Goal: Task Accomplishment & Management: Use online tool/utility

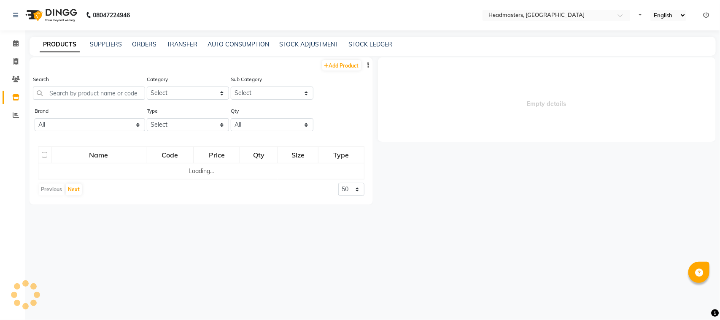
select select
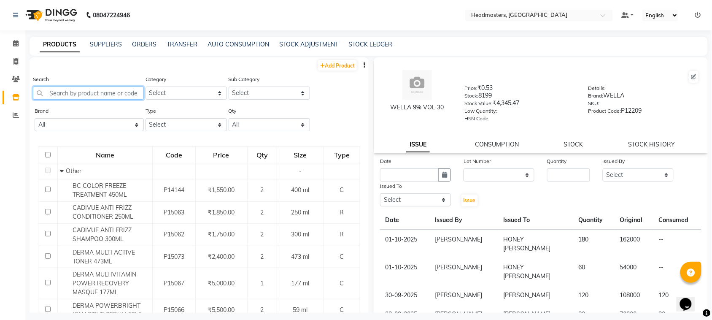
click at [89, 91] on input "text" at bounding box center [88, 92] width 111 height 13
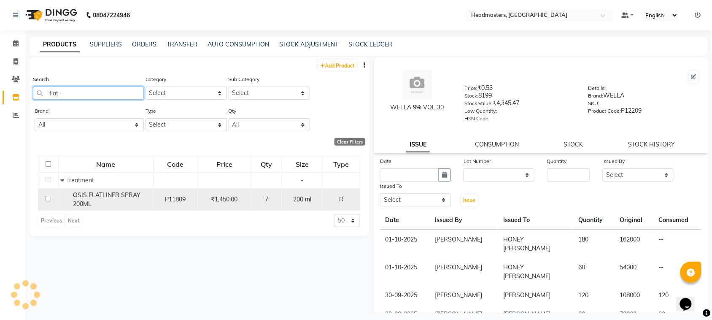
type input "flat"
click at [46, 197] on input "checkbox" at bounding box center [48, 198] width 5 height 5
checkbox input "true"
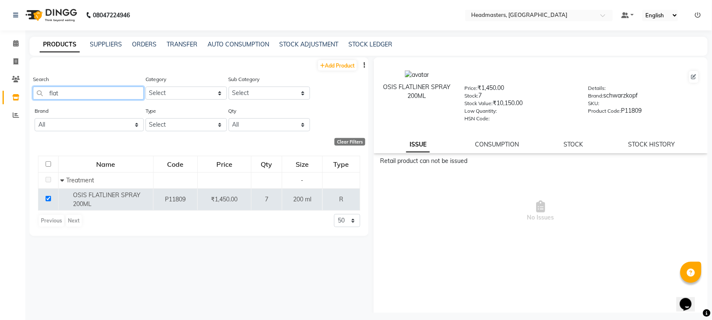
drag, startPoint x: 72, startPoint y: 87, endPoint x: 29, endPoint y: 103, distance: 46.3
click at [29, 103] on main "PRODUCTS SUPPLIERS ORDERS TRANSFER AUTO CONSUMPTION STOCK ADJUSTMENT STOCK LEDG…" at bounding box center [368, 181] width 687 height 289
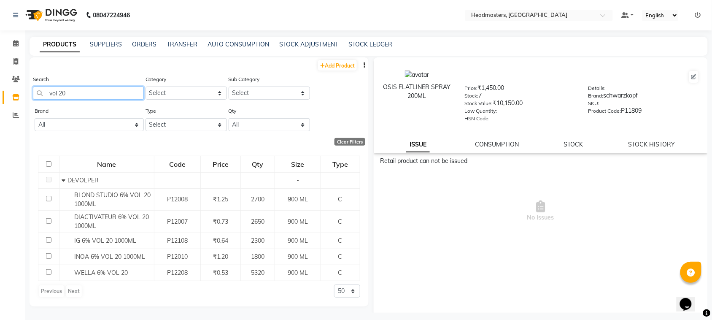
click at [91, 88] on input "vol 20" at bounding box center [88, 92] width 111 height 13
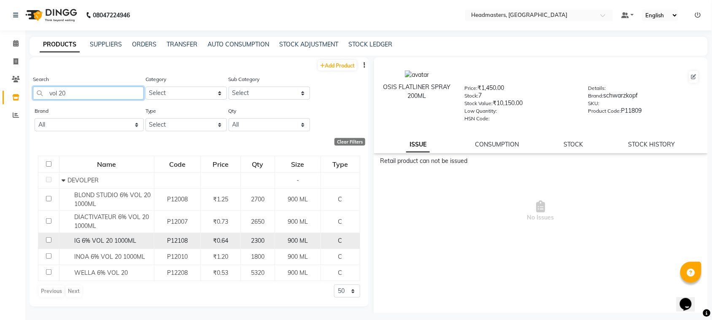
type input "vol 20"
click at [49, 243] on td at bounding box center [48, 241] width 21 height 16
click at [55, 238] on td at bounding box center [48, 241] width 21 height 16
click at [91, 243] on span "IG 6% VOL 20 1000ML" at bounding box center [105, 241] width 62 height 8
select select
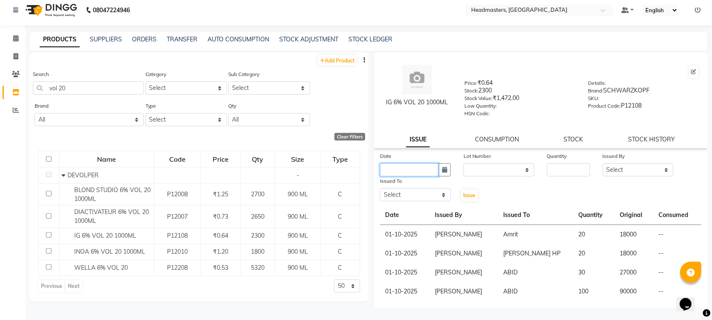
click at [406, 163] on input "text" at bounding box center [409, 169] width 59 height 13
select select "10"
select select "2025"
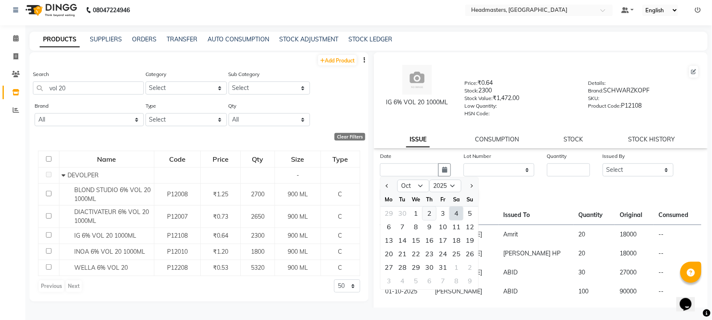
click at [427, 214] on div "2" at bounding box center [430, 214] width 14 height 14
type input "02-10-2025"
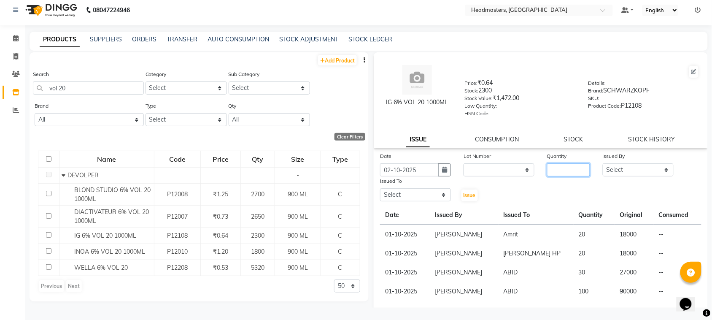
click at [553, 171] on input "number" at bounding box center [568, 169] width 43 height 13
type input "30"
click at [632, 165] on select "Select ABID Amrit ANU [PERSON_NAME] [PERSON_NAME] HEAD MASTERS HONEY [PERSON_NA…" at bounding box center [638, 169] width 71 height 13
select select "87408"
click at [603, 163] on select "Select ABID Amrit ANU [PERSON_NAME] [PERSON_NAME] HEAD MASTERS HONEY [PERSON_NA…" at bounding box center [638, 169] width 71 height 13
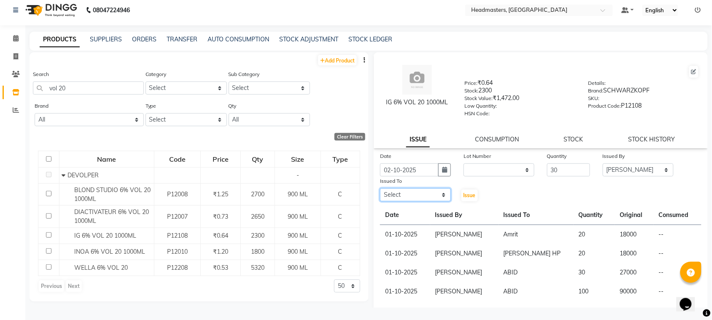
click at [416, 195] on select "Select ABID Amrit ANU [PERSON_NAME] [PERSON_NAME] HEAD MASTERS HONEY [PERSON_NA…" at bounding box center [415, 194] width 71 height 13
select select "60608"
click at [380, 188] on select "Select ABID Amrit ANU [PERSON_NAME] [PERSON_NAME] HEAD MASTERS HONEY [PERSON_NA…" at bounding box center [415, 194] width 71 height 13
click at [474, 192] on button "Issue" at bounding box center [470, 195] width 16 height 12
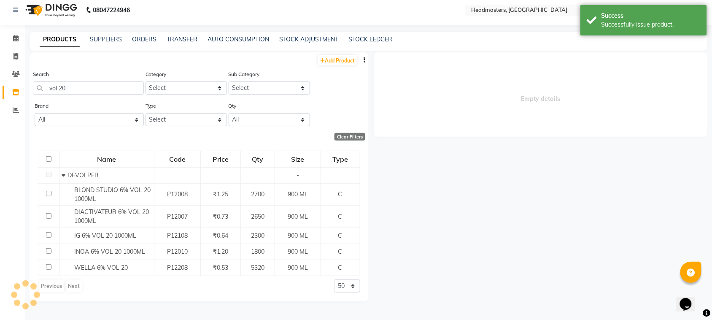
select select
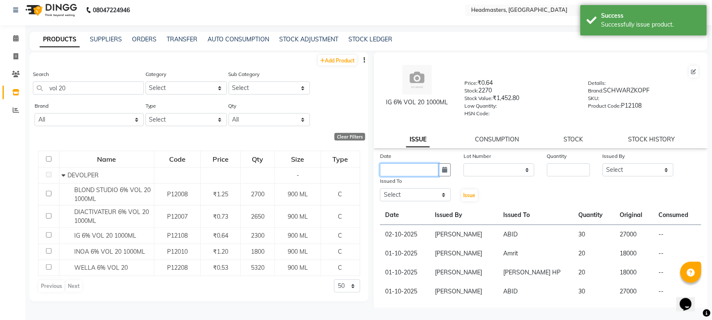
click at [406, 165] on input "text" at bounding box center [409, 169] width 59 height 13
select select "10"
select select "2025"
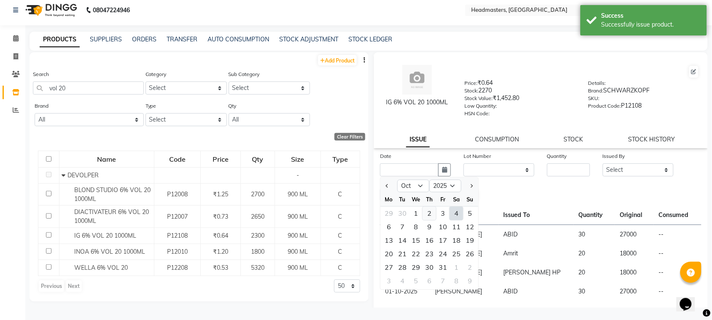
click at [429, 209] on div "2" at bounding box center [430, 214] width 14 height 14
type input "02-10-2025"
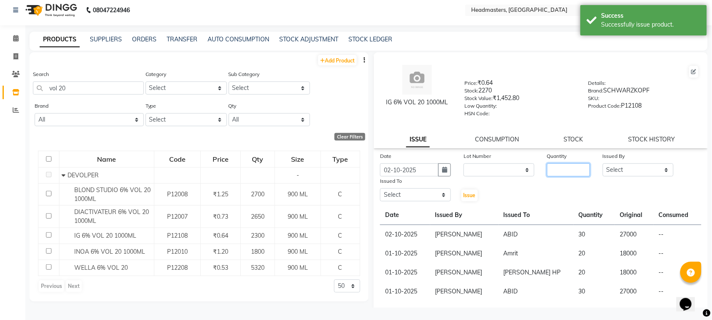
click at [573, 169] on input "number" at bounding box center [568, 169] width 43 height 13
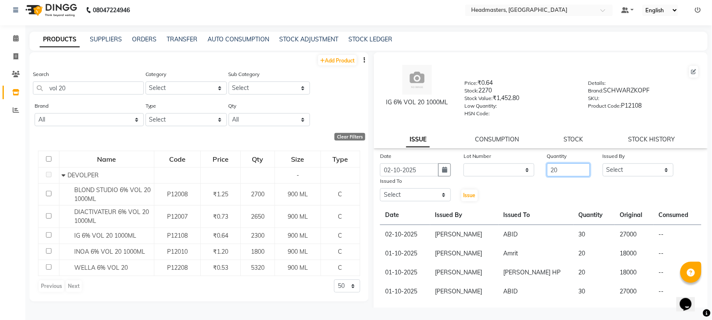
type input "20"
drag, startPoint x: 613, startPoint y: 172, endPoint x: 621, endPoint y: 172, distance: 8.0
click at [615, 172] on select "Select ABID Amrit ANU [PERSON_NAME] [PERSON_NAME] HEAD MASTERS HONEY [PERSON_NA…" at bounding box center [638, 169] width 71 height 13
select select "87408"
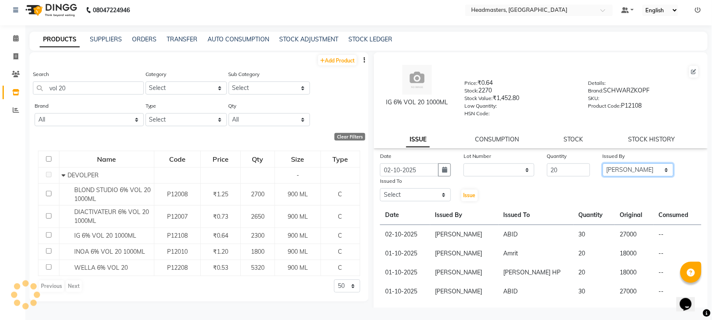
click at [603, 163] on select "Select ABID Amrit ANU [PERSON_NAME] [PERSON_NAME] HEAD MASTERS HONEY [PERSON_NA…" at bounding box center [638, 169] width 71 height 13
click at [399, 189] on select "Select ABID Amrit ANU [PERSON_NAME] [PERSON_NAME] HEAD MASTERS HONEY [PERSON_NA…" at bounding box center [415, 194] width 71 height 13
select select "60641"
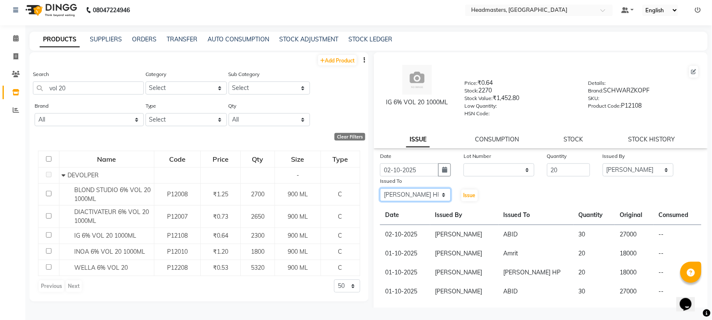
click at [380, 188] on select "Select ABID Amrit ANU [PERSON_NAME] [PERSON_NAME] HEAD MASTERS HONEY [PERSON_NA…" at bounding box center [415, 194] width 71 height 13
click at [473, 195] on span "Issue" at bounding box center [470, 195] width 12 height 6
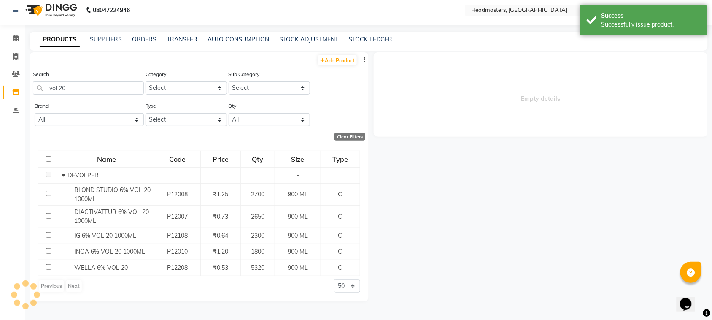
select select
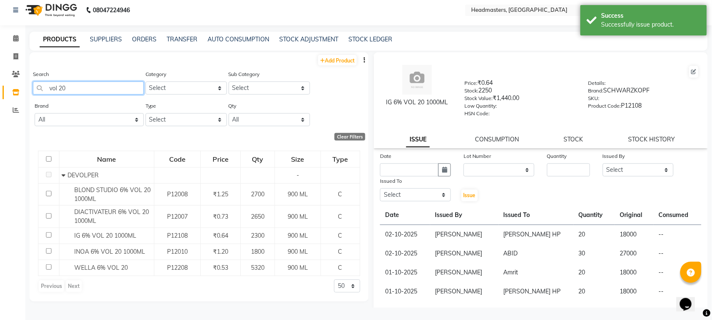
click at [73, 87] on input "vol 20" at bounding box center [88, 87] width 111 height 13
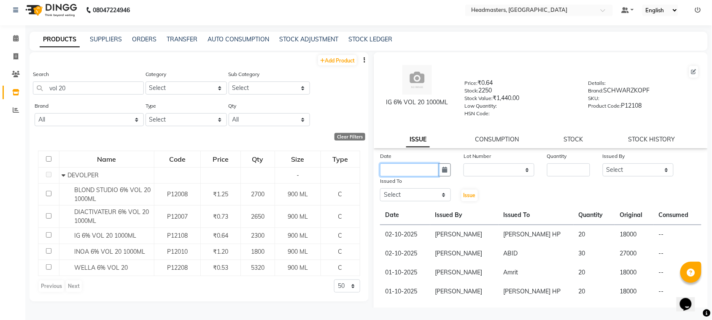
click at [419, 168] on input "text" at bounding box center [409, 169] width 59 height 13
select select "10"
select select "2025"
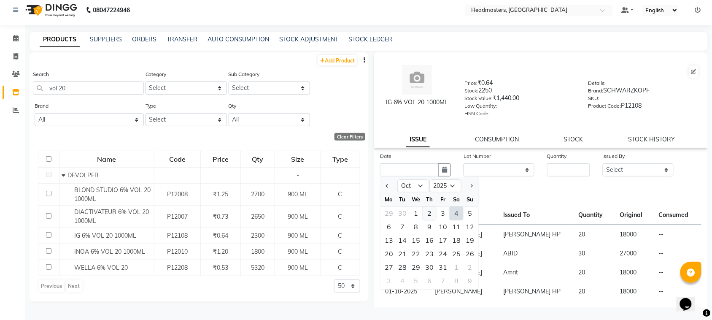
click at [425, 210] on div "2" at bounding box center [430, 214] width 14 height 14
type input "02-10-2025"
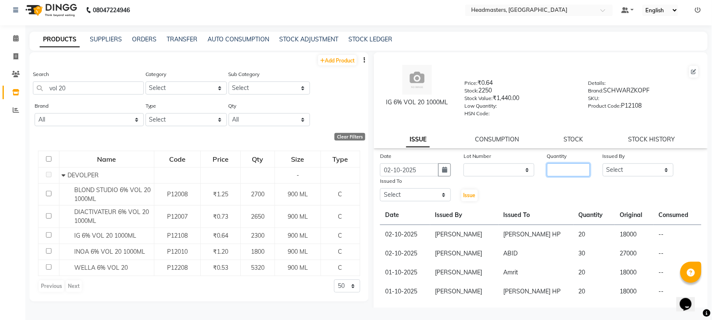
click at [555, 167] on input "number" at bounding box center [568, 169] width 43 height 13
type input "20"
click at [617, 170] on select "Select ABID Amrit ANU [PERSON_NAME] [PERSON_NAME] HEAD MASTERS HONEY [PERSON_NA…" at bounding box center [638, 169] width 71 height 13
select select "87408"
click at [603, 163] on select "Select ABID Amrit ANU [PERSON_NAME] [PERSON_NAME] HEAD MASTERS HONEY [PERSON_NA…" at bounding box center [638, 169] width 71 height 13
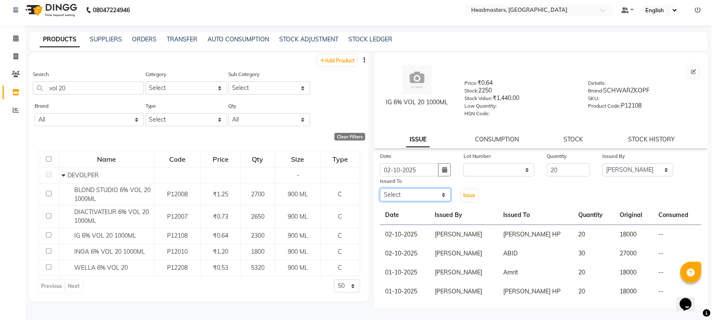
click at [422, 190] on select "Select ABID Amrit ANU [PERSON_NAME] [PERSON_NAME] HEAD MASTERS HONEY [PERSON_NA…" at bounding box center [415, 194] width 71 height 13
select select "85513"
click at [380, 188] on select "Select ABID Amrit ANU [PERSON_NAME] [PERSON_NAME] HEAD MASTERS HONEY [PERSON_NA…" at bounding box center [415, 194] width 71 height 13
click at [468, 195] on span "Issue" at bounding box center [470, 195] width 12 height 6
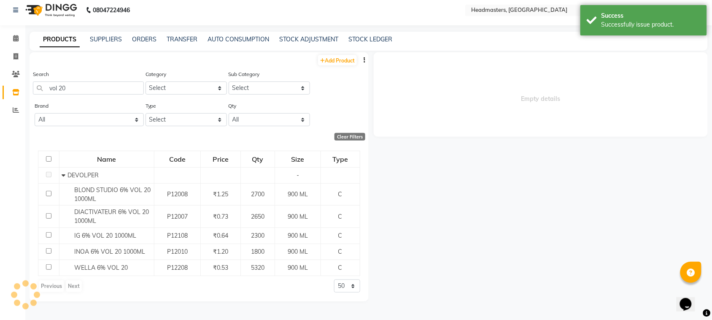
select select
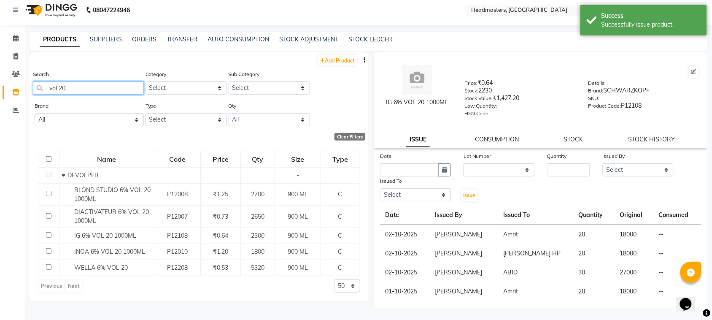
drag, startPoint x: 79, startPoint y: 85, endPoint x: 0, endPoint y: 114, distance: 84.1
click at [0, 114] on app-home "08047224946 Select Location × Headmasters, [GEOGRAPHIC_DATA] Default Panel My P…" at bounding box center [356, 157] width 712 height 325
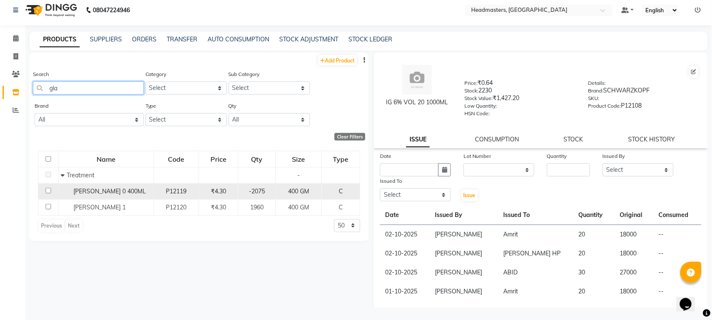
type input "gla"
click at [82, 193] on span "[PERSON_NAME] 0 400ML" at bounding box center [110, 191] width 73 height 8
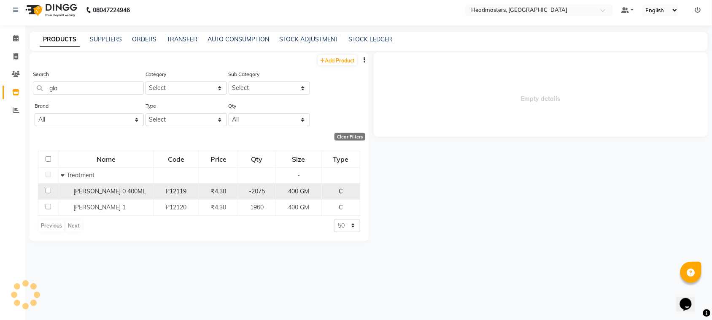
select select
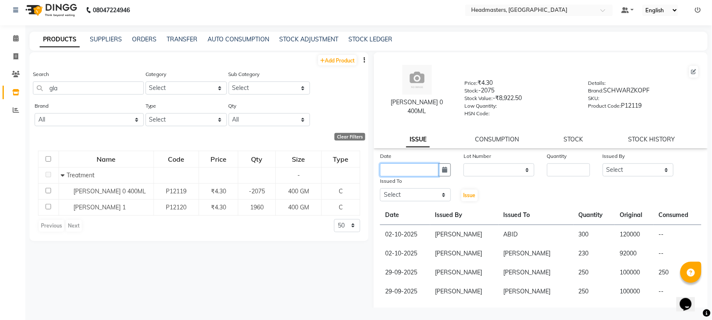
click at [410, 166] on input "text" at bounding box center [409, 169] width 59 height 13
select select "10"
select select "2025"
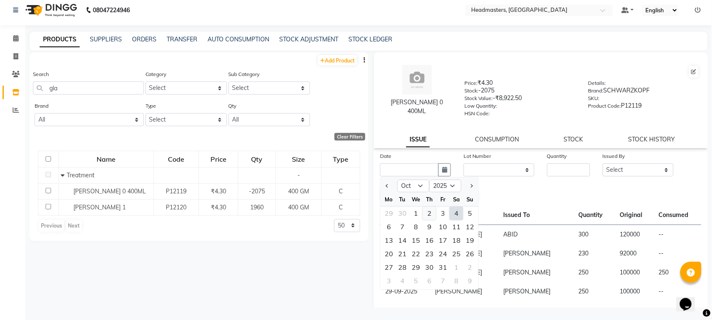
click at [424, 211] on div "2" at bounding box center [430, 214] width 14 height 14
type input "02-10-2025"
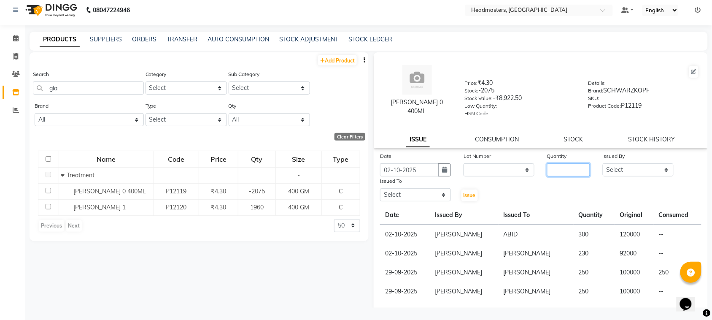
click at [554, 163] on input "number" at bounding box center [568, 169] width 43 height 13
drag, startPoint x: 76, startPoint y: 89, endPoint x: 23, endPoint y: 106, distance: 55.5
click at [23, 106] on app-home "08047224946 Select Location × Headmasters, [GEOGRAPHIC_DATA] Default Panel My P…" at bounding box center [356, 157] width 712 height 325
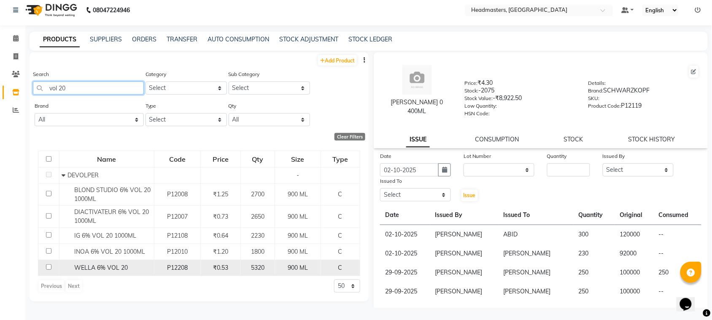
type input "vol 20"
click at [124, 265] on span "WELLA 6% VOL 20" at bounding box center [101, 268] width 54 height 8
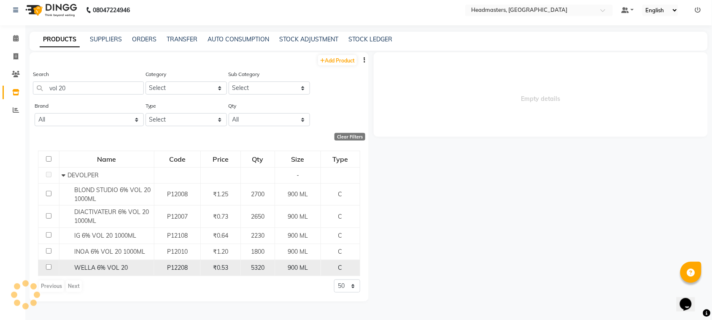
select select
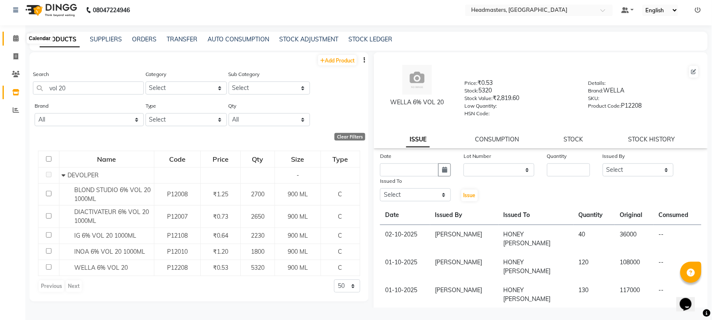
click at [17, 35] on icon at bounding box center [15, 38] width 5 height 6
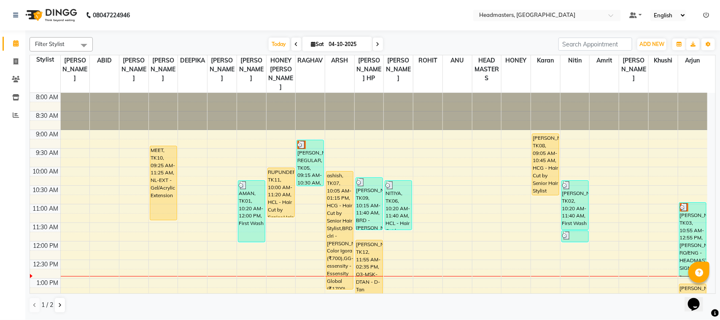
click at [295, 46] on icon at bounding box center [296, 44] width 3 height 5
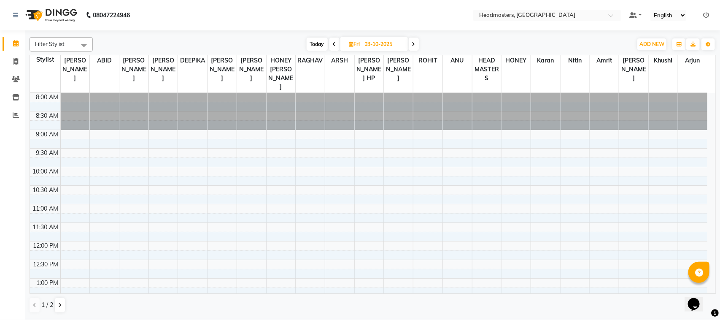
scroll to position [151, 0]
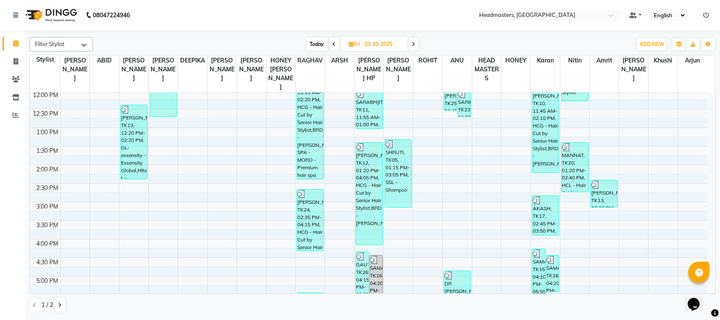
click at [333, 44] on icon at bounding box center [334, 44] width 3 height 5
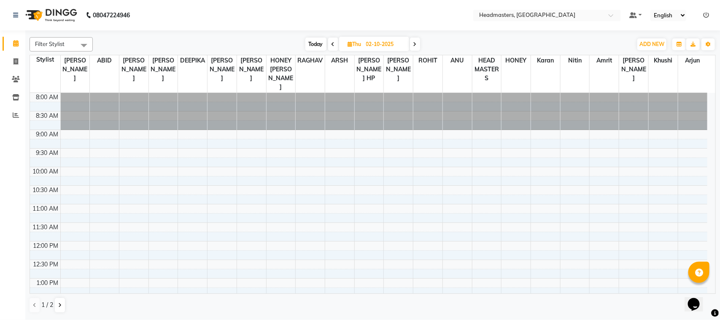
scroll to position [0, 0]
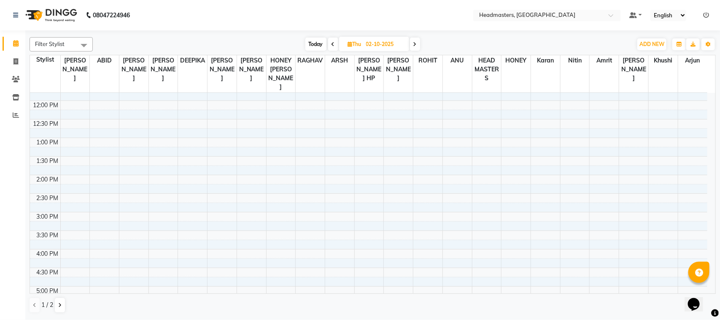
click at [333, 44] on icon at bounding box center [333, 44] width 3 height 5
type input "01-10-2025"
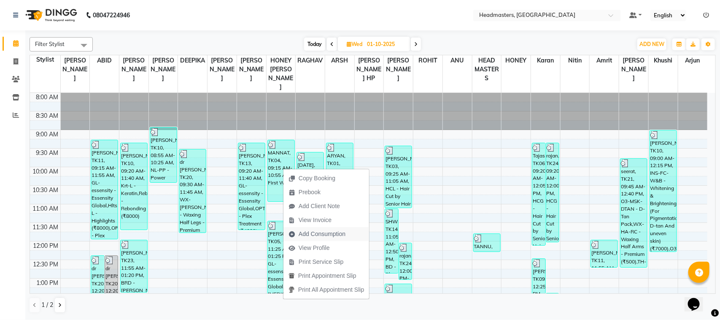
click at [331, 235] on span "Add Consumption" at bounding box center [322, 234] width 47 height 9
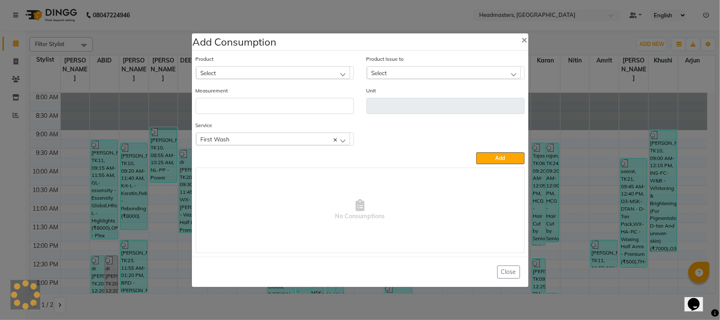
click at [290, 73] on div "Select" at bounding box center [273, 72] width 154 height 13
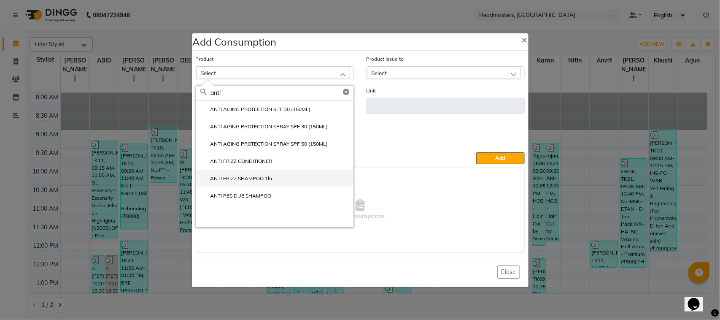
type input "anti"
click at [321, 184] on li "ANTI FRIZZ SHAMPOO 1ltr" at bounding box center [274, 178] width 157 height 17
type input "ML"
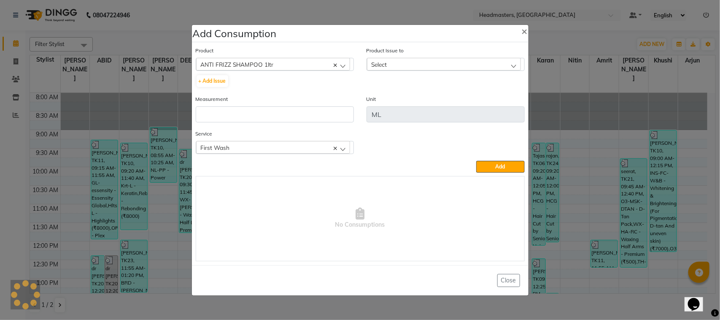
click at [421, 66] on div "Select" at bounding box center [444, 64] width 154 height 13
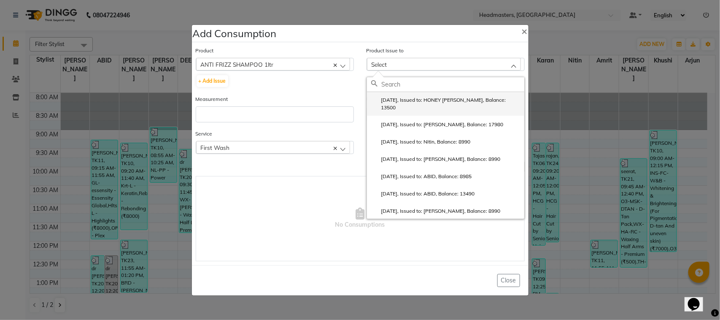
click at [438, 99] on label "[DATE], Issued to: HONEY [PERSON_NAME], Balance: 13500" at bounding box center [445, 103] width 149 height 15
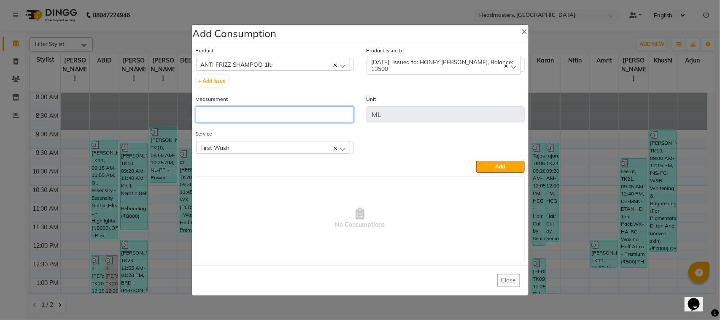
click at [333, 119] on input "number" at bounding box center [275, 114] width 158 height 16
type input "10"
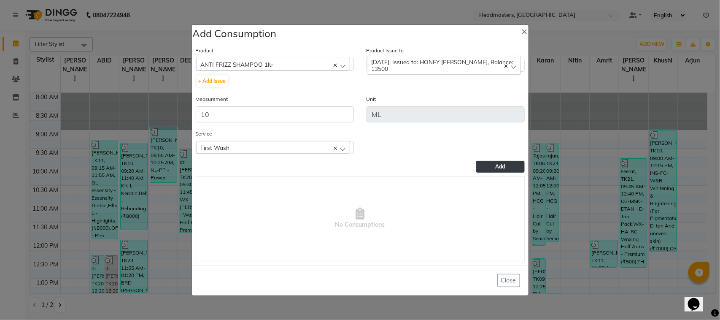
click at [512, 169] on button "Add" at bounding box center [500, 167] width 48 height 12
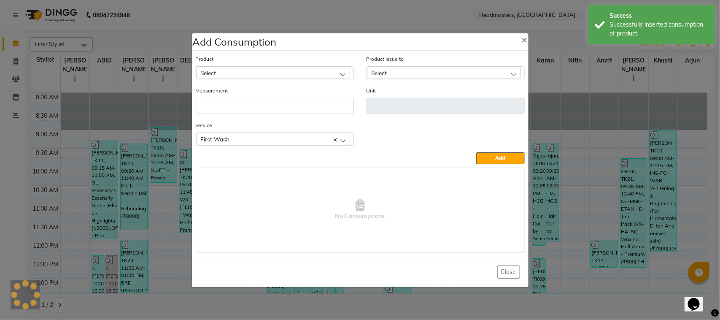
click at [290, 75] on div "Select" at bounding box center [273, 72] width 154 height 13
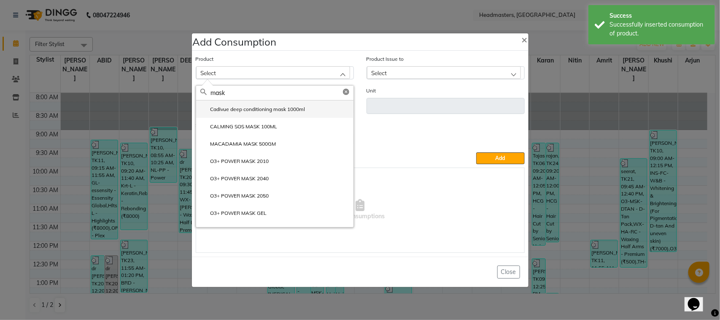
type input "mask"
click at [299, 107] on label "Cadivue deep conditioning mask 1000ml" at bounding box center [252, 109] width 105 height 8
type input "ml"
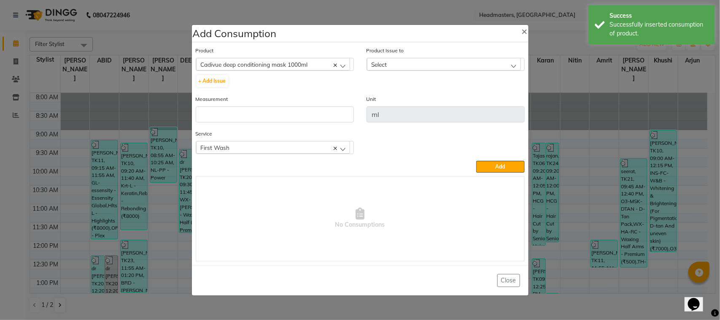
click at [387, 59] on div "Select" at bounding box center [444, 64] width 154 height 13
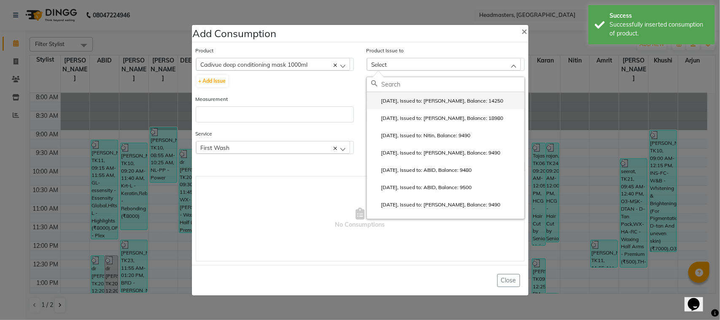
click at [413, 103] on label "[DATE], Issued to: [PERSON_NAME], Balance: 14250" at bounding box center [437, 101] width 132 height 8
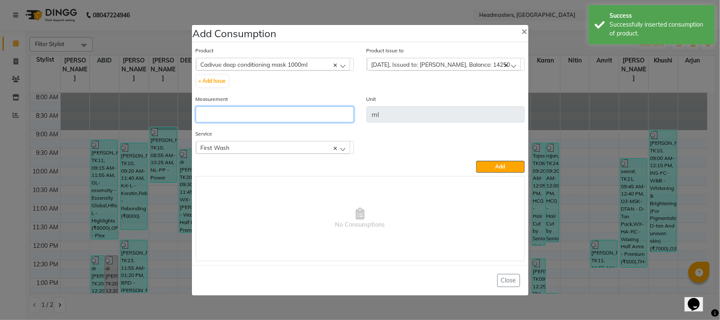
click at [338, 112] on input "number" at bounding box center [275, 114] width 158 height 16
type input "1"
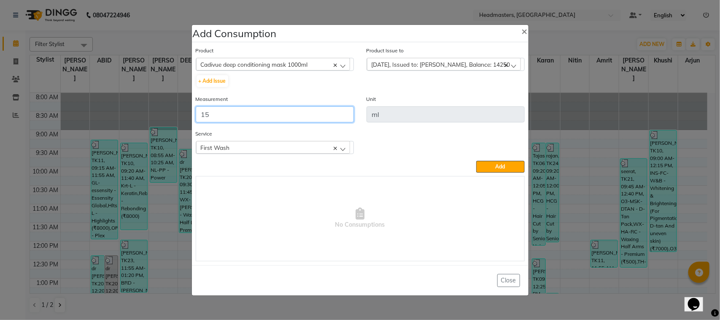
type input "15"
click at [503, 173] on div "Product Cadivue deep conditioning mask 1000ml ALOVERA GEL + Add Issue Product I…" at bounding box center [360, 153] width 333 height 219
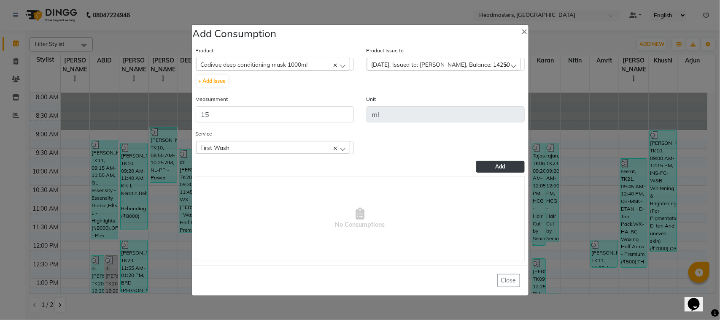
click at [503, 165] on span "Add" at bounding box center [501, 166] width 10 height 6
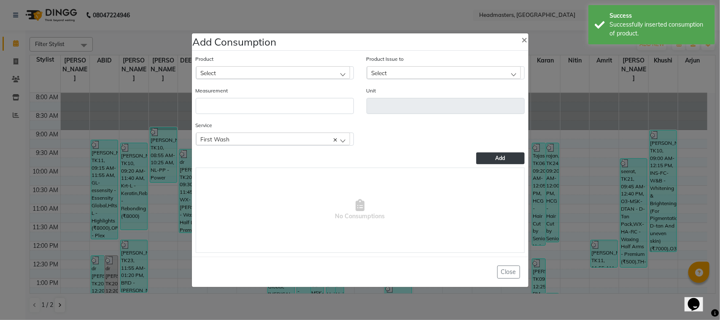
click at [80, 124] on ngb-modal-window "Add Consumption × Product Select ALOVERA GEL Product Issue to Select [DATE], Is…" at bounding box center [360, 160] width 720 height 320
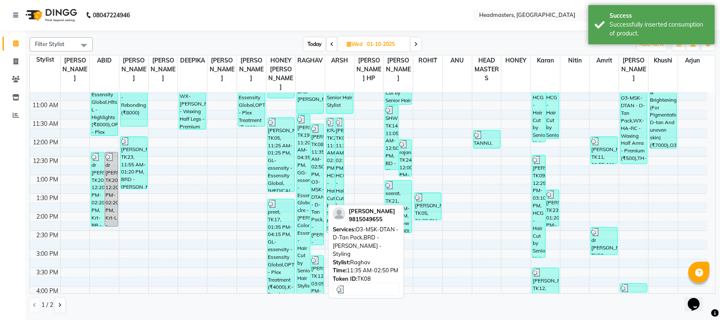
scroll to position [105, 0]
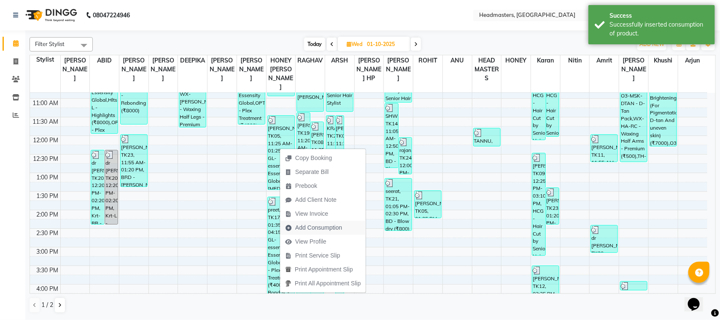
click at [307, 228] on span "Add Consumption" at bounding box center [318, 227] width 47 height 9
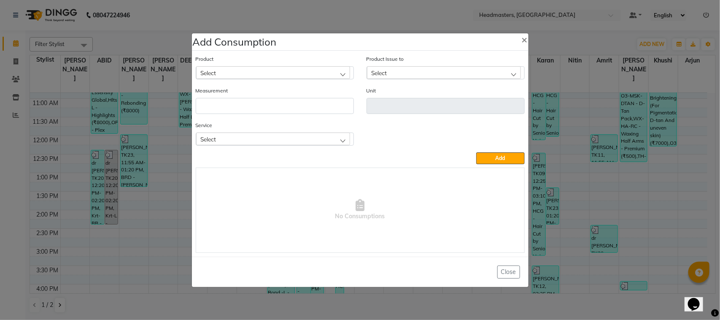
click at [311, 65] on div "Product Select" at bounding box center [275, 66] width 158 height 25
click at [311, 68] on div "Select" at bounding box center [273, 72] width 154 height 13
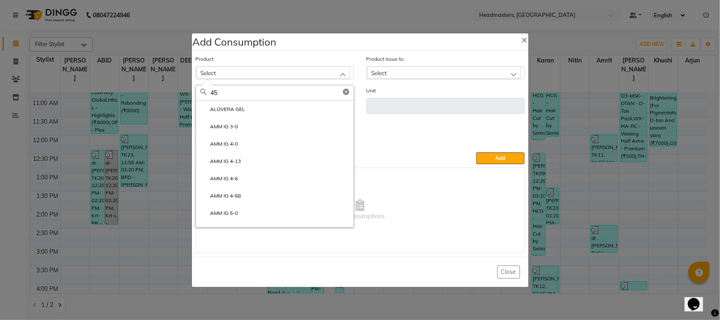
type input "4"
type input "12-2"
click at [313, 109] on li "IG HIGHLIGHTS 12-2" at bounding box center [274, 108] width 157 height 17
type input "GM"
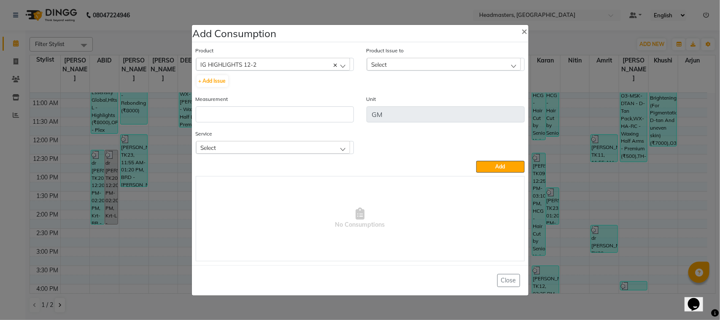
click at [389, 66] on div "Select" at bounding box center [444, 64] width 154 height 13
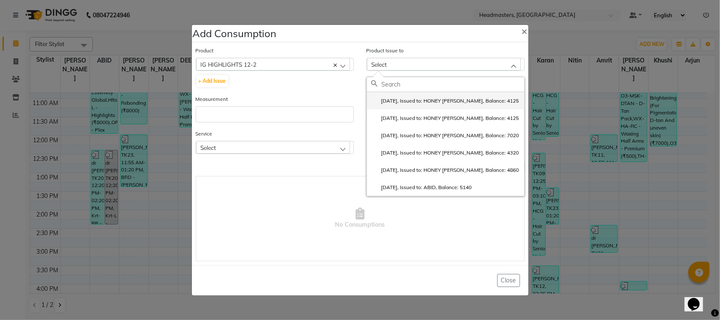
click at [399, 100] on label "[DATE], Issued to: HONEY [PERSON_NAME], Balance: 4125" at bounding box center [445, 101] width 148 height 8
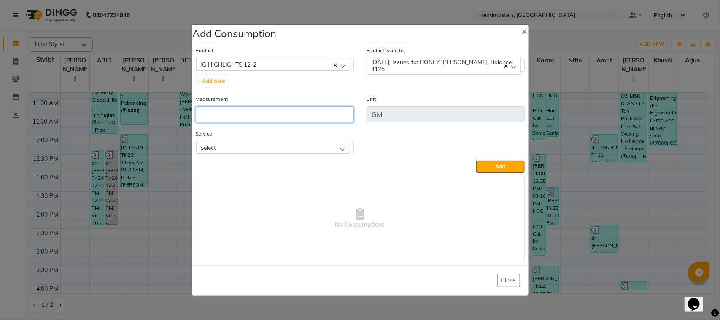
click at [328, 115] on input "number" at bounding box center [275, 114] width 158 height 16
type input "75"
click at [272, 159] on div "Service Select GL-essensity - Essensity Global [MEDICAL_DATA] - [GEOGRAPHIC_DAT…" at bounding box center [274, 145] width 171 height 32
click at [275, 158] on div "Service Select GL-essensity - Essensity Global [MEDICAL_DATA] - [GEOGRAPHIC_DAT…" at bounding box center [274, 145] width 171 height 32
click at [289, 149] on div "Select" at bounding box center [273, 147] width 154 height 13
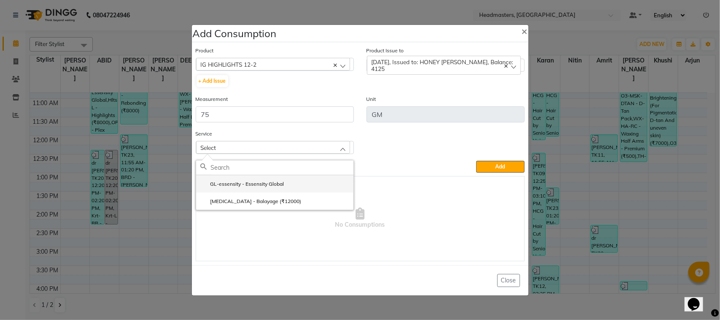
click at [292, 184] on li "GL-essensity - Essensity Global" at bounding box center [274, 183] width 157 height 17
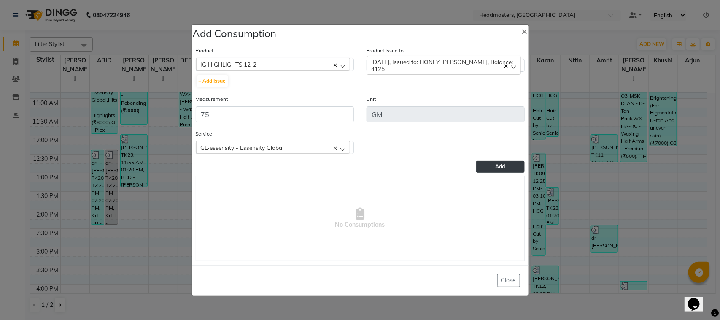
drag, startPoint x: 493, startPoint y: 158, endPoint x: 493, endPoint y: 165, distance: 6.3
click at [493, 165] on div "Product IG HIGHLIGHTS 12-2 ALOVERA GEL + Add Issue Product Issue to [DATE], Iss…" at bounding box center [360, 153] width 333 height 219
click at [494, 165] on button "Add" at bounding box center [500, 167] width 48 height 12
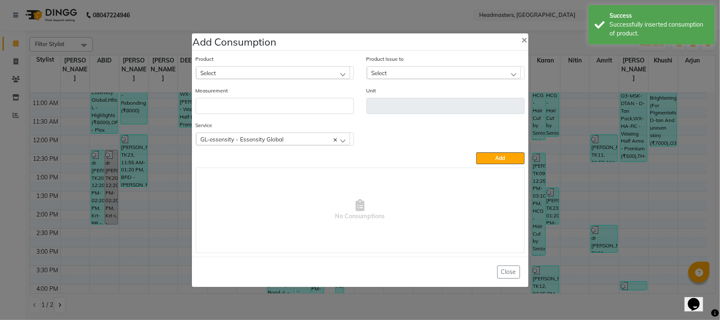
click at [301, 75] on div "Select" at bounding box center [273, 72] width 154 height 13
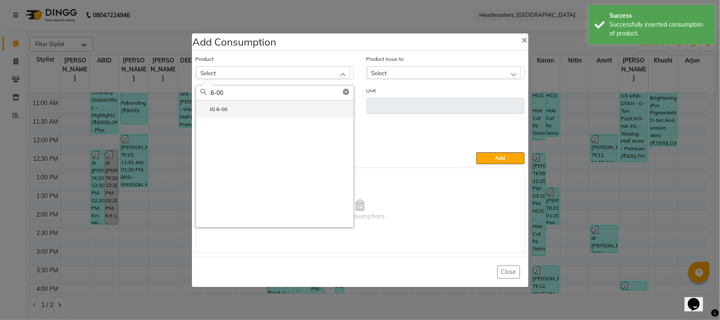
type input "6-00"
click at [245, 112] on li "IG 6-00" at bounding box center [274, 108] width 157 height 17
type input "GM"
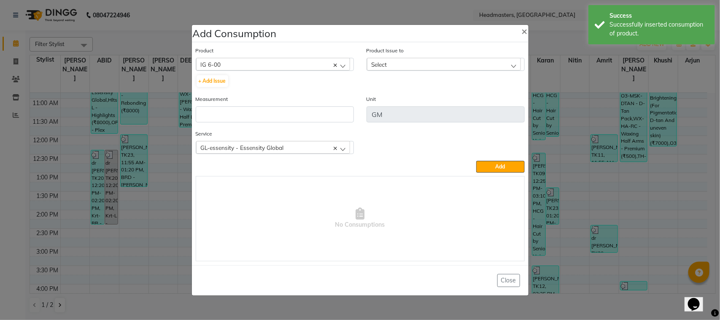
click at [376, 62] on span "Select" at bounding box center [380, 64] width 16 height 7
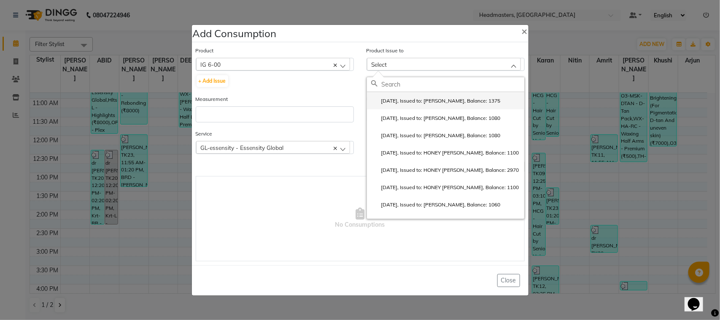
click at [387, 100] on label "[DATE], Issued to: [PERSON_NAME], Balance: 1375" at bounding box center [436, 101] width 130 height 8
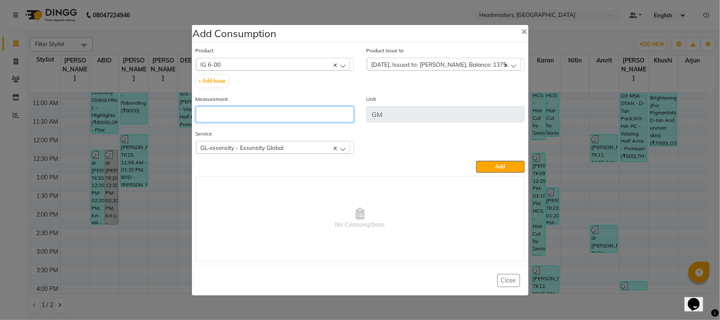
click at [292, 117] on input "number" at bounding box center [275, 114] width 158 height 16
type input "25"
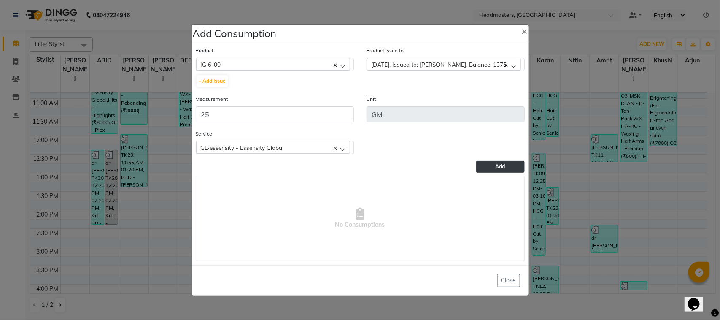
click at [498, 169] on button "Add" at bounding box center [500, 167] width 48 height 12
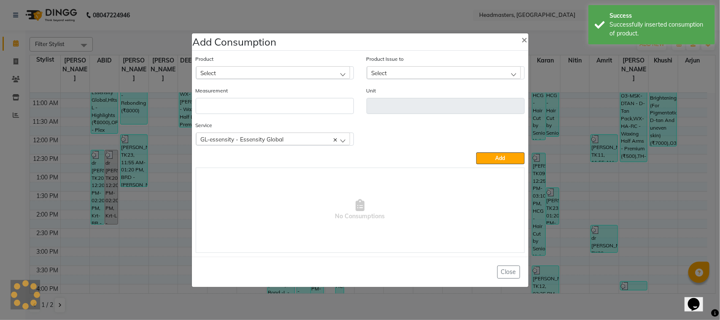
click at [278, 73] on div "Select" at bounding box center [273, 72] width 154 height 13
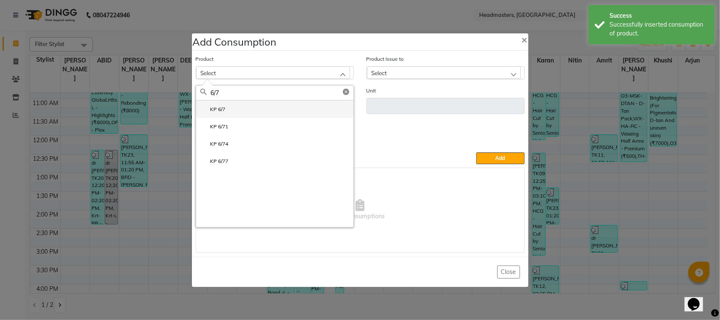
type input "6/7"
click at [275, 106] on li "KP 6/7" at bounding box center [274, 108] width 157 height 17
type input "GM"
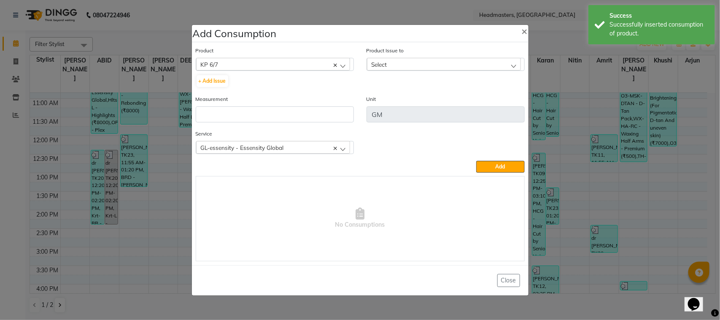
click at [404, 68] on div "Select" at bounding box center [444, 64] width 154 height 13
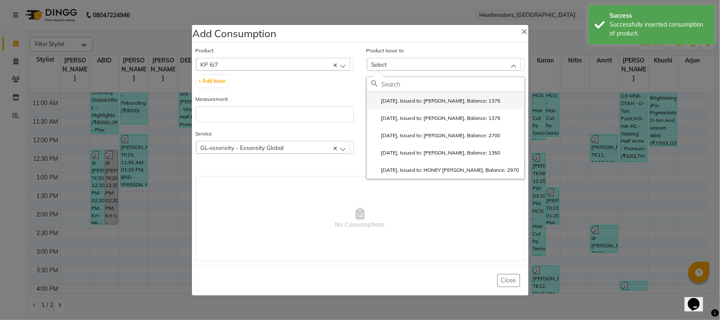
click at [411, 103] on label "[DATE], Issued to: [PERSON_NAME], Balance: 1375" at bounding box center [436, 101] width 130 height 8
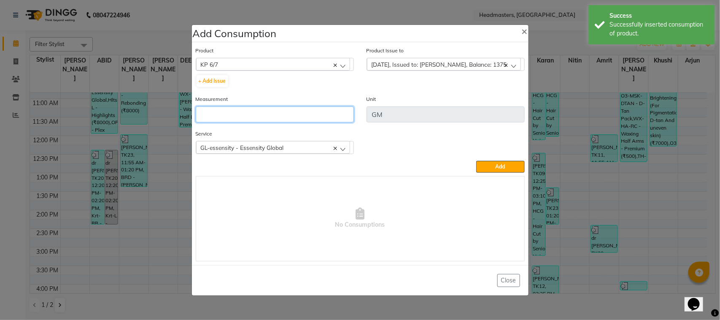
click at [308, 117] on input "number" at bounding box center [275, 114] width 158 height 16
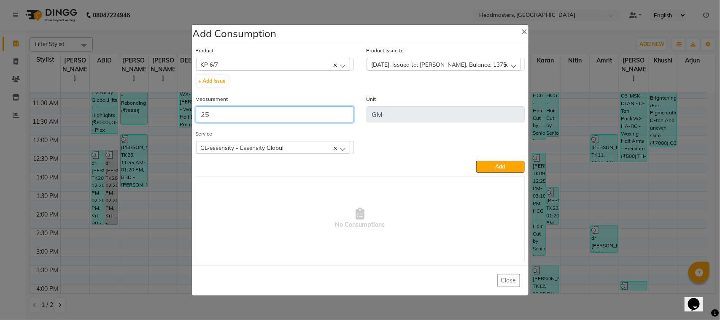
type input "25"
click at [304, 141] on div "GL-essensity - Essensity Global" at bounding box center [273, 147] width 154 height 13
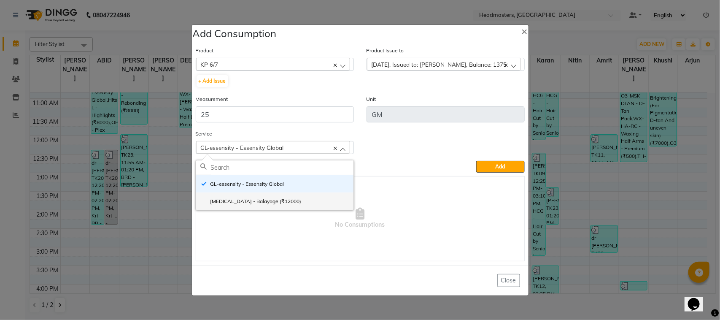
click at [298, 198] on li "[MEDICAL_DATA] - Balayage (₹12000)" at bounding box center [274, 200] width 157 height 17
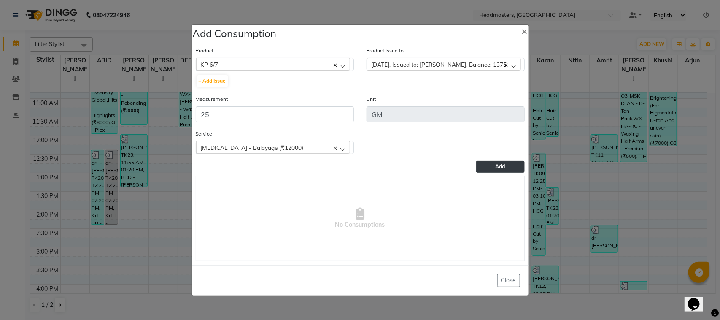
click at [488, 168] on button "Add" at bounding box center [500, 167] width 48 height 12
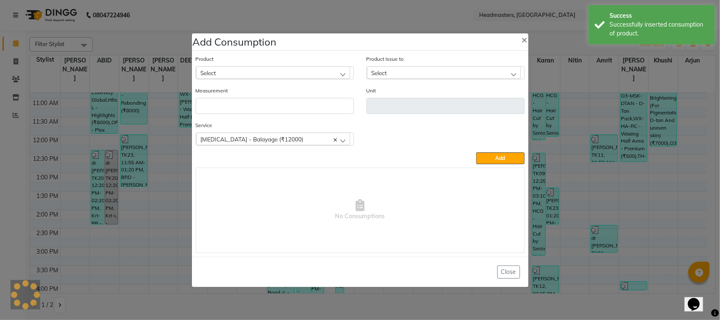
click at [245, 71] on div "Select" at bounding box center [273, 72] width 154 height 13
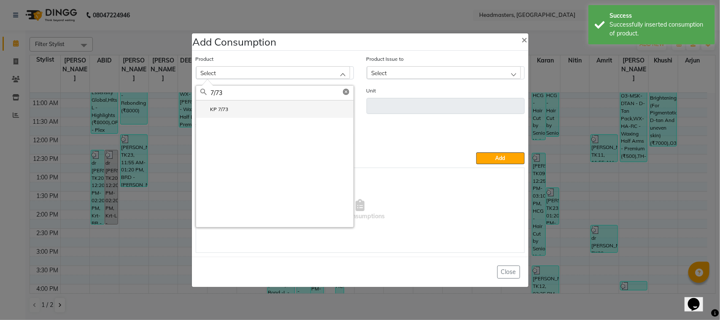
type input "7/73"
click at [267, 108] on li "KP 7/73" at bounding box center [274, 108] width 157 height 17
type input "GM"
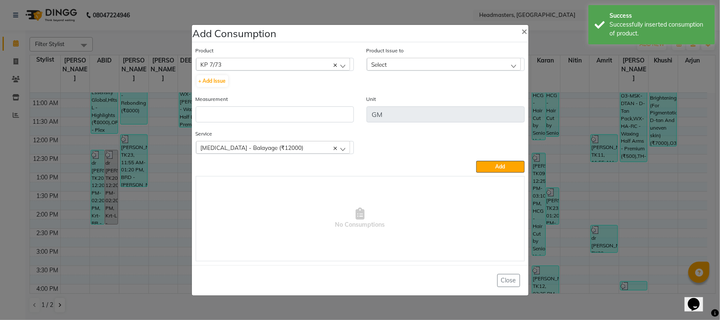
click at [392, 61] on div "Select" at bounding box center [444, 64] width 154 height 13
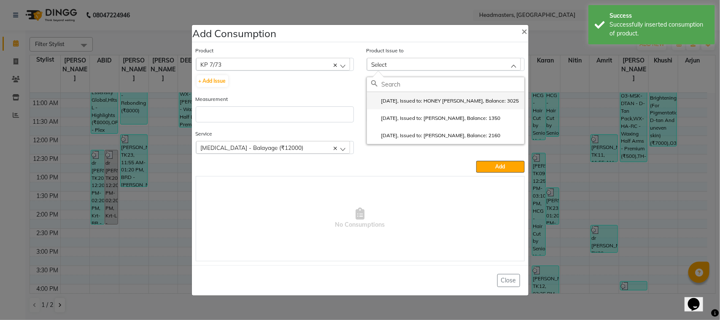
click at [414, 105] on li "[DATE], Issued to: HONEY [PERSON_NAME], Balance: 3025" at bounding box center [445, 100] width 157 height 17
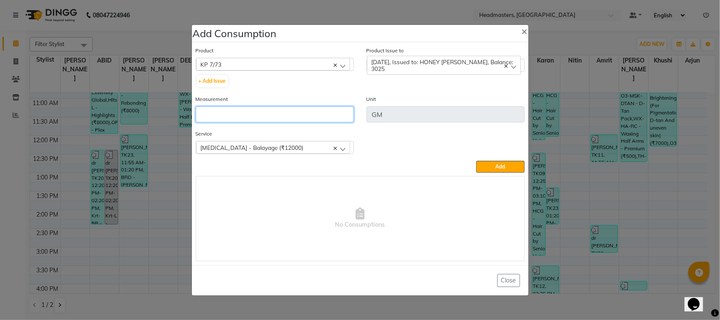
click at [330, 111] on input "number" at bounding box center [275, 114] width 158 height 16
type input "55"
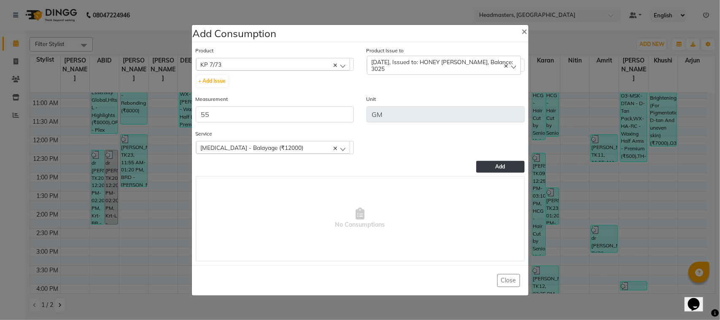
click at [500, 169] on button "Add" at bounding box center [500, 167] width 48 height 12
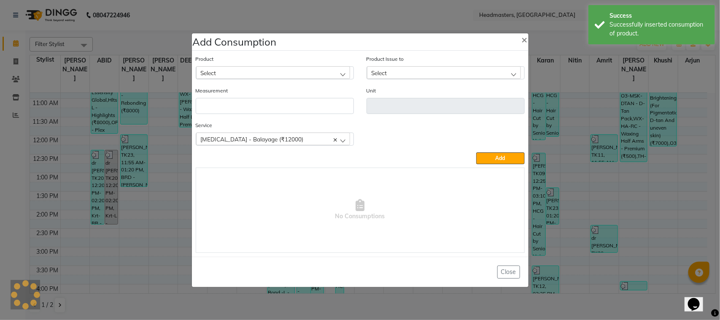
click at [275, 67] on div "Select" at bounding box center [273, 72] width 154 height 13
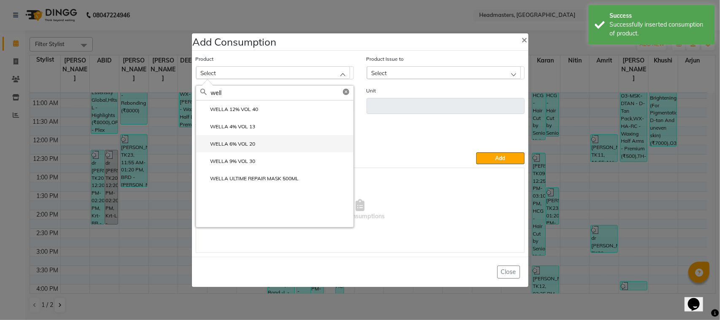
type input "well"
click at [265, 135] on li "WELLA 6% VOL 20" at bounding box center [274, 143] width 157 height 17
type input "ML"
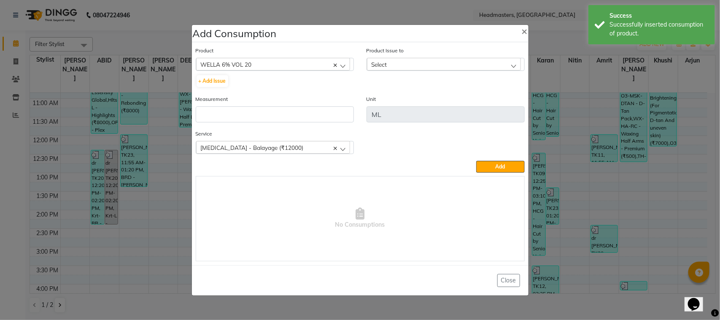
click at [418, 65] on div "Select" at bounding box center [444, 64] width 154 height 13
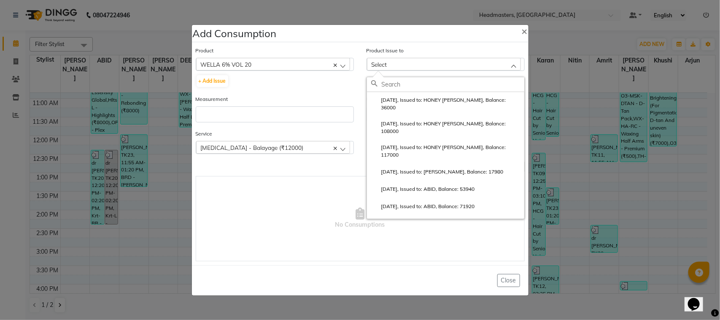
drag, startPoint x: 429, startPoint y: 113, endPoint x: 368, endPoint y: 118, distance: 61.0
click at [429, 120] on label "[DATE], Issued to: HONEY [PERSON_NAME], Balance: 108000" at bounding box center [445, 127] width 149 height 15
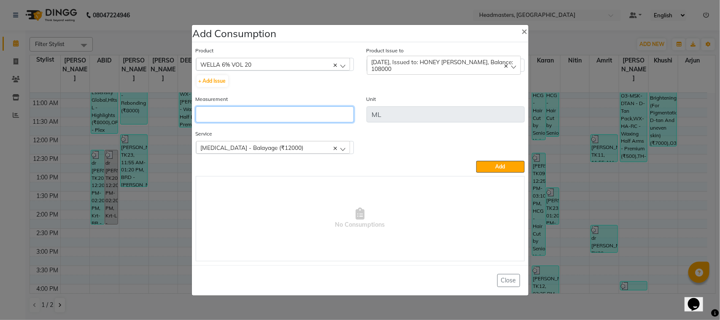
click at [330, 117] on input "number" at bounding box center [275, 114] width 158 height 16
type input "130"
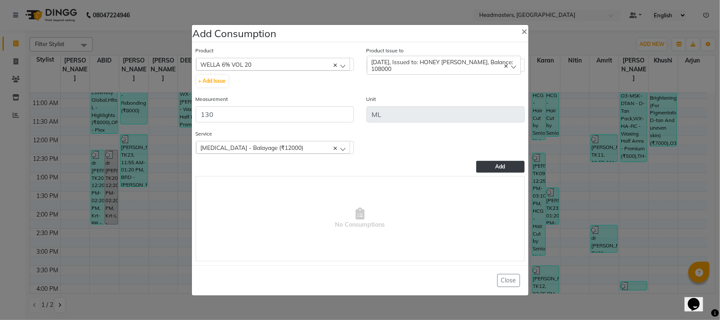
drag, startPoint x: 492, startPoint y: 167, endPoint x: 473, endPoint y: 150, distance: 25.7
click at [492, 164] on button "Add" at bounding box center [500, 167] width 48 height 12
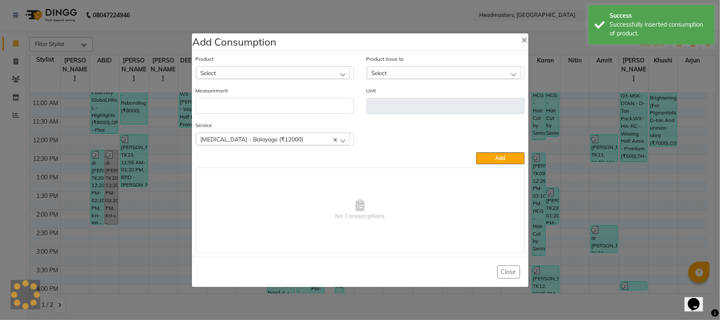
click at [273, 73] on div "Select" at bounding box center [273, 72] width 154 height 13
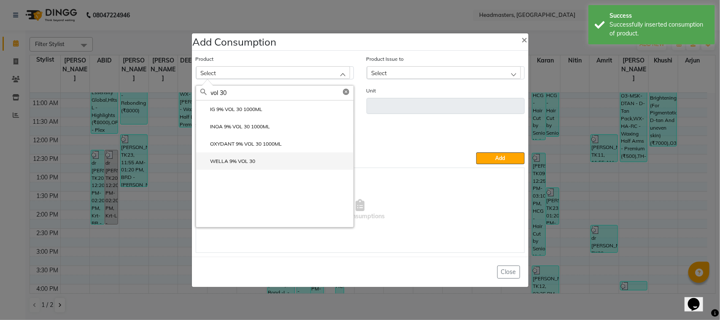
type input "vol 30"
click at [254, 159] on label "WELLA 9% VOL 30" at bounding box center [227, 161] width 55 height 8
type input "ML"
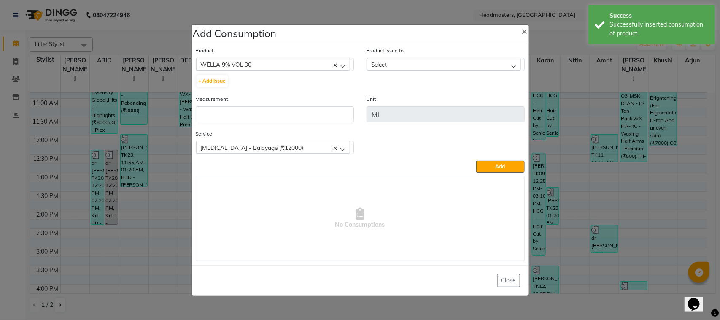
click at [448, 64] on div "Select" at bounding box center [444, 64] width 154 height 13
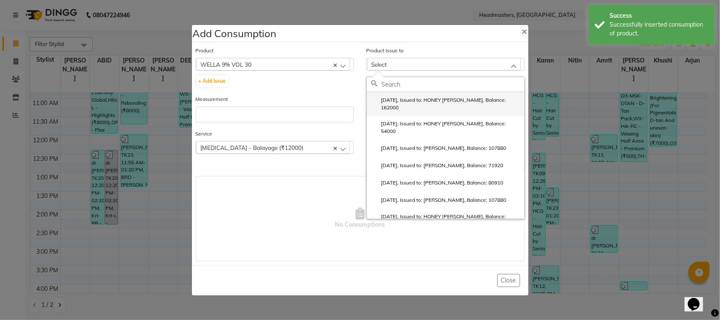
click at [453, 100] on label "[DATE], Issued to: HONEY [PERSON_NAME], Balance: 162000" at bounding box center [445, 103] width 149 height 15
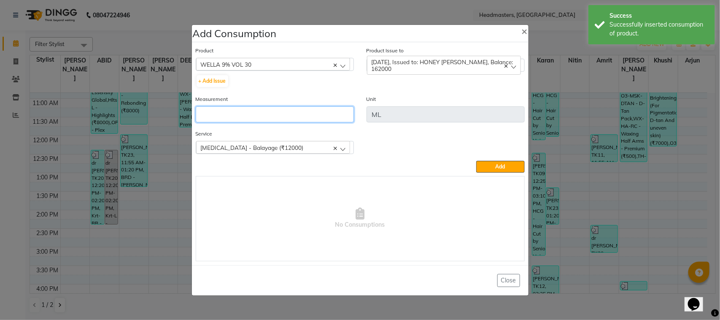
click at [321, 116] on input "number" at bounding box center [275, 114] width 158 height 16
type input "1"
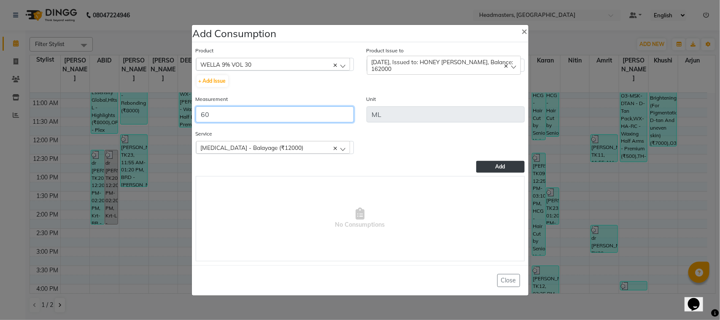
type input "60"
click at [495, 167] on button "Add" at bounding box center [500, 167] width 48 height 12
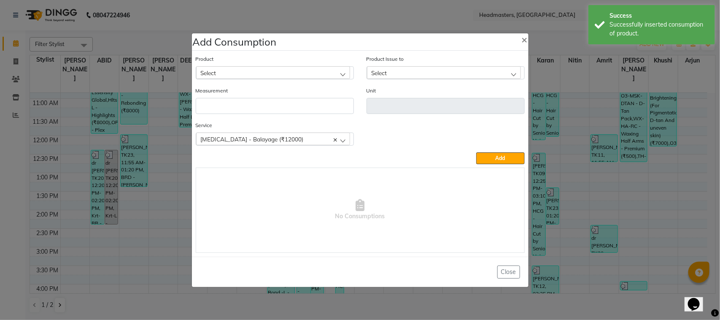
click at [134, 102] on ngb-modal-window "Add Consumption × Product Select ALOVERA GEL Product Issue to Select [DATE], Is…" at bounding box center [360, 160] width 720 height 320
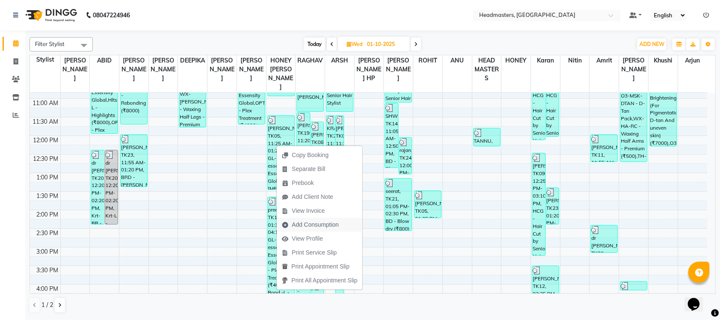
click at [309, 223] on span "Add Consumption" at bounding box center [315, 224] width 47 height 9
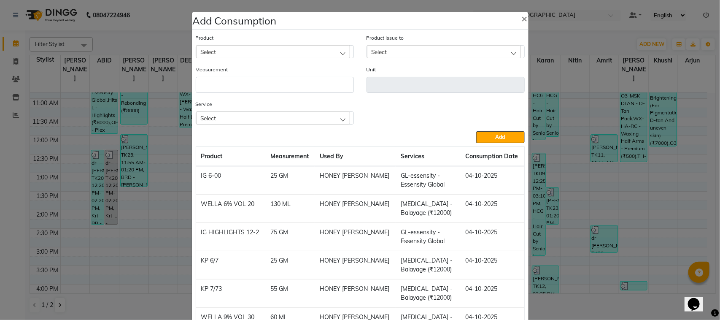
click at [256, 52] on div "Select" at bounding box center [273, 51] width 154 height 13
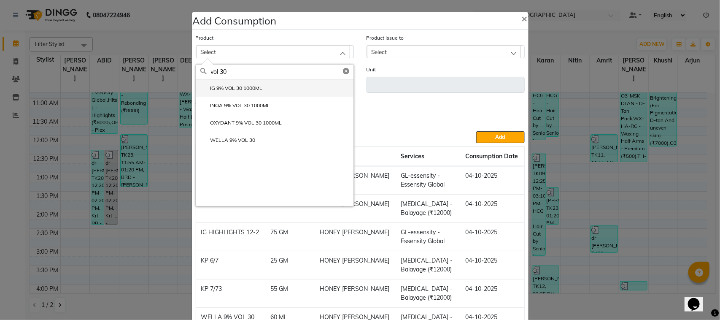
type input "vol 30"
click at [262, 93] on li "IG 9% VOL 30 1000ML" at bounding box center [274, 87] width 157 height 17
type input "ML"
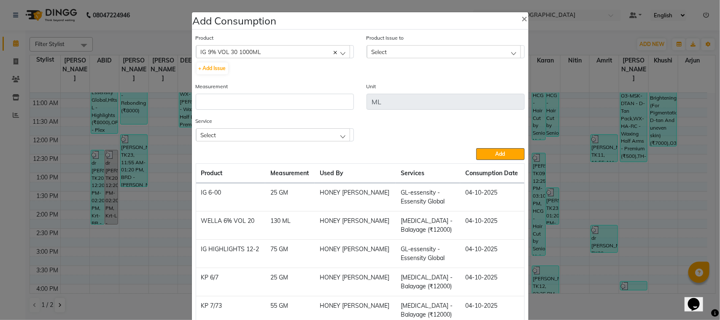
click at [404, 46] on div "Select" at bounding box center [444, 51] width 154 height 13
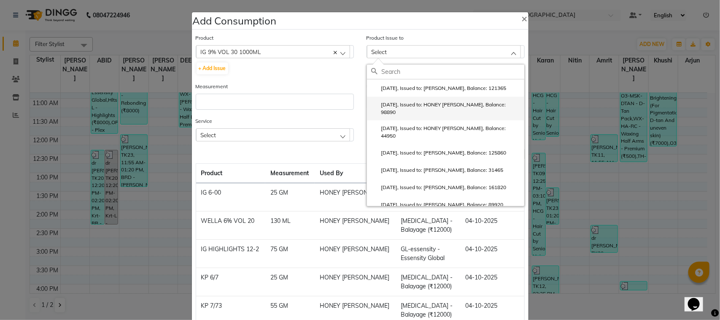
click at [415, 105] on label "[DATE], Issued to: HONEY [PERSON_NAME], Balance: 98890" at bounding box center [445, 108] width 149 height 15
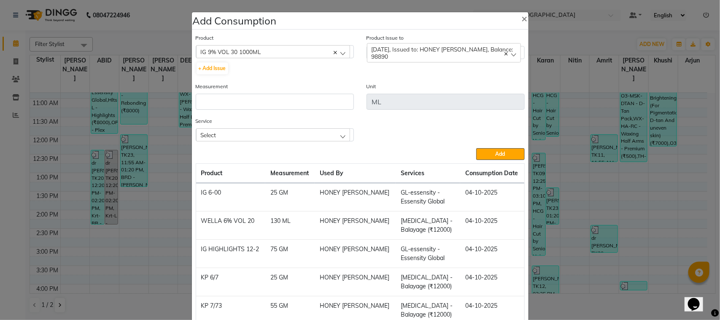
click at [428, 46] on span "[DATE], Issued to: HONEY [PERSON_NAME], Balance: 98890" at bounding box center [443, 53] width 142 height 14
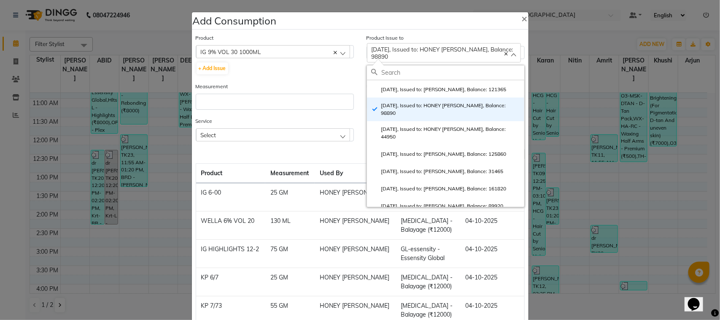
click at [137, 176] on ngb-modal-window "Add Consumption × Product IG 9% VOL 30 1000ML ALOVERA GEL + Add Issue Product I…" at bounding box center [360, 160] width 720 height 320
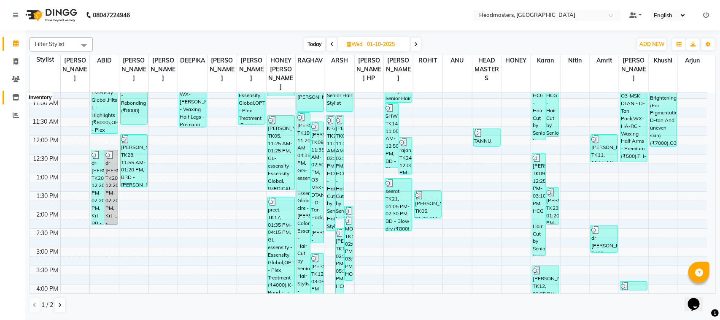
click at [18, 101] on span at bounding box center [15, 98] width 15 height 10
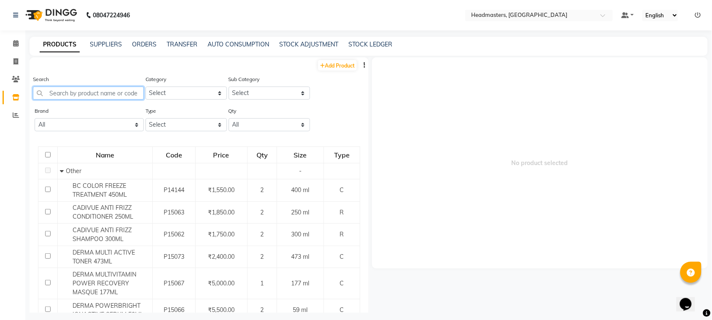
click at [62, 93] on input "text" at bounding box center [88, 92] width 111 height 13
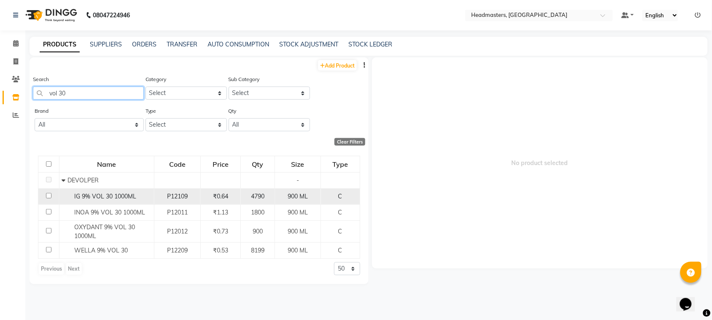
type input "vol 30"
click at [83, 202] on td "IG 9% VOL 30 1000ML" at bounding box center [106, 196] width 95 height 16
click at [152, 195] on div "IG 9% VOL 30 1000ML" at bounding box center [107, 196] width 90 height 9
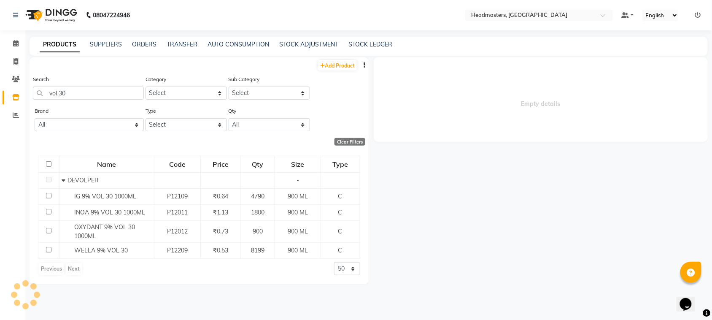
select select
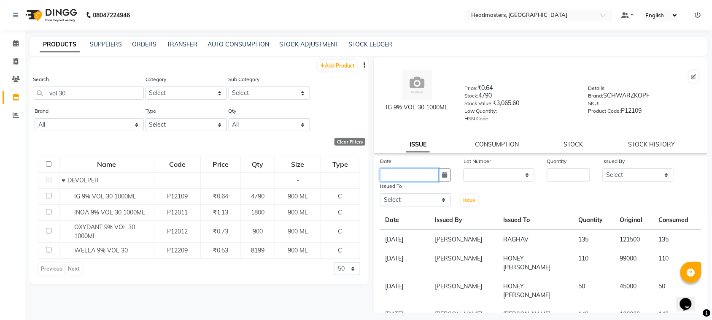
click at [406, 175] on input "text" at bounding box center [409, 174] width 59 height 13
select select "10"
select select "2025"
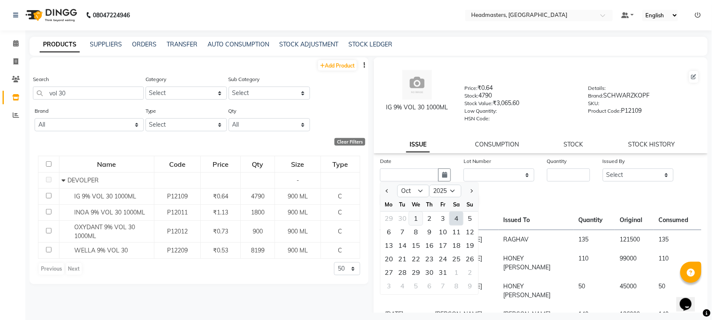
click at [417, 218] on div "1" at bounding box center [416, 219] width 14 height 14
type input "01-10-2025"
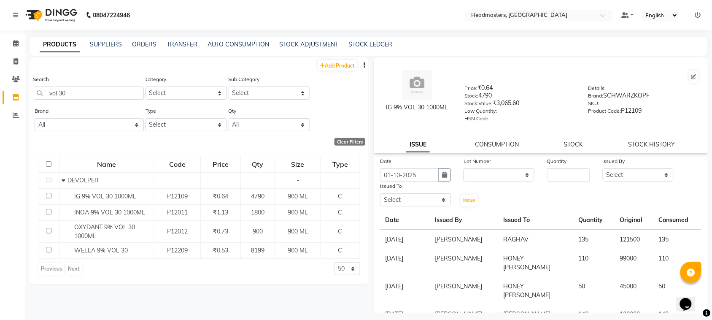
click at [560, 180] on div "Date [DATE] Lot Number None Quantity Issued By Select ABID Amrit ANU [PERSON_NA…" at bounding box center [541, 182] width 334 height 51
drag, startPoint x: 563, startPoint y: 171, endPoint x: 568, endPoint y: 171, distance: 4.6
click at [564, 171] on input "number" at bounding box center [568, 174] width 43 height 13
type input "130"
drag, startPoint x: 627, startPoint y: 178, endPoint x: 626, endPoint y: 170, distance: 8.6
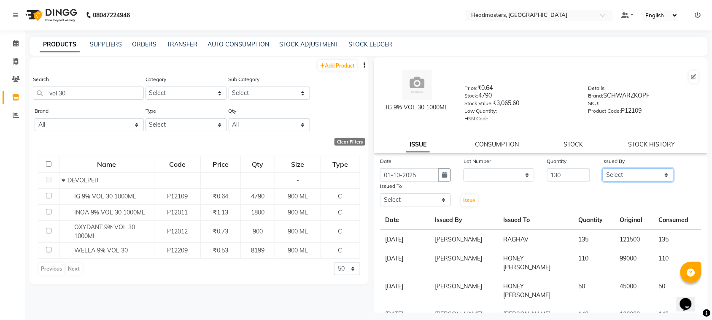
click at [627, 178] on select "Select ABID Amrit ANU [PERSON_NAME] [PERSON_NAME] HEAD MASTERS HONEY [PERSON_NA…" at bounding box center [638, 174] width 71 height 13
select select "87408"
click at [603, 168] on select "Select ABID Amrit ANU [PERSON_NAME] [PERSON_NAME] HEAD MASTERS HONEY [PERSON_NA…" at bounding box center [638, 174] width 71 height 13
click at [421, 201] on select "Select ABID Amrit ANU [PERSON_NAME] [PERSON_NAME] HEAD MASTERS HONEY [PERSON_NA…" at bounding box center [415, 199] width 71 height 13
select select "60638"
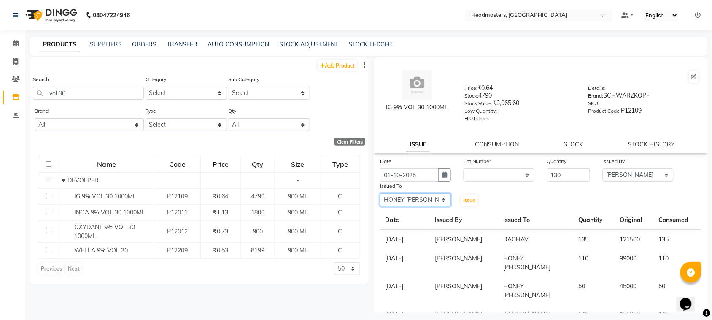
click at [380, 193] on select "Select ABID Amrit ANU [PERSON_NAME] [PERSON_NAME] HEAD MASTERS HONEY [PERSON_NA…" at bounding box center [415, 199] width 71 height 13
click at [458, 200] on div "Issue" at bounding box center [471, 194] width 28 height 26
click at [465, 201] on span "Issue" at bounding box center [470, 200] width 12 height 6
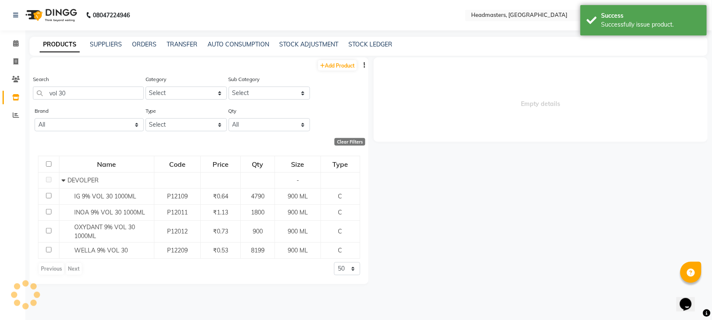
select select
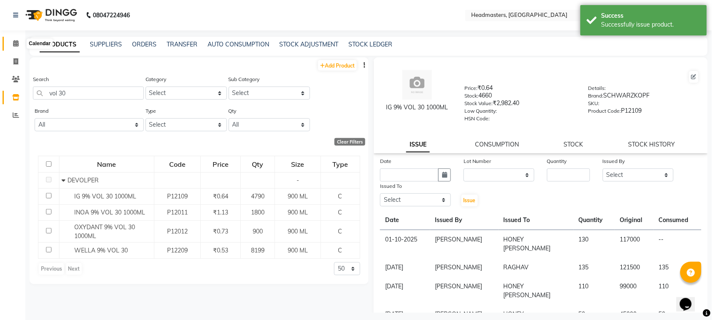
click at [20, 42] on span at bounding box center [15, 44] width 15 height 10
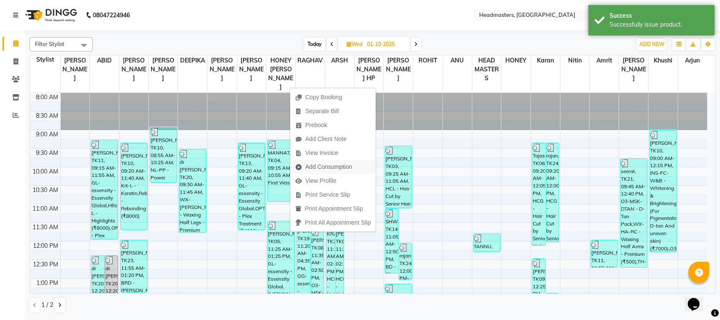
click at [330, 169] on span "Add Consumption" at bounding box center [328, 166] width 47 height 9
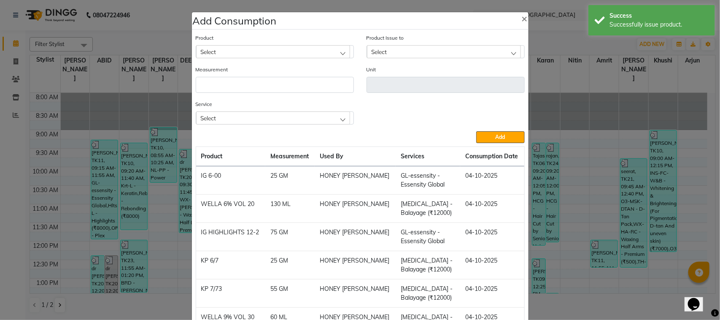
click at [229, 55] on div "Select" at bounding box center [273, 51] width 154 height 13
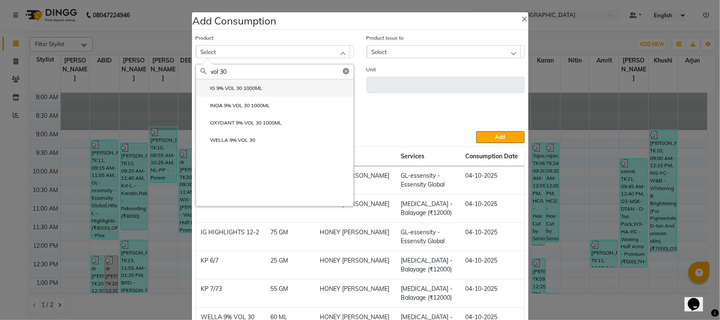
type input "vol 30"
click at [275, 92] on li "IG 9% VOL 30 1000ML" at bounding box center [274, 87] width 157 height 17
type input "ML"
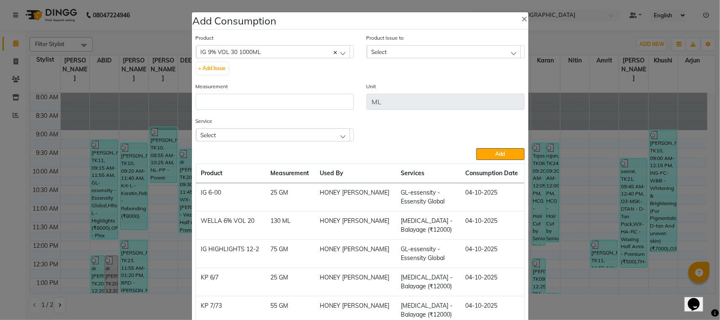
click at [454, 51] on div "Select" at bounding box center [444, 51] width 154 height 13
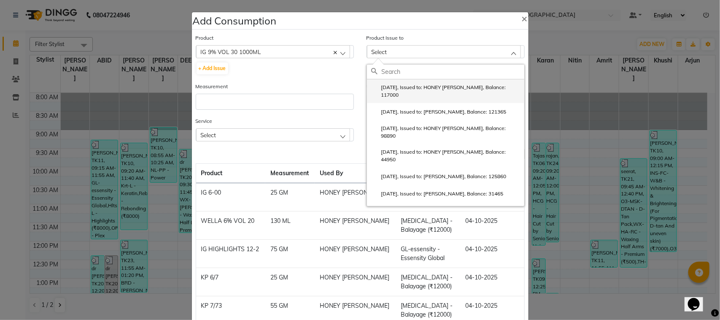
click at [424, 92] on label "[DATE], Issued to: HONEY [PERSON_NAME], Balance: 117000" at bounding box center [445, 91] width 149 height 15
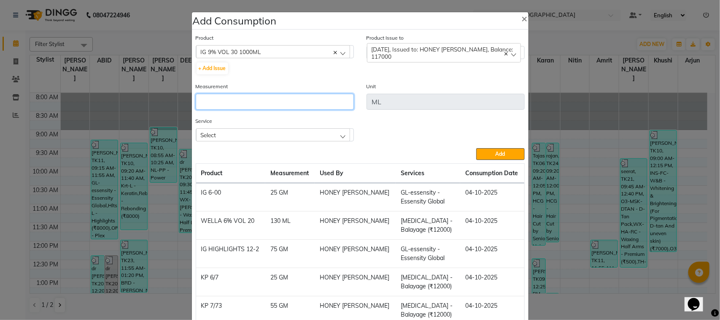
click at [288, 104] on input "number" at bounding box center [275, 102] width 158 height 16
type input "130"
click at [277, 130] on div "Select" at bounding box center [273, 134] width 154 height 13
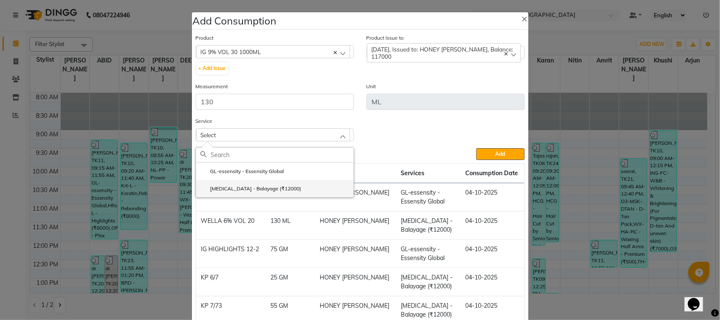
click at [266, 184] on li "[MEDICAL_DATA] - Balayage (₹12000)" at bounding box center [274, 188] width 157 height 17
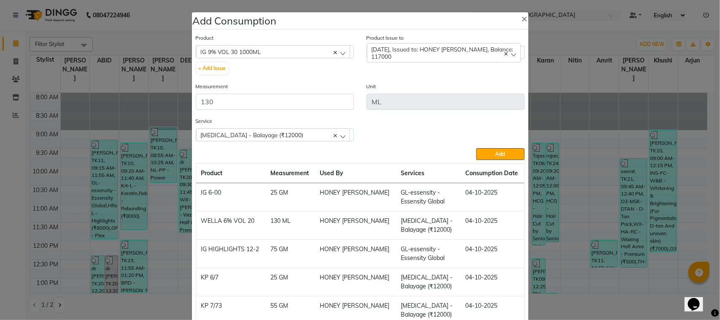
click at [211, 136] on span "[MEDICAL_DATA] - Balayage (₹12000)" at bounding box center [252, 134] width 103 height 7
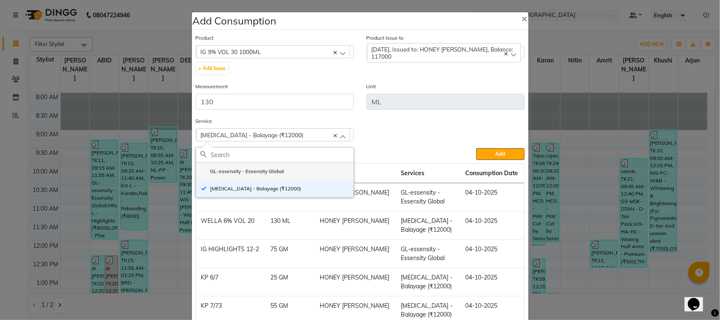
click at [231, 168] on label "GL-essensity - Essensity Global" at bounding box center [242, 172] width 84 height 8
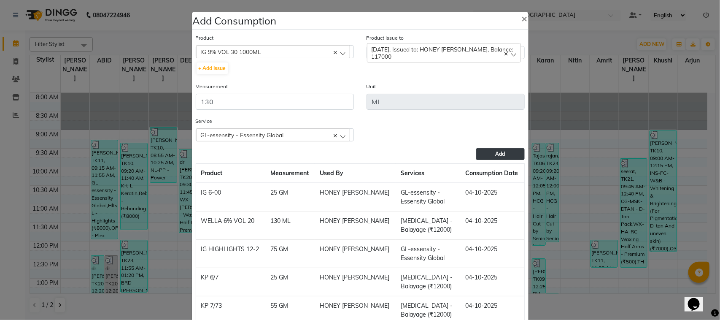
click at [476, 149] on button "Add" at bounding box center [500, 154] width 48 height 12
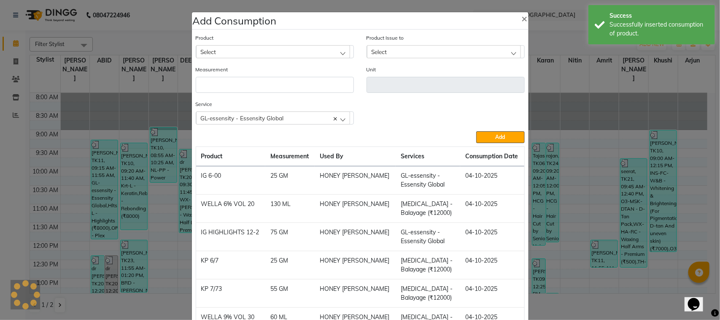
click at [49, 123] on ngb-modal-window "Add Consumption × Product Select ALOVERA GEL Product Issue to Select [DATE], Is…" at bounding box center [360, 160] width 720 height 320
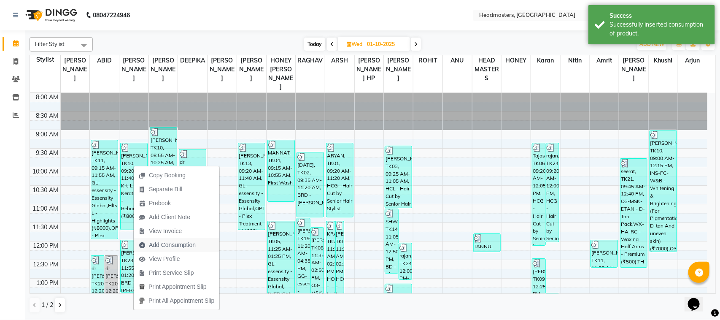
click at [159, 243] on span "Add Consumption" at bounding box center [172, 245] width 47 height 9
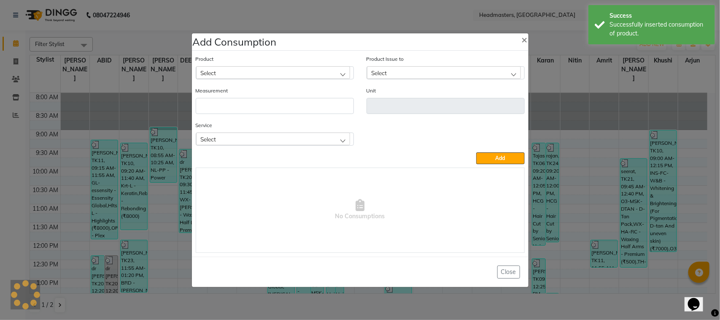
click at [299, 70] on div "Select" at bounding box center [273, 72] width 154 height 13
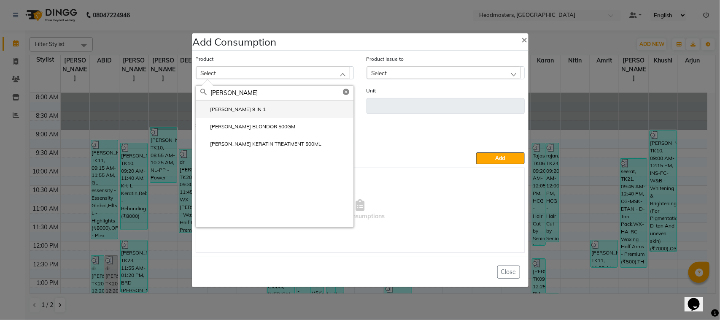
type input "[PERSON_NAME]"
click at [292, 107] on li "[PERSON_NAME] 9 IN 1" at bounding box center [274, 108] width 157 height 17
type input "GM"
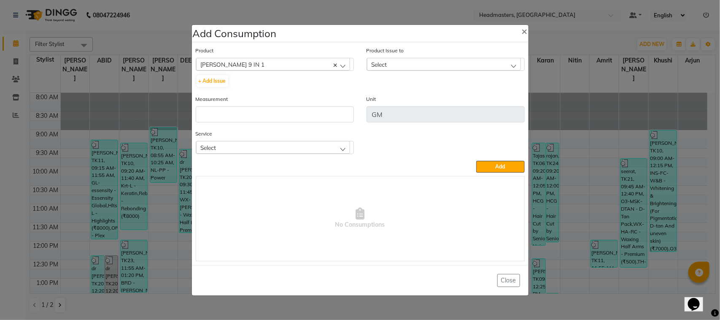
click at [411, 68] on div "Select" at bounding box center [444, 64] width 154 height 13
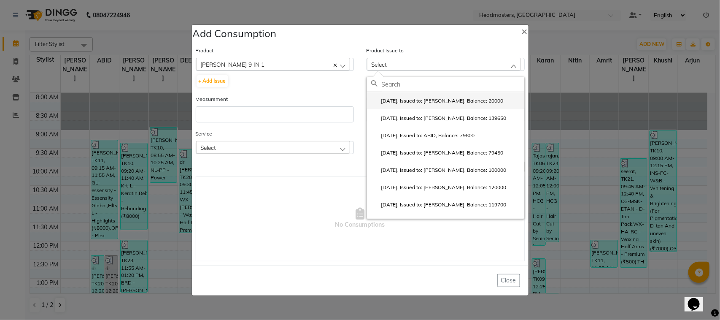
click at [404, 107] on li "[DATE], Issued to: [PERSON_NAME], Balance: 20000" at bounding box center [445, 100] width 157 height 17
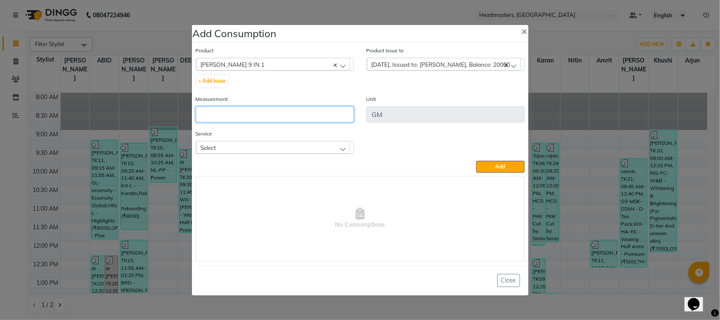
click at [336, 115] on input "number" at bounding box center [275, 114] width 158 height 16
type input "50"
click at [315, 146] on div "Select" at bounding box center [273, 147] width 154 height 13
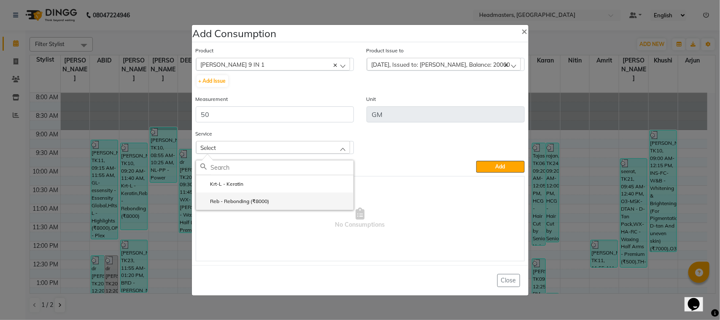
click at [303, 200] on li "Reb - Rebonding (₹8000)" at bounding box center [274, 200] width 157 height 17
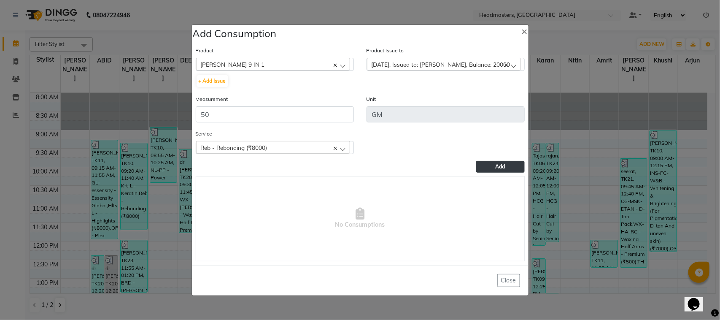
click at [500, 165] on span "Add" at bounding box center [501, 166] width 10 height 6
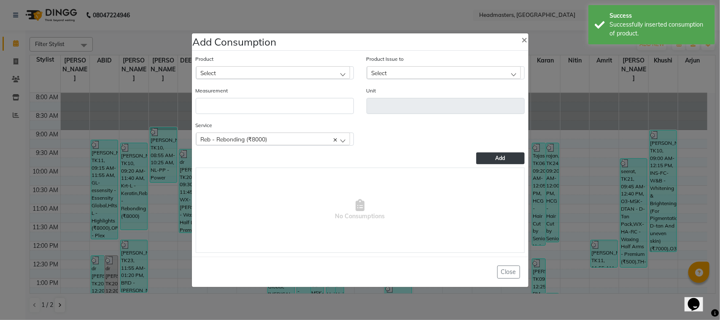
click at [252, 75] on div "Select" at bounding box center [273, 72] width 154 height 13
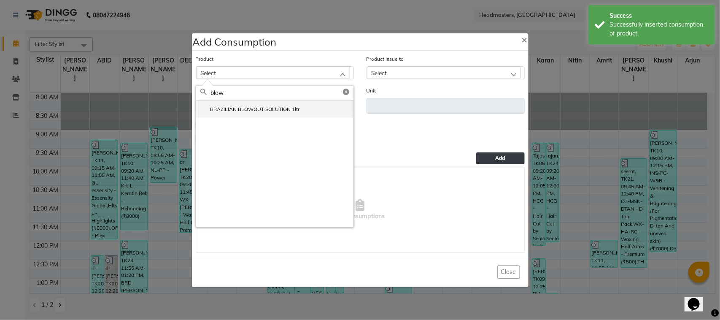
type input "blow"
click at [243, 108] on label "BRAZILIAN BLOWOUT SOLUTION 1ltr" at bounding box center [250, 109] width 100 height 8
type input "ML"
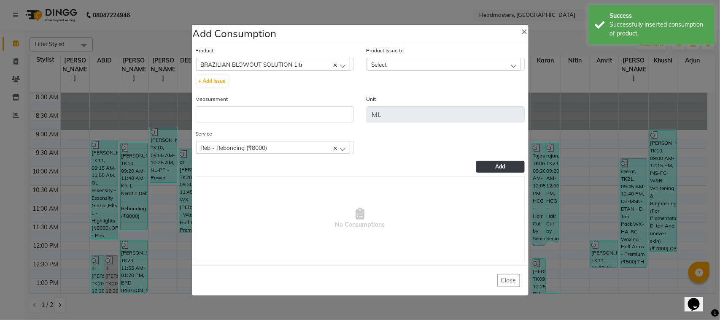
click at [397, 68] on div "Select" at bounding box center [444, 64] width 154 height 13
click at [87, 119] on ngb-modal-window "Add Consumption × Product BRAZILIAN BLOWOUT SOLUTION 1ltr ALOVERA GEL + Add Iss…" at bounding box center [360, 160] width 720 height 320
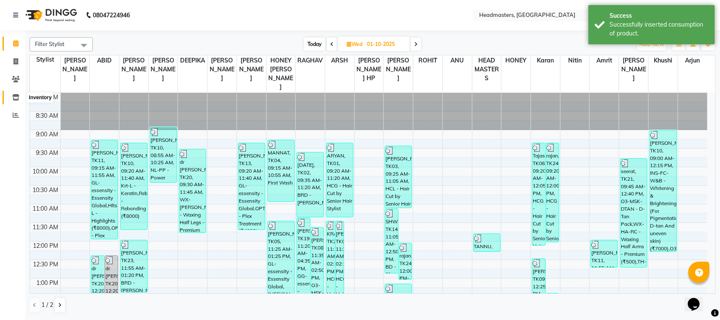
click at [17, 97] on icon at bounding box center [15, 97] width 7 height 6
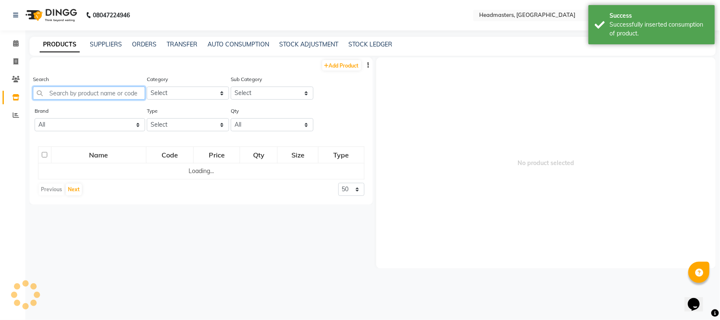
click at [132, 97] on input "text" at bounding box center [89, 92] width 112 height 13
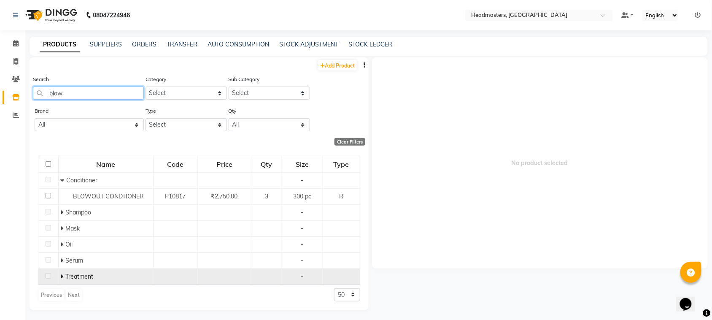
type input "blow"
click at [75, 276] on span "Treatment" at bounding box center [80, 277] width 28 height 8
click at [59, 277] on td "Treatment" at bounding box center [105, 276] width 95 height 16
click at [62, 277] on icon at bounding box center [62, 276] width 3 height 6
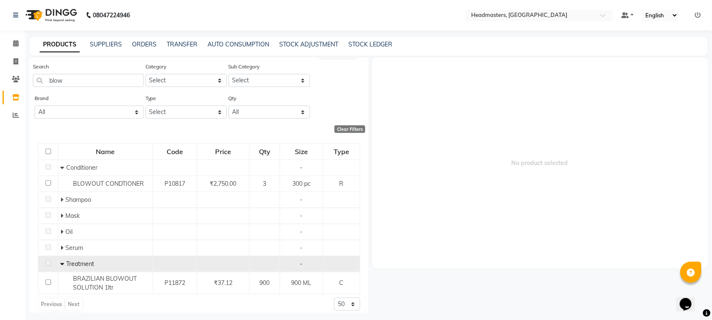
scroll to position [19, 0]
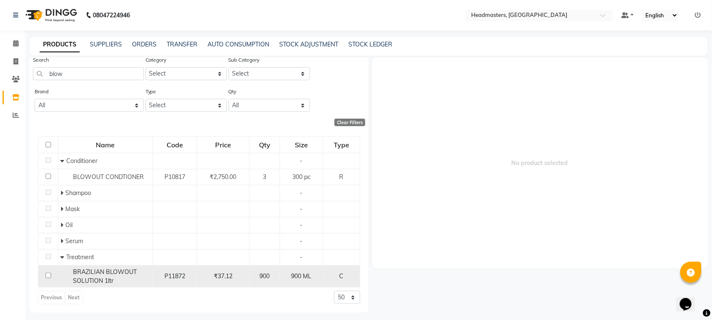
click at [63, 271] on div "BRAZILIAN BLOWOUT SOLUTION 1ltr" at bounding box center [105, 277] width 90 height 18
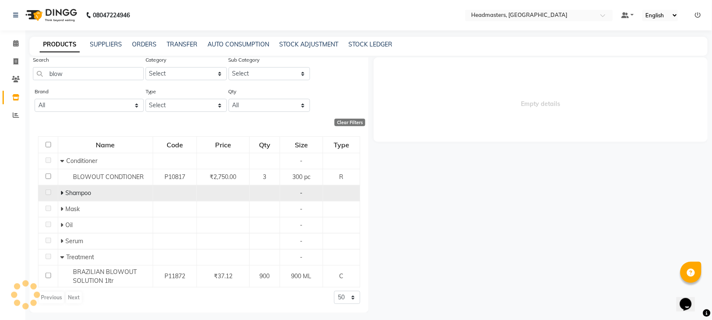
select select
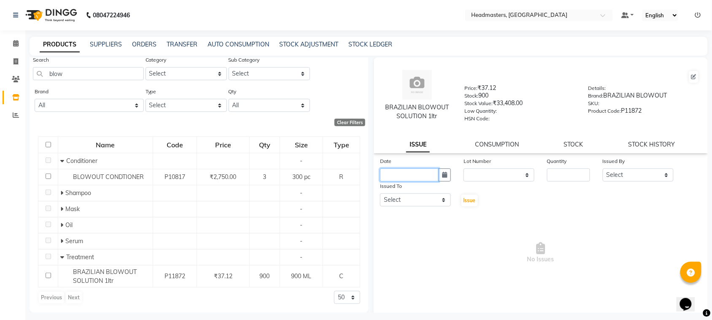
click at [424, 173] on input "text" at bounding box center [409, 174] width 59 height 13
select select "10"
select select "2025"
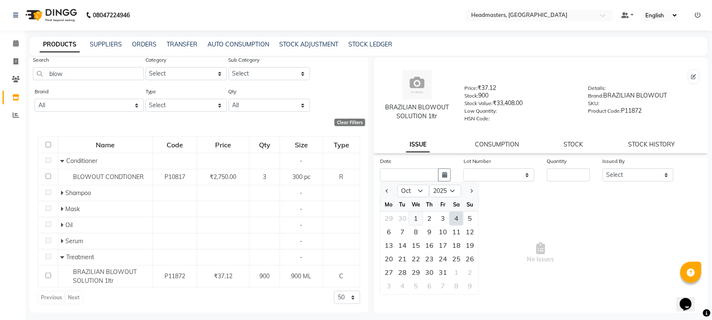
click at [420, 219] on div "1" at bounding box center [416, 219] width 14 height 14
type input "01-10-2025"
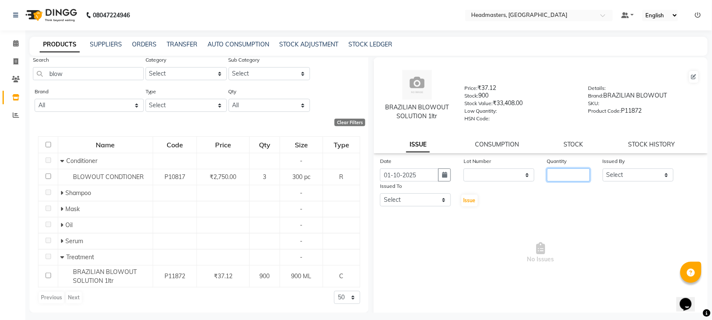
click at [573, 169] on input "number" at bounding box center [568, 174] width 43 height 13
type input "40"
click at [613, 174] on select "Select ABID Amrit ANU [PERSON_NAME] [PERSON_NAME] HEAD MASTERS HONEY [PERSON_NA…" at bounding box center [638, 174] width 71 height 13
select select "87408"
click at [603, 168] on select "Select ABID Amrit ANU [PERSON_NAME] [PERSON_NAME] HEAD MASTERS HONEY [PERSON_NA…" at bounding box center [638, 174] width 71 height 13
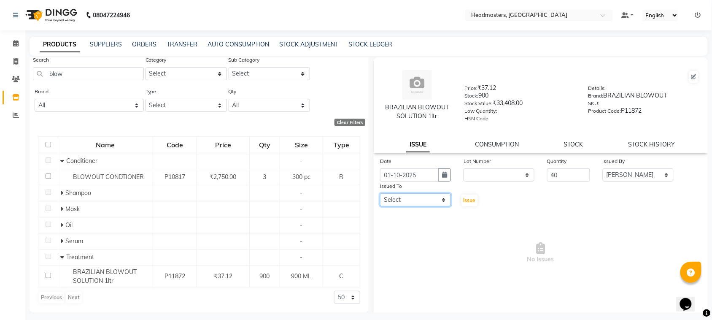
click at [420, 200] on select "Select ABID Amrit ANU [PERSON_NAME] [PERSON_NAME] HEAD MASTERS HONEY [PERSON_NA…" at bounding box center [415, 199] width 71 height 13
select select "60609"
click at [380, 193] on select "Select ABID Amrit ANU [PERSON_NAME] [PERSON_NAME] HEAD MASTERS HONEY [PERSON_NA…" at bounding box center [415, 199] width 71 height 13
click at [468, 201] on span "Issue" at bounding box center [470, 200] width 12 height 6
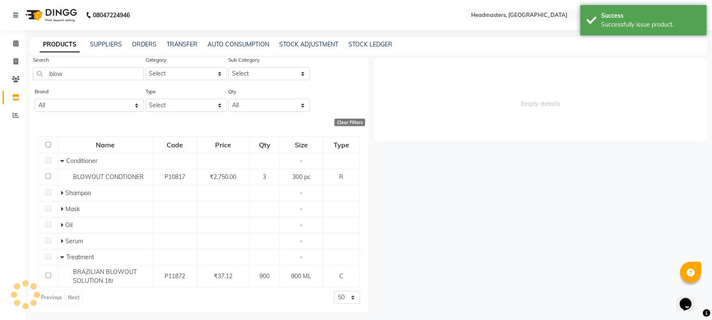
select select
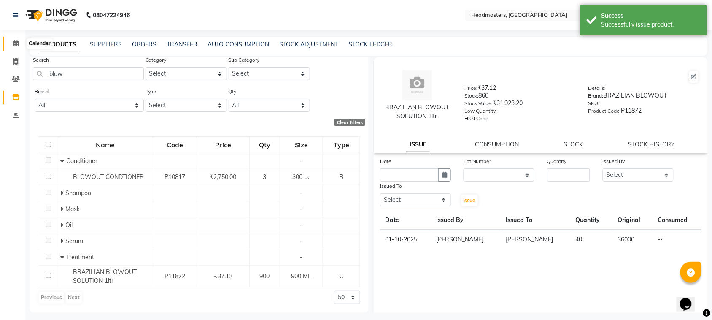
click at [19, 43] on span at bounding box center [15, 44] width 15 height 10
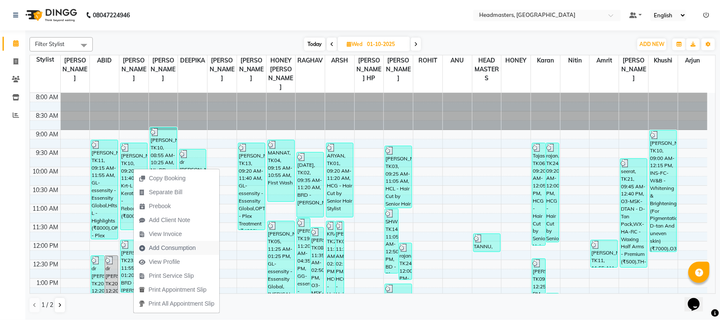
click at [186, 249] on span "Add Consumption" at bounding box center [172, 247] width 47 height 9
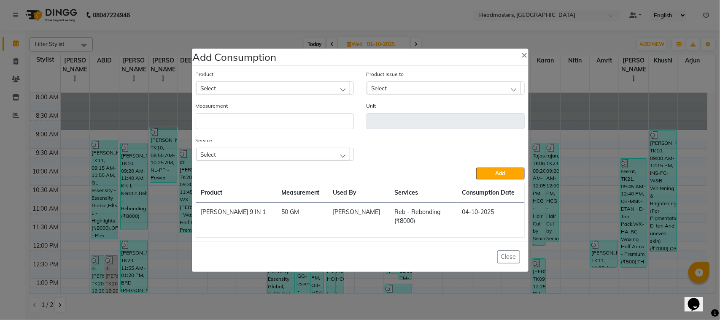
click at [259, 89] on div "Select" at bounding box center [273, 87] width 154 height 13
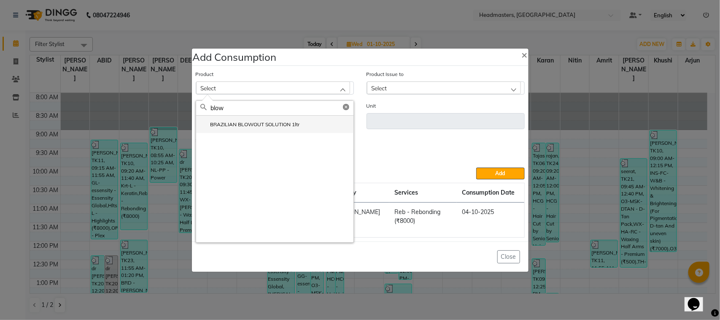
type input "blow"
click at [278, 119] on li "BRAZILIAN BLOWOUT SOLUTION 1ltr" at bounding box center [274, 124] width 157 height 17
type input "ML"
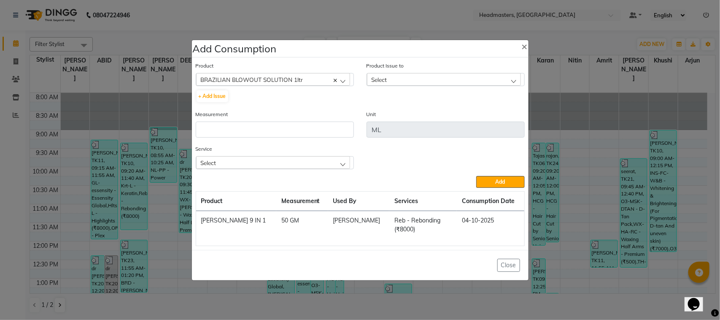
click at [413, 72] on div "Product Issue to Select [DATE], Issued to: [PERSON_NAME], Balance: 36000" at bounding box center [446, 73] width 158 height 25
click at [419, 77] on div "Select" at bounding box center [444, 79] width 154 height 13
click at [424, 109] on li "[DATE], Issued to: [PERSON_NAME], Balance: 36000" at bounding box center [445, 115] width 157 height 17
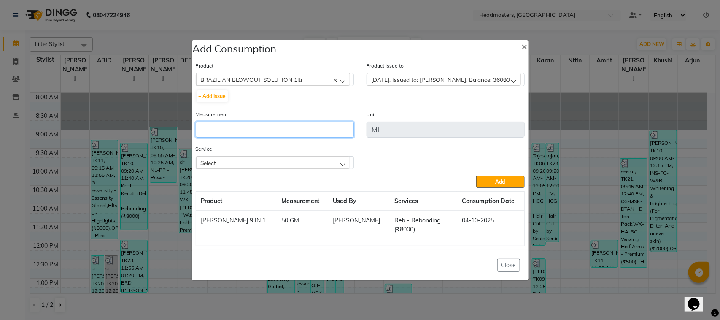
click at [338, 123] on input "number" at bounding box center [275, 130] width 158 height 16
type input "40"
click at [318, 163] on div "Select" at bounding box center [273, 162] width 154 height 13
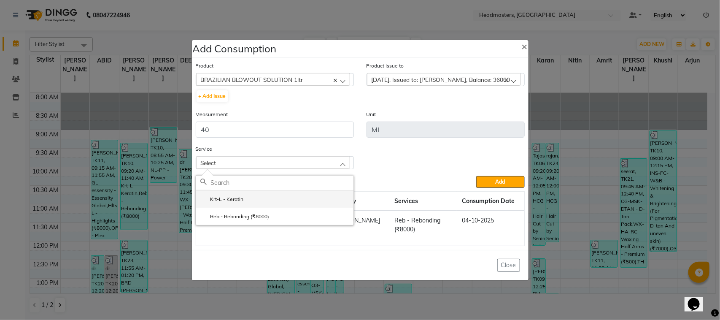
click at [297, 205] on li "Krt-L - Keratin" at bounding box center [274, 198] width 157 height 17
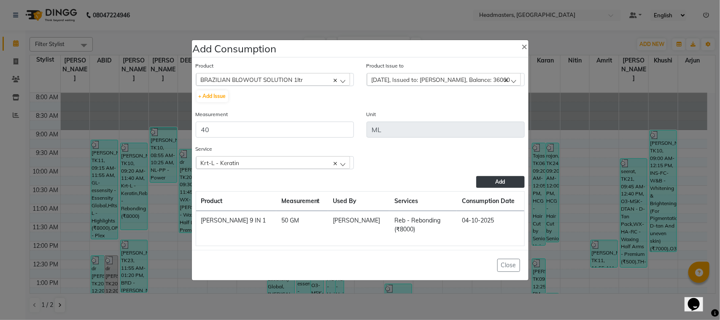
click at [511, 182] on button "Add" at bounding box center [500, 182] width 48 height 12
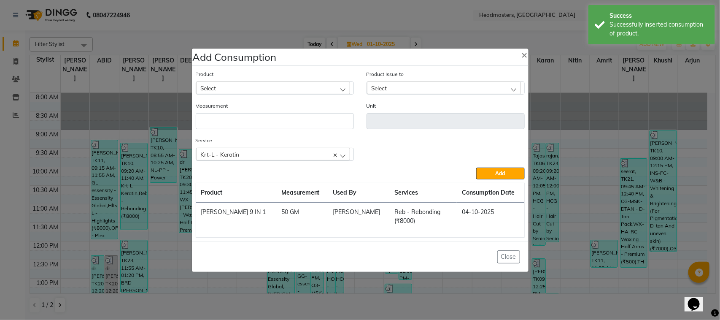
click at [108, 182] on ngb-modal-window "Add Consumption × Product Select ALOVERA GEL Product Issue to Select [DATE], Is…" at bounding box center [360, 160] width 720 height 320
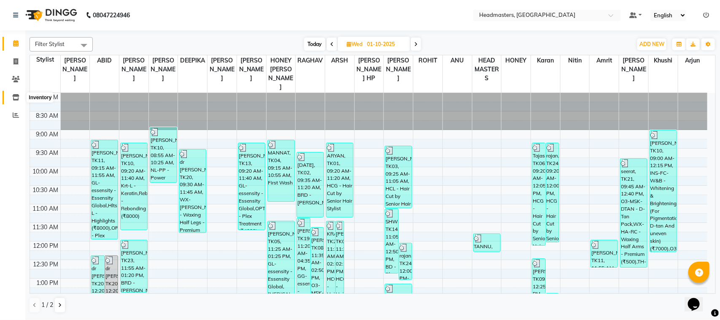
click at [12, 99] on icon at bounding box center [15, 97] width 7 height 6
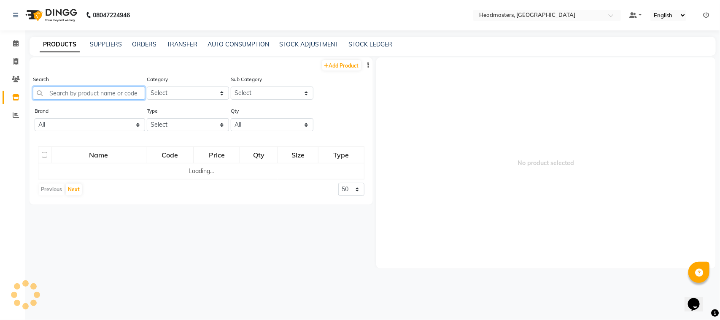
click at [85, 93] on input "text" at bounding box center [89, 92] width 112 height 13
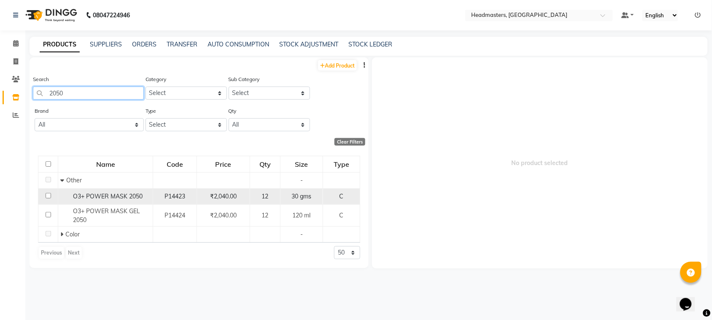
type input "2050"
click at [138, 199] on span "O3+ POWER MASK 2050" at bounding box center [108, 196] width 70 height 8
select select
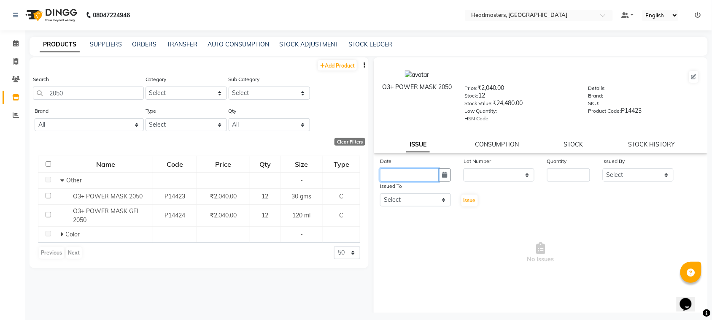
click at [427, 175] on input "text" at bounding box center [409, 174] width 59 height 13
select select "10"
select select "2025"
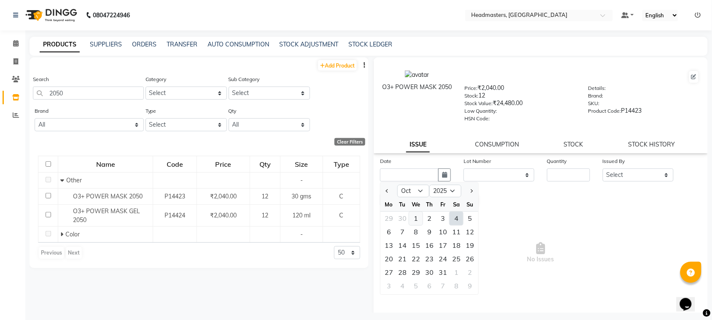
click at [417, 219] on div "1" at bounding box center [416, 219] width 14 height 14
type input "01-10-2025"
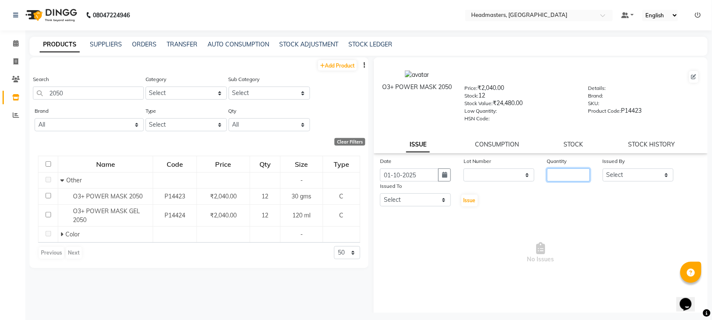
click at [554, 176] on input "number" at bounding box center [568, 174] width 43 height 13
type input "1"
click at [614, 178] on select "Select ABID Amrit ANU [PERSON_NAME] [PERSON_NAME] HEAD MASTERS HONEY [PERSON_NA…" at bounding box center [638, 174] width 71 height 13
select select "87408"
click at [603, 168] on select "Select ABID Amrit ANU [PERSON_NAME] [PERSON_NAME] HEAD MASTERS HONEY [PERSON_NA…" at bounding box center [638, 174] width 71 height 13
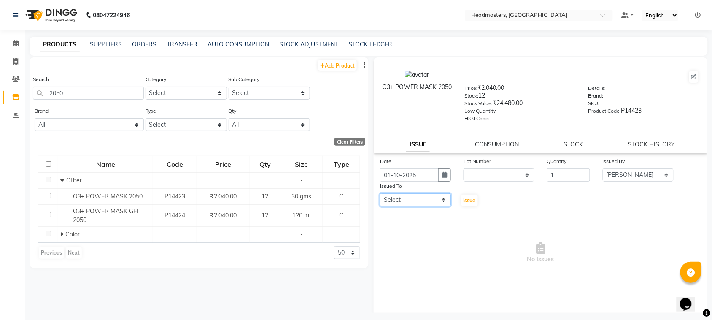
drag, startPoint x: 428, startPoint y: 198, endPoint x: 429, endPoint y: 193, distance: 5.5
click at [428, 198] on select "Select ABID Amrit ANU [PERSON_NAME] [PERSON_NAME] HEAD MASTERS HONEY [PERSON_NA…" at bounding box center [415, 199] width 71 height 13
select select "88958"
click at [380, 193] on select "Select ABID Amrit ANU [PERSON_NAME] [PERSON_NAME] HEAD MASTERS HONEY [PERSON_NA…" at bounding box center [415, 199] width 71 height 13
click at [464, 197] on span "Issue" at bounding box center [470, 200] width 12 height 6
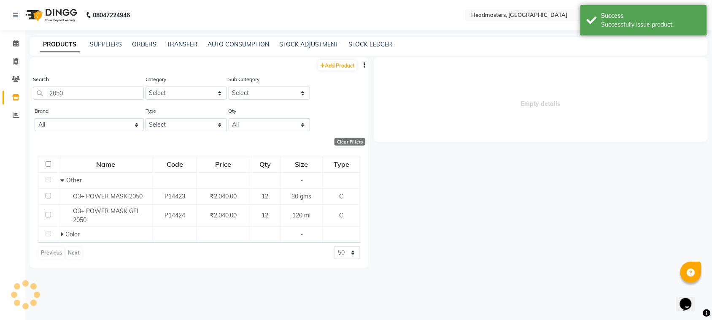
select select
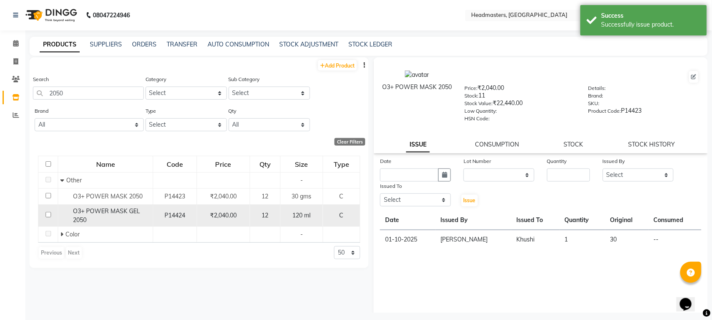
click at [155, 218] on td "P14424" at bounding box center [175, 215] width 44 height 22
click at [121, 207] on span "O3+ POWER MASK GEL 2050" at bounding box center [106, 215] width 67 height 16
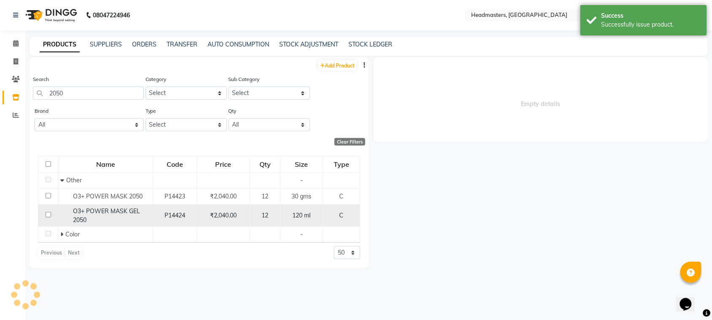
select select
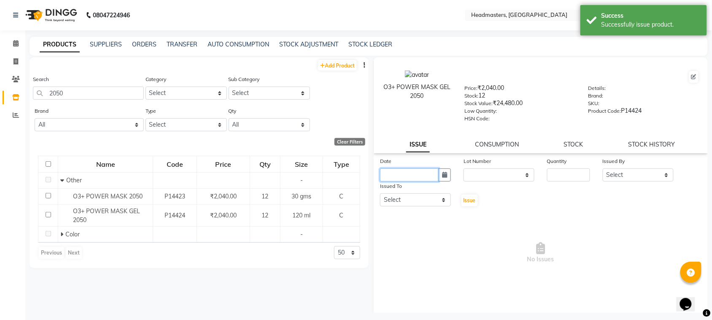
click at [422, 171] on input "text" at bounding box center [409, 174] width 59 height 13
select select "10"
select select "2025"
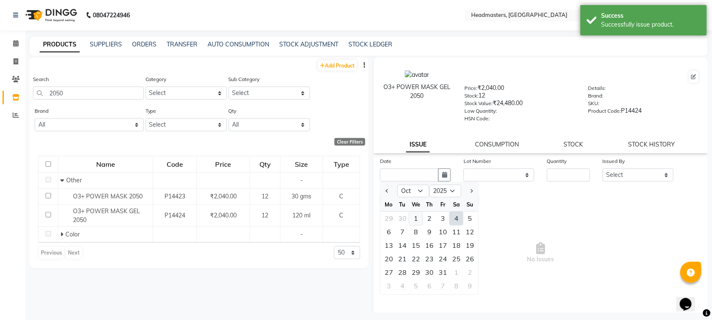
click at [415, 218] on div "1" at bounding box center [416, 219] width 14 height 14
type input "01-10-2025"
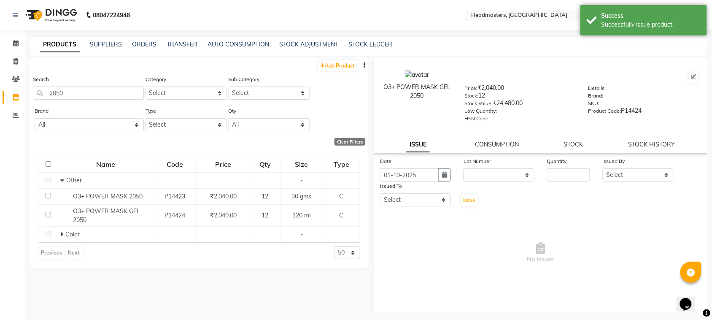
click at [541, 178] on div "Quantity" at bounding box center [569, 169] width 56 height 25
click at [576, 172] on input "number" at bounding box center [568, 174] width 43 height 13
type input "1"
drag, startPoint x: 634, startPoint y: 171, endPoint x: 634, endPoint y: 167, distance: 4.6
click at [634, 171] on select "Select ABID Amrit ANU [PERSON_NAME] [PERSON_NAME] HEAD MASTERS HONEY [PERSON_NA…" at bounding box center [638, 174] width 71 height 13
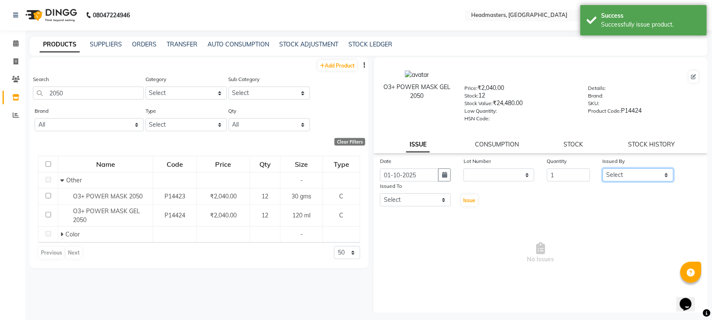
select select "87408"
click at [603, 168] on select "Select ABID Amrit ANU [PERSON_NAME] [PERSON_NAME] HEAD MASTERS HONEY [PERSON_NA…" at bounding box center [638, 174] width 71 height 13
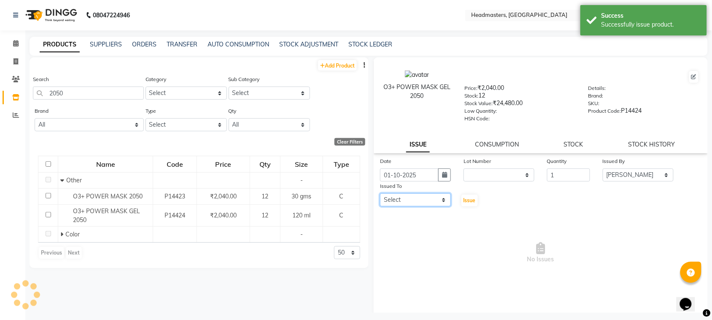
click at [413, 193] on select "Select ABID Amrit ANU [PERSON_NAME] [PERSON_NAME] HEAD MASTERS HONEY [PERSON_NA…" at bounding box center [415, 199] width 71 height 13
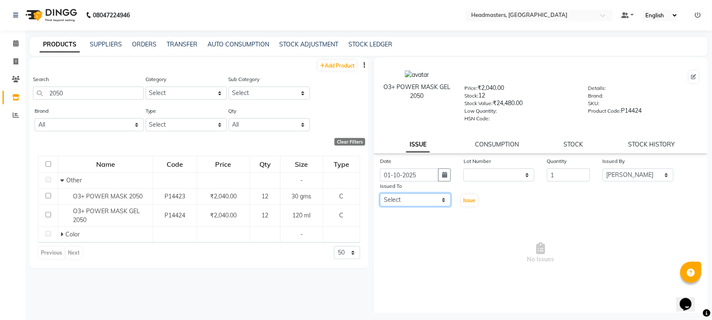
select select "88958"
click at [380, 193] on select "Select ABID Amrit ANU [PERSON_NAME] [PERSON_NAME] HEAD MASTERS HONEY [PERSON_NA…" at bounding box center [415, 199] width 71 height 13
click at [471, 201] on span "Issue" at bounding box center [470, 200] width 12 height 6
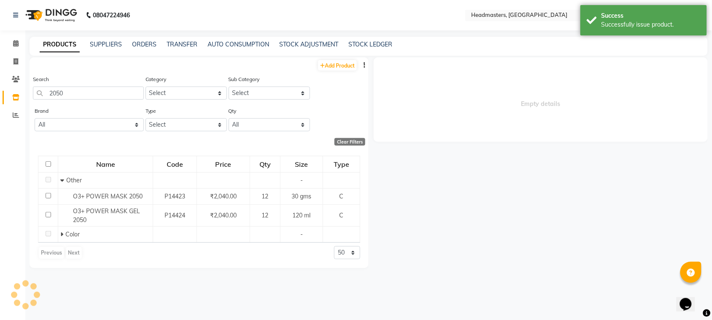
select select
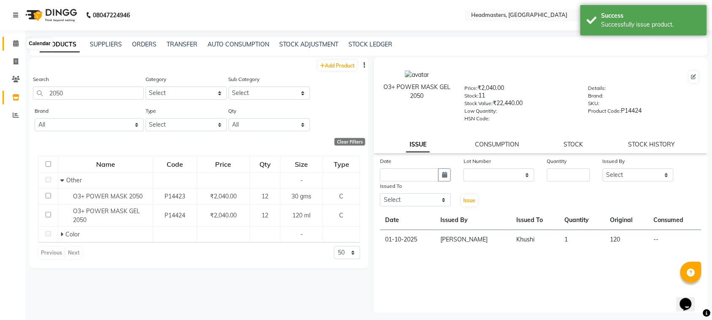
click at [20, 45] on span at bounding box center [15, 44] width 15 height 10
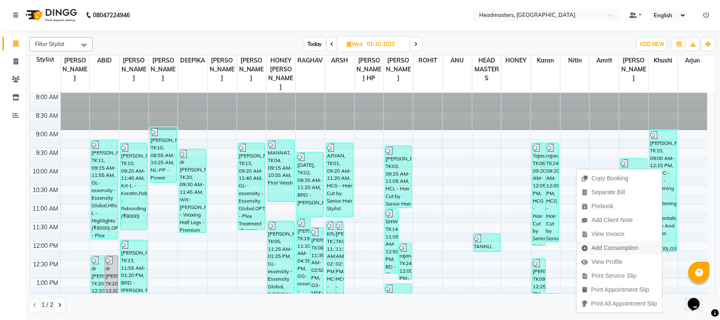
click at [619, 247] on span "Add Consumption" at bounding box center [615, 247] width 47 height 9
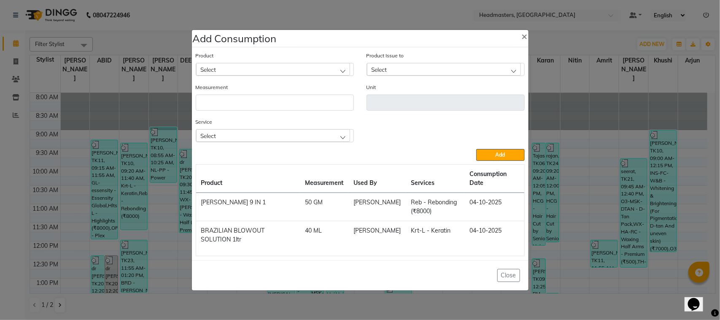
click at [291, 68] on div "Select" at bounding box center [273, 69] width 154 height 13
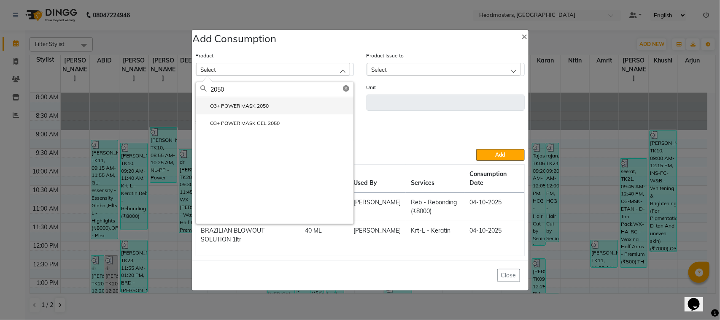
type input "2050"
click at [296, 108] on li "O3+ POWER MASK 2050" at bounding box center [274, 105] width 157 height 17
type input "gms"
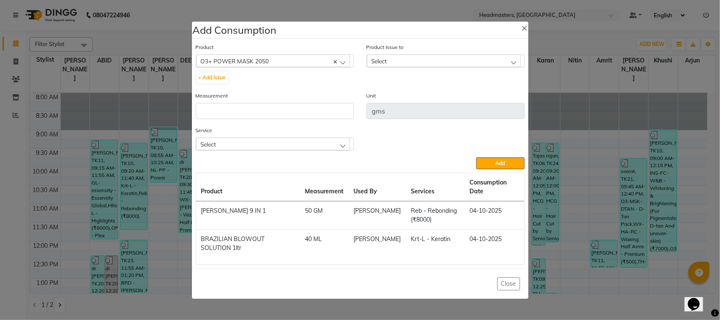
click at [420, 55] on div "Select" at bounding box center [444, 60] width 154 height 13
click at [426, 101] on label "[DATE], Issued to: Khushi, Balance: 30" at bounding box center [420, 98] width 99 height 8
drag, startPoint x: 326, startPoint y: 94, endPoint x: 325, endPoint y: 110, distance: 15.7
click at [326, 98] on div "Measurement" at bounding box center [275, 105] width 158 height 28
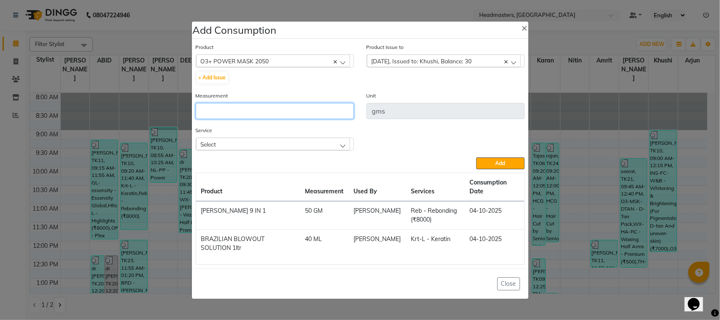
click at [324, 115] on input "number" at bounding box center [275, 111] width 158 height 16
type input "1"
click at [334, 146] on div "Select" at bounding box center [273, 144] width 154 height 13
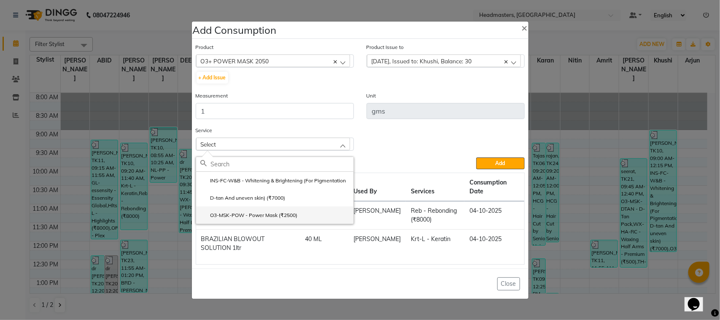
click at [304, 208] on li "O3-MSK-POW - Power Mask (₹2500)" at bounding box center [274, 214] width 157 height 17
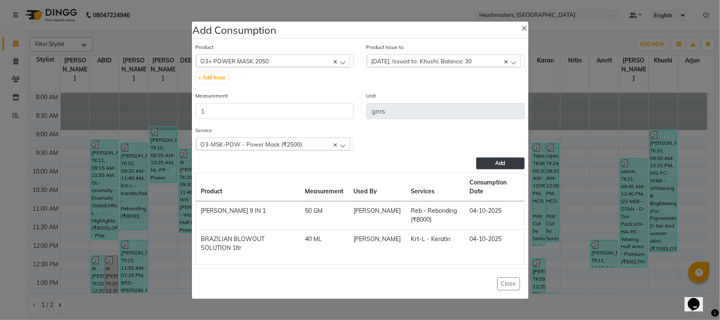
click at [493, 160] on button "Add" at bounding box center [500, 163] width 48 height 12
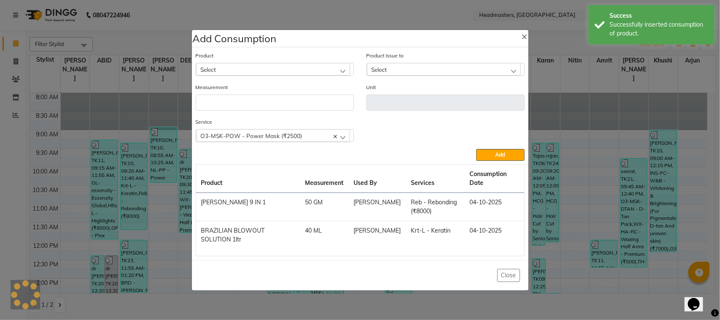
click at [246, 64] on div "Select" at bounding box center [273, 69] width 154 height 13
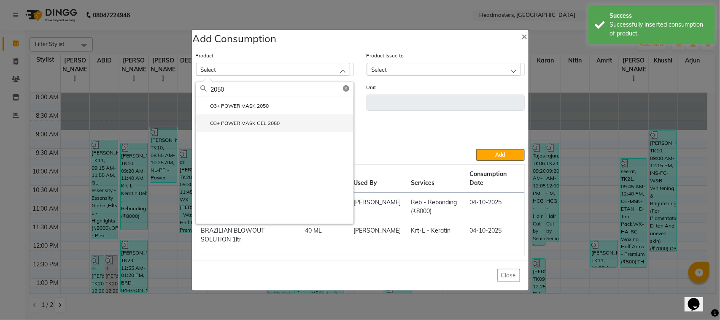
type input "2050"
click at [262, 127] on li "O3+ POWER MASK GEL 2050" at bounding box center [274, 122] width 157 height 17
type input "ml"
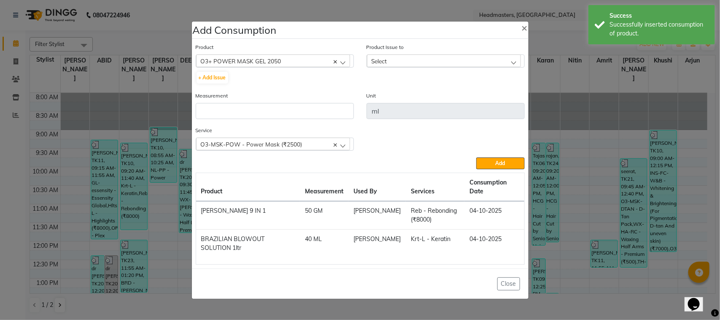
click at [431, 64] on div "Select" at bounding box center [444, 60] width 154 height 13
click at [420, 97] on label "[DATE], Issued to: Khushi, Balance: 120" at bounding box center [422, 98] width 102 height 8
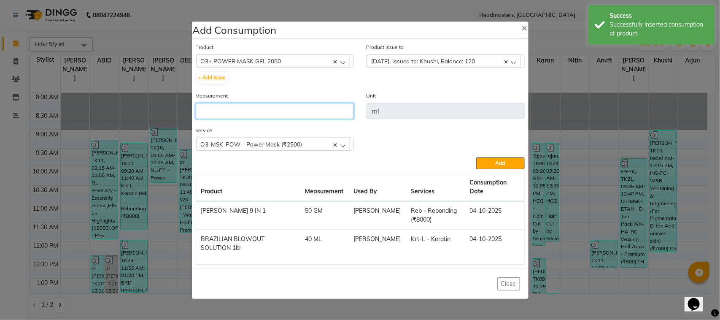
click at [332, 113] on input "number" at bounding box center [275, 111] width 158 height 16
type input "1"
click at [492, 155] on div "Service O3-MSK-POW - Power Mask (₹2500) INS-FC-W&B - Whitening & Brightening (F…" at bounding box center [360, 142] width 342 height 32
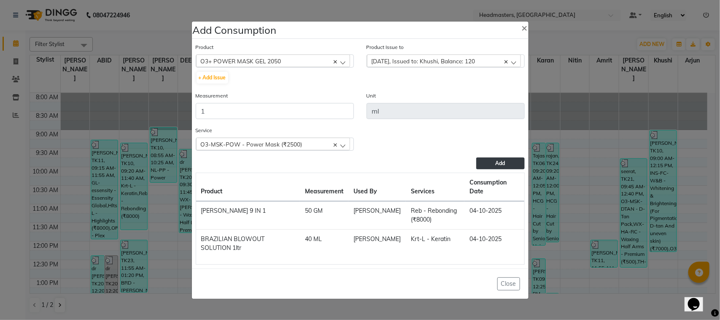
click at [478, 160] on button "Add" at bounding box center [500, 163] width 48 height 12
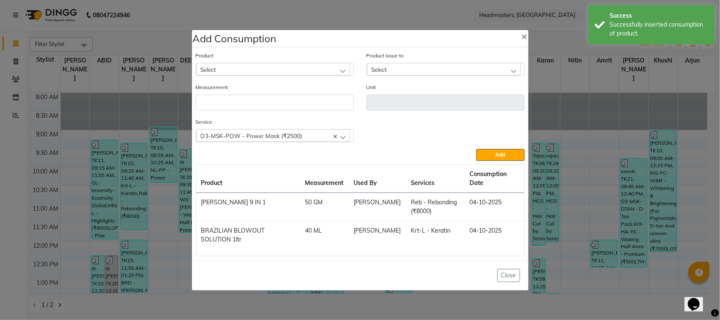
click at [166, 176] on ngb-modal-window "Add Consumption × Product Select ALOVERA GEL Product Issue to Select [DATE], Is…" at bounding box center [360, 160] width 720 height 320
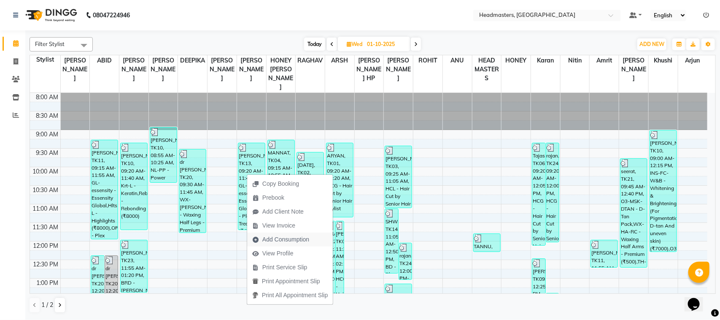
click at [297, 241] on span "Add Consumption" at bounding box center [285, 239] width 47 height 9
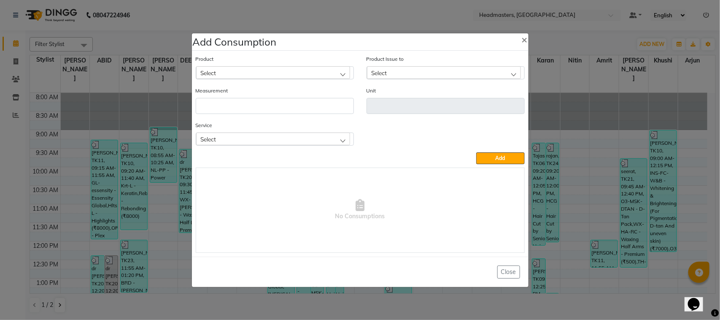
click at [296, 64] on div "Product Select" at bounding box center [275, 66] width 158 height 25
click at [296, 70] on div "Select" at bounding box center [273, 72] width 154 height 13
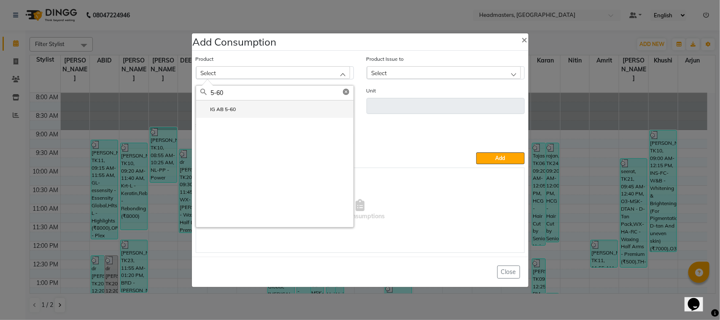
type input "5-60"
click at [268, 109] on li "IG AB 5-60" at bounding box center [274, 108] width 157 height 17
type input "GM"
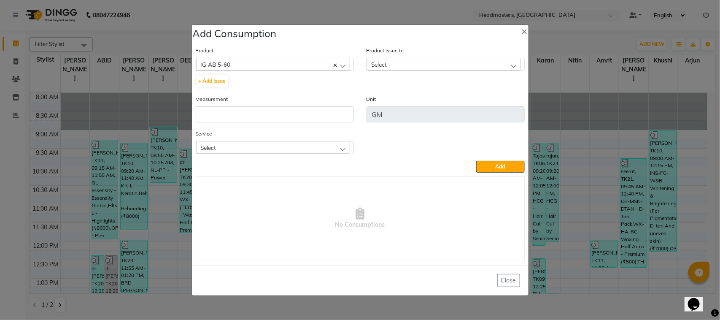
click at [403, 62] on div "Select" at bounding box center [444, 64] width 154 height 13
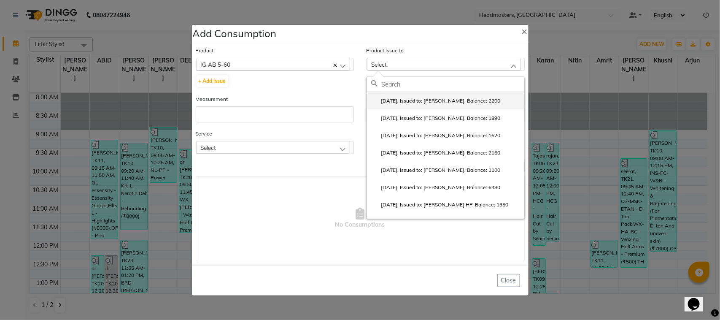
click at [399, 107] on li "[DATE], Issued to: [PERSON_NAME], Balance: 2200" at bounding box center [445, 100] width 157 height 17
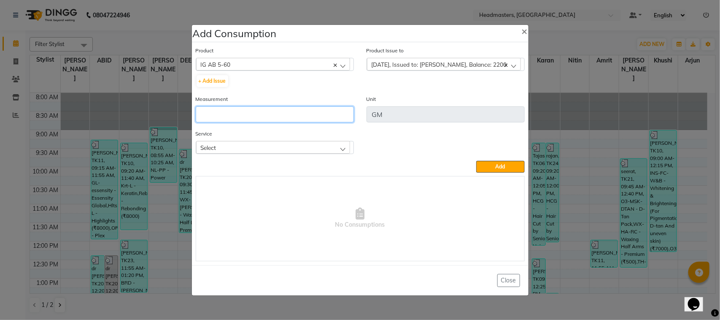
click at [332, 110] on input "number" at bounding box center [275, 114] width 158 height 16
type input "1"
type input "40"
click at [288, 144] on div "Select" at bounding box center [273, 147] width 154 height 13
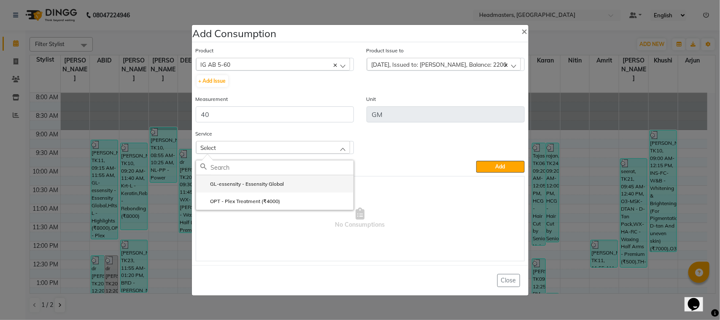
click at [283, 180] on label "GL-essensity - Essensity Global" at bounding box center [242, 184] width 84 height 8
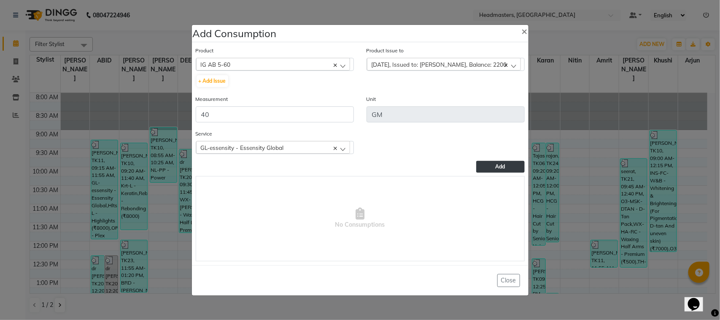
drag, startPoint x: 488, startPoint y: 167, endPoint x: 330, endPoint y: 110, distance: 167.2
click at [487, 166] on button "Add" at bounding box center [500, 167] width 48 height 12
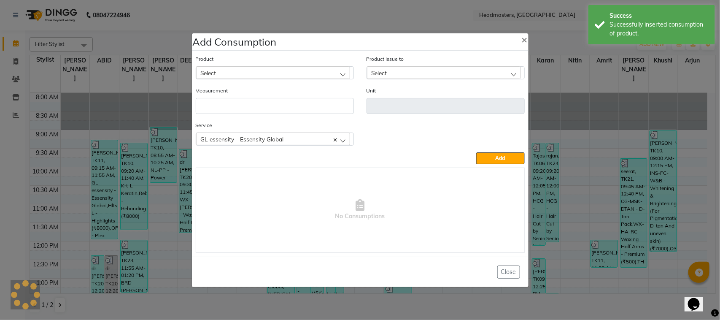
click at [273, 70] on div "Select" at bounding box center [273, 72] width 154 height 13
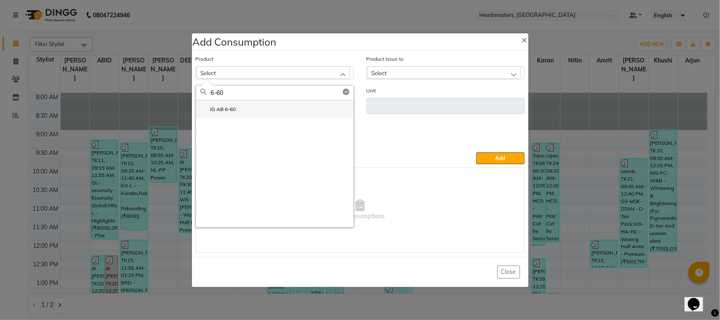
type input "6-60"
click at [270, 115] on li "IG AB 6-60" at bounding box center [274, 108] width 157 height 17
type input "GM"
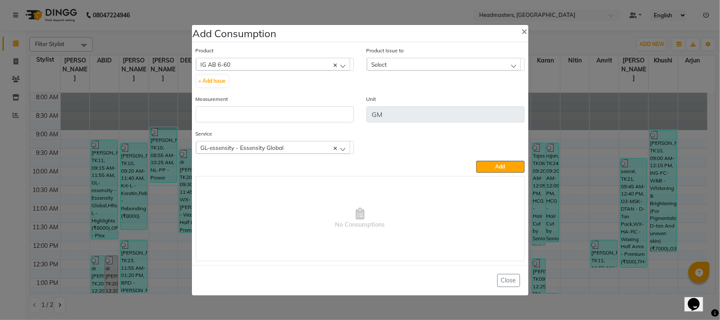
click at [396, 66] on div "Select" at bounding box center [444, 64] width 154 height 13
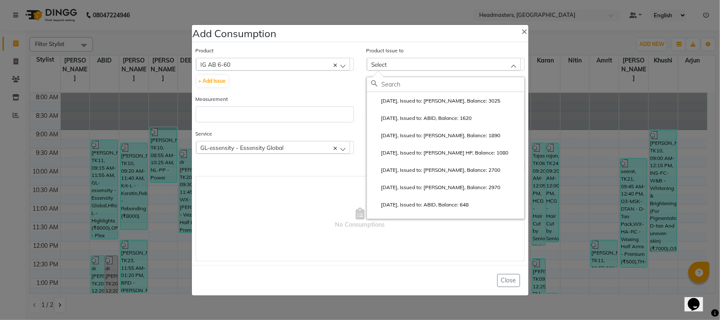
drag, startPoint x: 424, startPoint y: 97, endPoint x: 365, endPoint y: 101, distance: 59.2
click at [422, 97] on label "[DATE], Issued to: [PERSON_NAME], Balance: 3025" at bounding box center [436, 101] width 130 height 8
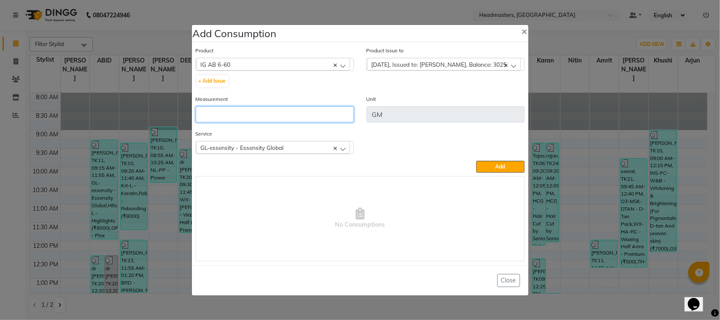
click at [336, 109] on input "number" at bounding box center [275, 114] width 158 height 16
type input "55"
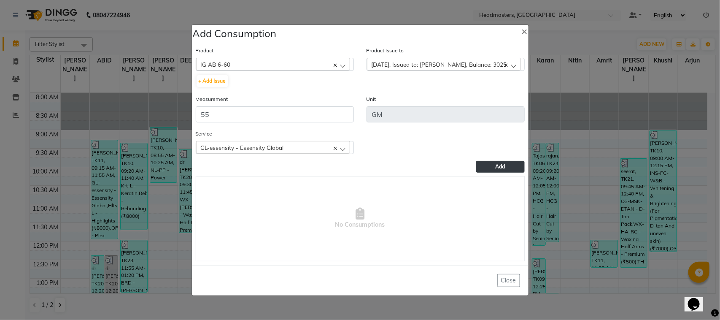
drag, startPoint x: 501, startPoint y: 168, endPoint x: 523, endPoint y: 139, distance: 35.8
click at [503, 167] on span "Add" at bounding box center [501, 166] width 10 height 6
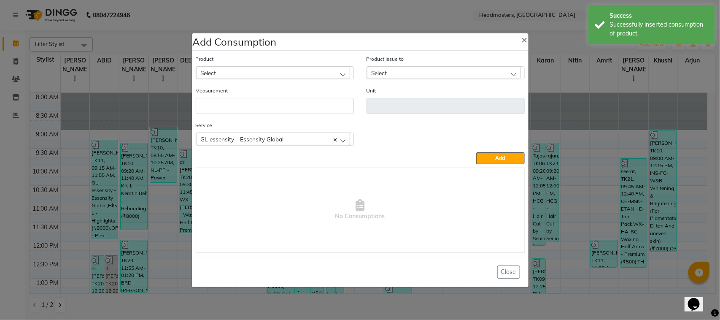
click at [263, 74] on div "Select" at bounding box center [273, 72] width 154 height 13
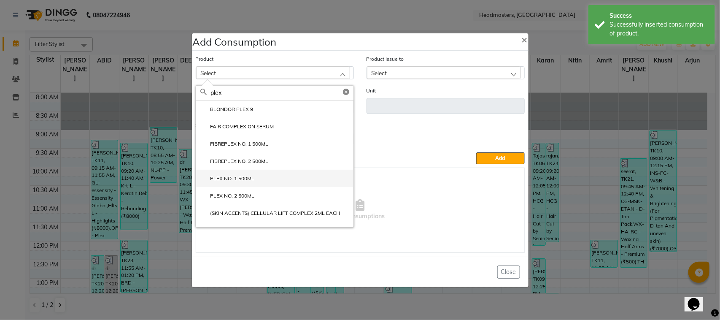
type input "plex"
click at [262, 185] on li "PLEX NO. 1 500ML" at bounding box center [274, 178] width 157 height 17
type input "ML"
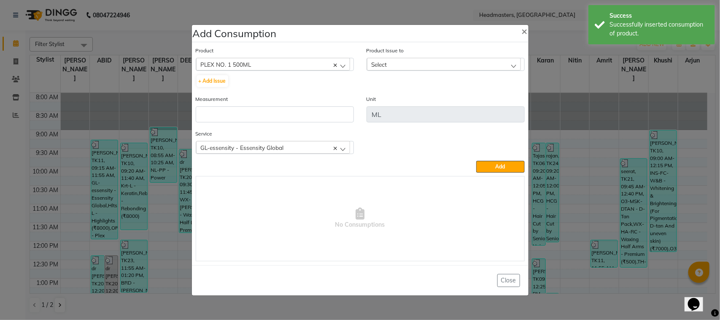
click at [400, 58] on div "Select" at bounding box center [444, 64] width 154 height 13
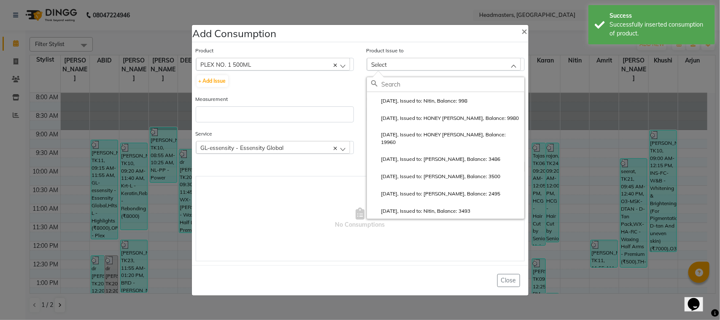
click at [72, 156] on ngb-modal-window "Add Consumption × Product PLEX NO. 1 500ML ALOVERA GEL + Add Issue Product Issu…" at bounding box center [360, 160] width 720 height 320
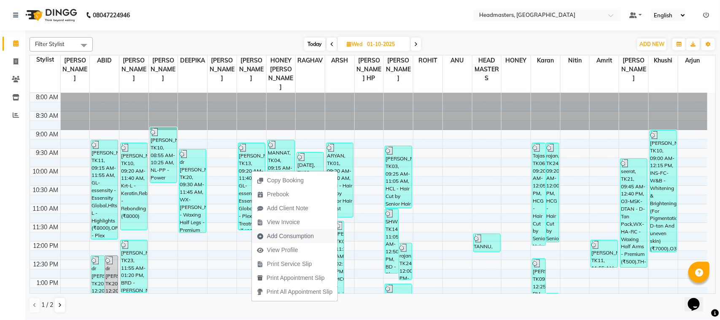
click at [282, 230] on span "Add Consumption" at bounding box center [285, 236] width 67 height 14
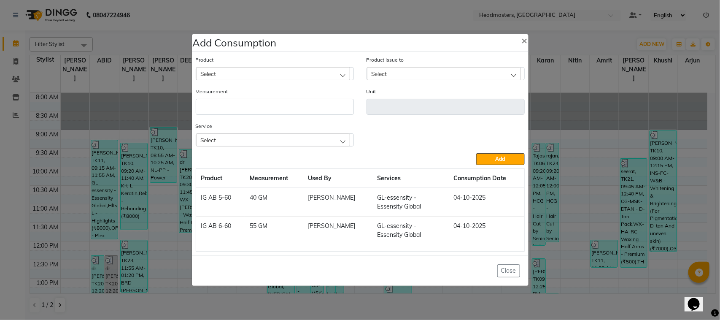
click at [271, 78] on div "Select" at bounding box center [273, 73] width 154 height 13
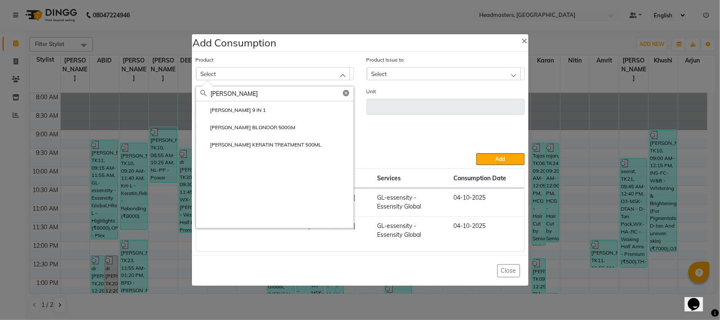
type input "[PERSON_NAME]"
click at [273, 122] on li "[PERSON_NAME] BLONDOR 500GM" at bounding box center [274, 127] width 157 height 17
type input "GM"
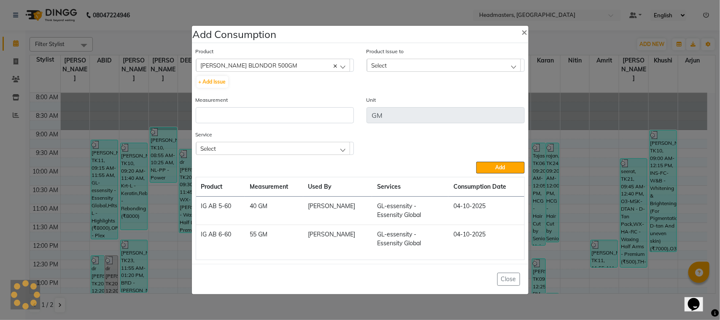
click at [401, 70] on div "Select" at bounding box center [444, 65] width 154 height 13
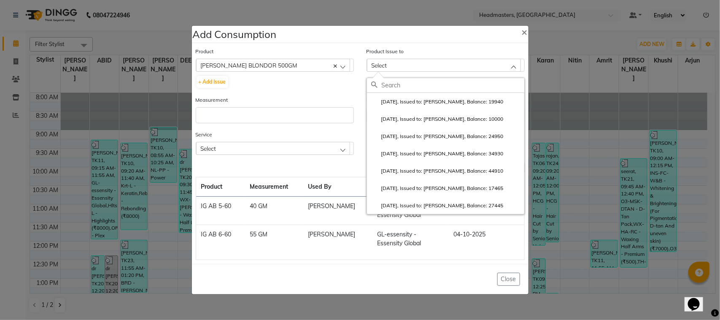
click at [271, 63] on div "[PERSON_NAME] BLONDOR 500GM" at bounding box center [273, 65] width 154 height 13
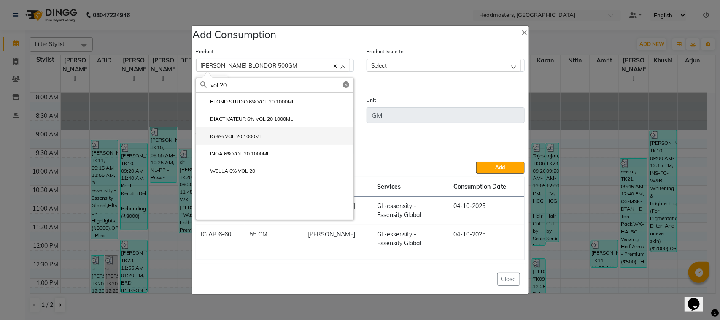
type input "vol 20"
click at [266, 142] on li "IG 6% VOL 20 1000ML" at bounding box center [274, 135] width 157 height 17
type input "ML"
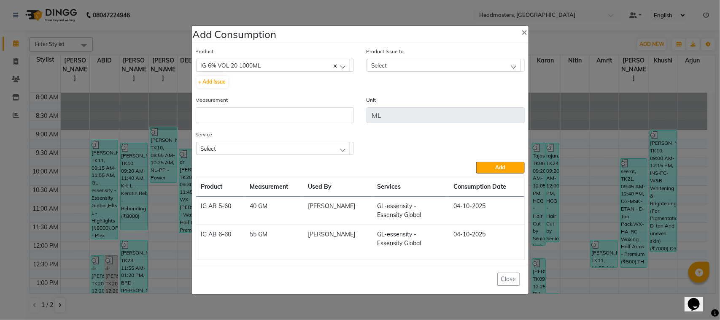
click at [429, 59] on div "Select" at bounding box center [444, 65] width 154 height 13
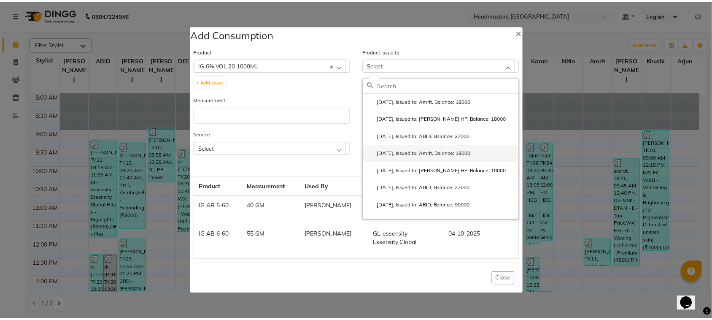
scroll to position [53, 0]
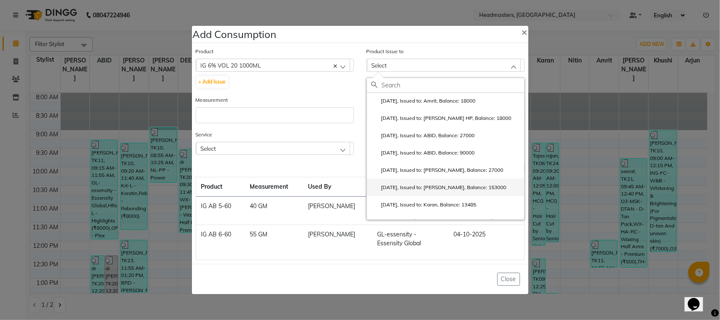
click at [458, 186] on label "[DATE], Issued to: [PERSON_NAME], Balance: 153000" at bounding box center [438, 188] width 135 height 8
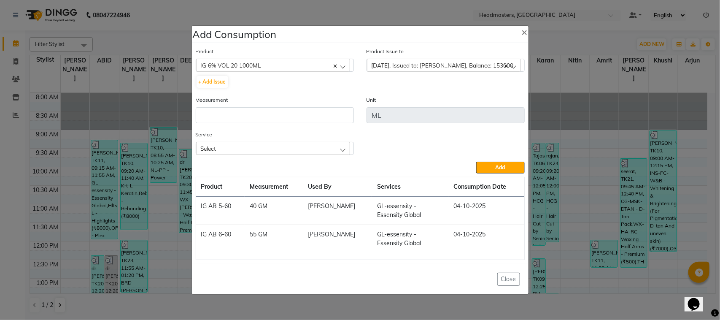
click at [306, 125] on div "Measurement" at bounding box center [274, 112] width 171 height 35
click at [308, 113] on input "number" at bounding box center [275, 115] width 158 height 16
type input "170"
click at [257, 146] on div "Select" at bounding box center [273, 148] width 154 height 13
click at [257, 191] on li "GL-essensity - Essensity Global" at bounding box center [274, 184] width 157 height 17
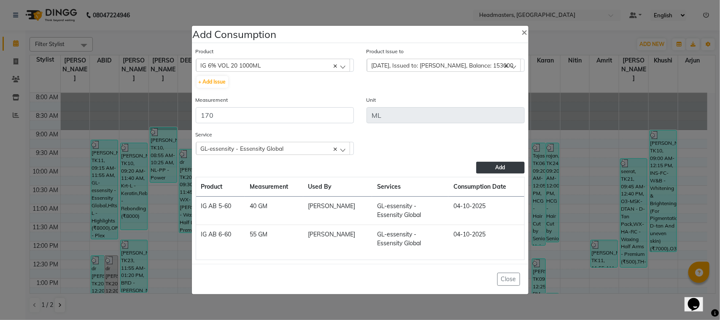
click at [483, 171] on button "Add" at bounding box center [500, 168] width 48 height 12
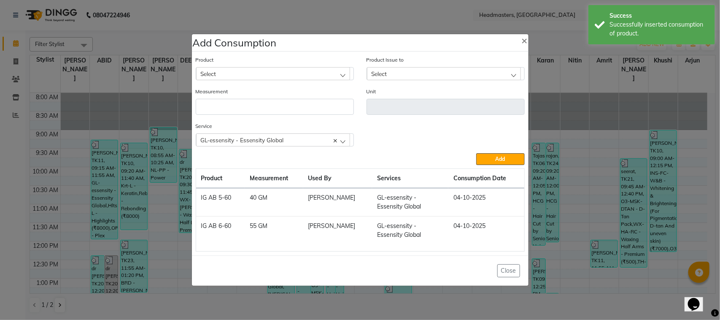
click at [252, 73] on div "Select" at bounding box center [273, 73] width 154 height 13
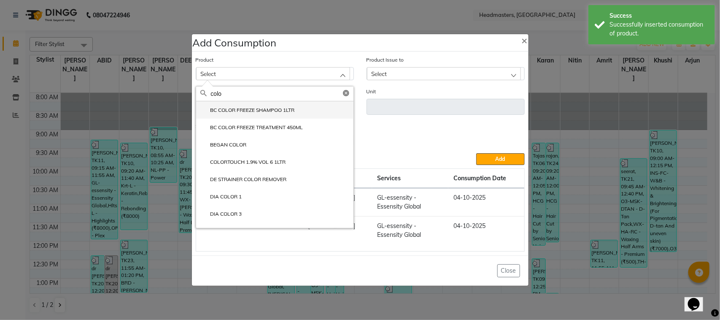
type input "colo"
click at [273, 114] on li "BC COLOR FREEZE SHAMPOO 1LTR" at bounding box center [274, 109] width 157 height 17
type input "ML"
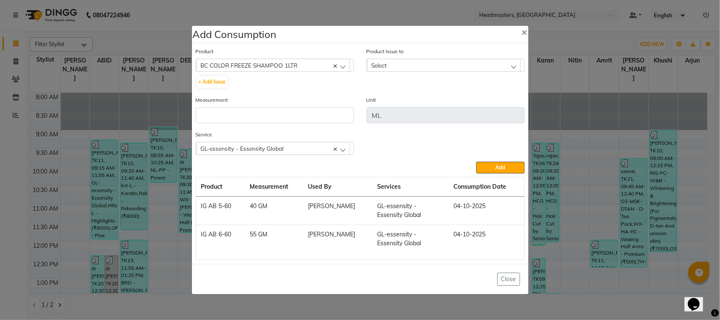
click at [386, 59] on div "Select" at bounding box center [444, 65] width 154 height 13
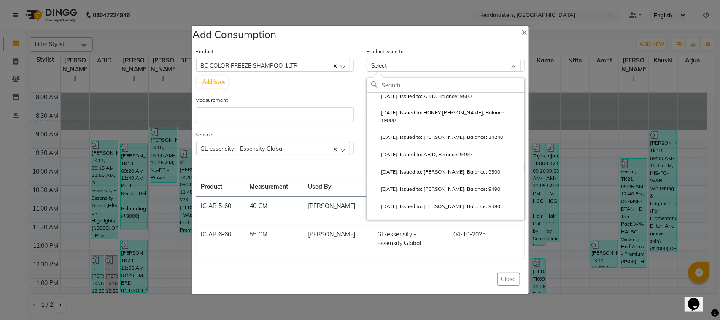
click at [119, 152] on ngb-modal-window "Add Consumption × Product BC COLOR FREEZE SHAMPOO 1LTR ALOVERA GEL + Add Issue …" at bounding box center [360, 160] width 720 height 320
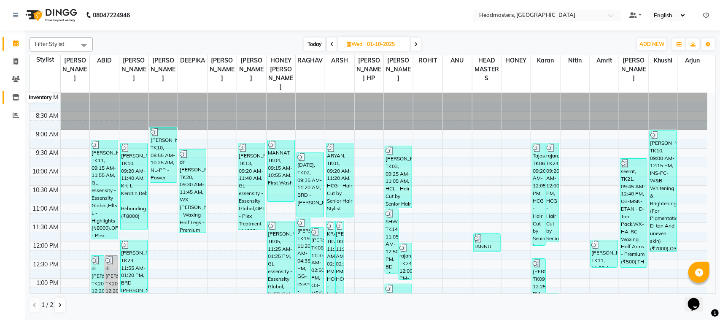
click at [15, 94] on icon at bounding box center [15, 97] width 7 height 6
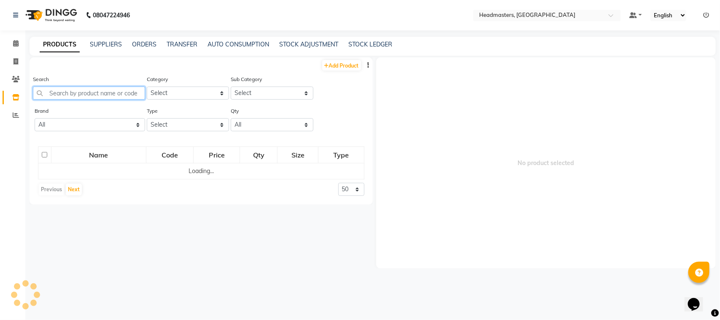
click at [76, 95] on input "text" at bounding box center [89, 92] width 112 height 13
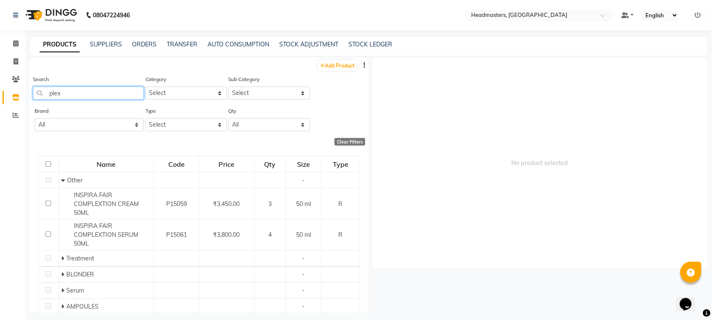
drag, startPoint x: 87, startPoint y: 96, endPoint x: 89, endPoint y: 80, distance: 15.7
click at [87, 93] on input "plex" at bounding box center [88, 92] width 111 height 13
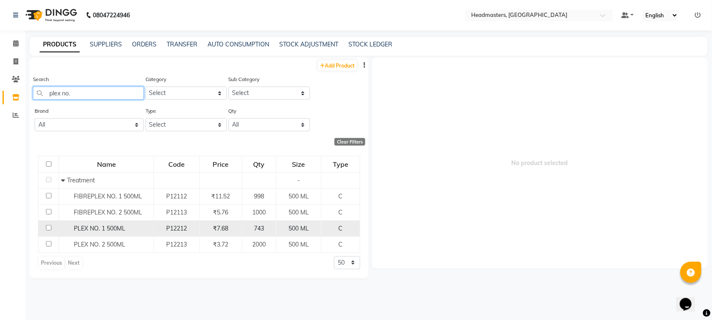
type input "plex no."
click at [87, 225] on span "PLEX NO. 1 500ML" at bounding box center [99, 228] width 51 height 8
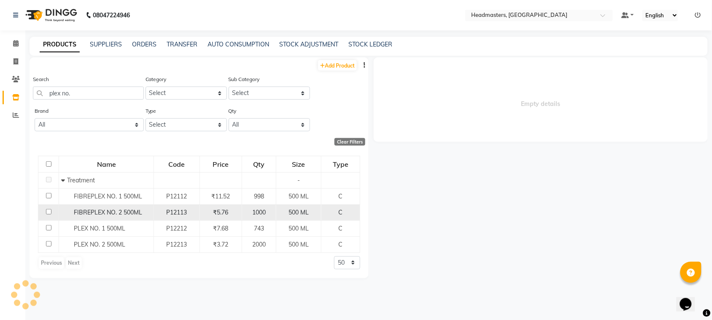
select select
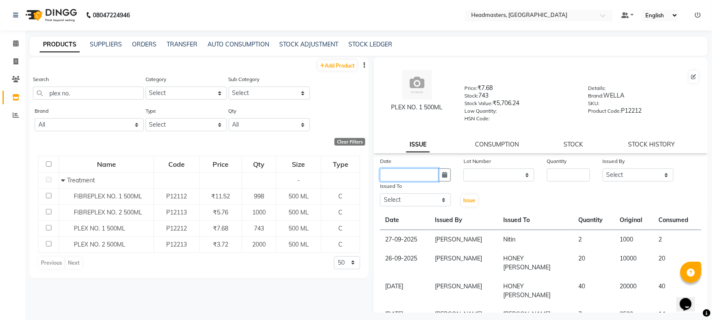
click at [414, 174] on input "text" at bounding box center [409, 174] width 59 height 13
select select "10"
select select "2025"
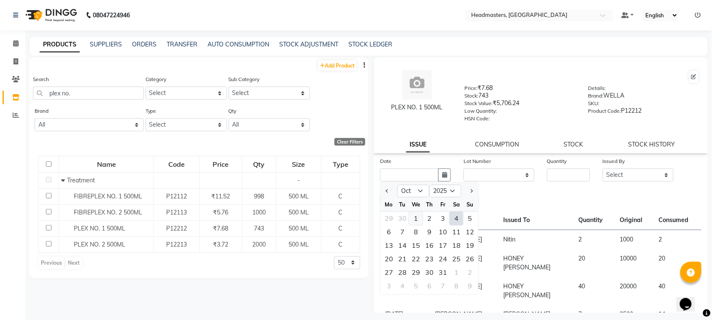
click at [418, 218] on div "1" at bounding box center [416, 219] width 14 height 14
type input "01-10-2025"
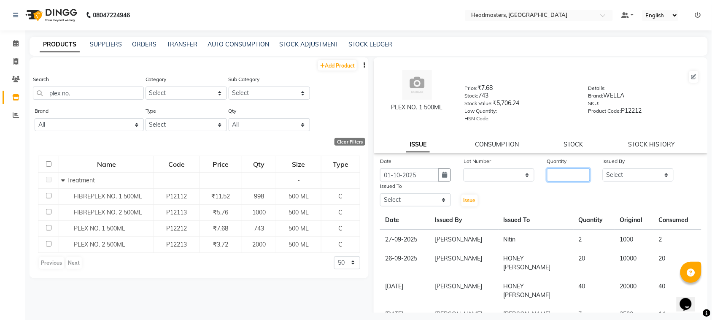
click at [560, 171] on input "number" at bounding box center [568, 174] width 43 height 13
type input "5"
click at [612, 168] on select "Select ABID Amrit ANU [PERSON_NAME] [PERSON_NAME] HEAD MASTERS HONEY [PERSON_NA…" at bounding box center [638, 174] width 71 height 13
select select "87408"
click at [603, 168] on select "Select ABID Amrit ANU [PERSON_NAME] [PERSON_NAME] HEAD MASTERS HONEY [PERSON_NA…" at bounding box center [638, 174] width 71 height 13
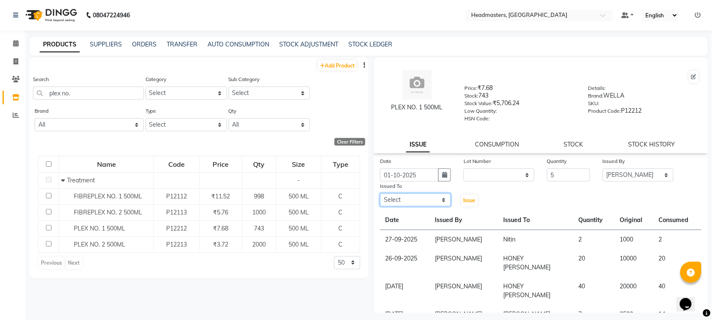
click at [403, 195] on select "Select ABID Amrit ANU [PERSON_NAME] [PERSON_NAME] HEAD MASTERS HONEY [PERSON_NA…" at bounding box center [415, 199] width 71 height 13
select select "60637"
click at [380, 193] on select "Select ABID Amrit ANU [PERSON_NAME] [PERSON_NAME] HEAD MASTERS HONEY [PERSON_NA…" at bounding box center [415, 199] width 71 height 13
click at [464, 200] on span "Issue" at bounding box center [470, 200] width 12 height 6
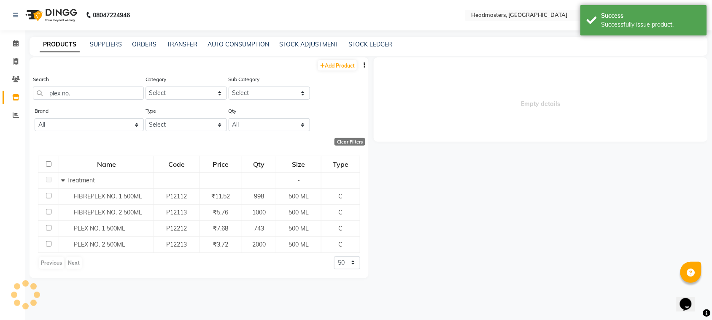
select select
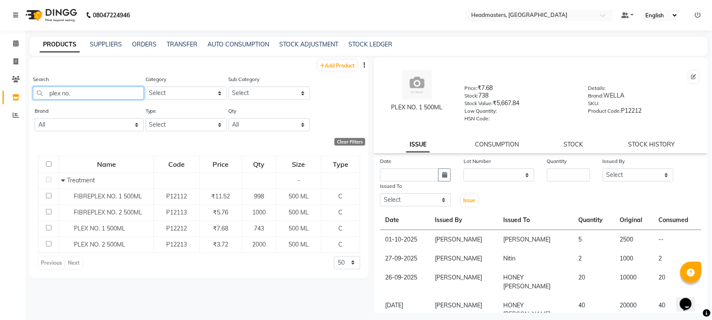
click at [78, 93] on input "plex no." at bounding box center [88, 92] width 111 height 13
drag, startPoint x: 78, startPoint y: 93, endPoint x: 49, endPoint y: 103, distance: 31.4
click at [49, 103] on div "Search plex no." at bounding box center [88, 91] width 111 height 32
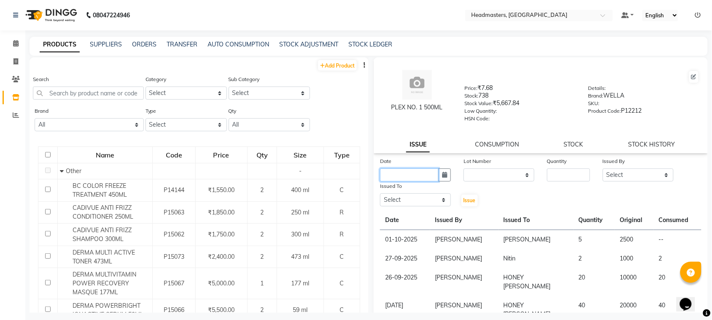
click at [414, 176] on input "text" at bounding box center [409, 174] width 59 height 13
select select "10"
select select "2025"
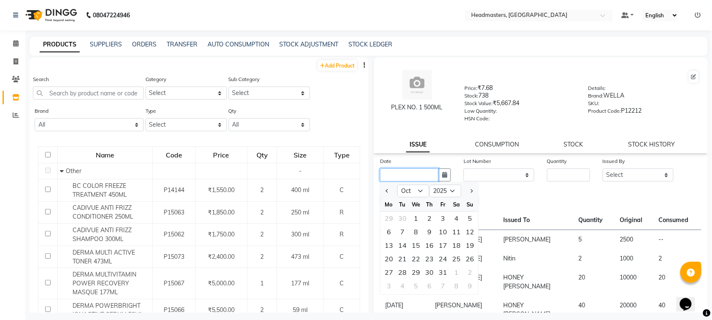
click at [426, 170] on input "text" at bounding box center [409, 174] width 59 height 13
type input ";"
click at [134, 92] on input "text" at bounding box center [88, 92] width 111 height 13
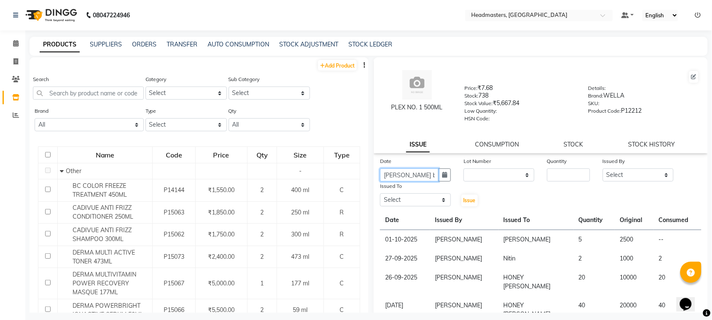
type input "[PERSON_NAME] b"
click at [107, 86] on div "Search" at bounding box center [88, 87] width 111 height 25
click at [106, 87] on input "text" at bounding box center [88, 92] width 111 height 13
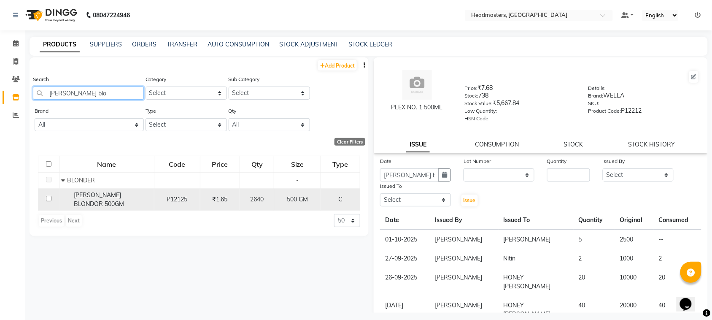
type input "[PERSON_NAME] blo"
click at [110, 194] on span "[PERSON_NAME] BLONDOR 500GM" at bounding box center [99, 199] width 50 height 16
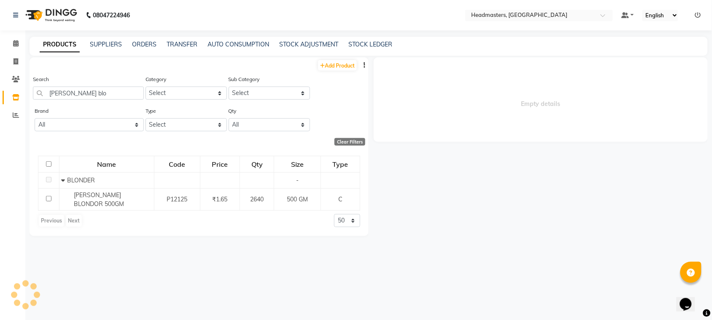
select select
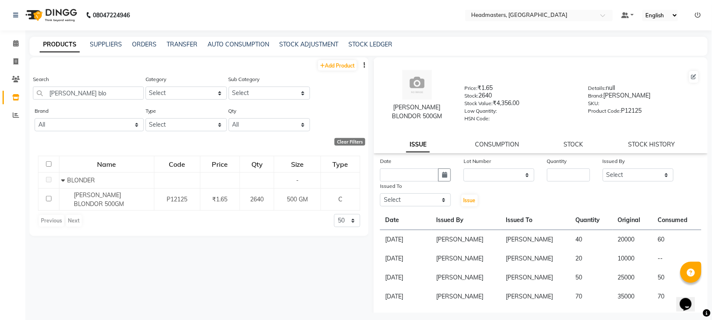
click at [400, 182] on label "Issued To" at bounding box center [391, 186] width 22 height 8
drag, startPoint x: 400, startPoint y: 175, endPoint x: 234, endPoint y: 152, distance: 167.4
click at [400, 174] on input "text" at bounding box center [409, 174] width 59 height 13
select select "10"
select select "2025"
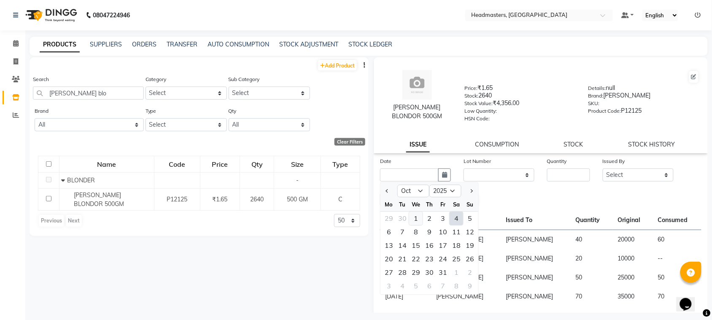
click at [412, 216] on div "1" at bounding box center [416, 219] width 14 height 14
type input "01-10-2025"
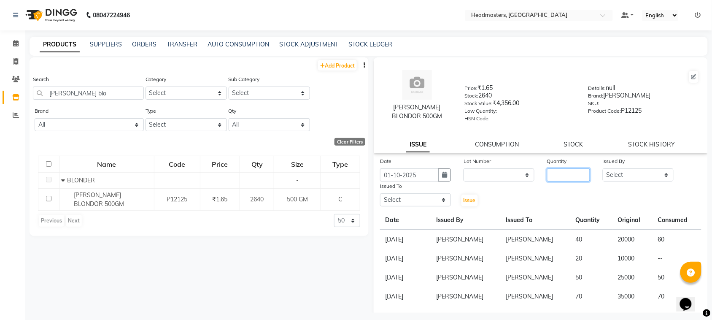
click at [554, 174] on input "number" at bounding box center [568, 174] width 43 height 13
type input "20"
drag, startPoint x: 631, startPoint y: 175, endPoint x: 631, endPoint y: 170, distance: 5.1
click at [631, 175] on select "Select ABID Amrit ANU [PERSON_NAME] [PERSON_NAME] HEAD MASTERS HONEY [PERSON_NA…" at bounding box center [638, 174] width 71 height 13
select select "87408"
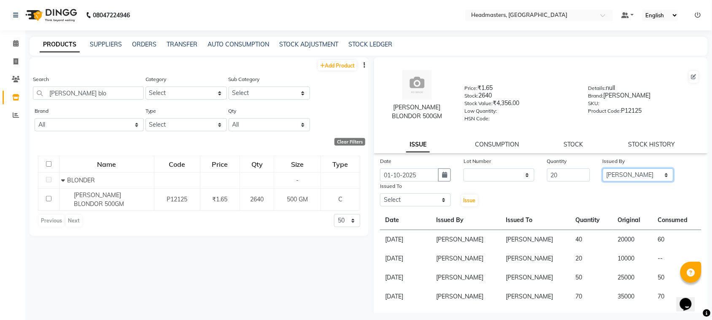
click at [603, 168] on select "Select ABID Amrit ANU [PERSON_NAME] [PERSON_NAME] HEAD MASTERS HONEY [PERSON_NA…" at bounding box center [638, 174] width 71 height 13
click at [396, 203] on select "Select ABID Amrit ANU [PERSON_NAME] [PERSON_NAME] HEAD MASTERS HONEY [PERSON_NA…" at bounding box center [415, 199] width 71 height 13
select select "60637"
click at [380, 193] on select "Select ABID Amrit ANU [PERSON_NAME] [PERSON_NAME] HEAD MASTERS HONEY [PERSON_NA…" at bounding box center [415, 199] width 71 height 13
click at [465, 198] on span "Issue" at bounding box center [470, 200] width 12 height 6
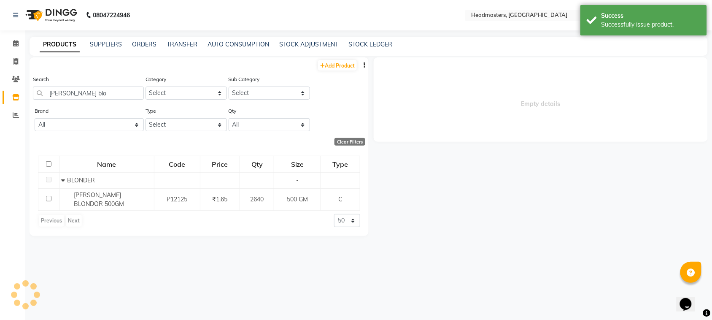
select select
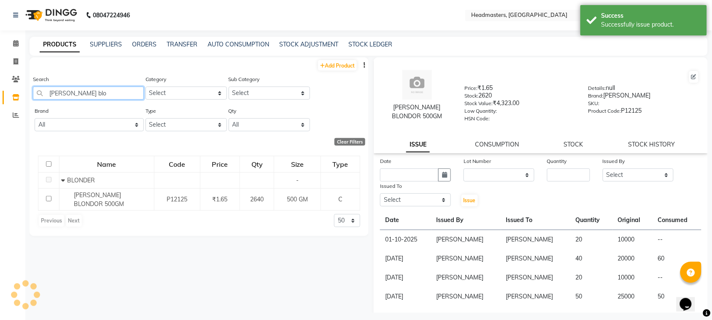
drag, startPoint x: 85, startPoint y: 98, endPoint x: 49, endPoint y: 115, distance: 40.2
click at [41, 115] on div "Add Product Search [PERSON_NAME] blo Category Select Hair Skin Makeup Personal …" at bounding box center [199, 146] width 339 height 178
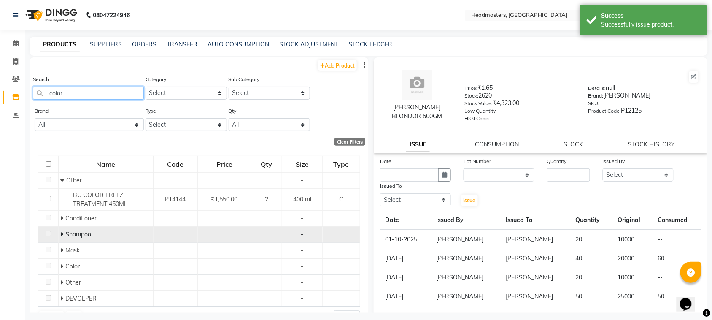
type input "color"
click at [123, 233] on div "Shampoo" at bounding box center [106, 234] width 90 height 9
click at [80, 235] on span "Shampoo" at bounding box center [79, 234] width 26 height 8
click at [69, 235] on span "Shampoo" at bounding box center [79, 234] width 26 height 8
click at [56, 229] on td at bounding box center [48, 235] width 20 height 16
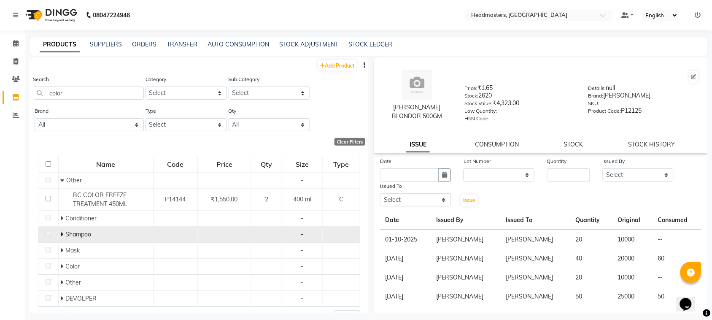
click at [61, 230] on span at bounding box center [62, 234] width 3 height 8
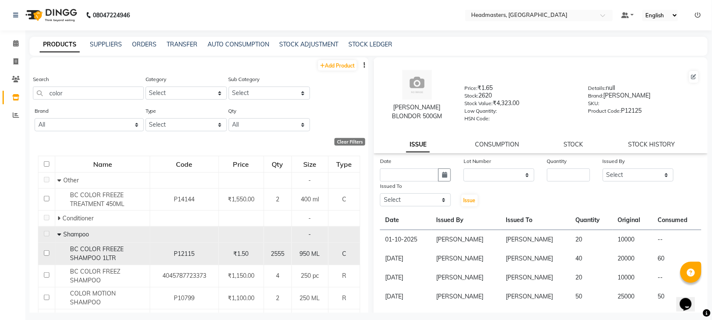
click at [49, 251] on input "checkbox" at bounding box center [46, 252] width 5 height 5
checkbox input "true"
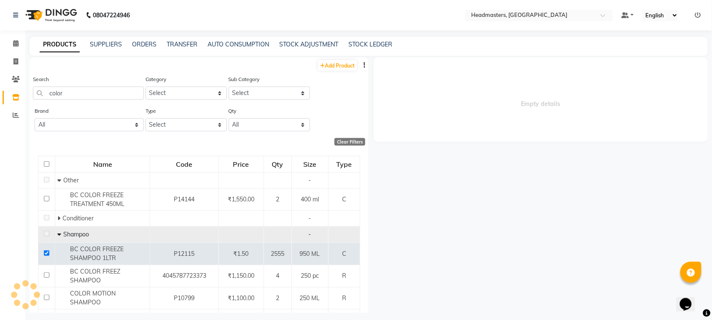
select select
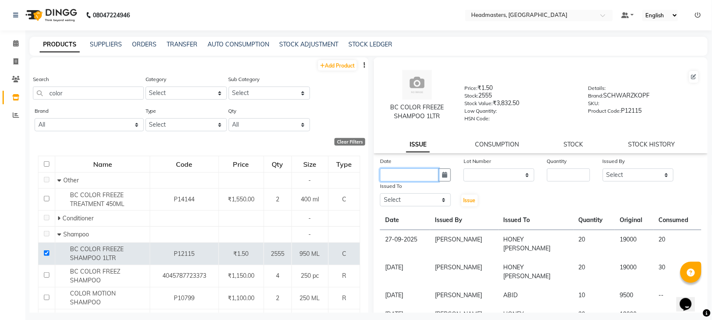
click at [408, 178] on input "text" at bounding box center [409, 174] width 59 height 13
select select "10"
select select "2025"
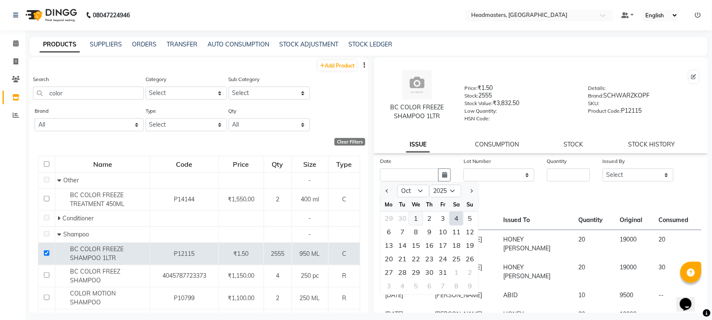
click at [419, 216] on div "1" at bounding box center [416, 219] width 14 height 14
type input "01-10-2025"
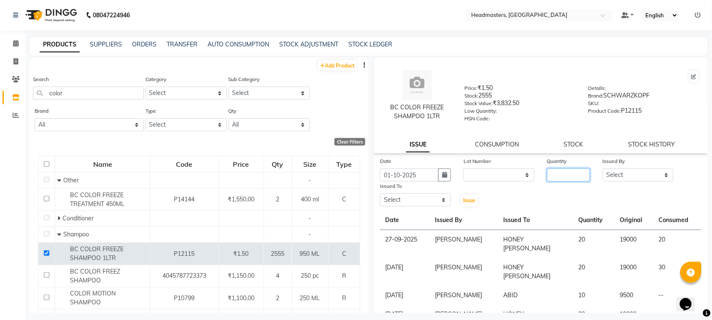
drag, startPoint x: 546, startPoint y: 178, endPoint x: 553, endPoint y: 176, distance: 7.2
click at [547, 178] on input "number" at bounding box center [568, 174] width 43 height 13
type input "20"
click at [632, 173] on select "Select ABID Amrit ANU [PERSON_NAME] [PERSON_NAME] HEAD MASTERS HONEY [PERSON_NA…" at bounding box center [638, 174] width 71 height 13
select select "87408"
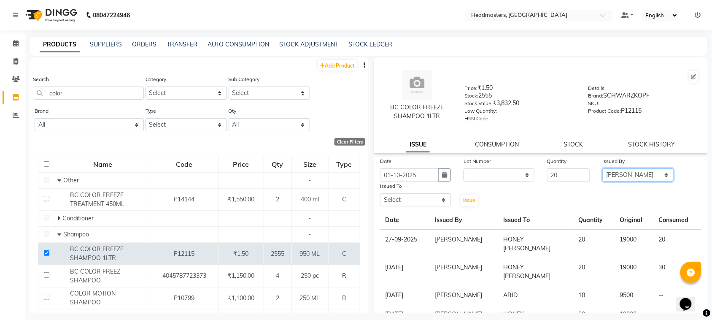
click at [603, 168] on select "Select ABID Amrit ANU [PERSON_NAME] [PERSON_NAME] HEAD MASTERS HONEY [PERSON_NA…" at bounding box center [638, 174] width 71 height 13
click at [419, 196] on select "Select ABID Amrit ANU [PERSON_NAME] [PERSON_NAME] HEAD MASTERS HONEY [PERSON_NA…" at bounding box center [415, 199] width 71 height 13
select select "60637"
click at [380, 193] on select "Select ABID Amrit ANU [PERSON_NAME] [PERSON_NAME] HEAD MASTERS HONEY [PERSON_NA…" at bounding box center [415, 199] width 71 height 13
drag, startPoint x: 472, startPoint y: 203, endPoint x: 530, endPoint y: 167, distance: 67.8
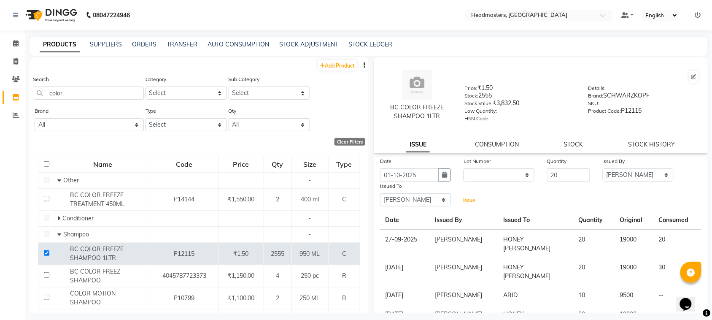
click at [470, 203] on button "Issue" at bounding box center [470, 201] width 16 height 12
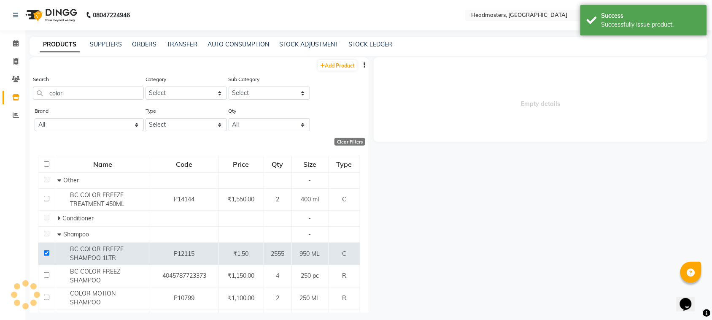
select select
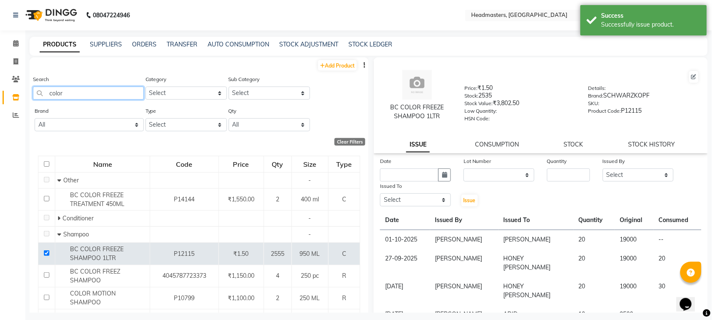
drag, startPoint x: 83, startPoint y: 91, endPoint x: 0, endPoint y: 121, distance: 88.5
click at [0, 121] on app-home "08047224946 Select Location × Headmasters, [GEOGRAPHIC_DATA] Default Panel My P…" at bounding box center [356, 162] width 712 height 325
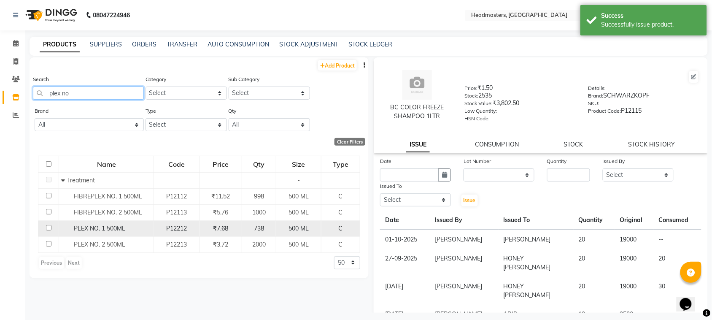
type input "plex no"
click at [81, 229] on span "PLEX NO. 1 500ML" at bounding box center [99, 228] width 51 height 8
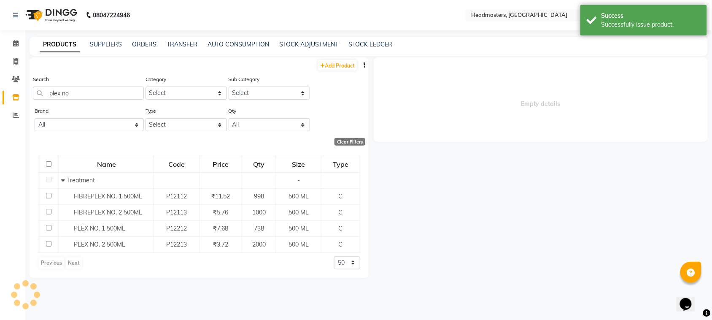
select select
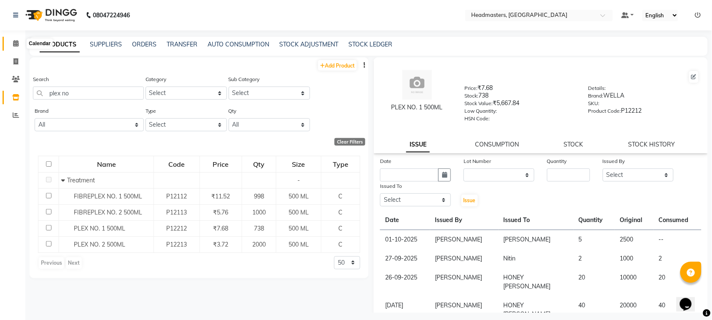
click at [15, 43] on icon at bounding box center [15, 43] width 5 height 6
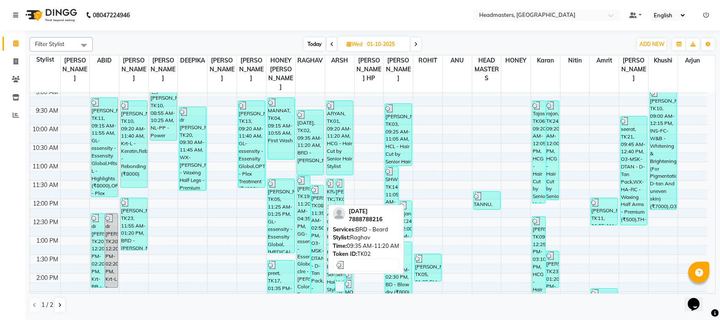
scroll to position [105, 0]
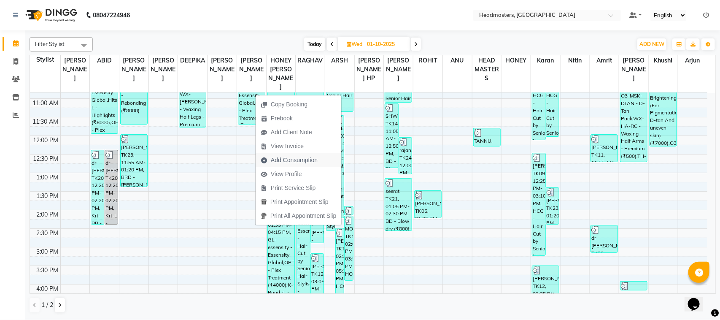
click at [297, 157] on span "Add Consumption" at bounding box center [294, 160] width 47 height 9
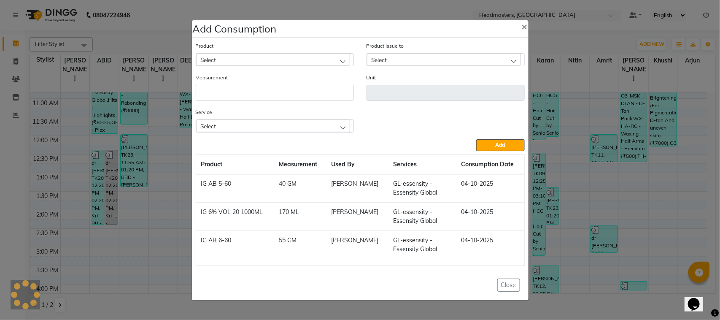
click at [264, 76] on div "Measurement" at bounding box center [275, 87] width 158 height 28
click at [267, 62] on div "Select" at bounding box center [273, 59] width 154 height 13
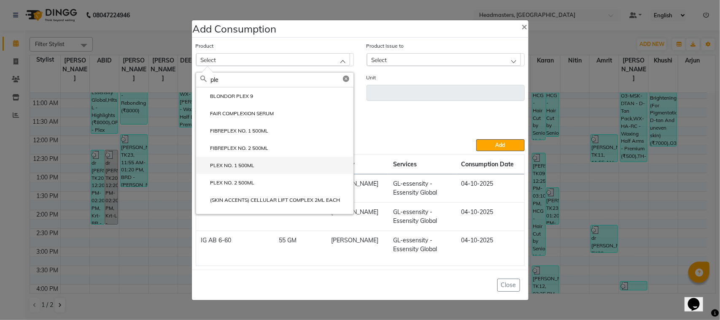
type input "ple"
click at [268, 165] on li "PLEX NO. 1 500ML" at bounding box center [274, 165] width 157 height 17
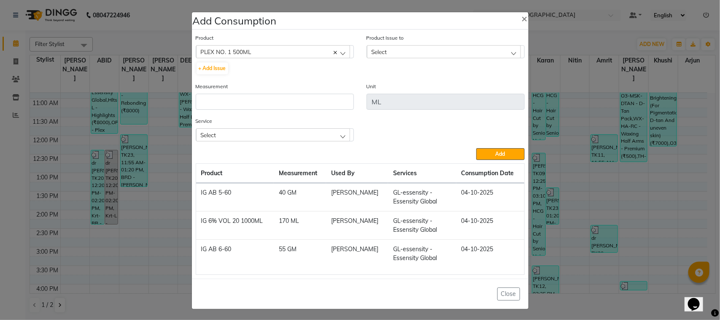
click at [433, 51] on div "Select" at bounding box center [444, 51] width 154 height 13
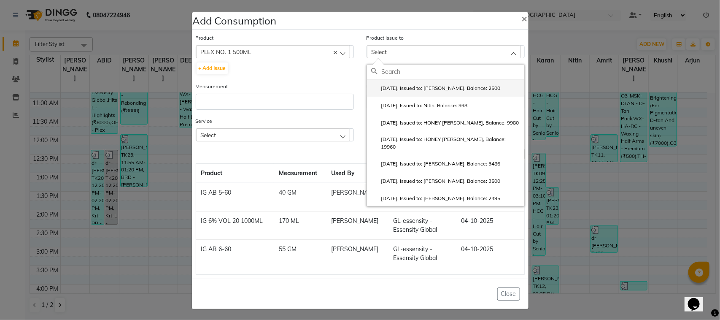
click at [426, 95] on li "[DATE], Issued to: [PERSON_NAME], Balance: 2500" at bounding box center [445, 87] width 157 height 17
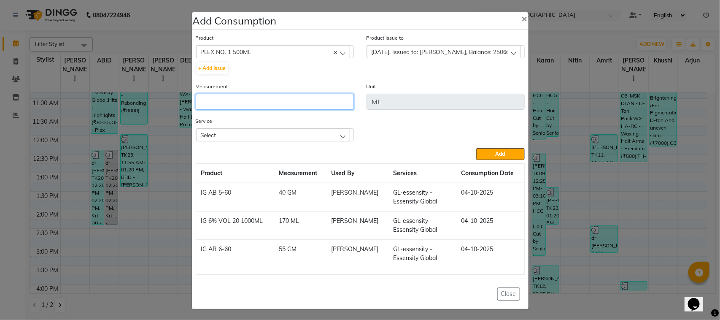
click at [279, 106] on input "number" at bounding box center [275, 102] width 158 height 16
click at [269, 133] on div "Select" at bounding box center [273, 134] width 154 height 13
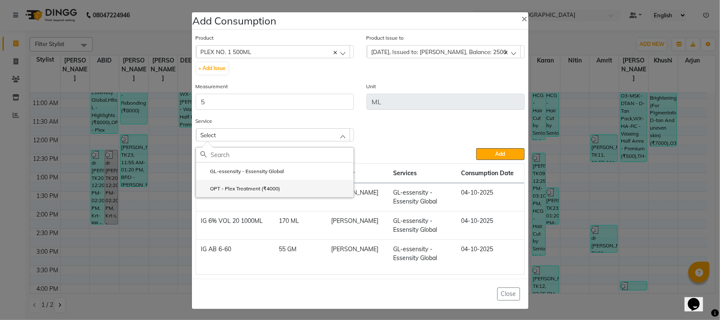
click at [262, 189] on label "OPT - Plex Treatment (₹4000)" at bounding box center [240, 189] width 80 height 8
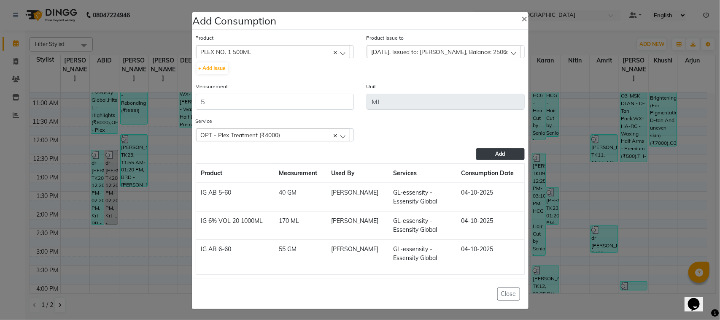
click at [476, 157] on button "Add" at bounding box center [500, 154] width 48 height 12
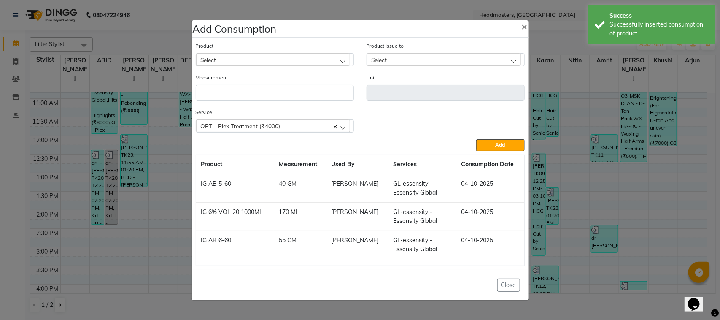
click at [222, 59] on div "Select" at bounding box center [273, 59] width 154 height 13
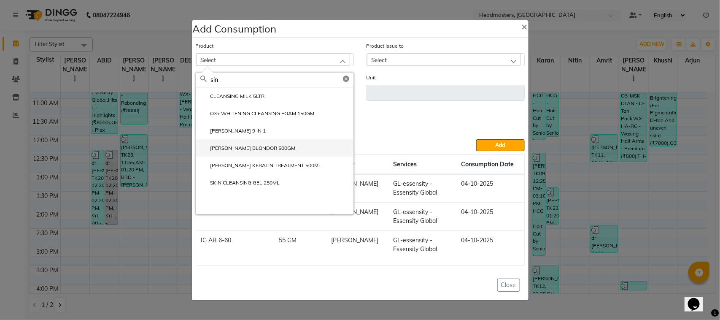
click at [272, 149] on li "[PERSON_NAME] BLONDOR 500GM" at bounding box center [274, 147] width 157 height 17
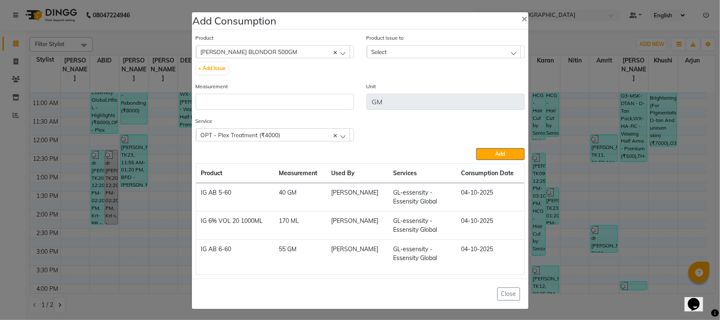
click at [471, 53] on div "Select" at bounding box center [444, 51] width 154 height 13
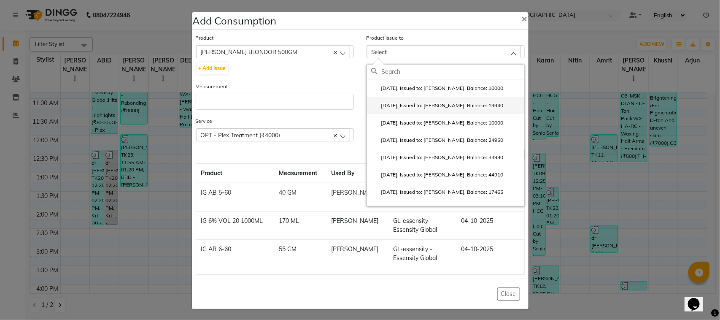
click at [435, 97] on li "[DATE], Issued to: [PERSON_NAME], Balance: 19940" at bounding box center [445, 105] width 157 height 17
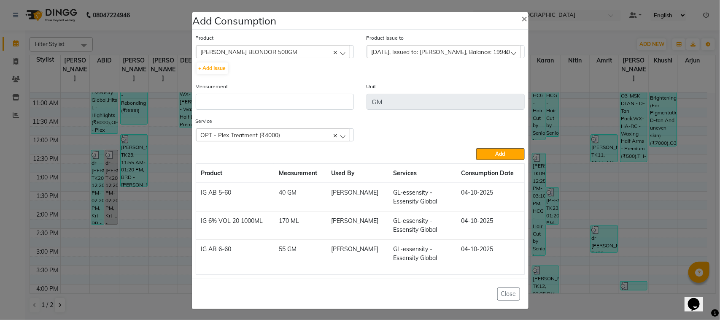
click at [427, 58] on div "[DATE], Issued to: [PERSON_NAME], Balance: 19940" at bounding box center [444, 51] width 154 height 13
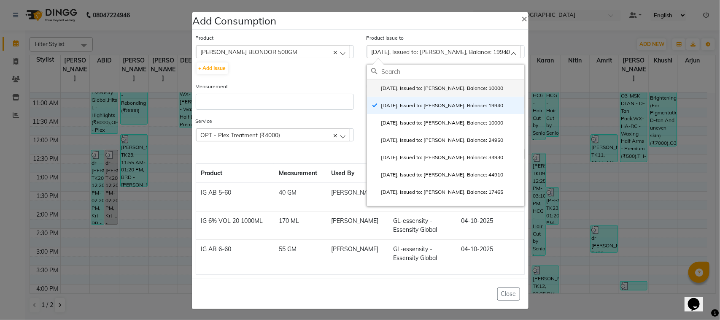
click at [399, 91] on label "[DATE], Issued to: [PERSON_NAME], Balance: 10000" at bounding box center [437, 88] width 132 height 8
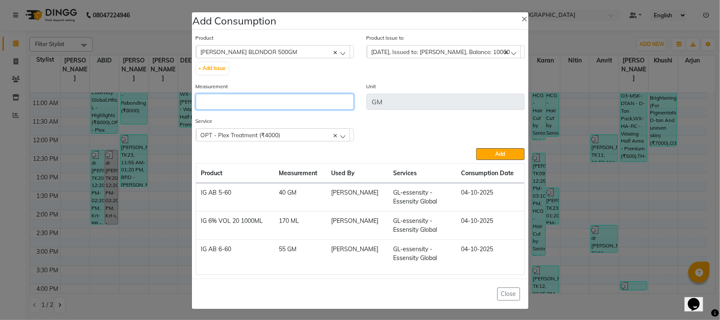
click at [312, 108] on input "number" at bounding box center [275, 102] width 158 height 16
click at [319, 136] on div "OPT - Plex Treatment (₹4000)" at bounding box center [273, 134] width 154 height 13
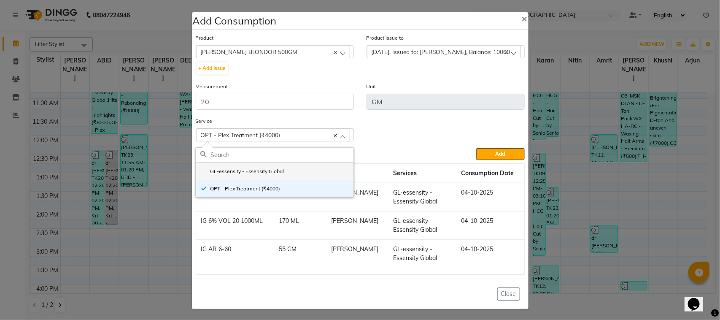
click at [311, 162] on li "GL-essensity - Essensity Global" at bounding box center [274, 170] width 157 height 17
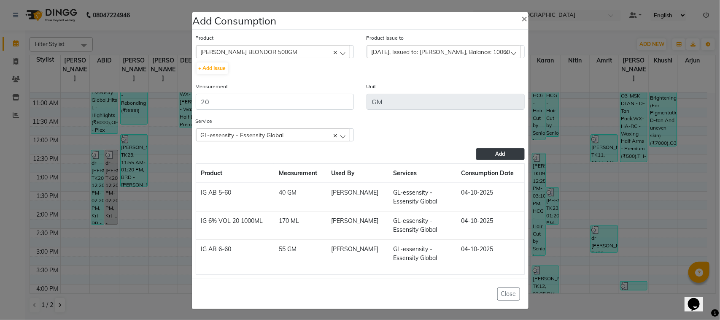
click at [487, 156] on button "Add" at bounding box center [500, 154] width 48 height 12
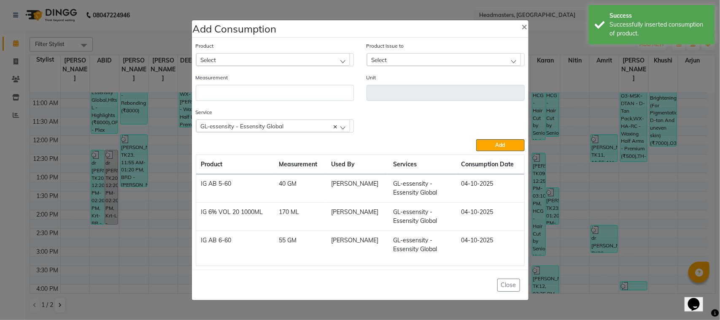
click at [243, 58] on div "Select" at bounding box center [273, 59] width 154 height 13
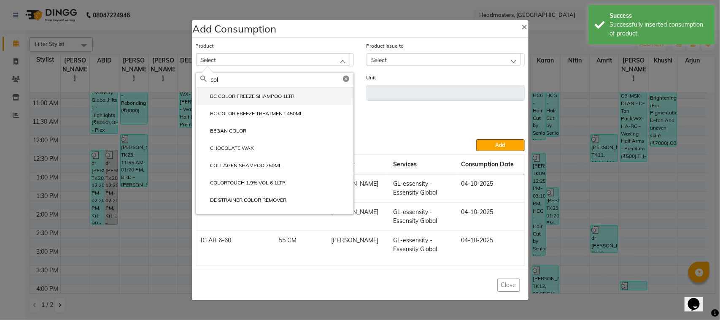
click at [253, 95] on label "BC COLOR FREEZE SHAMPOO 1LTR" at bounding box center [247, 96] width 95 height 8
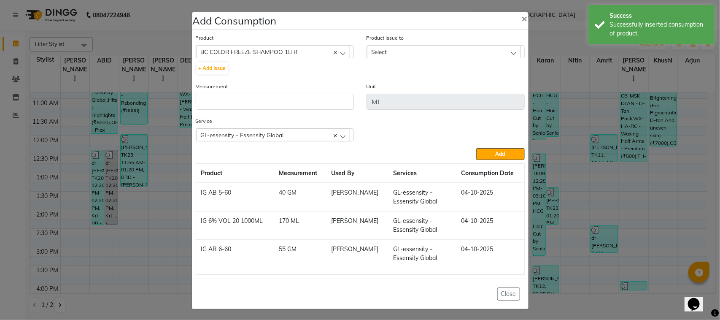
drag, startPoint x: 382, startPoint y: 52, endPoint x: 393, endPoint y: 73, distance: 23.8
click at [382, 51] on span "Select" at bounding box center [380, 51] width 16 height 7
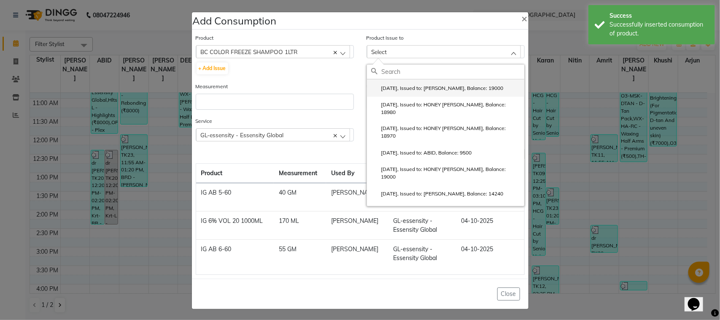
click at [397, 91] on label "[DATE], Issued to: [PERSON_NAME], Balance: 19000" at bounding box center [437, 88] width 132 height 8
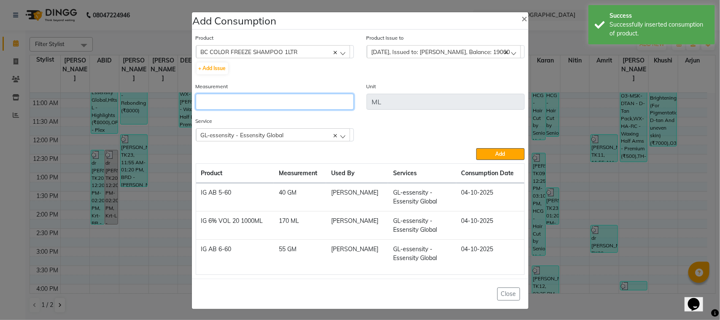
click at [324, 101] on input "number" at bounding box center [275, 102] width 158 height 16
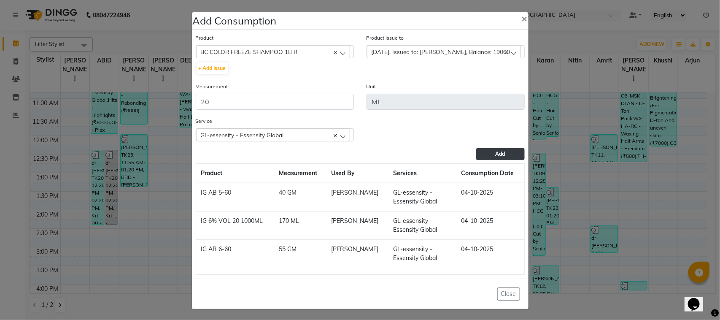
click at [481, 150] on button "Add" at bounding box center [500, 154] width 48 height 12
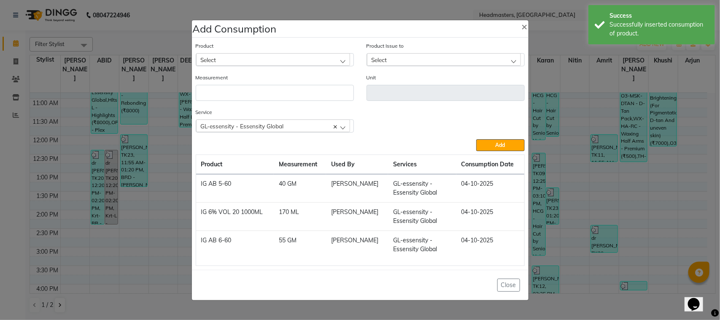
click at [140, 165] on ngb-modal-window "Add Consumption × Product Select ALOVERA GEL Product Issue to Select [DATE], Is…" at bounding box center [360, 160] width 720 height 320
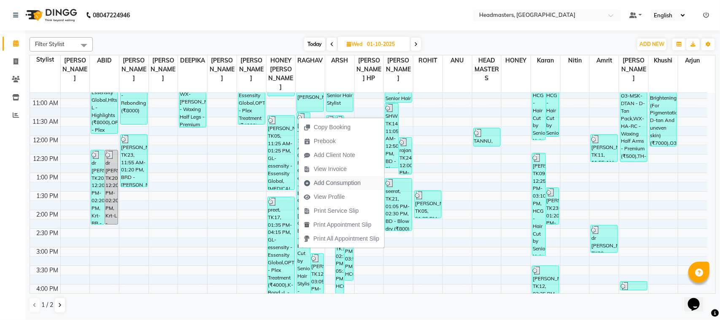
click at [348, 178] on span "Add Consumption" at bounding box center [337, 182] width 47 height 9
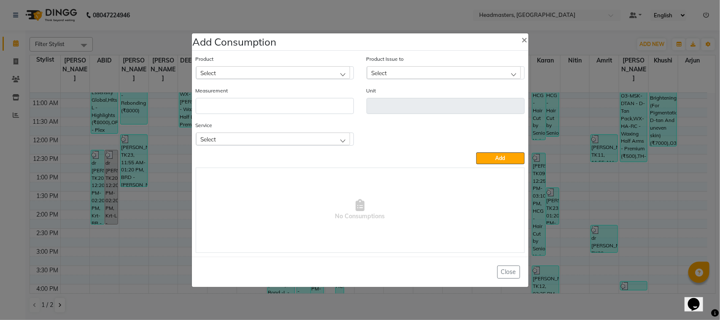
click at [297, 73] on div "Select" at bounding box center [273, 72] width 154 height 13
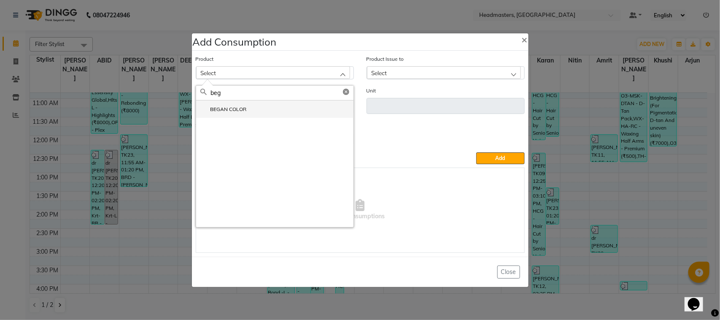
click at [342, 113] on li "BEGAN COLOR" at bounding box center [274, 108] width 157 height 17
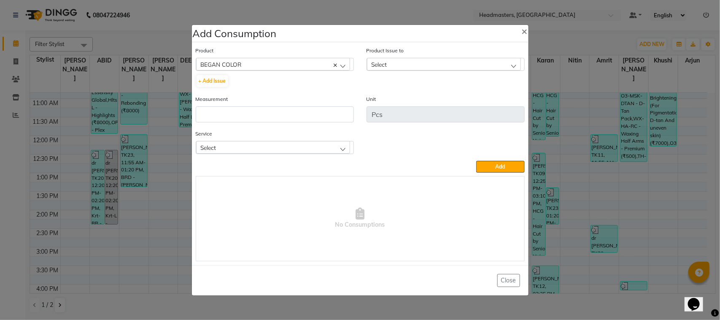
click at [422, 68] on div "Select" at bounding box center [444, 64] width 154 height 13
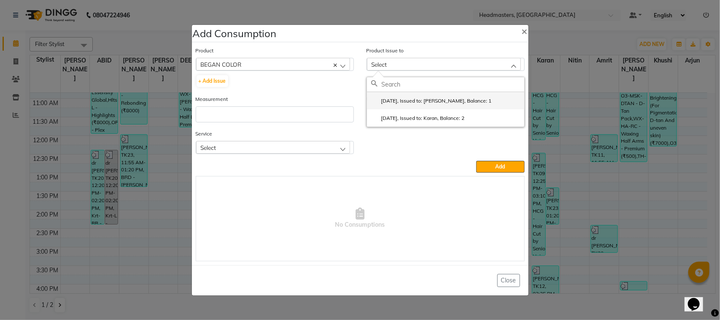
click at [432, 106] on li "[DATE], Issued to: [PERSON_NAME], Balance: 1" at bounding box center [445, 100] width 157 height 17
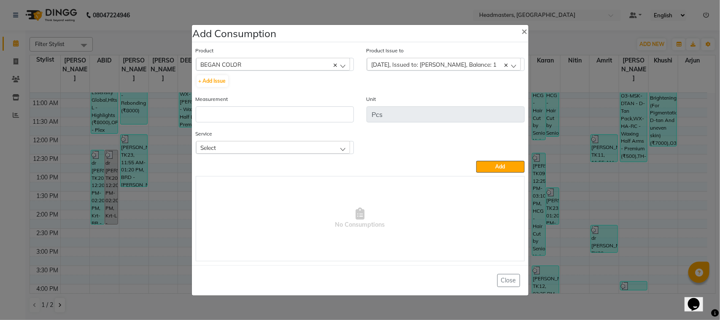
click at [338, 104] on div "Measurement" at bounding box center [275, 109] width 158 height 28
click at [337, 108] on input "number" at bounding box center [275, 114] width 158 height 16
click at [337, 146] on div "Select" at bounding box center [273, 147] width 154 height 13
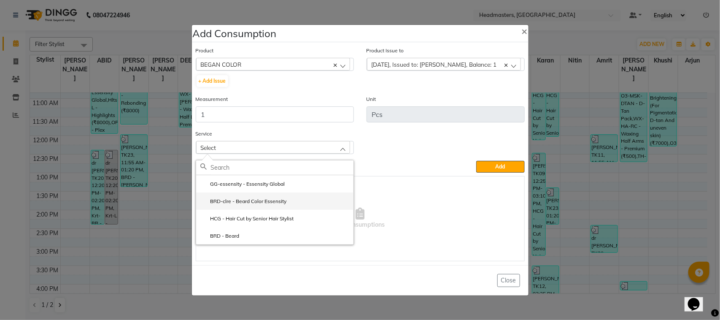
click at [322, 201] on li "BRD-clre - Beard Color Essensity" at bounding box center [274, 200] width 157 height 17
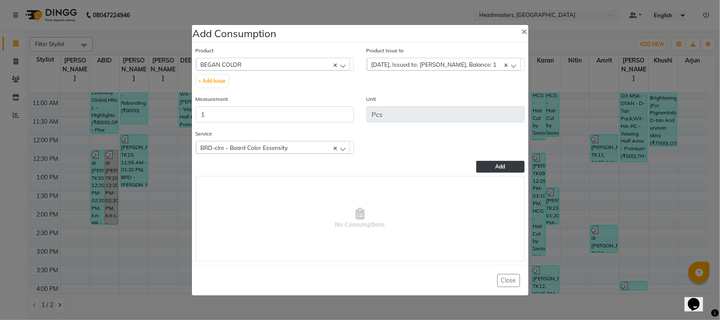
click at [503, 169] on button "Add" at bounding box center [500, 167] width 48 height 12
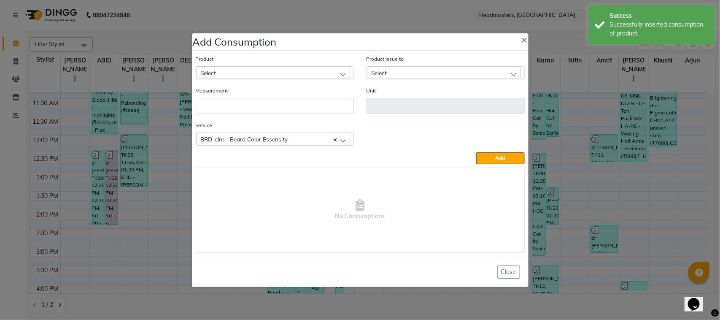
click at [248, 73] on div "Select" at bounding box center [273, 72] width 154 height 13
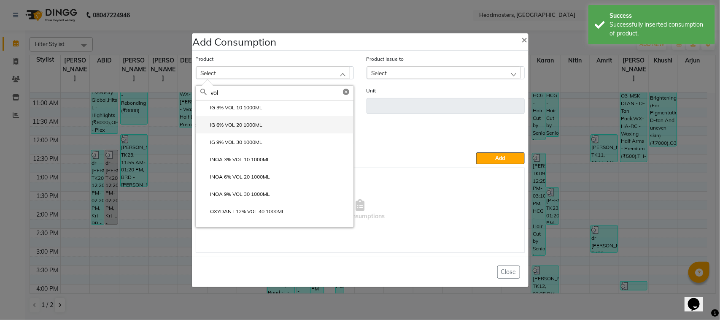
click at [263, 123] on label "IG 6% VOL 20 1000ML" at bounding box center [231, 125] width 62 height 8
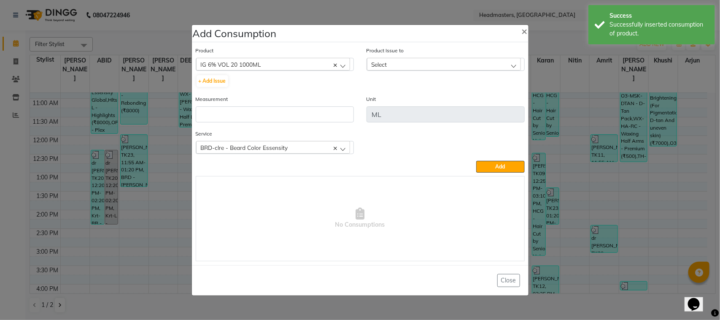
click at [391, 58] on div "Select" at bounding box center [444, 64] width 154 height 13
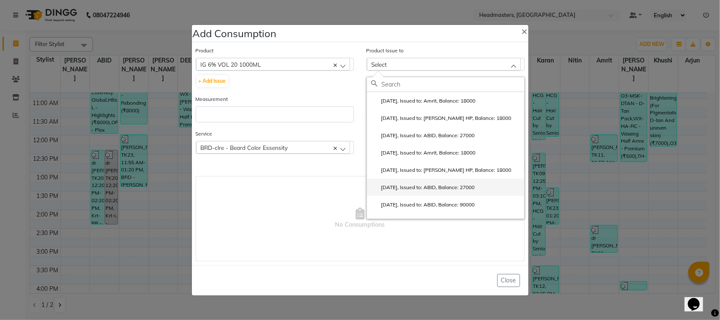
scroll to position [53, 0]
click at [413, 171] on label "[DATE], Issued to: [PERSON_NAME], Balance: 27000" at bounding box center [437, 169] width 132 height 8
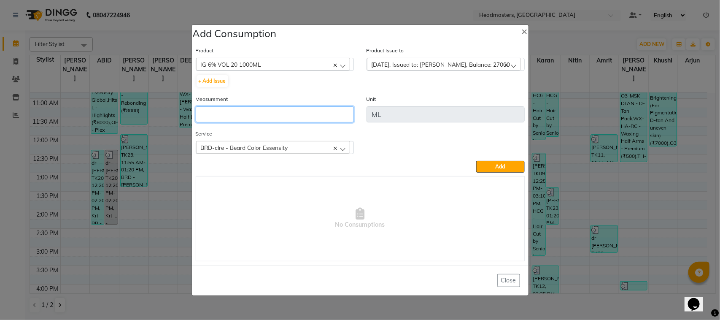
click at [317, 113] on input "number" at bounding box center [275, 114] width 158 height 16
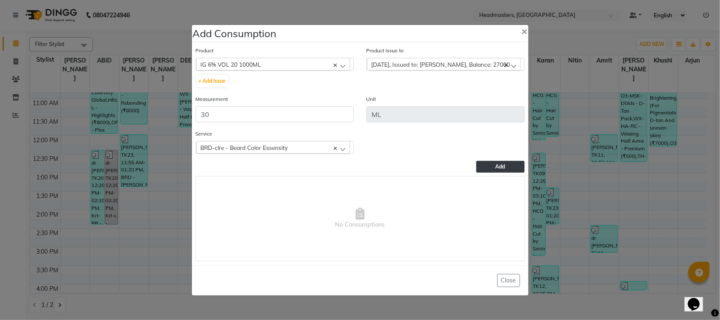
click at [497, 161] on button "Add" at bounding box center [500, 167] width 48 height 12
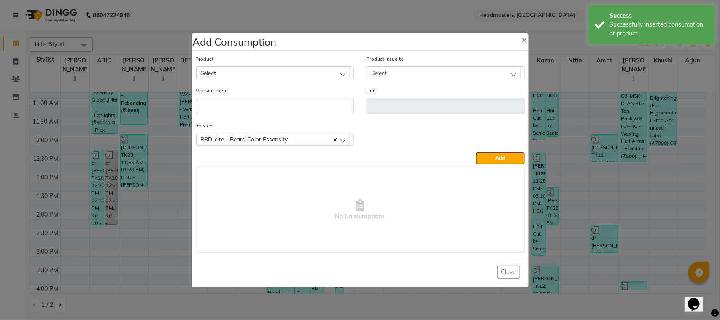
click at [87, 195] on ngb-modal-window "Add Consumption × Product Select ALOVERA GEL Product Issue to Select [DATE], Is…" at bounding box center [360, 160] width 720 height 320
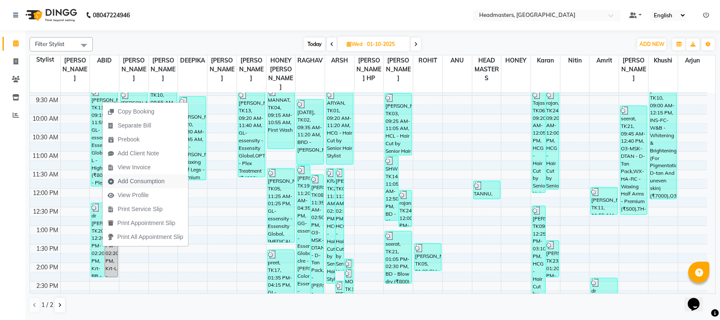
click at [163, 182] on span "Add Consumption" at bounding box center [141, 181] width 47 height 9
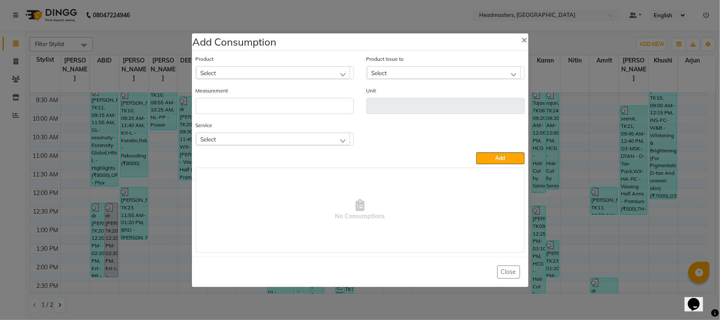
click at [232, 70] on div "Select" at bounding box center [273, 72] width 154 height 13
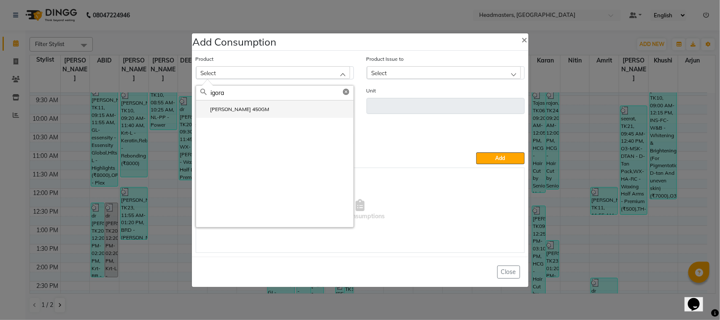
click at [313, 112] on li "[PERSON_NAME] 450GM" at bounding box center [274, 108] width 157 height 17
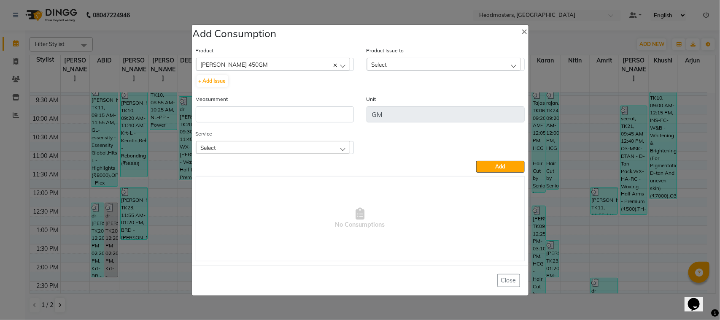
drag, startPoint x: 403, startPoint y: 65, endPoint x: 406, endPoint y: 70, distance: 5.7
click at [403, 65] on div "Select" at bounding box center [444, 64] width 154 height 13
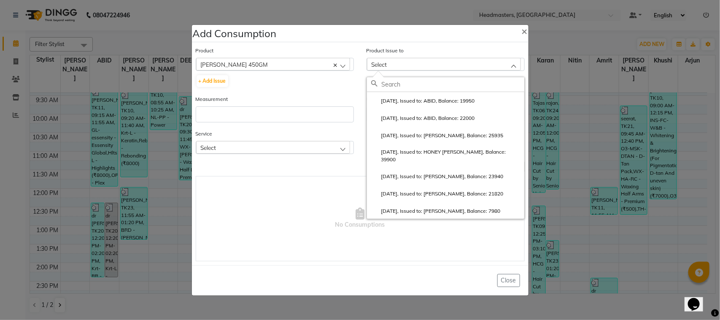
click at [313, 62] on div "[PERSON_NAME] 450GM" at bounding box center [273, 64] width 154 height 13
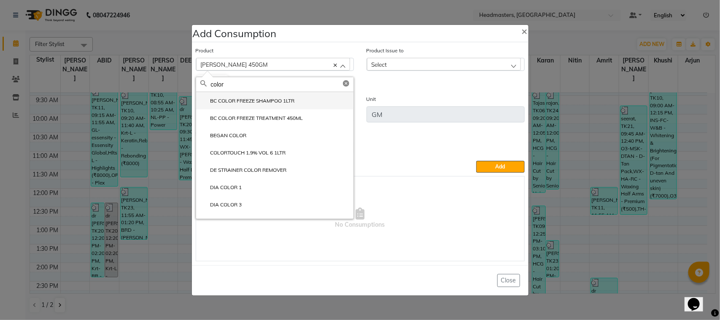
click at [289, 104] on label "BC COLOR FREEZE SHAMPOO 1LTR" at bounding box center [247, 101] width 95 height 8
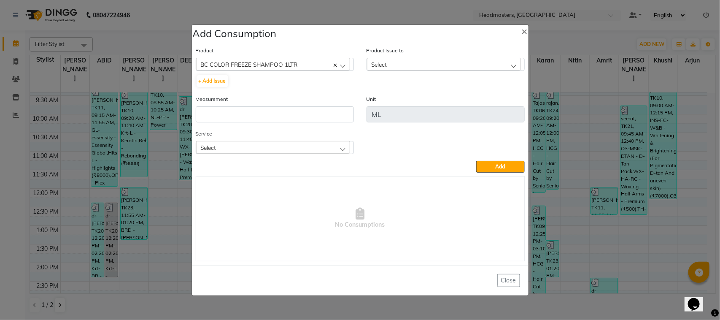
click at [405, 62] on div "Select" at bounding box center [444, 64] width 154 height 13
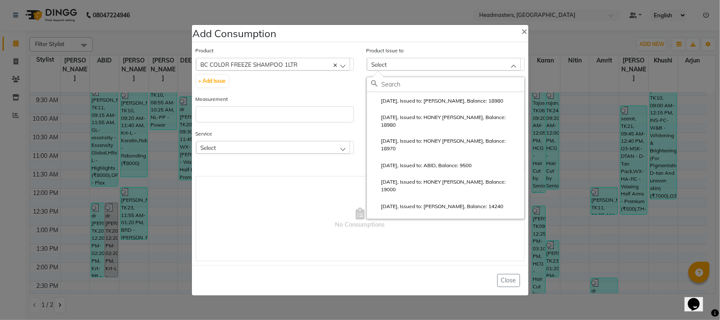
click at [248, 62] on span "BC COLOR FREEZE SHAMPOO 1LTR" at bounding box center [249, 64] width 97 height 7
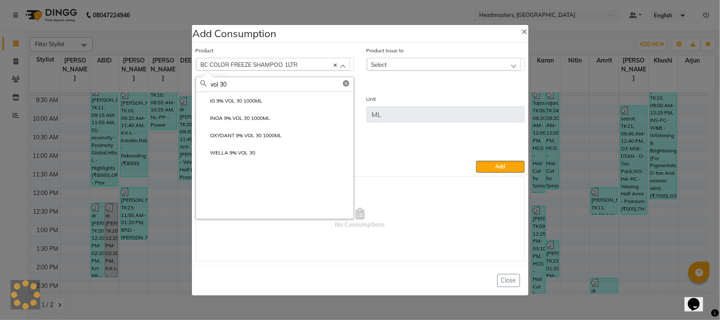
click at [296, 100] on li "IG 9% VOL 30 1000ML" at bounding box center [274, 100] width 157 height 17
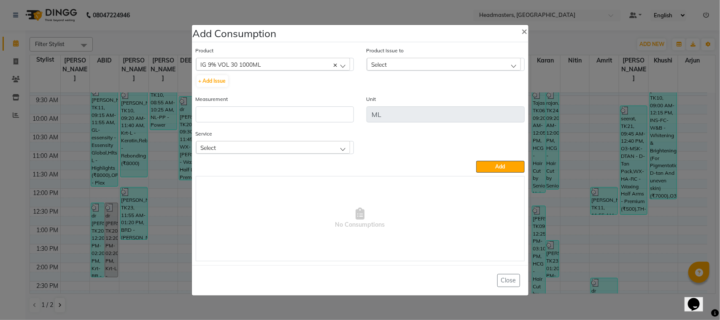
click at [386, 61] on span "Select" at bounding box center [380, 64] width 16 height 7
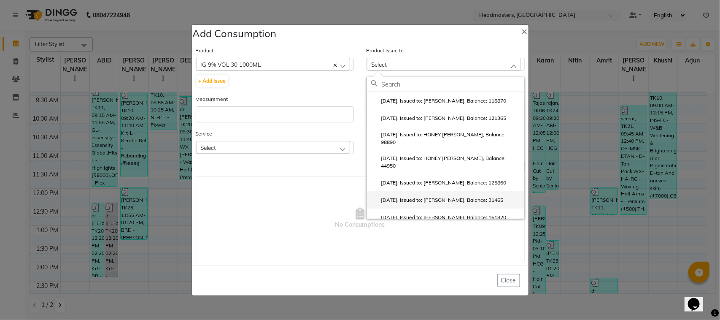
drag, startPoint x: 412, startPoint y: 109, endPoint x: 426, endPoint y: 197, distance: 89.3
click at [426, 197] on ul "[DATE], Issued to: HONEY [PERSON_NAME], Balance: 116870 [DATE], Issued to: [PER…" at bounding box center [445, 219] width 157 height 255
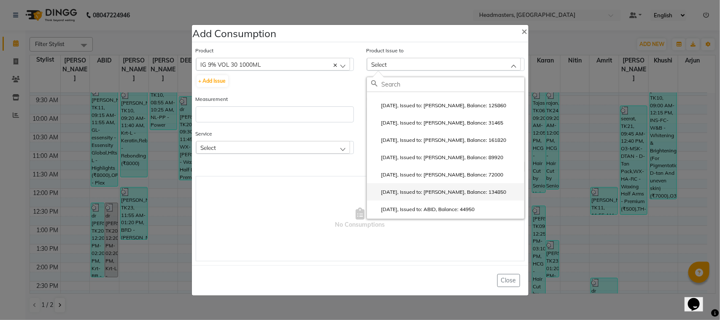
scroll to position [0, 0]
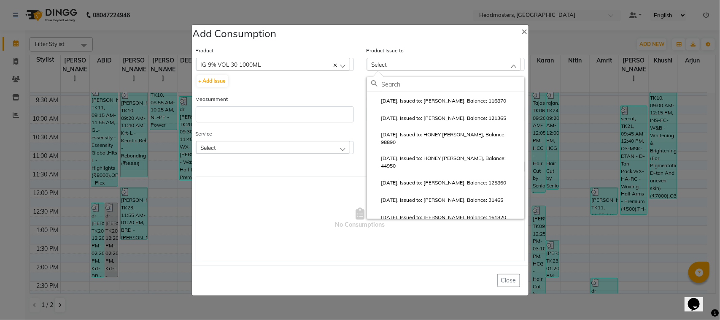
click at [241, 68] on div "IG 9% VOL 30 1000ML" at bounding box center [273, 64] width 154 height 13
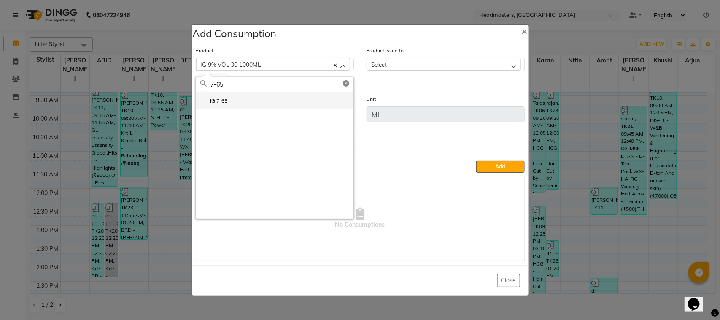
click at [250, 93] on li "IG 7-65" at bounding box center [274, 100] width 157 height 17
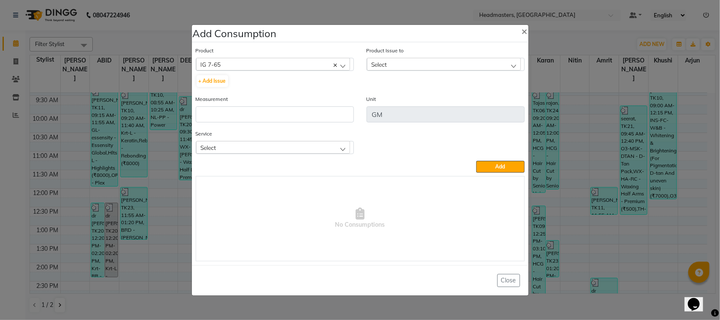
click at [390, 59] on div "Select" at bounding box center [444, 64] width 154 height 13
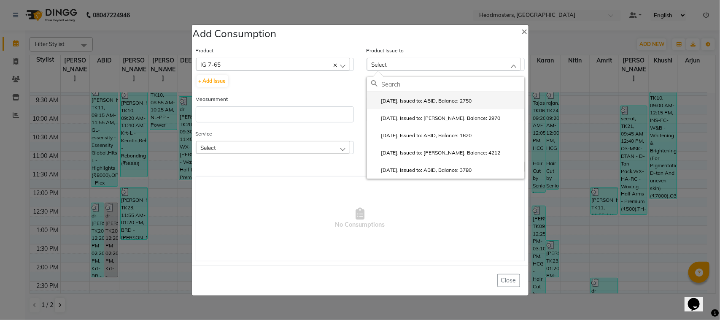
click at [397, 104] on label "[DATE], Issued to: ABID, Balance: 2750" at bounding box center [421, 101] width 101 height 8
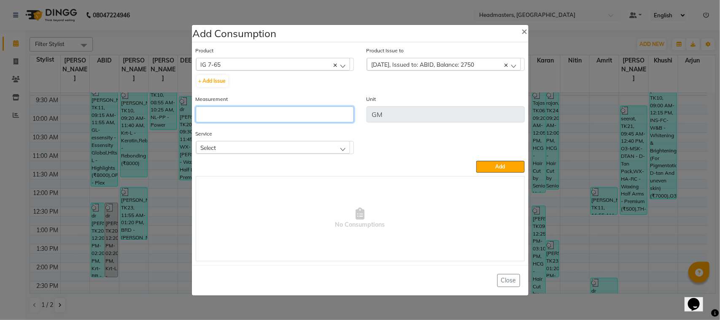
click at [330, 113] on input "number" at bounding box center [275, 114] width 158 height 16
click at [277, 150] on div "Select" at bounding box center [273, 147] width 154 height 13
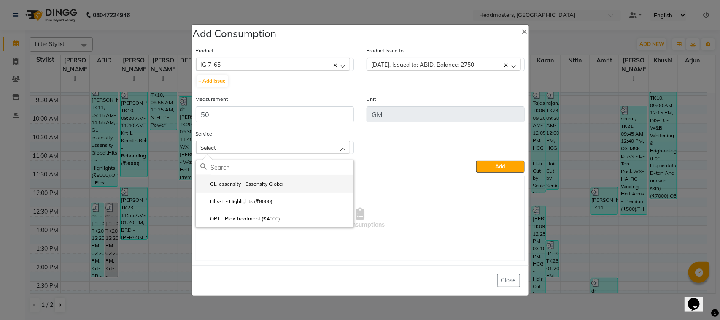
click at [279, 186] on label "GL-essensity - Essensity Global" at bounding box center [242, 184] width 84 height 8
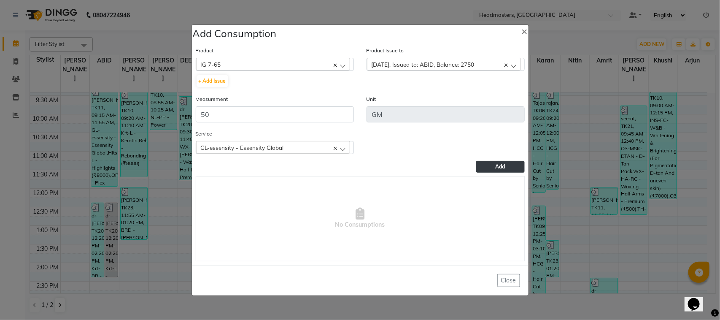
click at [495, 162] on button "Add" at bounding box center [500, 167] width 48 height 12
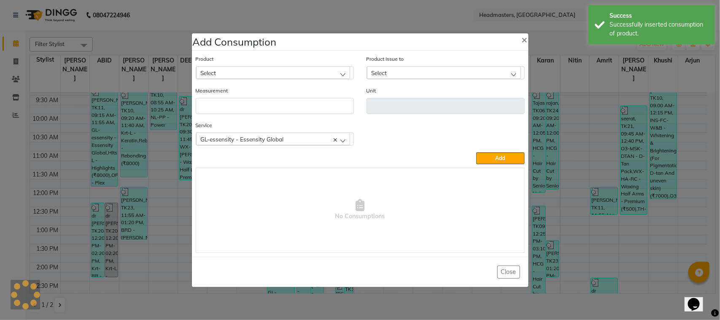
click at [263, 66] on div "Select" at bounding box center [273, 72] width 154 height 13
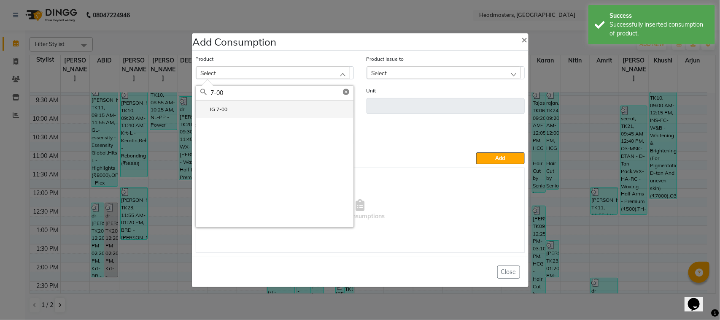
click at [287, 113] on li "IG 7-00" at bounding box center [274, 108] width 157 height 17
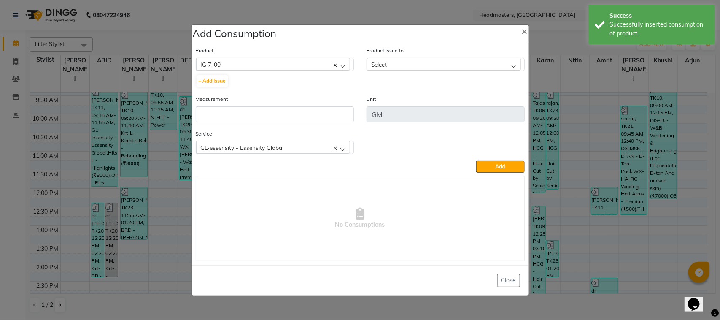
click at [387, 70] on div "Select" at bounding box center [446, 64] width 158 height 13
click at [392, 59] on div "Select" at bounding box center [444, 64] width 154 height 13
click at [400, 97] on label "[DATE], Issued to: ABID, Balance: 1100" at bounding box center [421, 101] width 101 height 8
click at [284, 111] on input "number" at bounding box center [275, 114] width 158 height 16
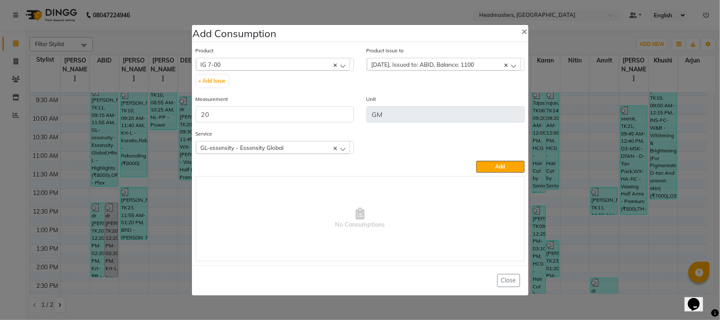
click at [306, 148] on div "GL-essensity - Essensity Global" at bounding box center [273, 147] width 154 height 13
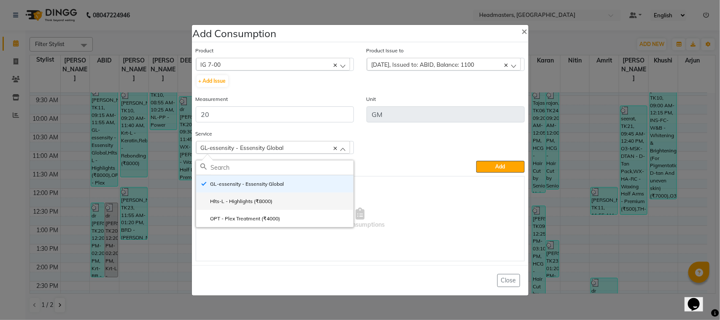
click at [285, 201] on li "Hlts-L - Highlights (₹8000)" at bounding box center [274, 200] width 157 height 17
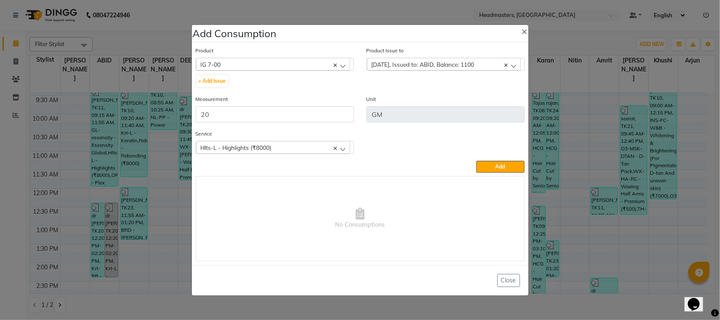
drag, startPoint x: 490, startPoint y: 169, endPoint x: 423, endPoint y: 150, distance: 69.7
click at [478, 165] on button "Add" at bounding box center [500, 167] width 48 height 12
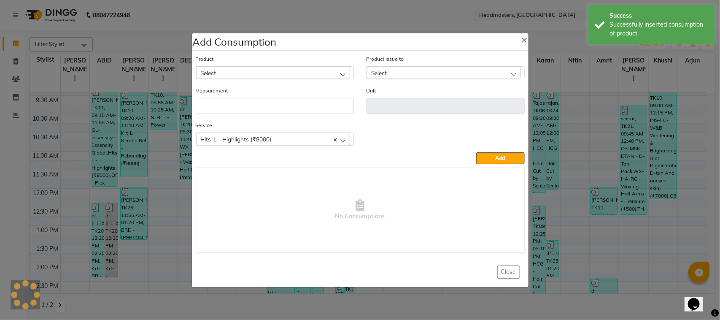
click at [319, 74] on div "Select" at bounding box center [273, 72] width 154 height 13
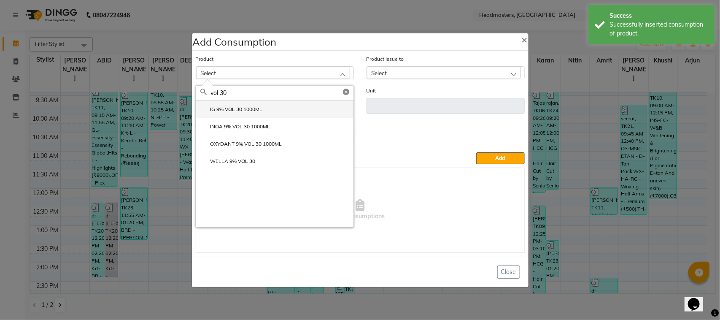
click at [275, 108] on li "IG 9% VOL 30 1000ML" at bounding box center [274, 108] width 157 height 17
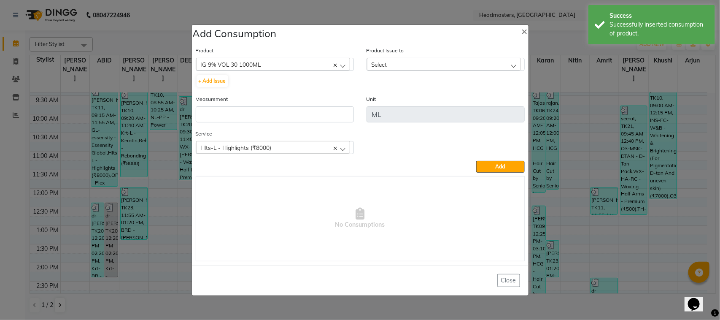
click at [411, 56] on div "Product Issue to Select [DATE], Issued to: HONEY [PERSON_NAME], Balance: 116870…" at bounding box center [446, 58] width 158 height 25
click at [406, 66] on div "Select" at bounding box center [444, 64] width 154 height 13
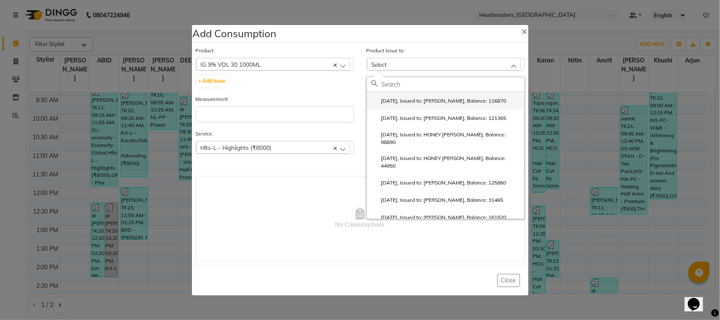
click at [406, 105] on label "[DATE], Issued to: [PERSON_NAME], Balance: 116870" at bounding box center [438, 101] width 135 height 8
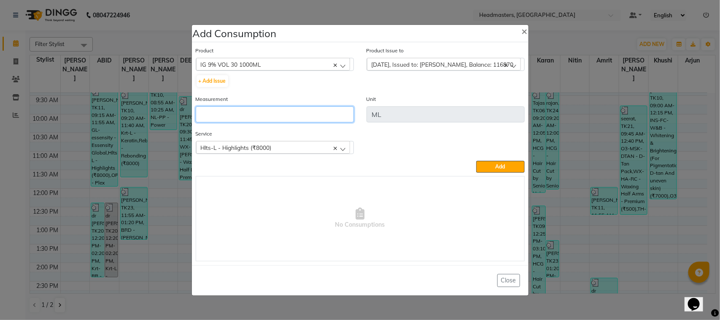
click at [297, 110] on input "number" at bounding box center [275, 114] width 158 height 16
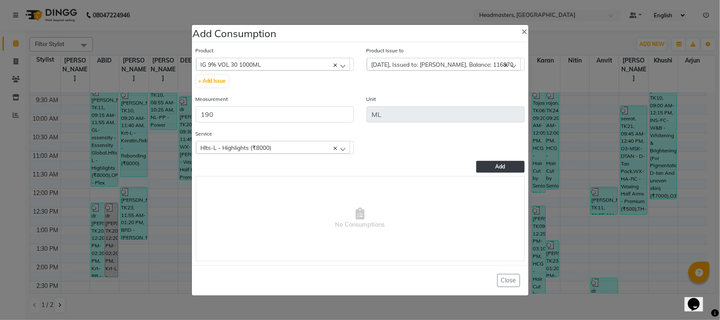
click at [499, 167] on span "Add" at bounding box center [501, 166] width 10 height 6
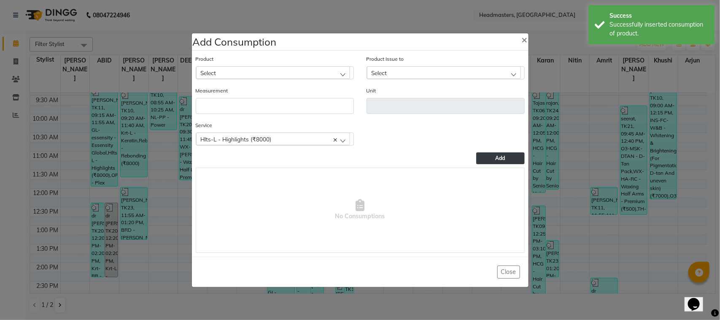
click at [257, 69] on div "Select" at bounding box center [273, 72] width 154 height 13
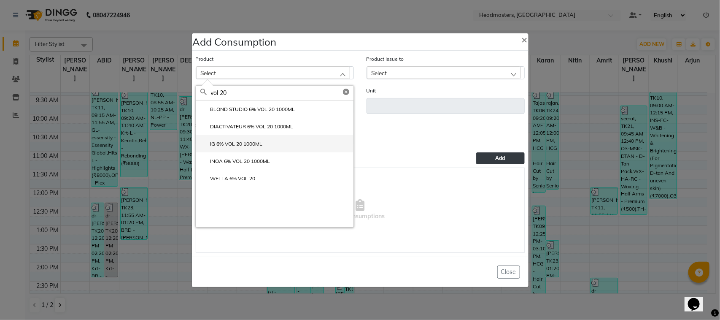
click at [259, 149] on li "IG 6% VOL 20 1000ML" at bounding box center [274, 143] width 157 height 17
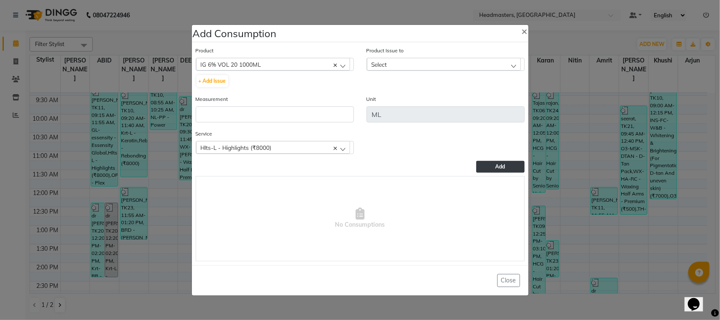
click at [439, 64] on div "Select" at bounding box center [444, 64] width 154 height 13
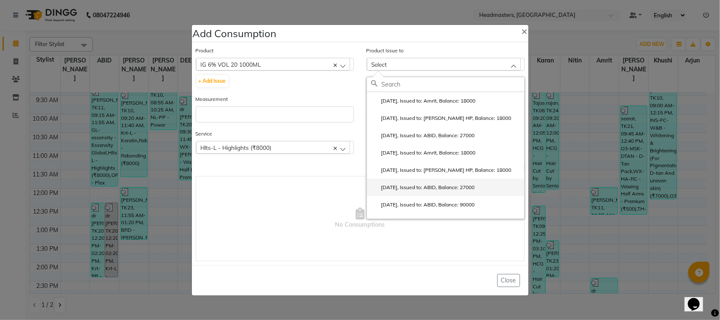
click at [405, 178] on li "[DATE], Issued to: ABID, Balance: 27000" at bounding box center [445, 186] width 157 height 17
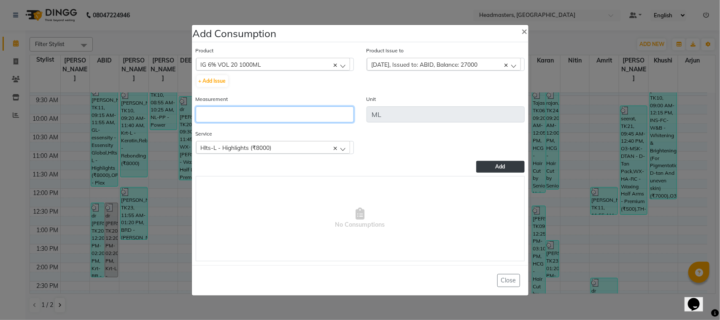
click at [344, 110] on input "number" at bounding box center [275, 114] width 158 height 16
click at [523, 166] on button "Add" at bounding box center [500, 167] width 48 height 12
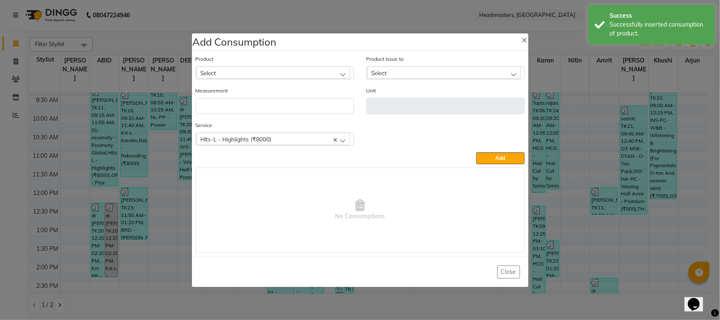
click at [252, 91] on div "Measurement" at bounding box center [275, 100] width 158 height 28
click at [123, 118] on ngb-modal-window "Add Consumption × Product Select ALOVERA GEL Product Issue to Select [DATE], Is…" at bounding box center [360, 160] width 720 height 320
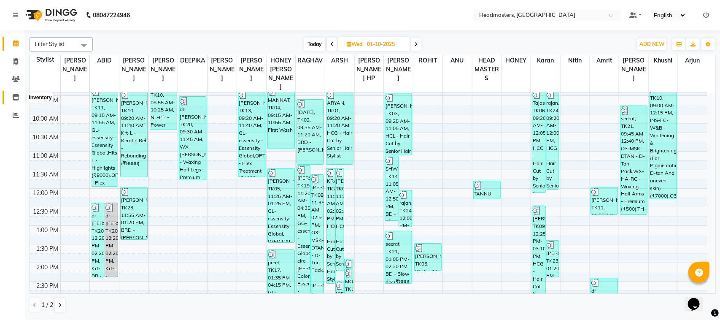
click at [16, 96] on icon at bounding box center [15, 97] width 7 height 6
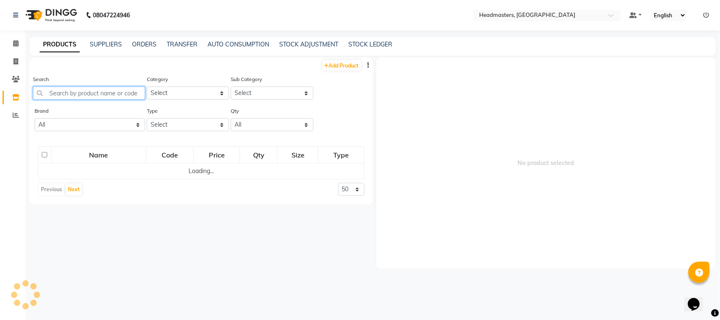
click at [73, 99] on input "text" at bounding box center [89, 92] width 112 height 13
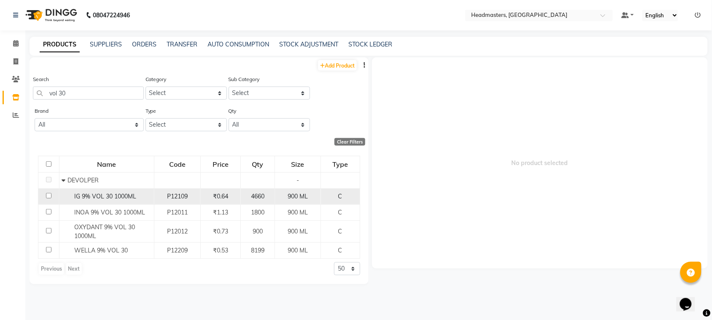
click at [115, 199] on span "IG 9% VOL 30 1000ML" at bounding box center [105, 196] width 62 height 8
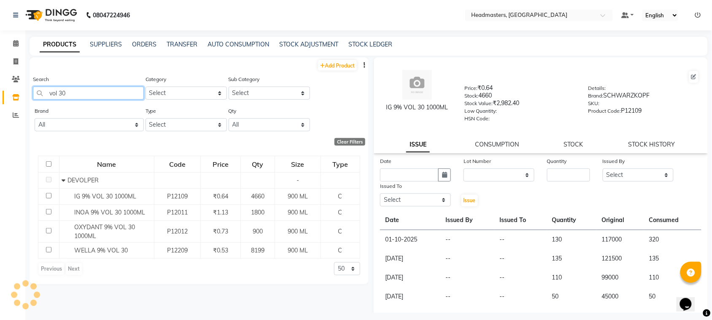
drag, startPoint x: 68, startPoint y: 92, endPoint x: 30, endPoint y: 102, distance: 39.0
click at [30, 102] on div "Search vol 30 Category Select Hair Skin Makeup Personal Care Appliances [PERSON…" at bounding box center [199, 91] width 339 height 32
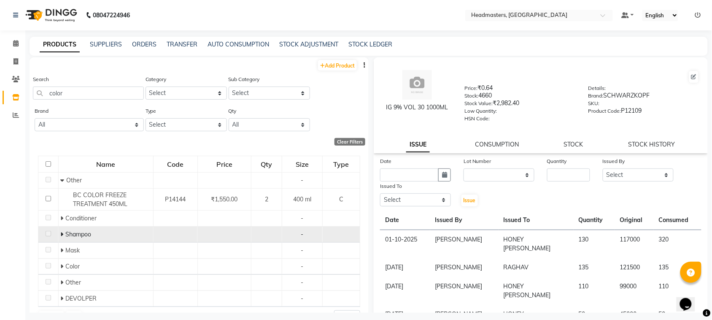
click at [101, 228] on td "Shampoo" at bounding box center [105, 235] width 95 height 16
click at [89, 234] on span "Shampoo" at bounding box center [79, 234] width 26 height 8
click at [83, 234] on span "Shampoo" at bounding box center [79, 234] width 26 height 8
click at [62, 230] on div "Shampoo" at bounding box center [106, 234] width 90 height 9
click at [59, 239] on td "Shampoo" at bounding box center [105, 235] width 95 height 16
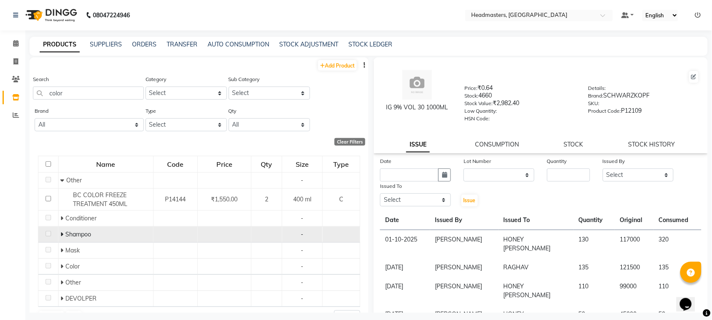
click at [62, 235] on span at bounding box center [63, 234] width 5 height 8
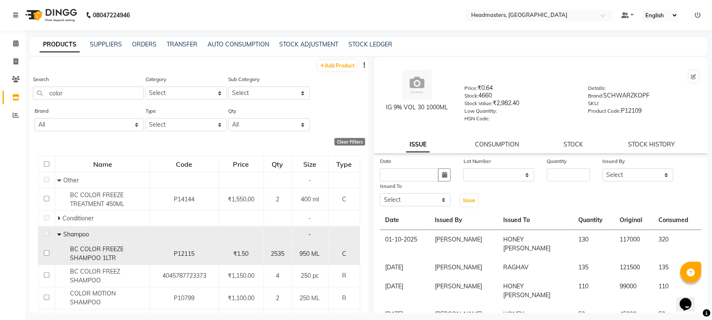
click at [62, 254] on div "BC COLOR FREEZE SHAMPOO 1LTR" at bounding box center [102, 254] width 90 height 18
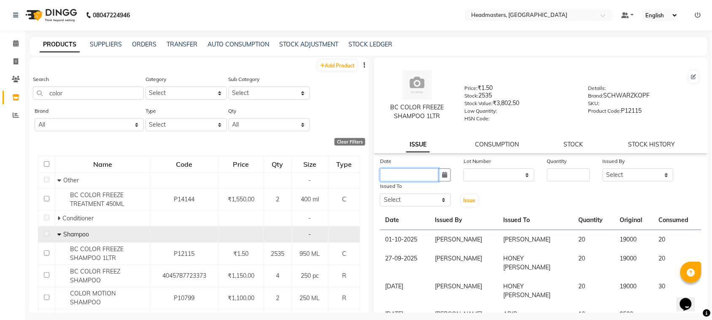
click at [383, 176] on input "text" at bounding box center [409, 174] width 59 height 13
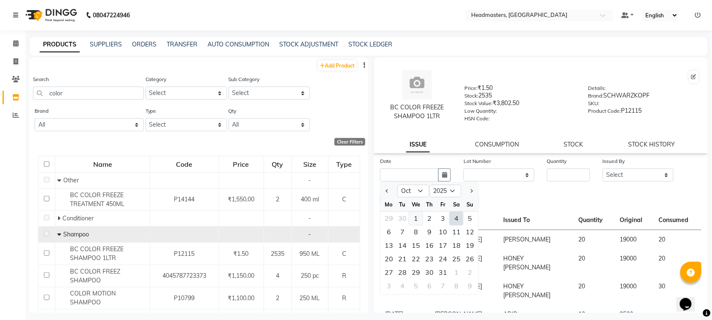
click at [418, 214] on div "1" at bounding box center [416, 219] width 14 height 14
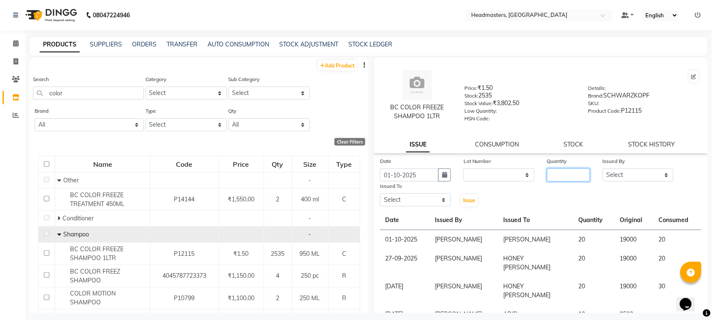
click at [578, 170] on input "number" at bounding box center [568, 174] width 43 height 13
click at [414, 198] on select "Select ABID Amrit ANU [PERSON_NAME] [PERSON_NAME] HEAD MASTERS HONEY [PERSON_NA…" at bounding box center [415, 199] width 71 height 13
click at [380, 193] on select "Select ABID Amrit ANU [PERSON_NAME] [PERSON_NAME] HEAD MASTERS HONEY [PERSON_NA…" at bounding box center [415, 199] width 71 height 13
click at [623, 168] on select "Select ABID Amrit ANU [PERSON_NAME] [PERSON_NAME] HEAD MASTERS HONEY [PERSON_NA…" at bounding box center [638, 174] width 71 height 13
click at [603, 168] on select "Select ABID Amrit ANU [PERSON_NAME] [PERSON_NAME] HEAD MASTERS HONEY [PERSON_NA…" at bounding box center [638, 174] width 71 height 13
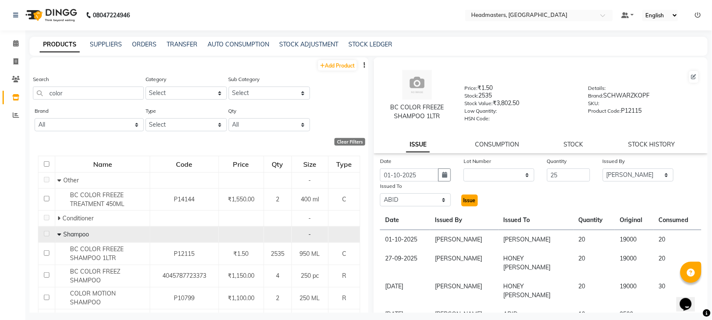
click at [468, 197] on span "Issue" at bounding box center [470, 200] width 12 height 6
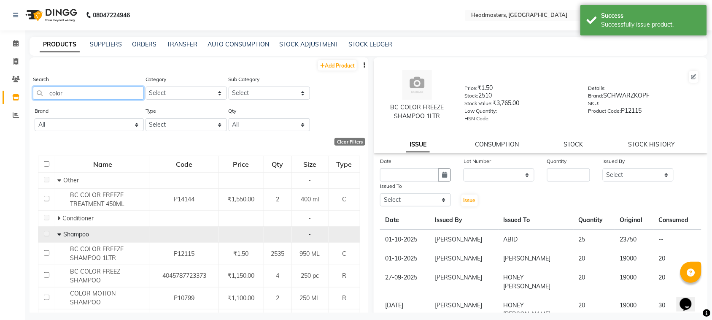
click at [86, 97] on input "color" at bounding box center [88, 92] width 111 height 13
click at [84, 97] on input "color" at bounding box center [88, 92] width 111 height 13
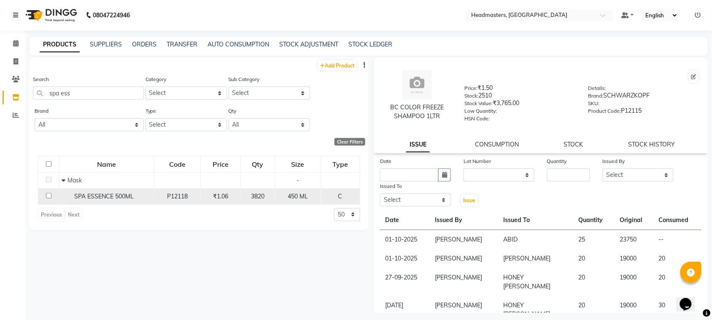
click at [96, 197] on span "SPA ESSENCE 500ML" at bounding box center [103, 196] width 59 height 8
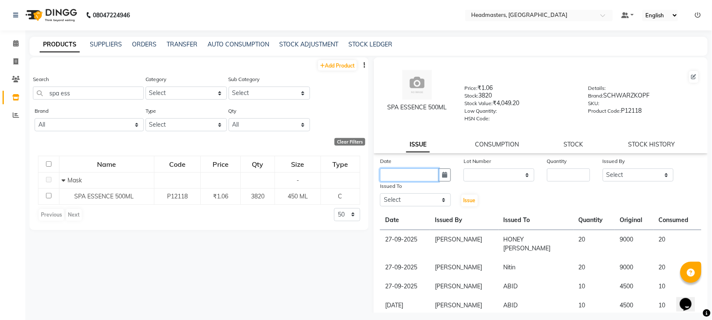
click at [408, 171] on input "text" at bounding box center [409, 174] width 59 height 13
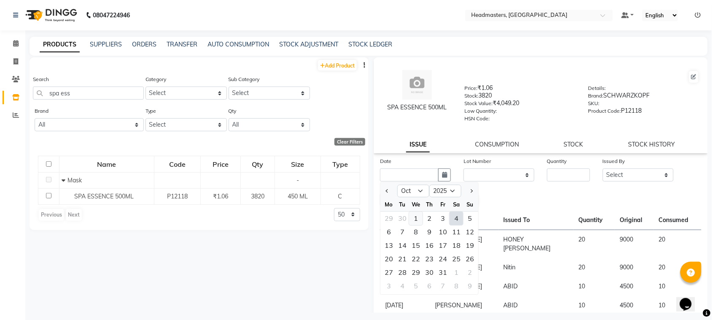
click at [418, 213] on div "1" at bounding box center [416, 219] width 14 height 14
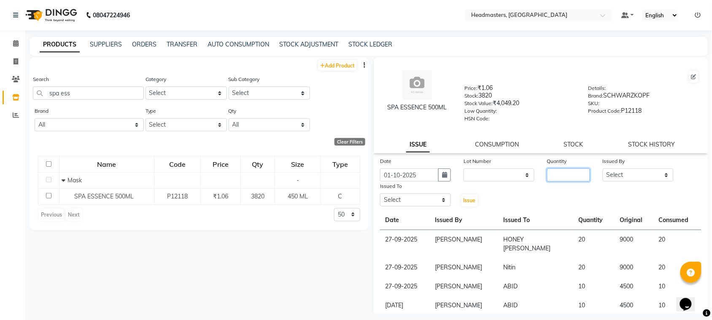
click at [547, 172] on input "number" at bounding box center [568, 174] width 43 height 13
click at [636, 174] on select "Select ABID Amrit ANU [PERSON_NAME] [PERSON_NAME] HEAD MASTERS HONEY [PERSON_NA…" at bounding box center [638, 174] width 71 height 13
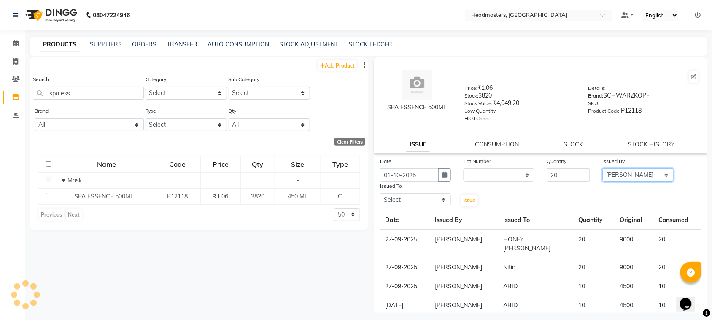
click at [603, 168] on select "Select ABID Amrit ANU [PERSON_NAME] [PERSON_NAME] HEAD MASTERS HONEY [PERSON_NA…" at bounding box center [638, 174] width 71 height 13
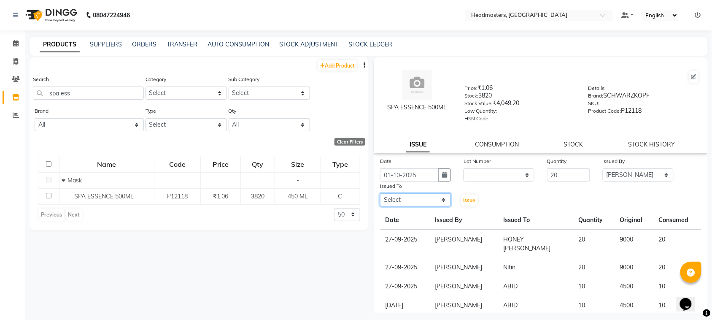
click at [426, 196] on select "Select ABID Amrit ANU [PERSON_NAME] [PERSON_NAME] HEAD MASTERS HONEY [PERSON_NA…" at bounding box center [415, 199] width 71 height 13
click at [380, 193] on select "Select ABID Amrit ANU [PERSON_NAME] [PERSON_NAME] HEAD MASTERS HONEY [PERSON_NA…" at bounding box center [415, 199] width 71 height 13
click at [465, 197] on span "Issue" at bounding box center [470, 200] width 12 height 6
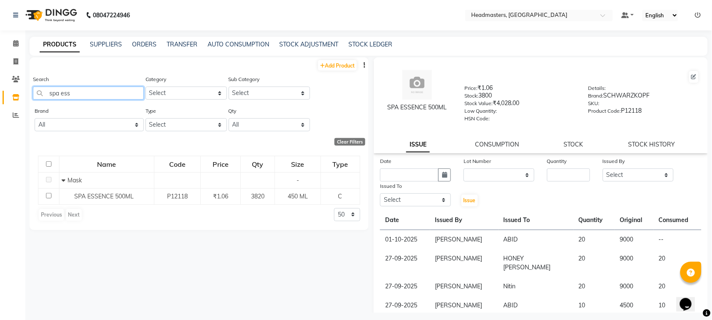
drag, startPoint x: 81, startPoint y: 91, endPoint x: 0, endPoint y: 115, distance: 84.5
click at [0, 115] on app-home "08047224946 Select Location × Headmasters, [GEOGRAPHIC_DATA] Default Panel My P…" at bounding box center [356, 162] width 712 height 325
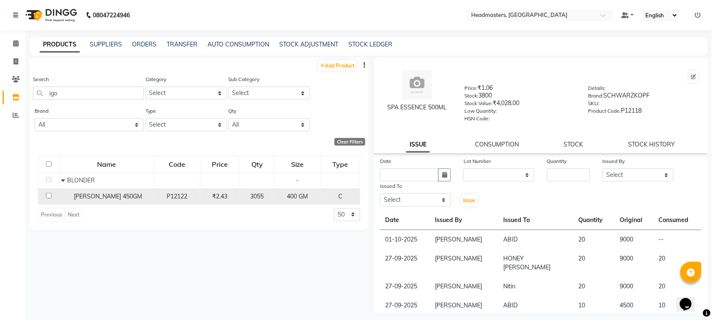
click at [81, 195] on span "[PERSON_NAME] 450GM" at bounding box center [108, 196] width 68 height 8
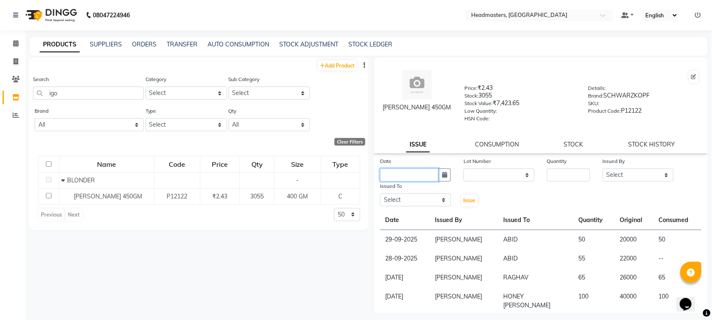
click at [397, 177] on input "text" at bounding box center [409, 174] width 59 height 13
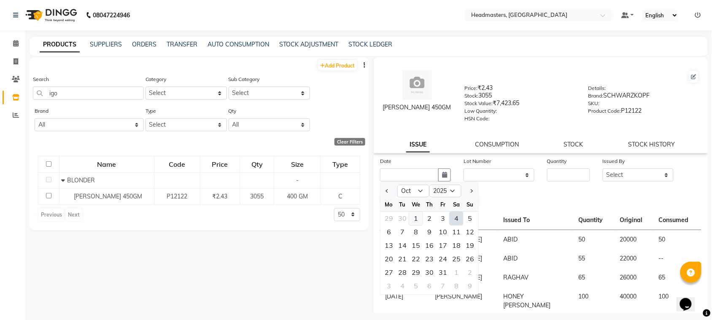
click at [416, 218] on div "1" at bounding box center [416, 219] width 14 height 14
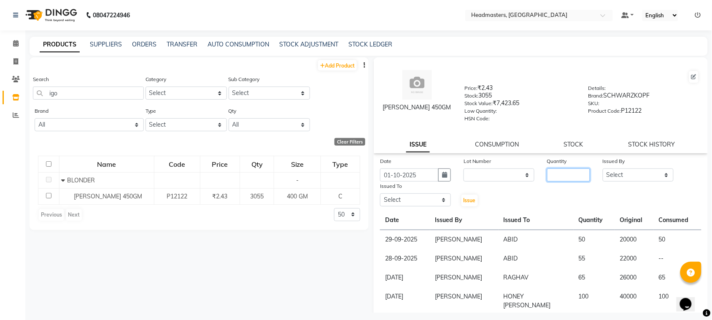
click at [564, 175] on input "number" at bounding box center [568, 174] width 43 height 13
click at [621, 172] on select "Select ABID Amrit ANU [PERSON_NAME] [PERSON_NAME] HEAD MASTERS HONEY [PERSON_NA…" at bounding box center [638, 174] width 71 height 13
click at [603, 168] on select "Select ABID Amrit ANU [PERSON_NAME] [PERSON_NAME] HEAD MASTERS HONEY [PERSON_NA…" at bounding box center [638, 174] width 71 height 13
click at [403, 200] on select "Select ABID Amrit ANU [PERSON_NAME] [PERSON_NAME] HEAD MASTERS HONEY [PERSON_NA…" at bounding box center [415, 199] width 71 height 13
click at [380, 193] on select "Select ABID Amrit ANU [PERSON_NAME] [PERSON_NAME] HEAD MASTERS HONEY [PERSON_NA…" at bounding box center [415, 199] width 71 height 13
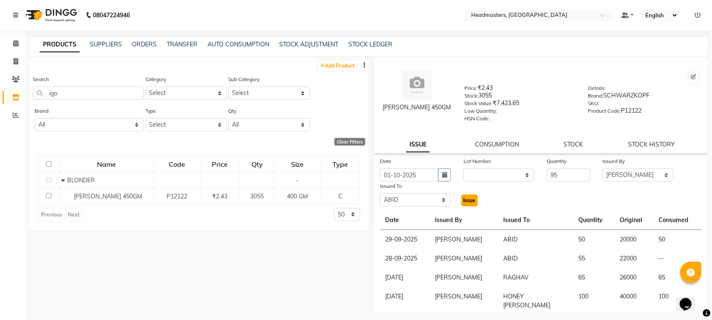
click at [468, 197] on span "Issue" at bounding box center [470, 200] width 12 height 6
click at [17, 41] on icon at bounding box center [15, 43] width 5 height 6
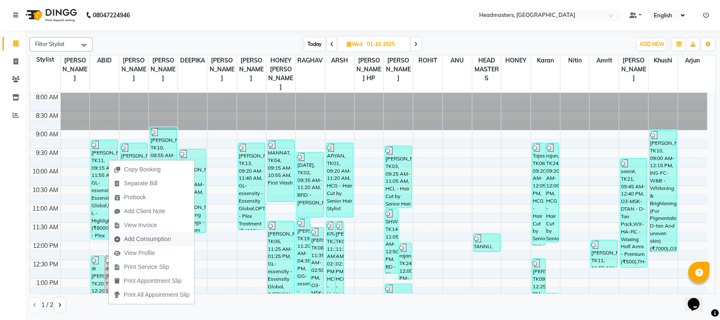
click at [145, 244] on span "Add Consumption" at bounding box center [142, 239] width 67 height 14
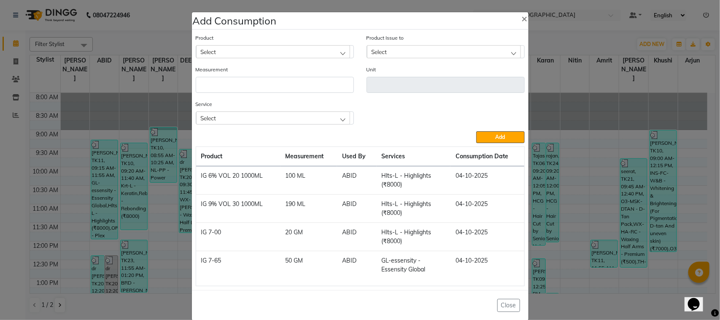
click at [290, 49] on div "Select" at bounding box center [273, 51] width 154 height 13
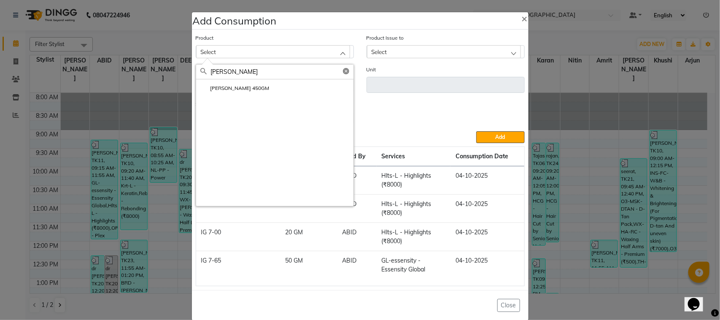
click at [284, 97] on div "[PERSON_NAME] 450GM" at bounding box center [274, 142] width 157 height 127
click at [285, 90] on li "[PERSON_NAME] 450GM" at bounding box center [274, 87] width 157 height 17
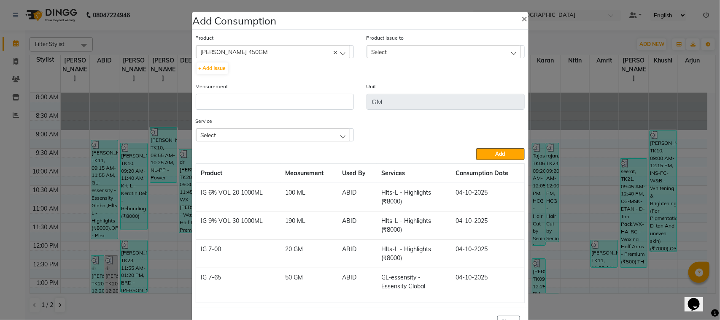
click at [393, 40] on label "Product Issue to" at bounding box center [386, 38] width 38 height 8
click at [395, 45] on div "Select" at bounding box center [444, 51] width 154 height 13
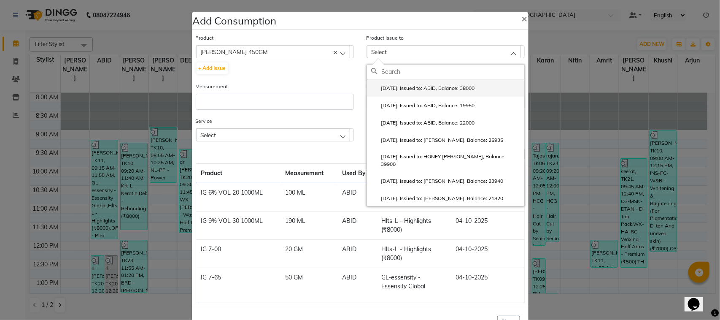
click at [403, 87] on label "[DATE], Issued to: ABID, Balance: 38000" at bounding box center [423, 88] width 104 height 8
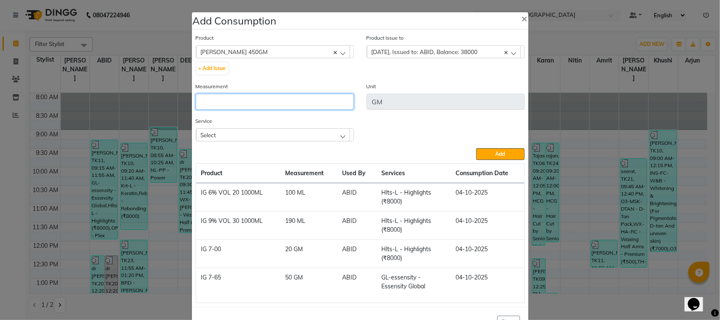
click at [326, 104] on input "number" at bounding box center [275, 102] width 158 height 16
click at [230, 128] on div "Select" at bounding box center [273, 134] width 154 height 13
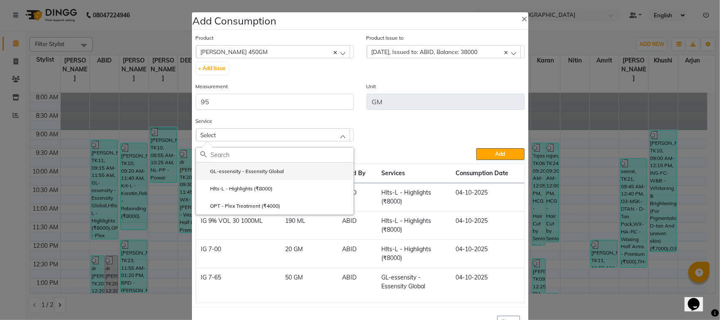
click at [245, 176] on li "GL-essensity - Essensity Global" at bounding box center [274, 170] width 157 height 17
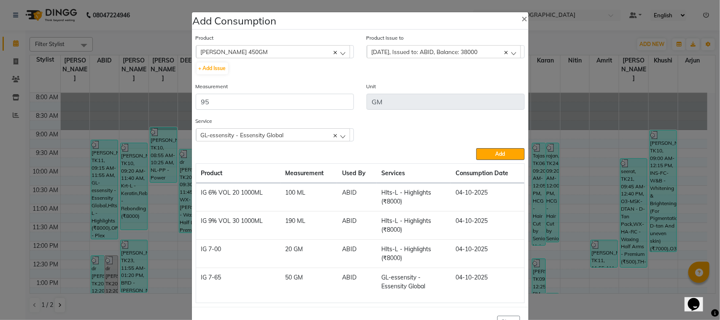
click at [484, 138] on div "Service GL-essensity - Essensity Global GL-essensity - Essensity Global Hlts-L …" at bounding box center [360, 132] width 342 height 32
click at [484, 159] on button "Add" at bounding box center [500, 154] width 48 height 12
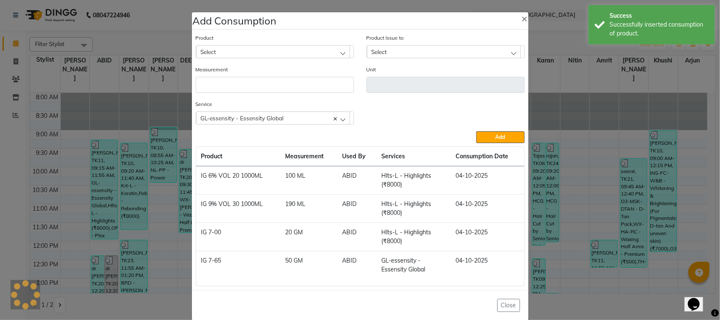
click at [270, 53] on div "Select" at bounding box center [273, 51] width 154 height 13
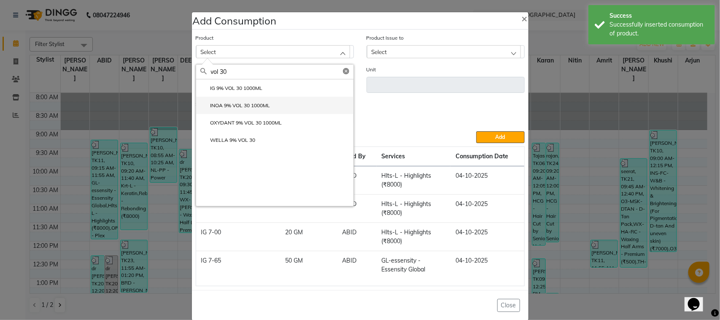
click at [277, 109] on li "INOA 9% VOL 30 1000ML" at bounding box center [274, 105] width 157 height 17
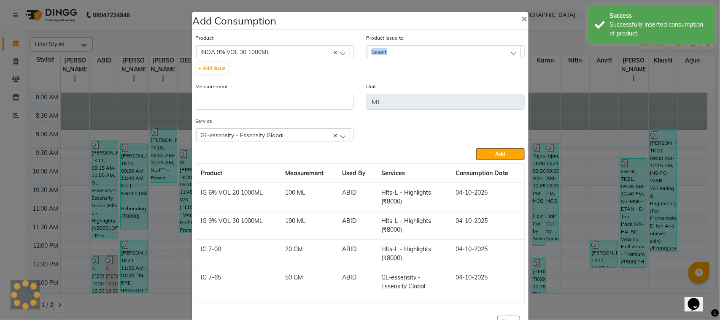
click at [408, 44] on div "Product Issue to Select No Data Available" at bounding box center [446, 45] width 158 height 25
click at [420, 51] on div "Select" at bounding box center [444, 51] width 154 height 13
click at [430, 51] on div "Select" at bounding box center [444, 51] width 154 height 13
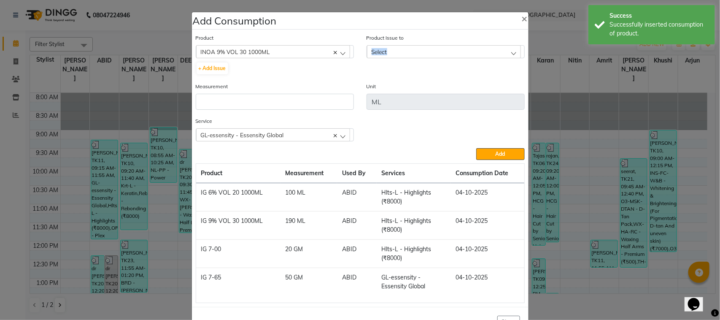
click at [430, 51] on div "Select" at bounding box center [444, 51] width 154 height 13
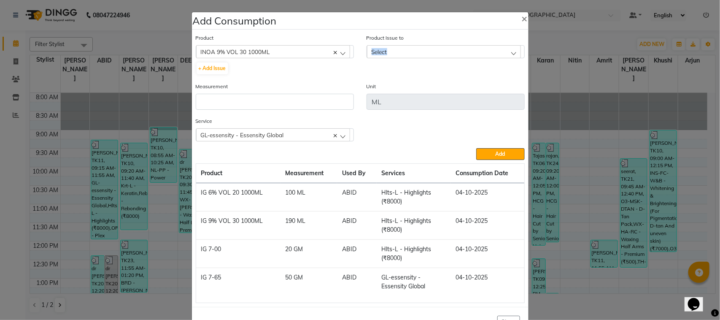
click at [430, 51] on div "Select" at bounding box center [444, 51] width 154 height 13
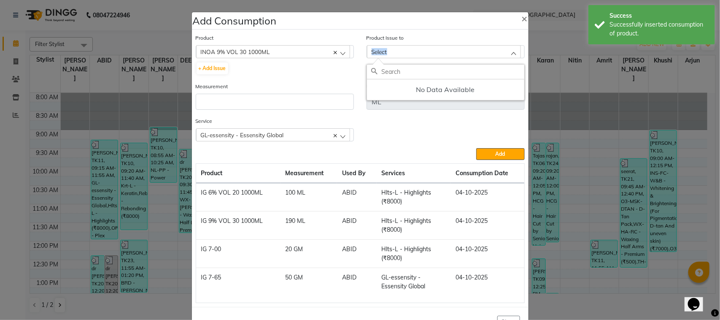
click at [430, 51] on div "Select" at bounding box center [444, 51] width 154 height 13
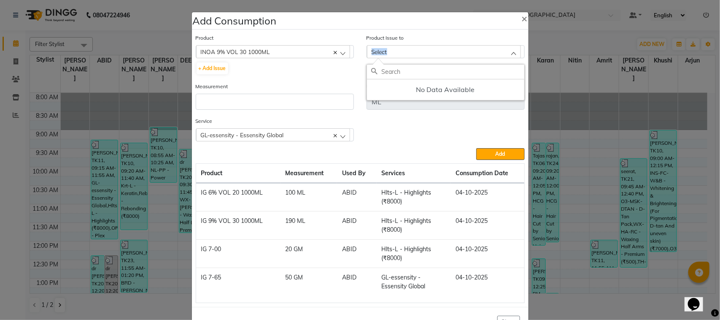
click at [430, 51] on div "Select" at bounding box center [444, 51] width 154 height 13
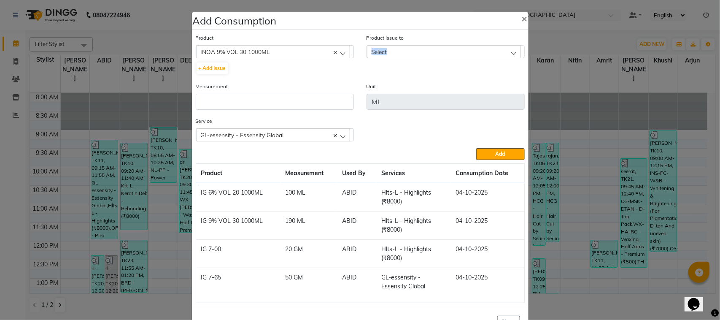
click at [430, 51] on div "Select" at bounding box center [444, 51] width 154 height 13
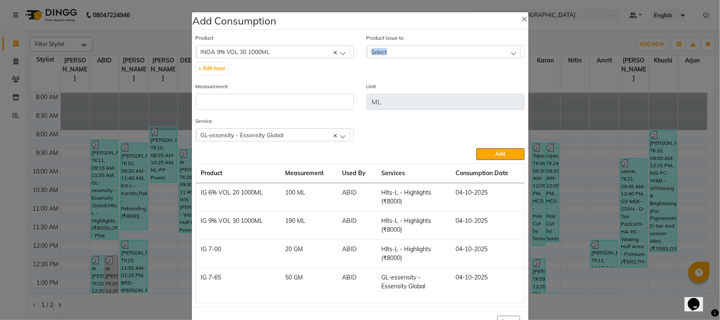
click at [430, 51] on div "Select" at bounding box center [444, 51] width 154 height 13
click at [280, 64] on div "+ Add Issue" at bounding box center [275, 69] width 158 height 14
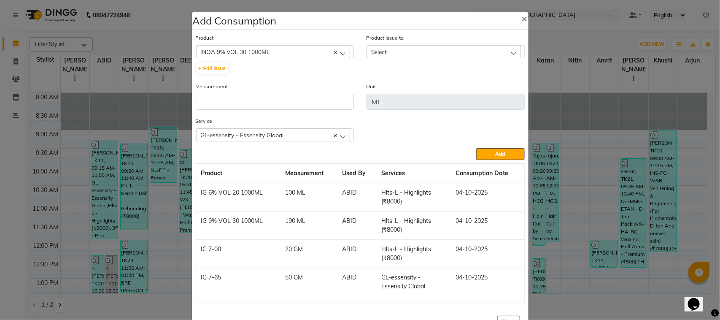
click at [278, 52] on div "INOA 9% VOL 30 1000ML" at bounding box center [273, 51] width 154 height 13
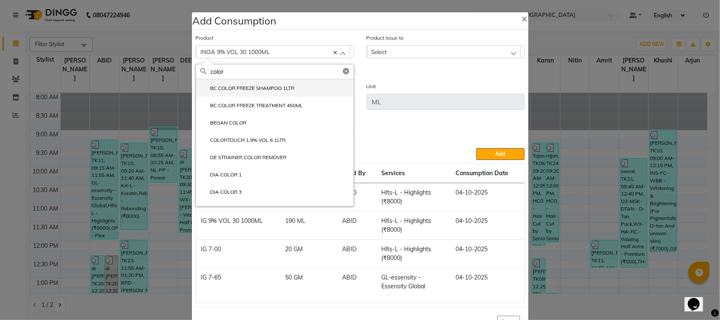
click at [298, 89] on li "BC COLOR FREEZE SHAMPOO 1LTR" at bounding box center [274, 87] width 157 height 17
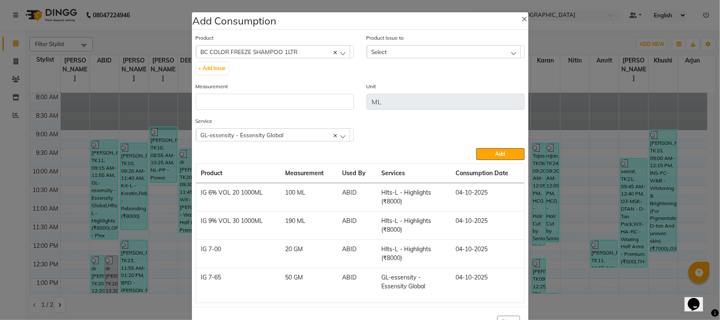
click at [395, 45] on div "Select" at bounding box center [444, 51] width 154 height 13
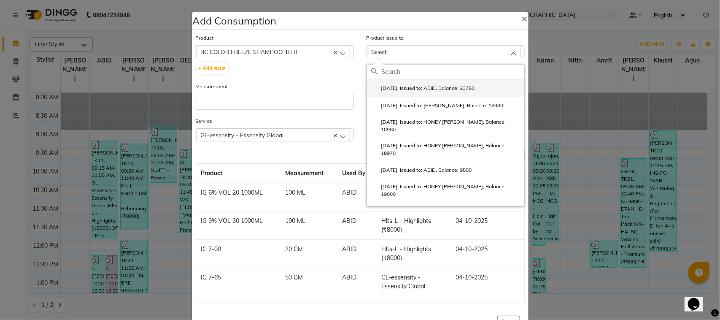
click at [427, 83] on li "[DATE], Issued to: ABID, Balance: 23750" at bounding box center [445, 87] width 157 height 17
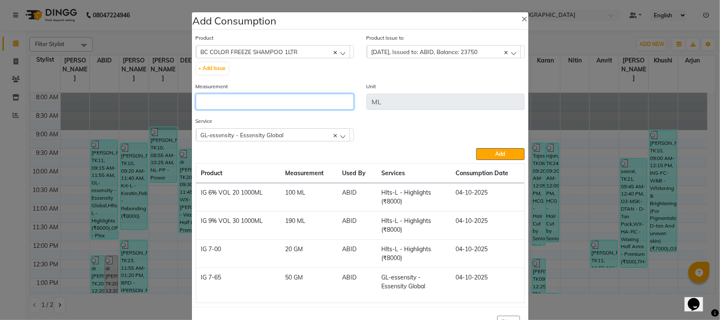
click at [288, 95] on input "number" at bounding box center [275, 102] width 158 height 16
click at [484, 160] on div "Product BC COLOR FREEZE SHAMPOO 1LTR ALOVERA GEL + Add Issue Product Issue to […" at bounding box center [360, 168] width 333 height 274
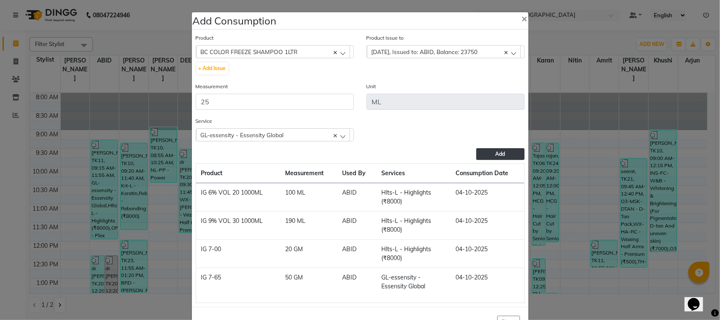
click at [484, 152] on button "Add" at bounding box center [500, 154] width 48 height 12
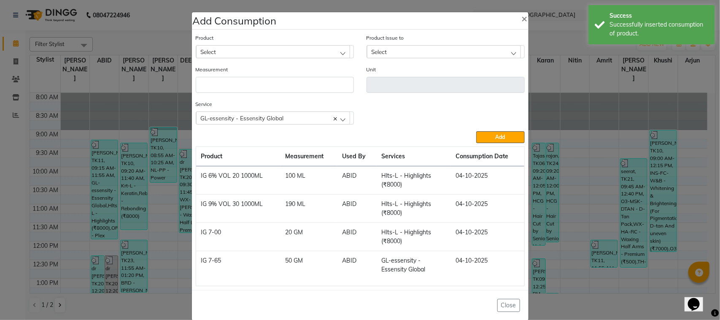
click at [176, 192] on ngb-modal-window "Add Consumption × Product Select ALOVERA GEL Product Issue to Select [DATE], Is…" at bounding box center [360, 160] width 720 height 320
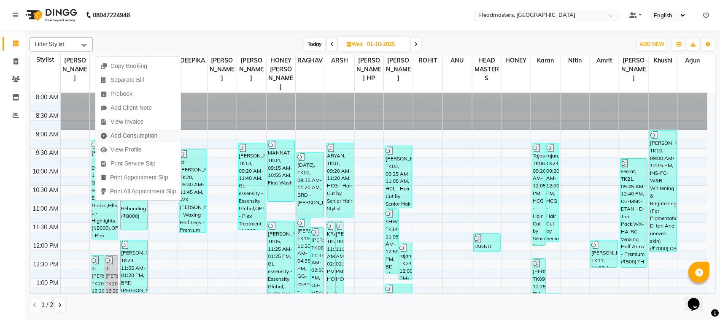
click at [154, 132] on span "Add Consumption" at bounding box center [134, 135] width 47 height 9
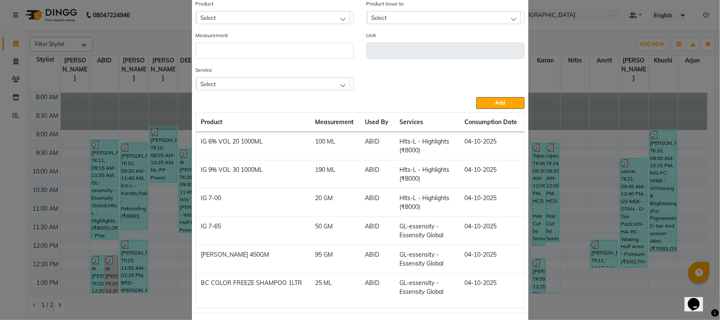
scroll to position [53, 0]
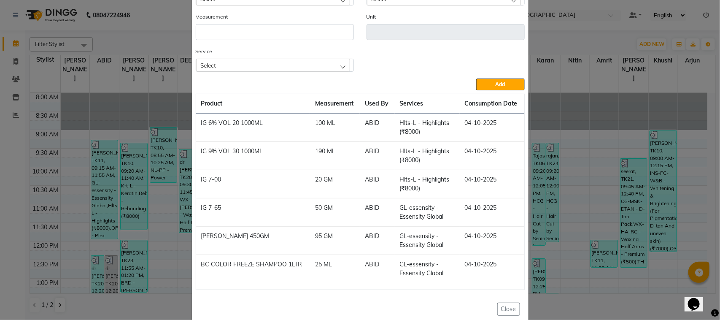
click at [49, 254] on ngb-modal-window "Add Consumption × Product Select Product Issue to Select Measurement Unit Servi…" at bounding box center [360, 160] width 720 height 320
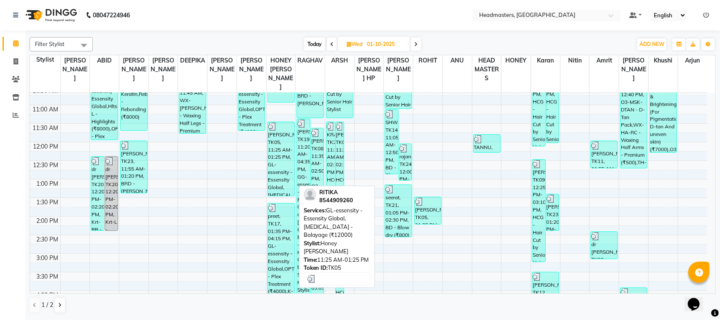
scroll to position [105, 0]
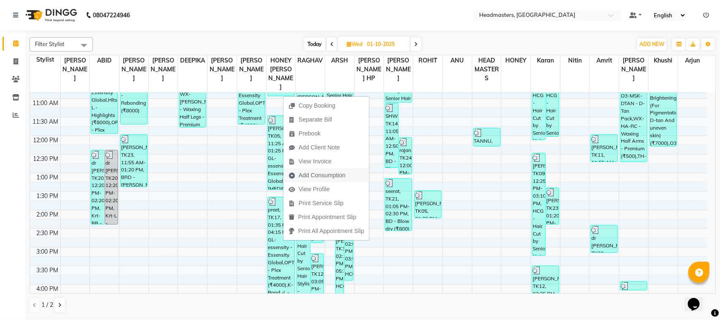
click at [316, 178] on span "Add Consumption" at bounding box center [322, 175] width 47 height 9
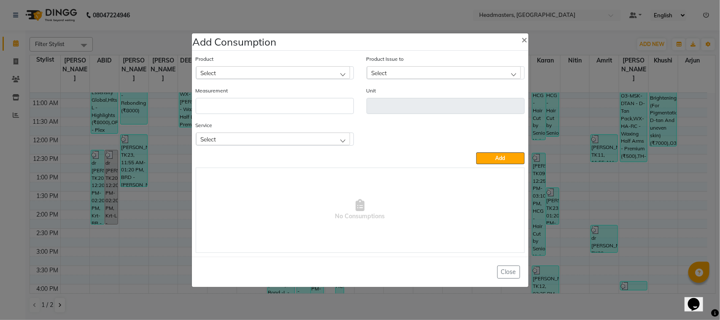
click at [276, 76] on div "Select" at bounding box center [273, 72] width 154 height 13
click at [250, 114] on li "KP 8/71" at bounding box center [274, 108] width 157 height 17
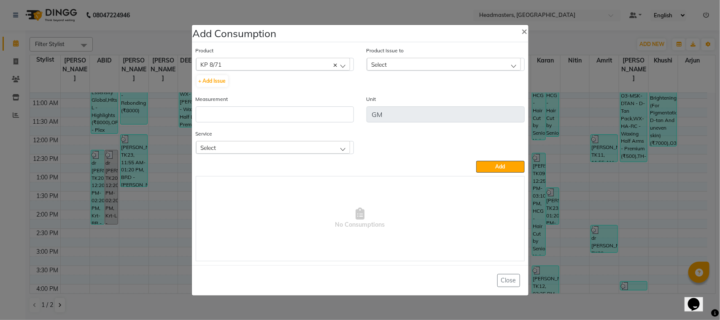
click at [378, 70] on div "Select" at bounding box center [444, 64] width 154 height 13
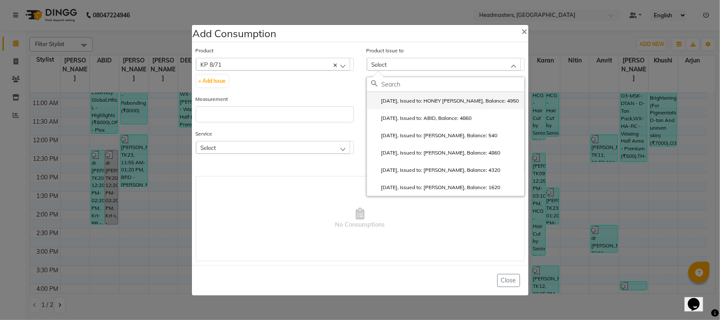
click at [390, 104] on label "[DATE], Issued to: HONEY [PERSON_NAME], Balance: 4950" at bounding box center [445, 101] width 148 height 8
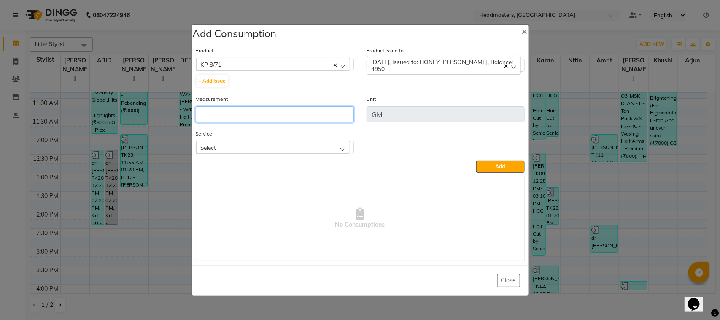
click at [325, 116] on input "number" at bounding box center [275, 114] width 158 height 16
click at [509, 174] on div "Product KP 8/71 ALOVERA GEL + Add Issue Product Issue to [DATE], Issued to: HON…" at bounding box center [360, 153] width 333 height 219
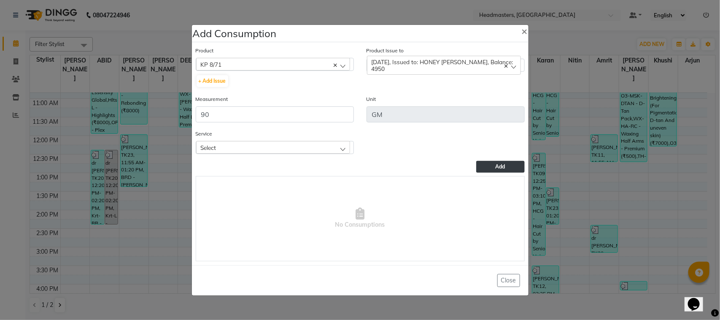
click at [506, 169] on button "Add" at bounding box center [500, 167] width 48 height 12
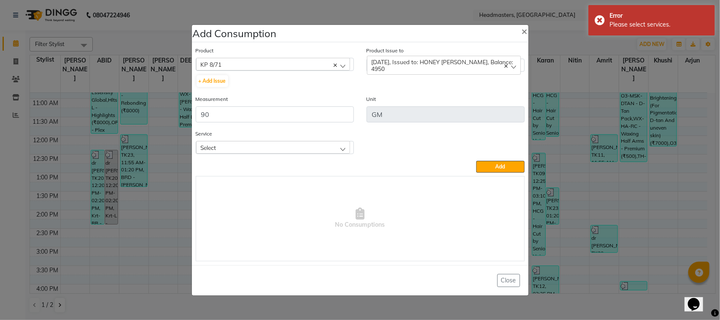
click at [307, 145] on div "Select" at bounding box center [273, 147] width 154 height 13
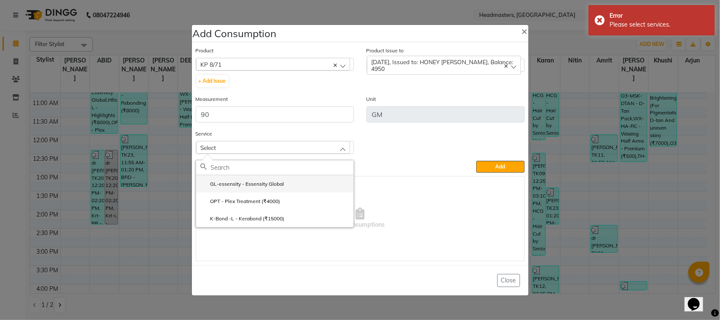
click at [307, 184] on li "GL-essensity - Essensity Global" at bounding box center [274, 183] width 157 height 17
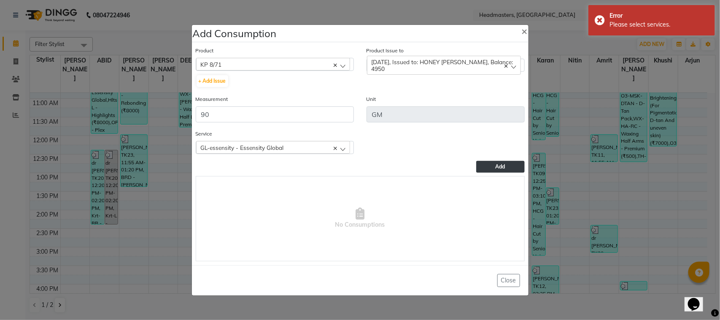
click at [480, 171] on button "Add" at bounding box center [500, 167] width 48 height 12
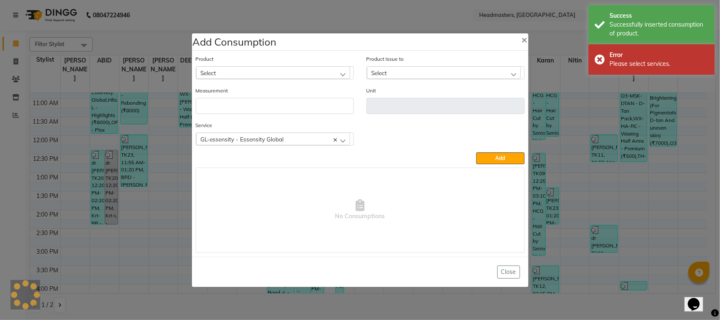
click at [281, 69] on div "Select" at bounding box center [273, 72] width 154 height 13
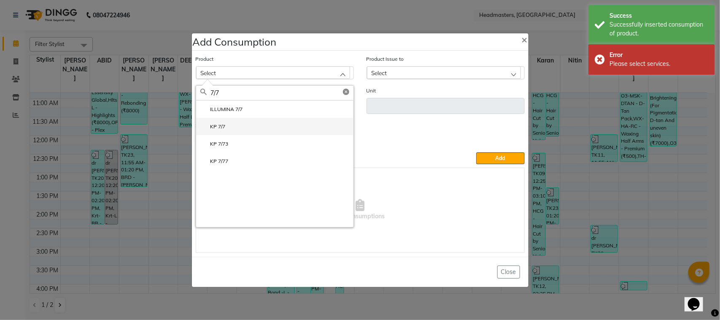
click at [231, 130] on li "KP 7/7" at bounding box center [274, 126] width 157 height 17
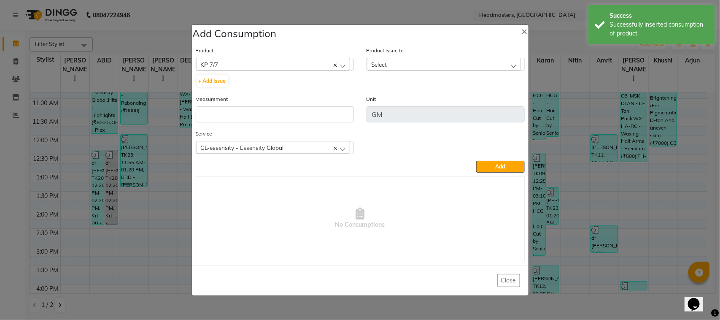
click at [381, 66] on span "Select" at bounding box center [380, 64] width 16 height 7
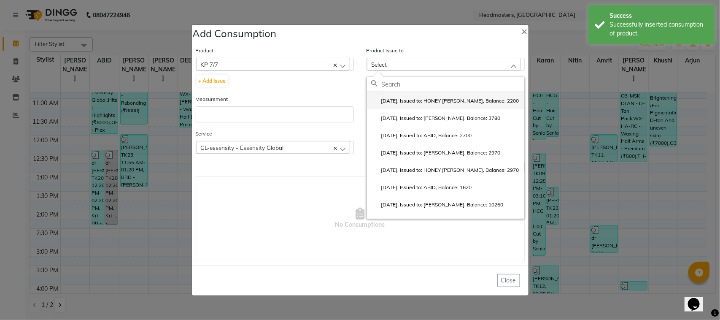
click at [400, 103] on label "[DATE], Issued to: HONEY [PERSON_NAME], Balance: 2200" at bounding box center [445, 101] width 148 height 8
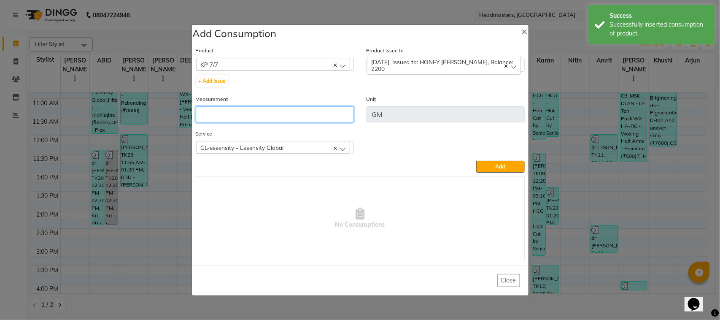
click at [344, 111] on input "number" at bounding box center [275, 114] width 158 height 16
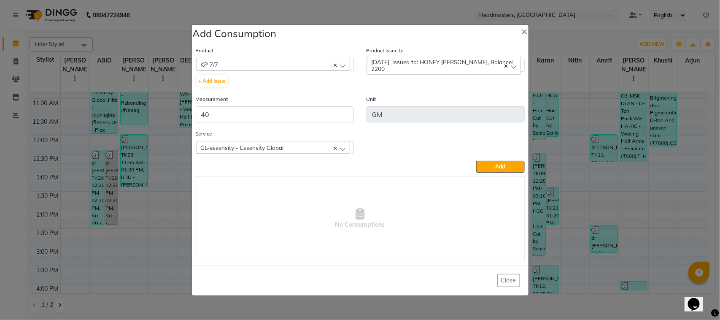
click at [316, 153] on div "GL-essensity - Essensity Global" at bounding box center [273, 147] width 154 height 13
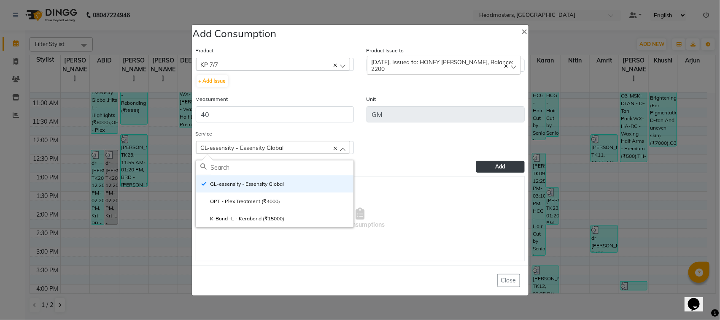
click at [486, 161] on button "Add" at bounding box center [500, 167] width 48 height 12
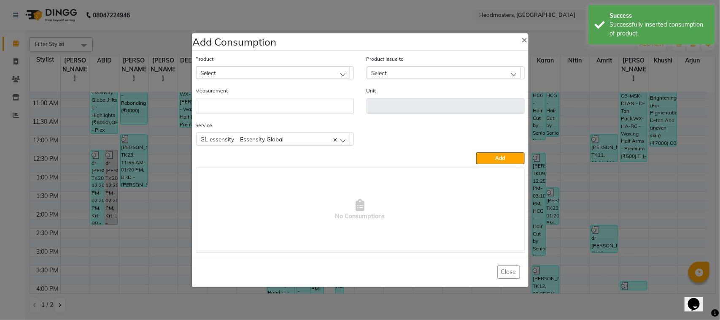
click at [301, 72] on div "Select" at bounding box center [273, 72] width 154 height 13
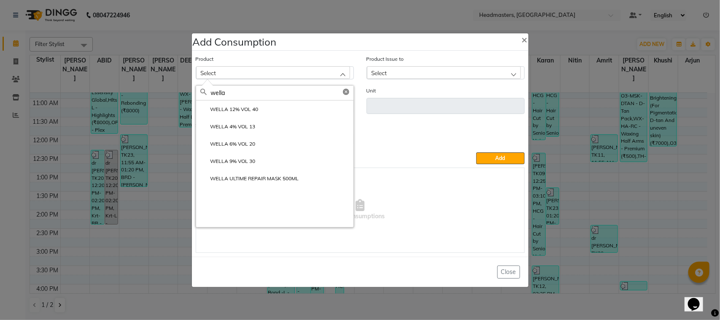
drag, startPoint x: 268, startPoint y: 150, endPoint x: 281, endPoint y: 144, distance: 14.0
click at [271, 150] on li "WELLA 6% VOL 20" at bounding box center [274, 143] width 157 height 17
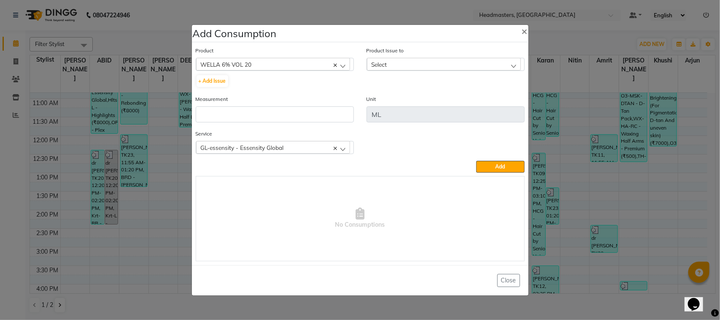
click at [409, 66] on div "Select" at bounding box center [444, 64] width 154 height 13
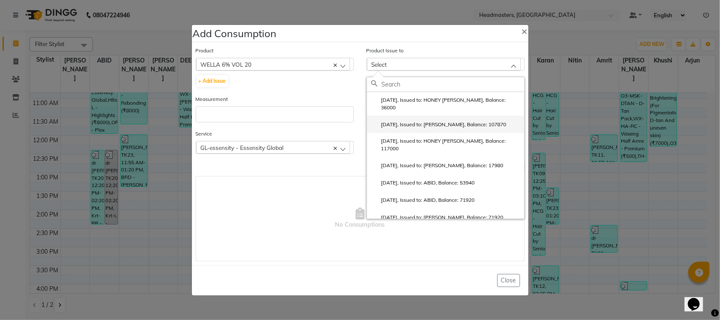
click at [439, 125] on label "[DATE], Issued to: [PERSON_NAME], Balance: 107870" at bounding box center [438, 125] width 135 height 8
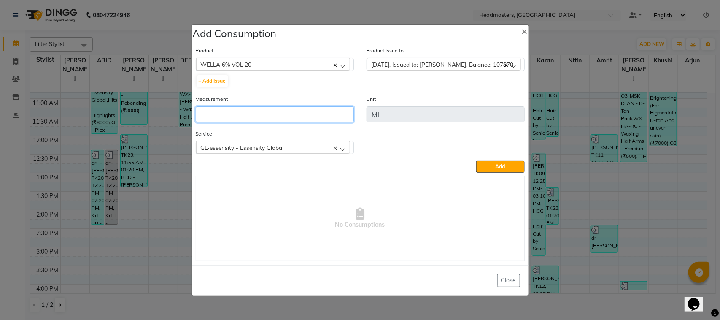
drag, startPoint x: 285, startPoint y: 116, endPoint x: 278, endPoint y: 113, distance: 7.9
click at [281, 115] on input "number" at bounding box center [275, 114] width 158 height 16
click at [247, 151] on div "GL-essensity - Essensity Global" at bounding box center [273, 147] width 154 height 13
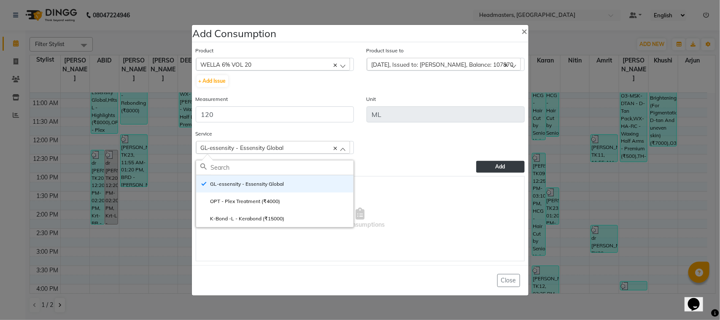
click at [488, 164] on button "Add" at bounding box center [500, 167] width 48 height 12
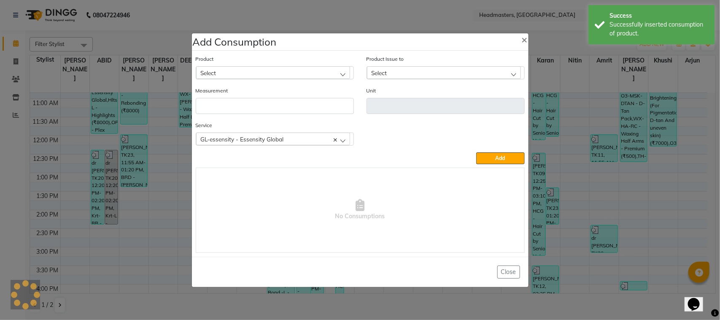
click at [304, 70] on div "Select" at bounding box center [273, 72] width 154 height 13
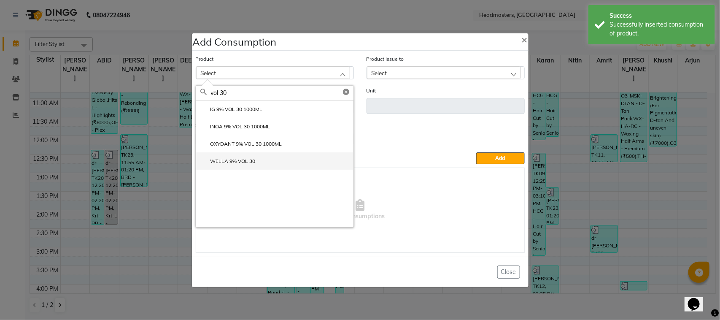
drag, startPoint x: 279, startPoint y: 111, endPoint x: 291, endPoint y: 154, distance: 45.1
click at [291, 154] on div "IG 9% VOL 30 1000ML INOA 9% VOL 30 1000ML OXYDANT 9% VOL 30 1000ML WELLA 9% VOL…" at bounding box center [274, 163] width 157 height 127
click at [291, 154] on li "WELLA 9% VOL 30" at bounding box center [274, 160] width 157 height 17
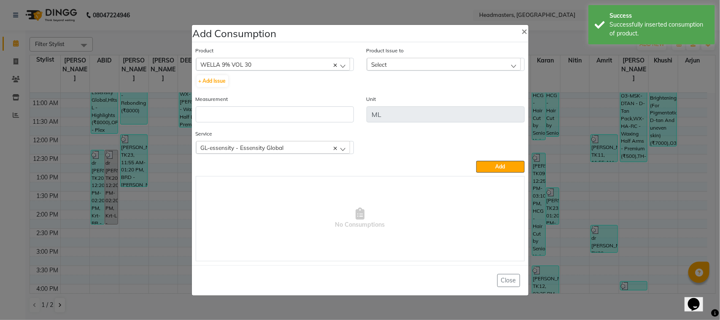
click at [418, 61] on div "Select" at bounding box center [444, 64] width 154 height 13
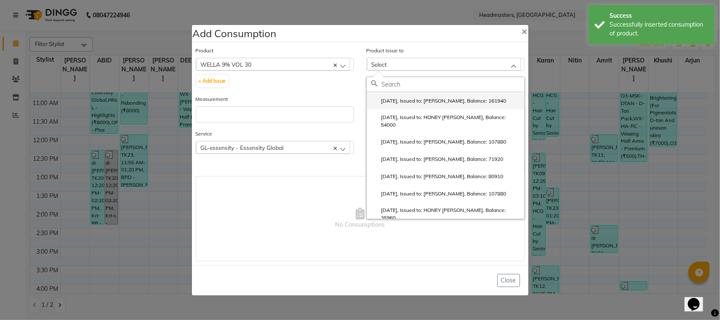
click at [438, 103] on label "[DATE], Issued to: [PERSON_NAME], Balance: 161940" at bounding box center [438, 101] width 135 height 8
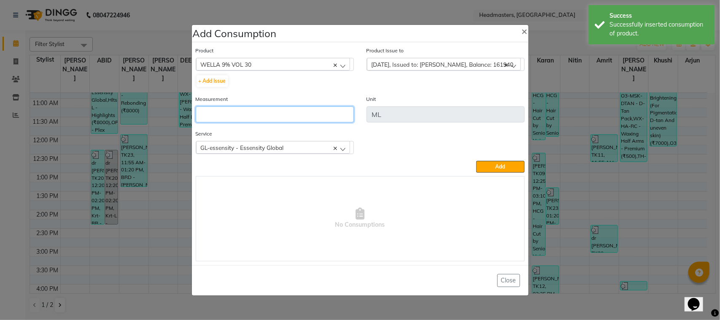
click at [304, 119] on input "number" at bounding box center [275, 114] width 158 height 16
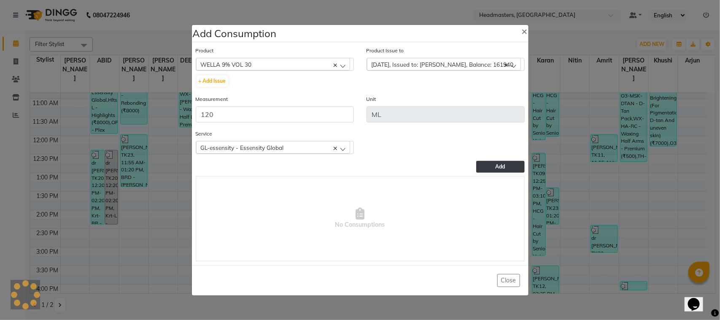
click at [486, 169] on button "Add" at bounding box center [500, 167] width 48 height 12
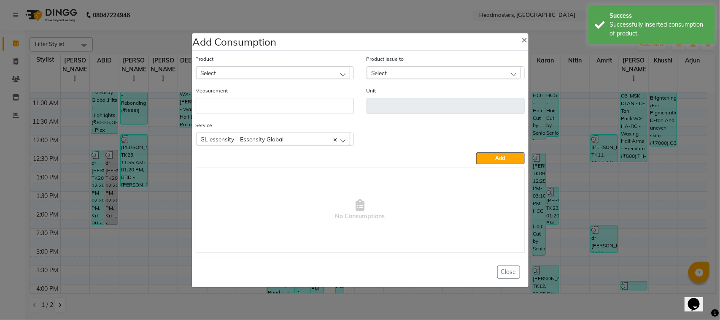
click at [239, 69] on div "Select" at bounding box center [273, 72] width 154 height 13
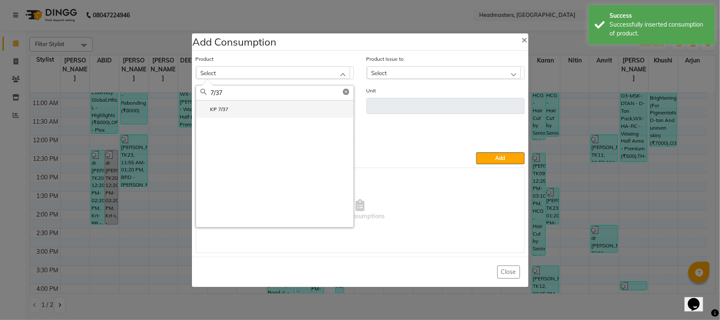
click at [268, 109] on li "KP 7/37" at bounding box center [274, 108] width 157 height 17
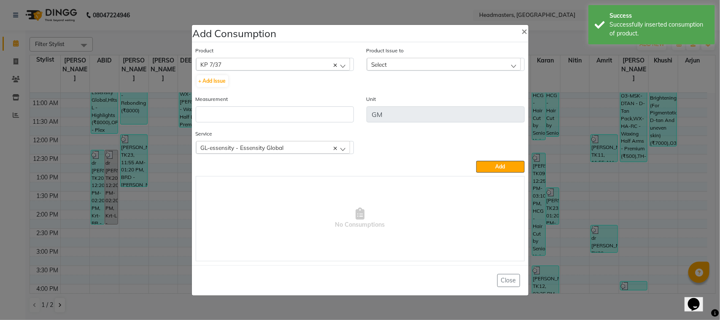
click at [391, 57] on div "Product Issue to Select [DATE], Issued to: HONEY [PERSON_NAME], Balance: 3025 […" at bounding box center [446, 58] width 158 height 25
click at [392, 62] on div "Select" at bounding box center [444, 64] width 154 height 13
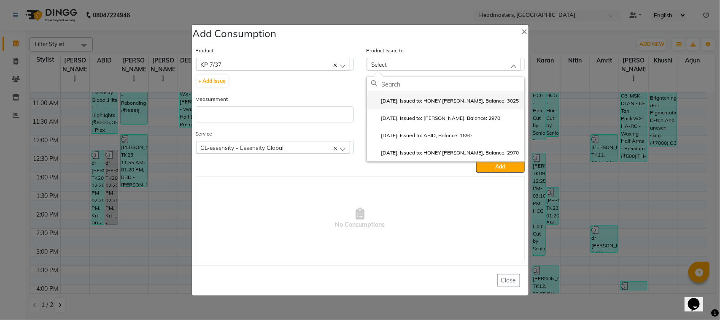
click at [404, 108] on li "[DATE], Issued to: HONEY [PERSON_NAME], Balance: 3025" at bounding box center [445, 100] width 157 height 17
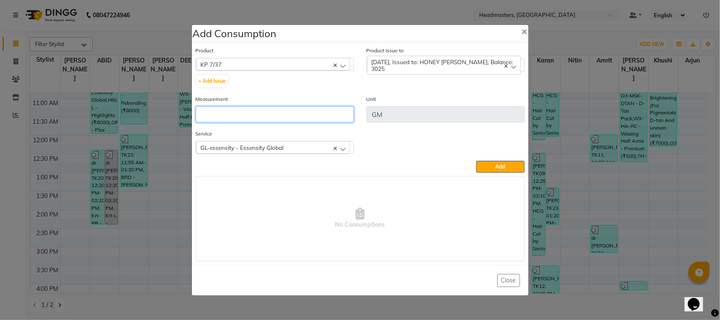
click at [330, 117] on input "number" at bounding box center [275, 114] width 158 height 16
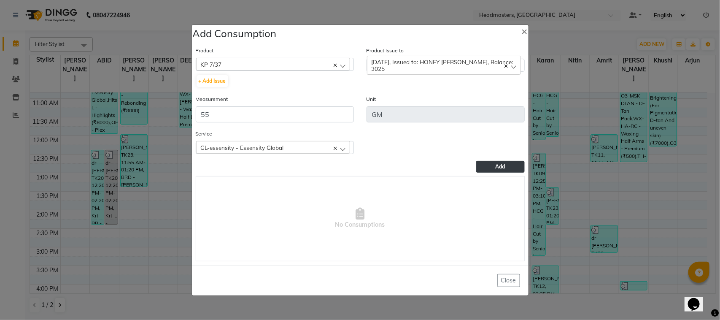
click at [489, 161] on button "Add" at bounding box center [500, 167] width 48 height 12
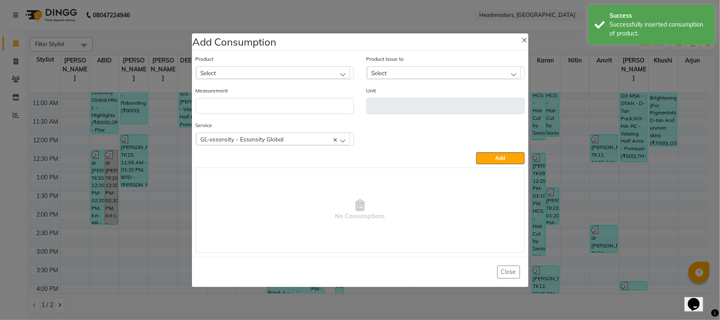
click at [268, 67] on div "Select" at bounding box center [273, 72] width 154 height 13
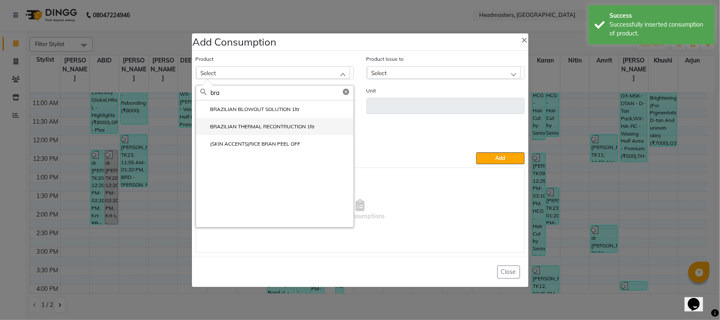
click at [267, 129] on label "BRAZILIAN THERMAL RECONTRUCTION 1ltr" at bounding box center [257, 127] width 115 height 8
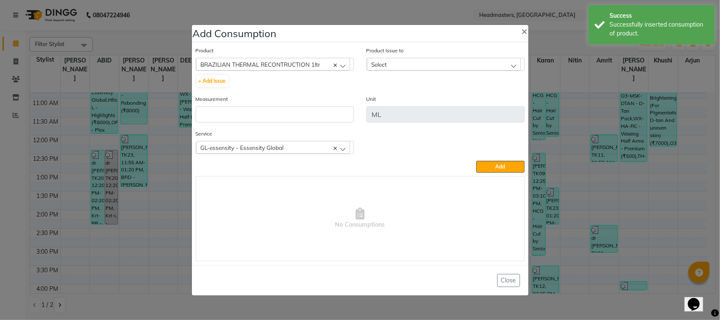
click at [397, 66] on div "Select" at bounding box center [444, 64] width 154 height 13
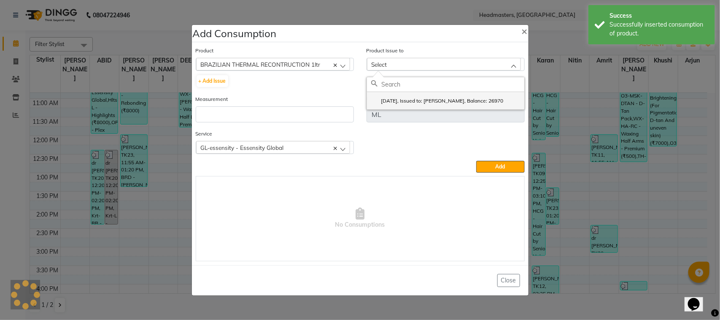
click at [406, 105] on li "[DATE], Issued to: [PERSON_NAME], Balance: 26970" at bounding box center [445, 100] width 157 height 17
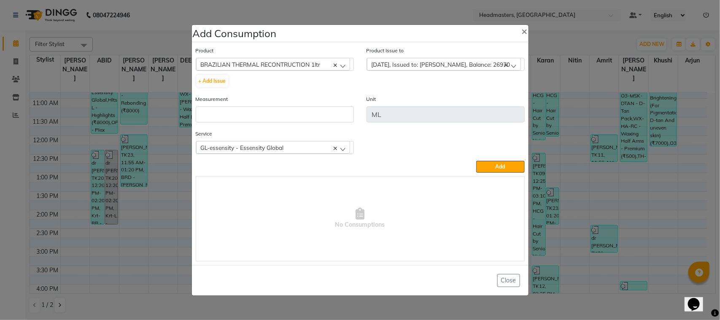
drag, startPoint x: 85, startPoint y: 125, endPoint x: 60, endPoint y: 113, distance: 28.1
click at [86, 126] on ngb-modal-window "Add Consumption × Product BRAZILIAN THERMAL RECONTRUCTION 1ltr ALOVERA GEL + Ad…" at bounding box center [360, 160] width 720 height 320
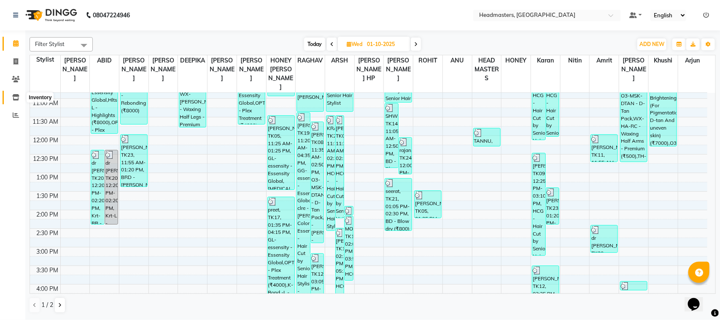
click at [18, 98] on icon at bounding box center [15, 97] width 7 height 6
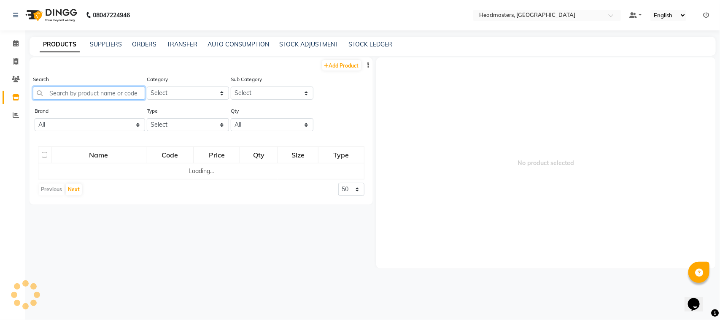
click at [119, 94] on input "text" at bounding box center [89, 92] width 112 height 13
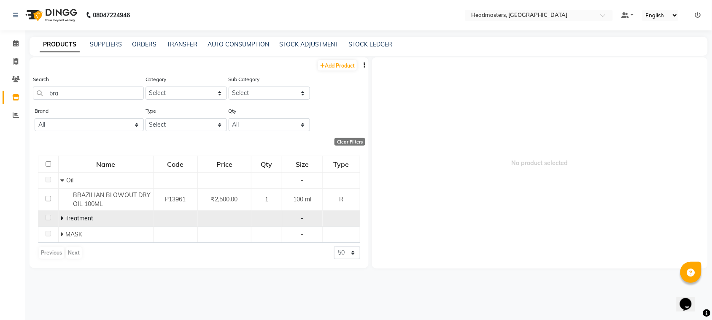
click at [81, 220] on span "Treatment" at bounding box center [80, 218] width 28 height 8
click at [81, 219] on span "Treatment" at bounding box center [80, 218] width 28 height 8
click at [62, 215] on icon at bounding box center [62, 218] width 3 height 6
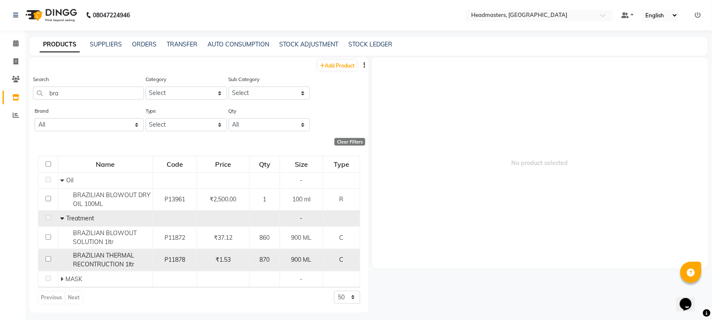
click at [53, 262] on td at bounding box center [48, 260] width 20 height 22
click at [73, 251] on span "BRAZILIAN THERMAL RECONTRUCTION 1ltr" at bounding box center [103, 259] width 61 height 16
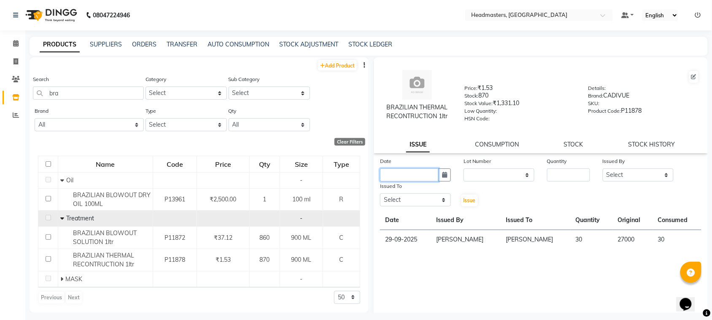
click at [406, 178] on input "text" at bounding box center [409, 174] width 59 height 13
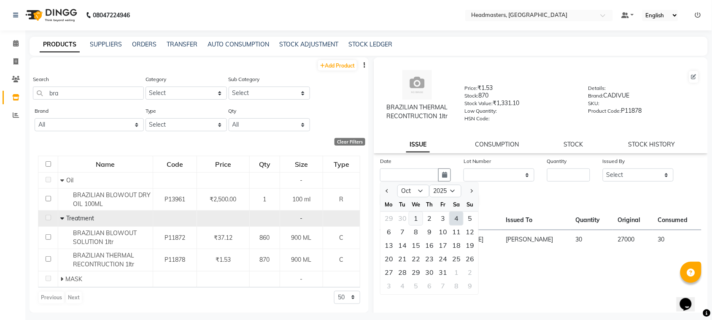
click at [417, 214] on div "1" at bounding box center [416, 219] width 14 height 14
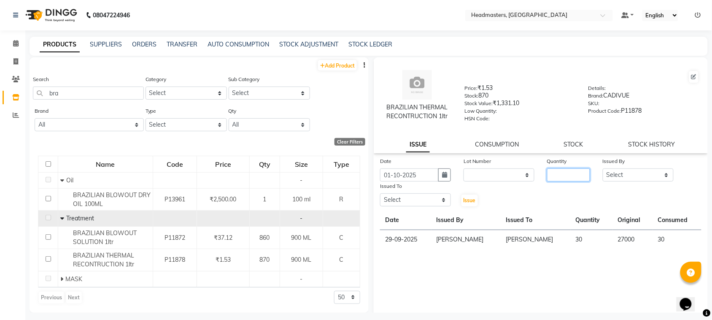
click at [547, 173] on input "number" at bounding box center [568, 174] width 43 height 13
click at [627, 178] on select "Select ABID Amrit ANU [PERSON_NAME] [PERSON_NAME] HEAD MASTERS HONEY [PERSON_NA…" at bounding box center [638, 174] width 71 height 13
click at [603, 168] on select "Select ABID Amrit ANU [PERSON_NAME] [PERSON_NAME] HEAD MASTERS HONEY [PERSON_NA…" at bounding box center [638, 174] width 71 height 13
click at [424, 193] on select "Select ABID Amrit ANU [PERSON_NAME] [PERSON_NAME] HEAD MASTERS HONEY [PERSON_NA…" at bounding box center [415, 199] width 71 height 13
click at [380, 193] on select "Select ABID Amrit ANU [PERSON_NAME] [PERSON_NAME] HEAD MASTERS HONEY [PERSON_NA…" at bounding box center [415, 199] width 71 height 13
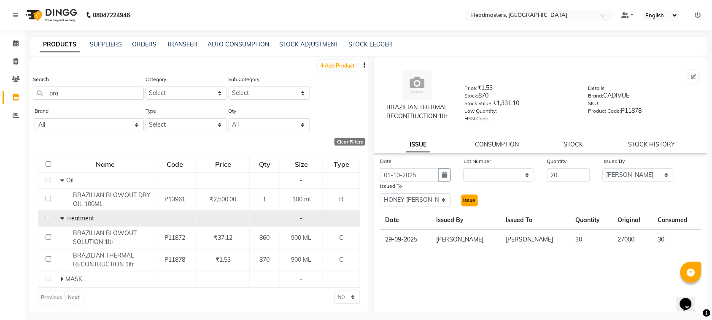
click at [469, 202] on span "Issue" at bounding box center [470, 200] width 12 height 6
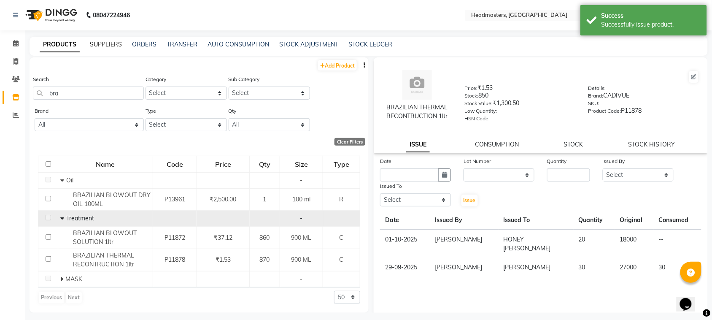
click at [105, 43] on link "SUPPLIERS" at bounding box center [106, 45] width 32 height 8
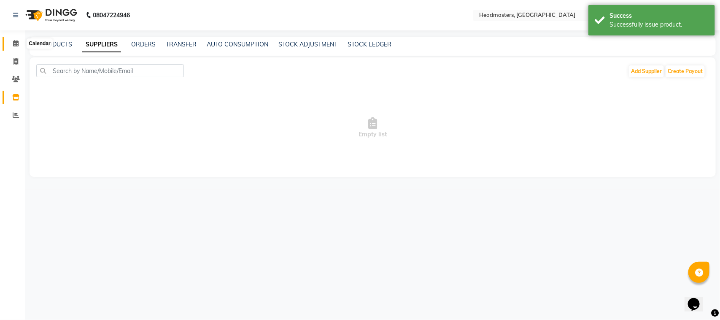
click at [16, 43] on icon at bounding box center [15, 43] width 5 height 6
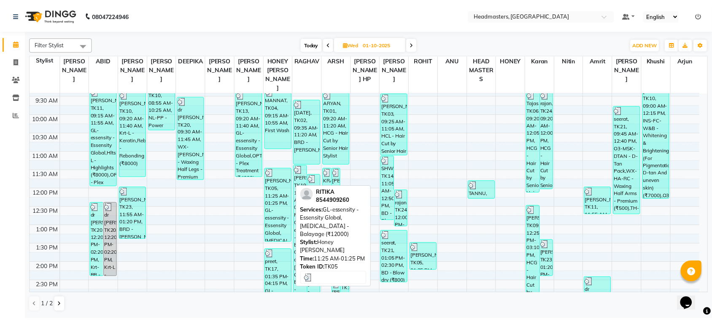
scroll to position [105, 0]
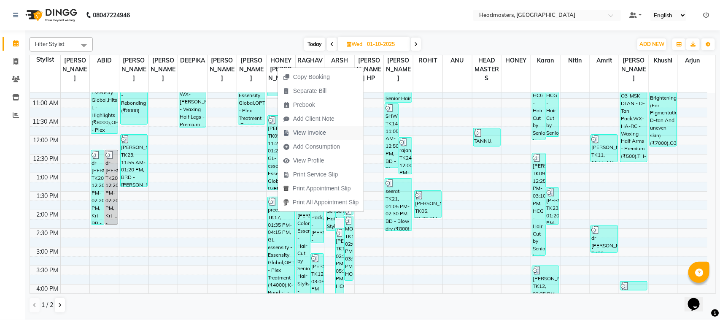
click at [332, 130] on button "View Invoice" at bounding box center [321, 133] width 86 height 14
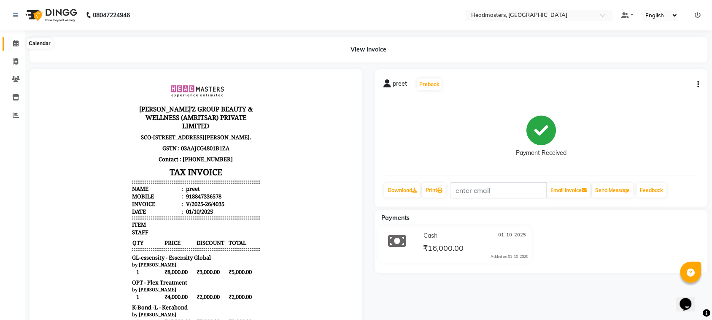
click at [13, 45] on icon at bounding box center [15, 43] width 5 height 6
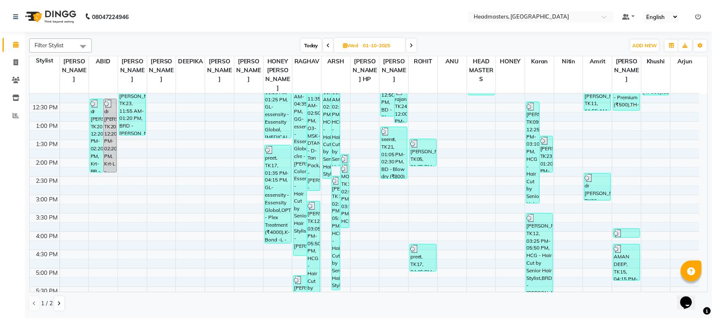
scroll to position [158, 0]
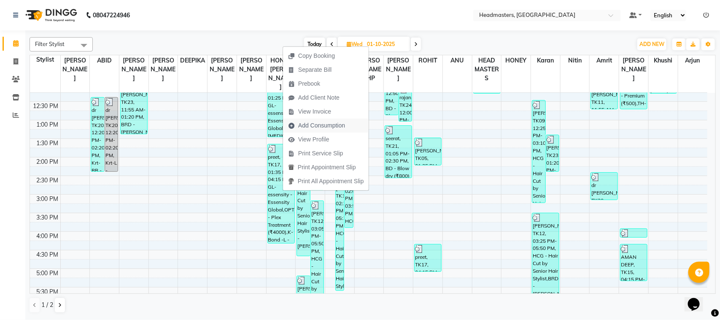
click at [322, 130] on span "Add Consumption" at bounding box center [316, 126] width 67 height 14
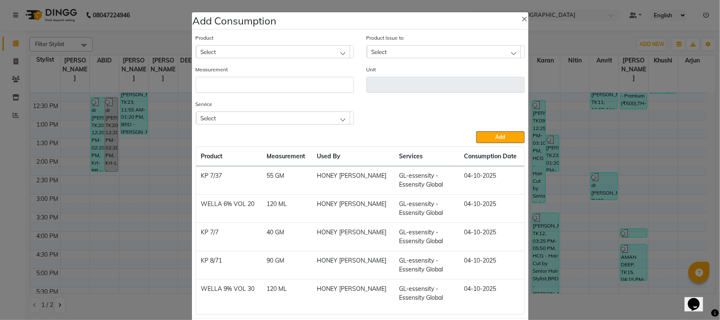
click at [264, 55] on div "Select" at bounding box center [273, 51] width 154 height 13
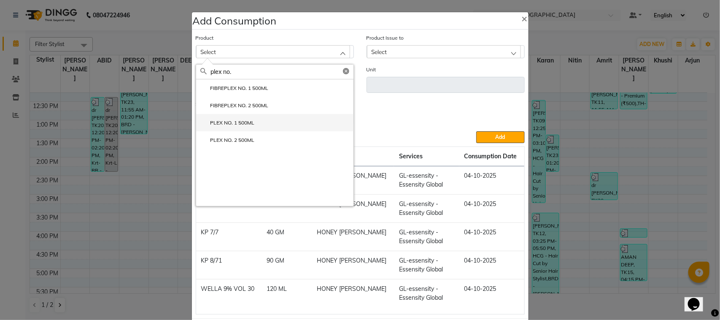
click at [277, 119] on li "PLEX NO. 1 500ML" at bounding box center [274, 122] width 157 height 17
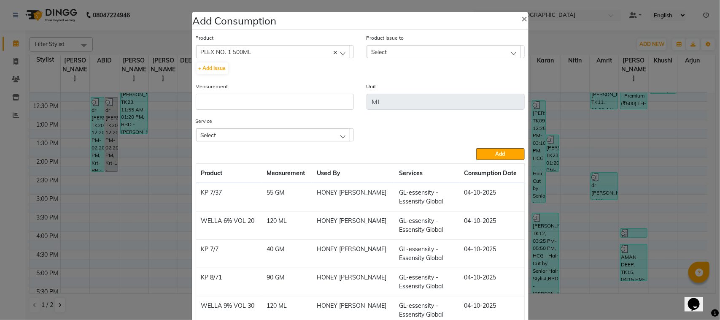
click at [400, 46] on div "Select" at bounding box center [444, 51] width 154 height 13
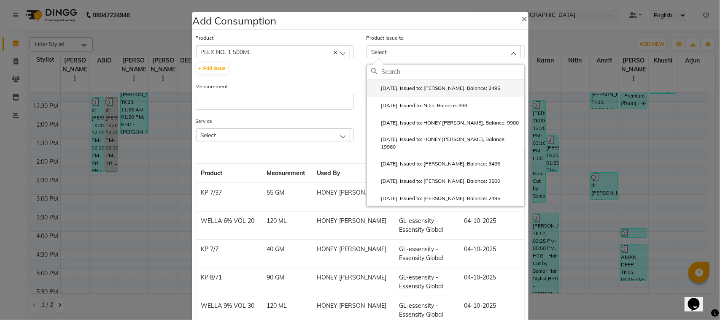
click at [410, 90] on label "[DATE], Issued to: [PERSON_NAME], Balance: 2495" at bounding box center [436, 88] width 130 height 8
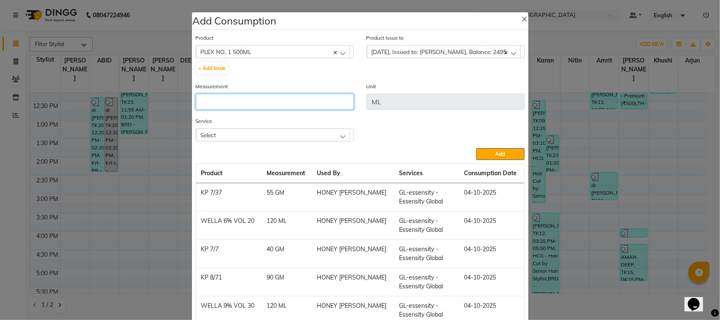
click at [324, 103] on input "number" at bounding box center [275, 102] width 158 height 16
click at [316, 138] on div "Select" at bounding box center [273, 134] width 154 height 13
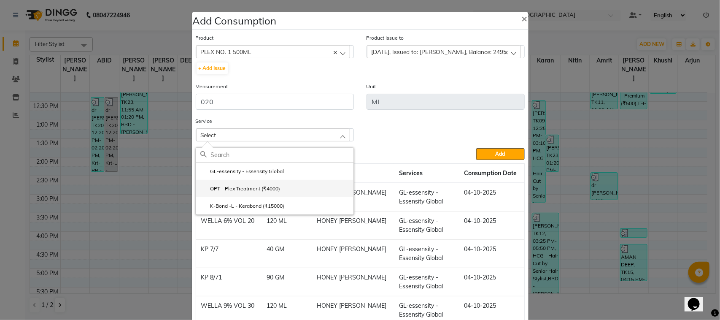
click at [311, 186] on li "OPT - Plex Treatment (₹4000)" at bounding box center [274, 188] width 157 height 17
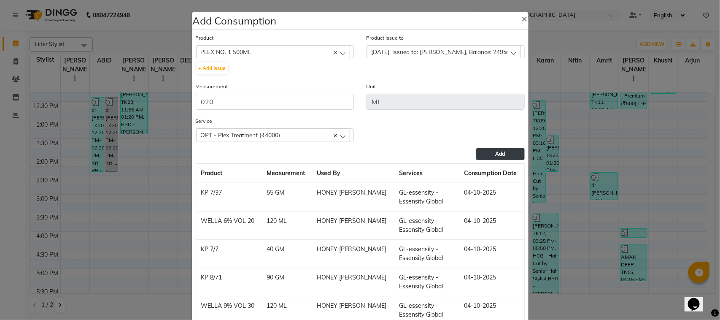
drag, startPoint x: 489, startPoint y: 151, endPoint x: 468, endPoint y: 122, distance: 35.8
click at [489, 151] on button "Add" at bounding box center [500, 154] width 48 height 12
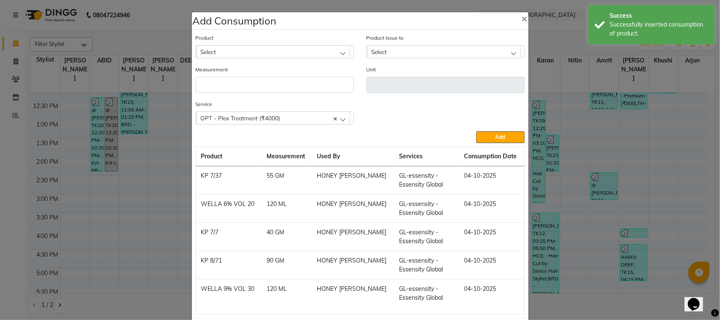
click at [264, 51] on div "Select" at bounding box center [273, 51] width 154 height 13
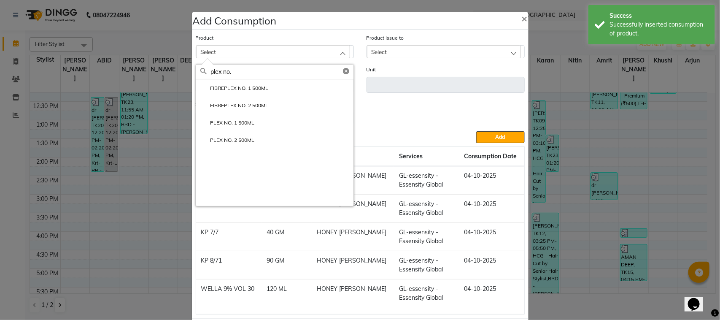
drag, startPoint x: 246, startPoint y: 139, endPoint x: 262, endPoint y: 131, distance: 18.5
click at [249, 139] on label "PLEX NO. 2 500ML" at bounding box center [227, 140] width 54 height 8
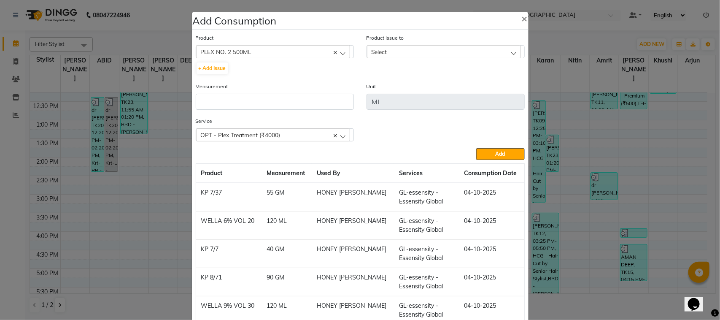
click at [442, 49] on div "Select" at bounding box center [444, 51] width 154 height 13
click at [406, 55] on div "Select" at bounding box center [444, 51] width 154 height 13
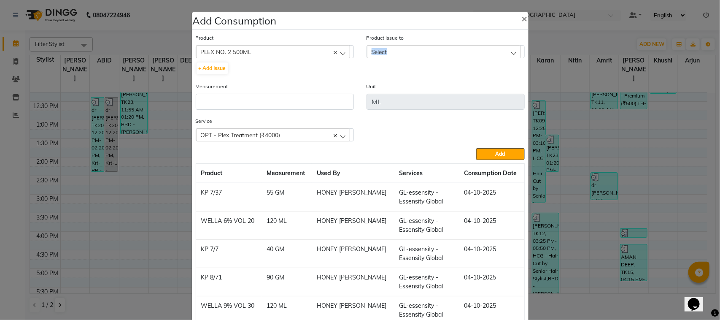
click at [406, 55] on div "Select" at bounding box center [444, 51] width 154 height 13
click at [134, 134] on ngb-modal-window "Add Consumption × Product PLEX NO. 2 500ML ALOVERA GEL + Add Issue Product Issu…" at bounding box center [360, 160] width 720 height 320
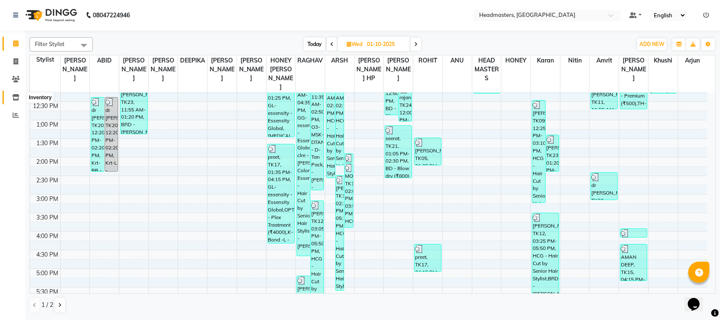
click at [19, 98] on span at bounding box center [15, 98] width 15 height 10
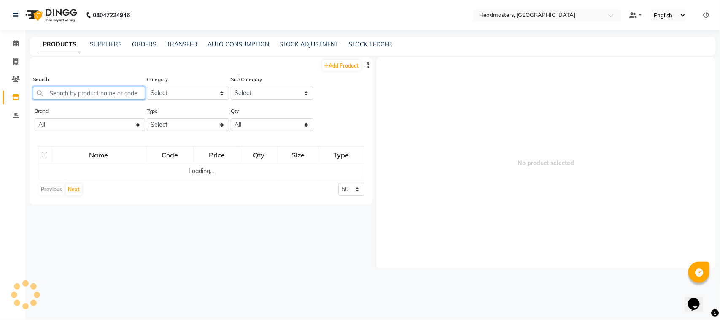
click at [124, 95] on input "text" at bounding box center [89, 92] width 112 height 13
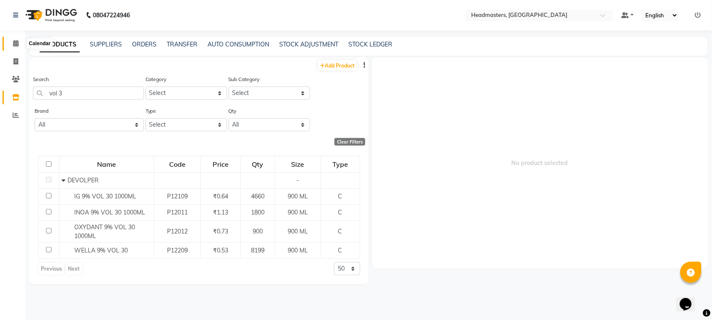
click at [14, 39] on span at bounding box center [15, 44] width 15 height 10
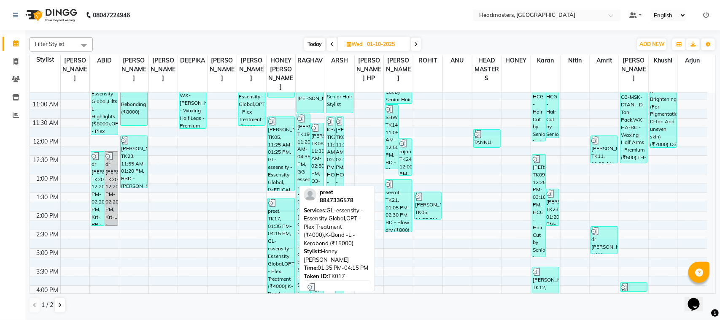
scroll to position [105, 0]
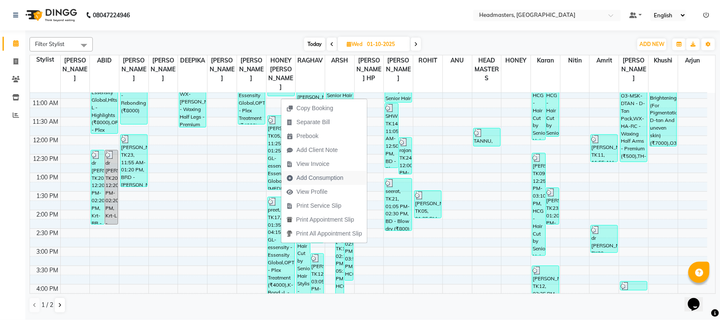
click at [336, 174] on span "Add Consumption" at bounding box center [320, 177] width 47 height 9
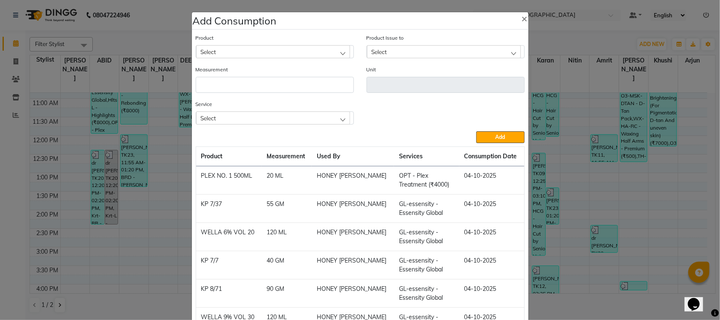
click at [238, 51] on div "Select" at bounding box center [273, 51] width 154 height 13
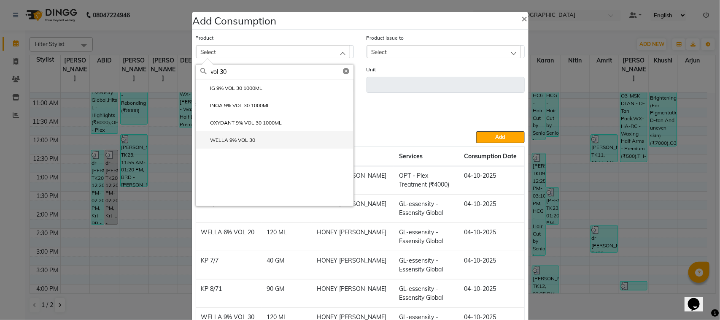
click at [253, 136] on li "WELLA 9% VOL 30" at bounding box center [274, 139] width 157 height 17
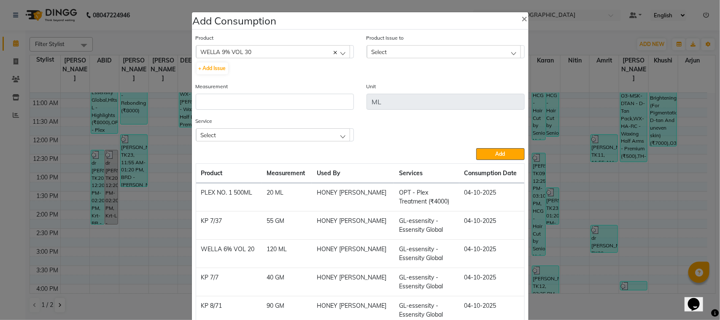
click at [407, 49] on div "Select" at bounding box center [444, 51] width 154 height 13
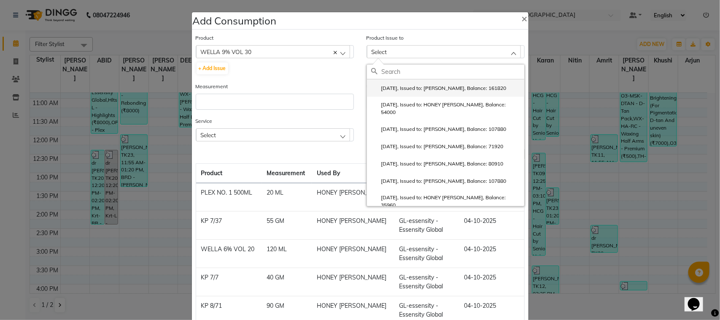
click at [419, 90] on label "[DATE], Issued to: [PERSON_NAME], Balance: 161820" at bounding box center [438, 88] width 135 height 8
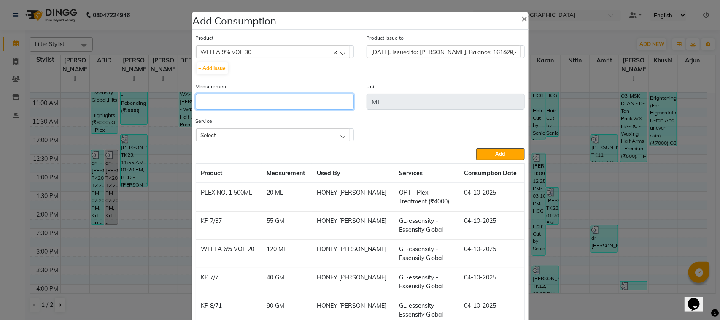
click at [334, 107] on input "number" at bounding box center [275, 102] width 158 height 16
click at [330, 133] on div "Select" at bounding box center [273, 134] width 154 height 13
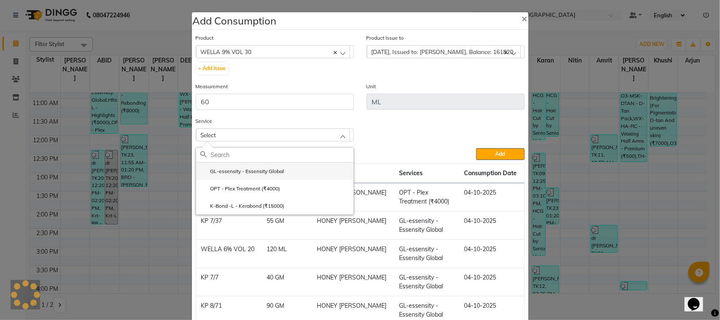
click at [300, 169] on li "GL-essensity - Essensity Global" at bounding box center [274, 170] width 157 height 17
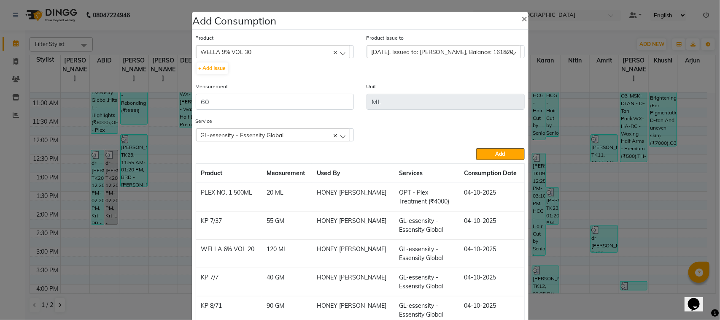
click at [476, 157] on button "Add" at bounding box center [500, 154] width 48 height 12
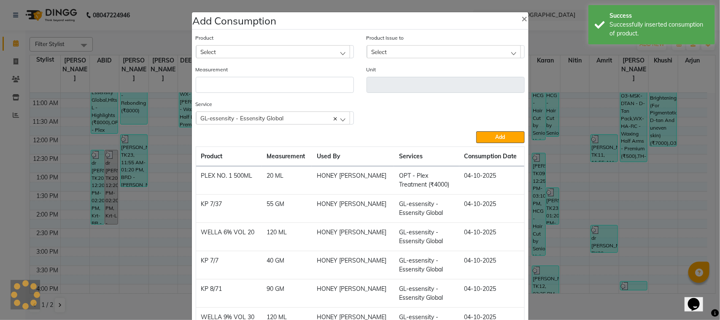
click at [139, 207] on ngb-modal-window "Add Consumption × Product Select ALOVERA GEL Product Issue to Select [DATE], Is…" at bounding box center [360, 160] width 720 height 320
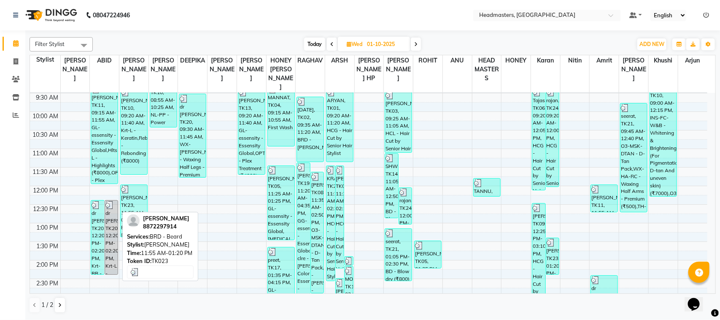
scroll to position [0, 0]
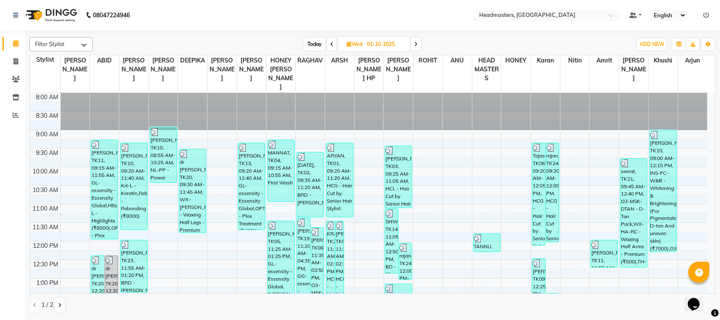
click at [414, 49] on span at bounding box center [416, 44] width 10 height 13
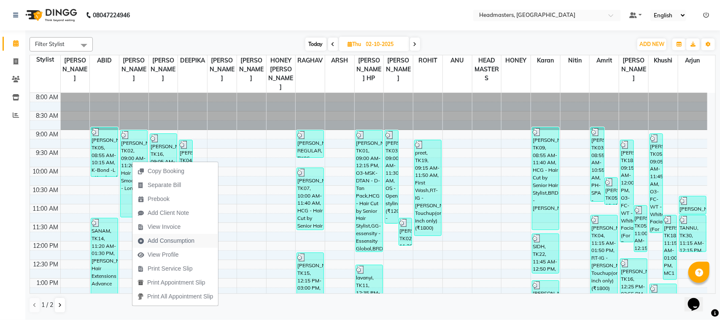
click at [178, 244] on span "Add Consumption" at bounding box center [171, 240] width 47 height 9
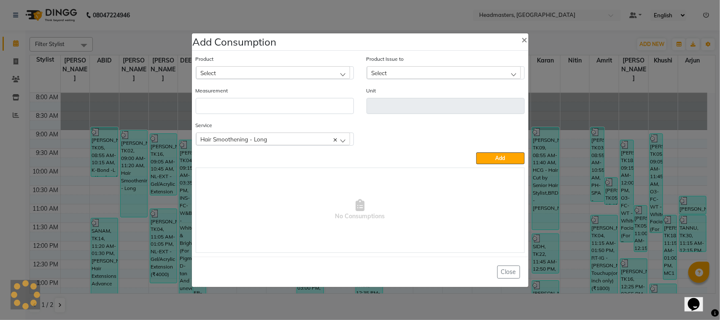
click at [287, 70] on div "Select" at bounding box center [273, 72] width 154 height 13
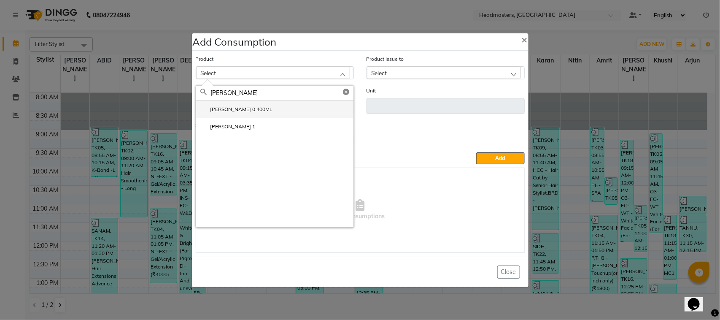
click at [268, 114] on li "[PERSON_NAME] 0 400ML" at bounding box center [274, 108] width 157 height 17
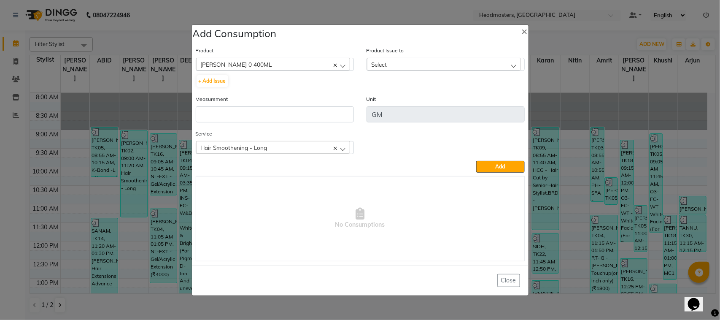
click at [413, 63] on div "Select" at bounding box center [444, 64] width 154 height 13
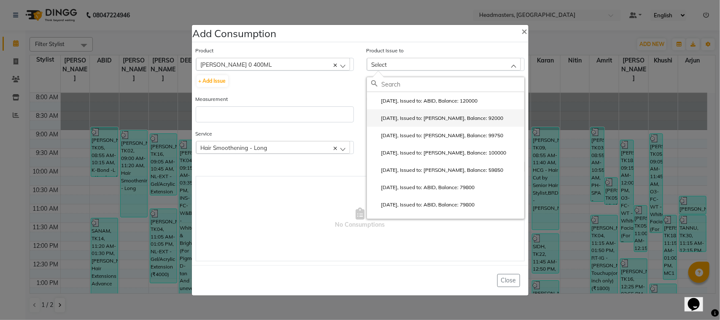
click at [422, 121] on label "[DATE], Issued to: [PERSON_NAME], Balance: 92000" at bounding box center [437, 118] width 132 height 8
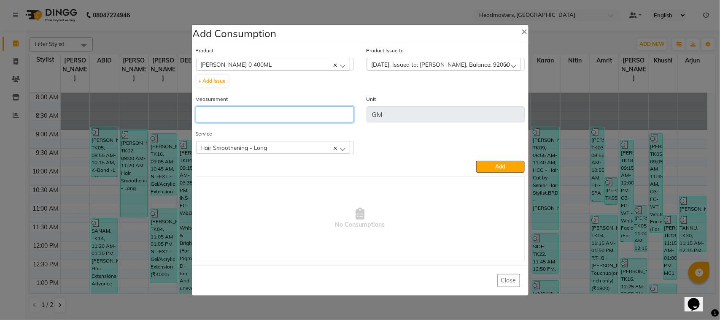
click at [308, 114] on input "number" at bounding box center [275, 114] width 158 height 16
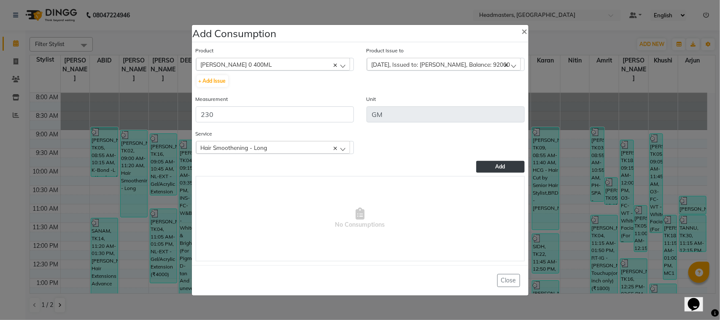
drag, startPoint x: 517, startPoint y: 169, endPoint x: 280, endPoint y: 195, distance: 238.6
click at [513, 168] on button "Add" at bounding box center [500, 167] width 48 height 12
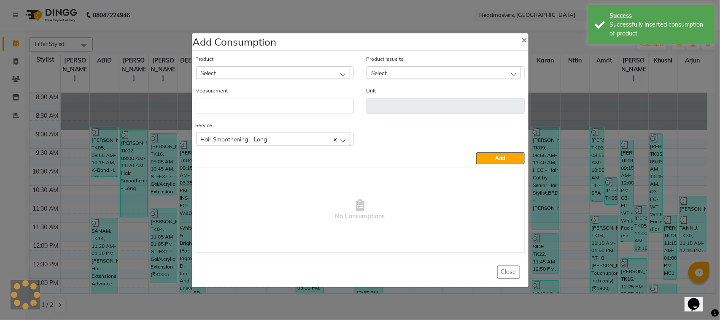
click at [170, 200] on ngb-modal-window "Add Consumption × Product Select ALOVERA GEL Product Issue to Select [DATE], Is…" at bounding box center [360, 160] width 720 height 320
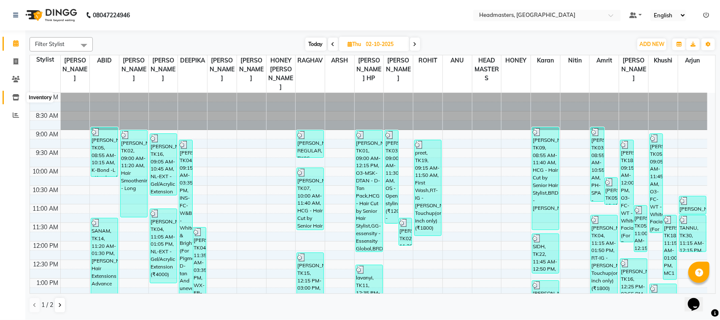
click at [14, 102] on span at bounding box center [15, 98] width 15 height 10
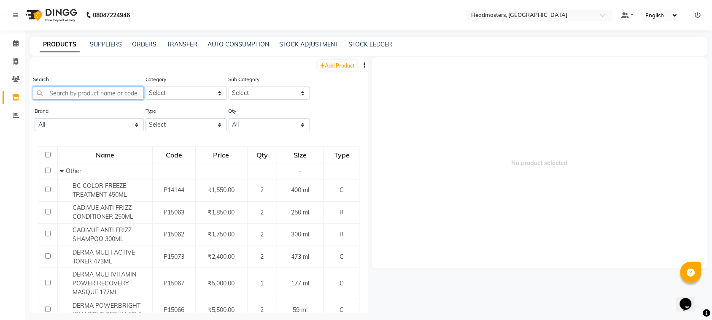
click at [84, 98] on input "text" at bounding box center [88, 92] width 111 height 13
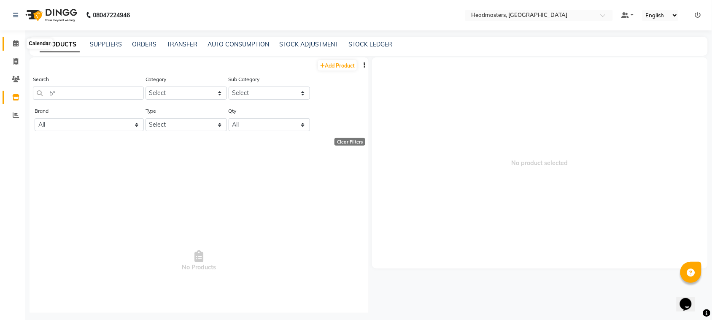
click at [15, 45] on icon at bounding box center [15, 43] width 5 height 6
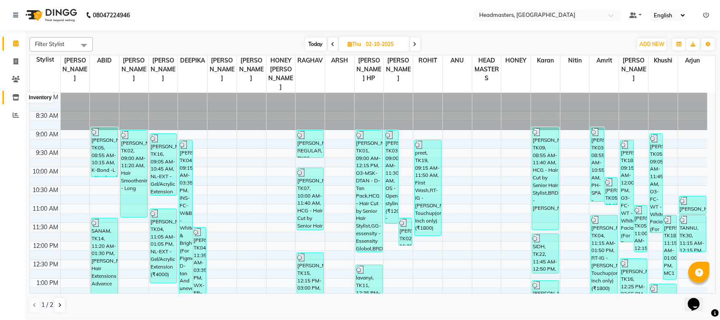
click at [18, 97] on icon at bounding box center [15, 97] width 7 height 6
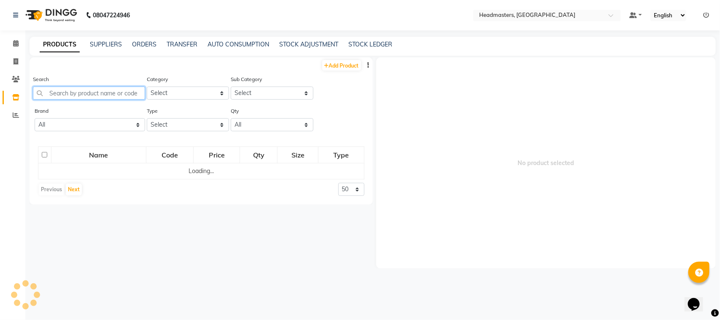
click at [93, 94] on input "text" at bounding box center [89, 92] width 112 height 13
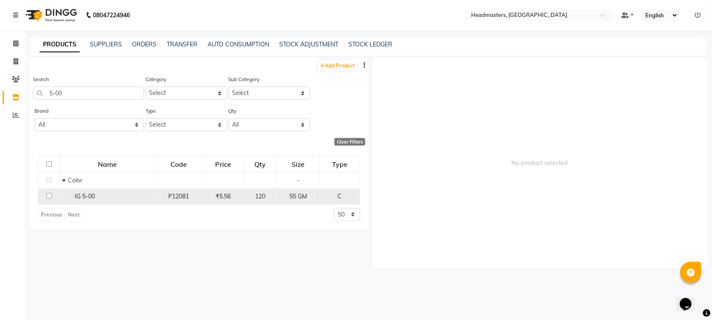
click at [148, 196] on div "IG 5-00" at bounding box center [107, 196] width 90 height 9
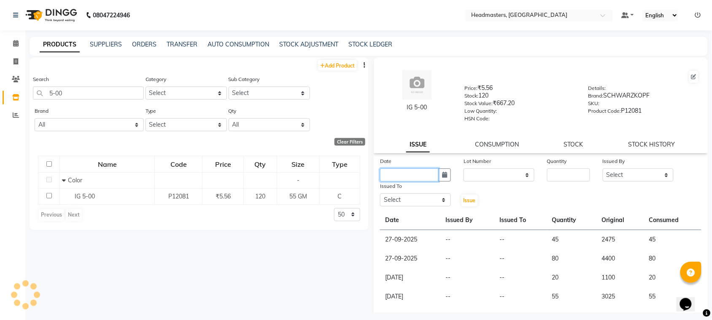
click at [417, 172] on input "text" at bounding box center [409, 174] width 59 height 13
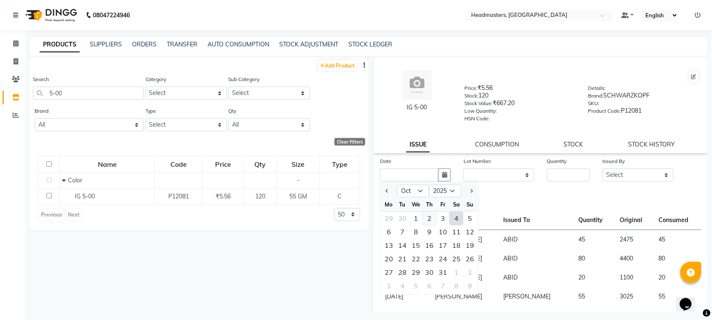
click at [432, 216] on div "2" at bounding box center [430, 219] width 14 height 14
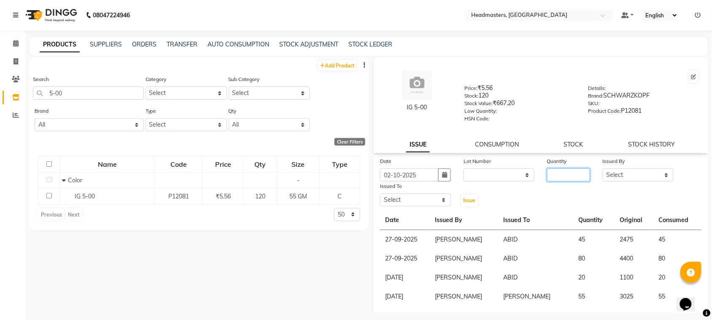
click at [562, 168] on input "number" at bounding box center [568, 174] width 43 height 13
click at [634, 176] on select "Select ABID Amrit ANU [PERSON_NAME] [PERSON_NAME] HEAD MASTERS HONEY [PERSON_NA…" at bounding box center [638, 174] width 71 height 13
click at [603, 168] on select "Select ABID Amrit ANU [PERSON_NAME] [PERSON_NAME] HEAD MASTERS HONEY [PERSON_NA…" at bounding box center [638, 174] width 71 height 13
click at [418, 211] on th "Date" at bounding box center [405, 220] width 50 height 19
drag, startPoint x: 419, startPoint y: 199, endPoint x: 419, endPoint y: 192, distance: 7.2
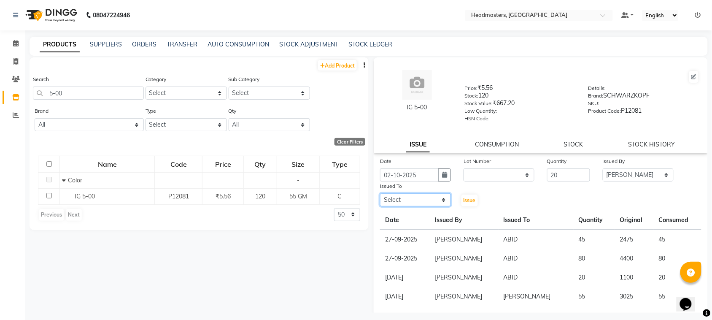
click at [419, 199] on select "Select ABID Amrit ANU [PERSON_NAME] [PERSON_NAME] HEAD MASTERS HONEY [PERSON_NA…" at bounding box center [415, 199] width 71 height 13
click at [380, 193] on select "Select ABID Amrit ANU [PERSON_NAME] [PERSON_NAME] HEAD MASTERS HONEY [PERSON_NA…" at bounding box center [415, 199] width 71 height 13
click at [465, 200] on span "Issue" at bounding box center [470, 200] width 12 height 6
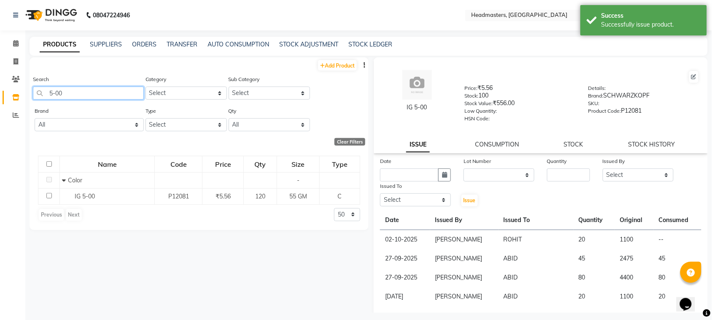
drag, startPoint x: 78, startPoint y: 98, endPoint x: 20, endPoint y: 125, distance: 64.2
click at [20, 125] on app-home "08047224946 Select Location × Headmasters, [GEOGRAPHIC_DATA] Default Panel My P…" at bounding box center [356, 162] width 712 height 325
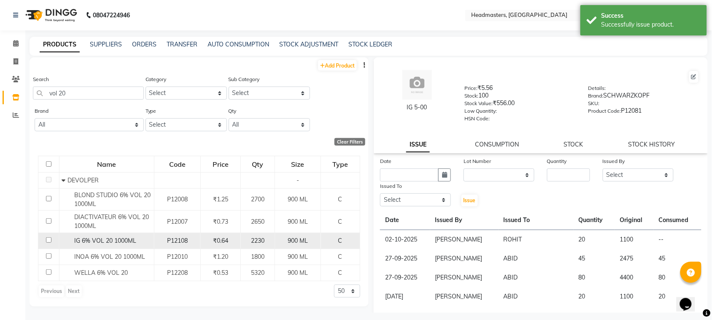
click at [112, 237] on span "IG 6% VOL 20 1000ML" at bounding box center [105, 241] width 62 height 8
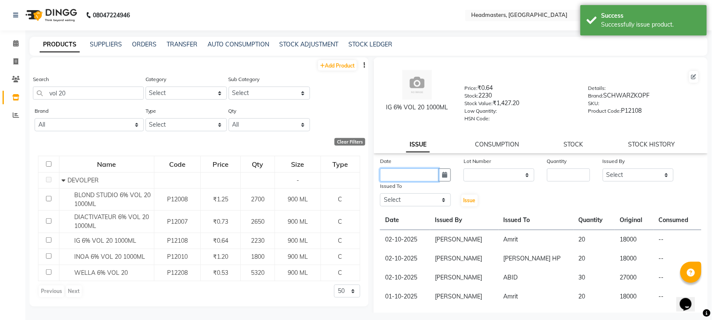
click at [424, 172] on input "text" at bounding box center [409, 174] width 59 height 13
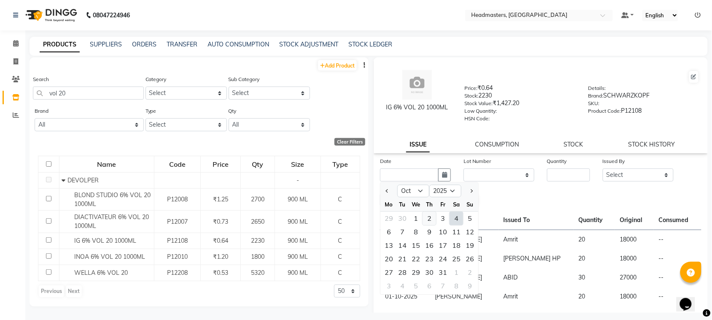
click at [428, 216] on div "2" at bounding box center [430, 219] width 14 height 14
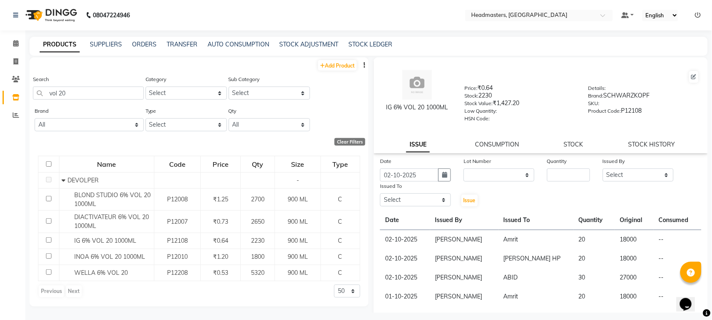
click at [554, 183] on div "Date [DATE] Lot Number None Quantity Issued By Select ABID Amrit ANU [PERSON_NA…" at bounding box center [541, 182] width 334 height 51
click at [555, 178] on input "number" at bounding box center [568, 174] width 43 height 13
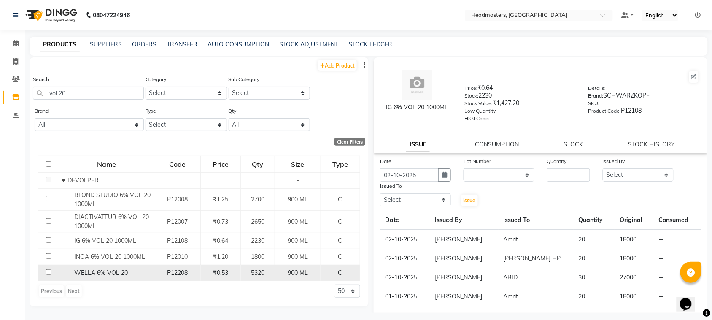
click at [78, 269] on span "WELLA 6% VOL 20" at bounding box center [101, 273] width 54 height 8
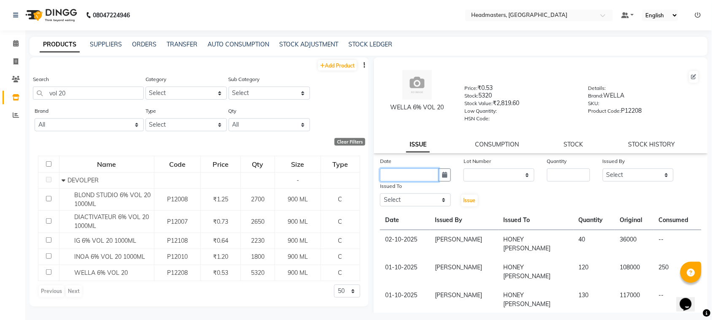
click at [413, 170] on input "text" at bounding box center [409, 174] width 59 height 13
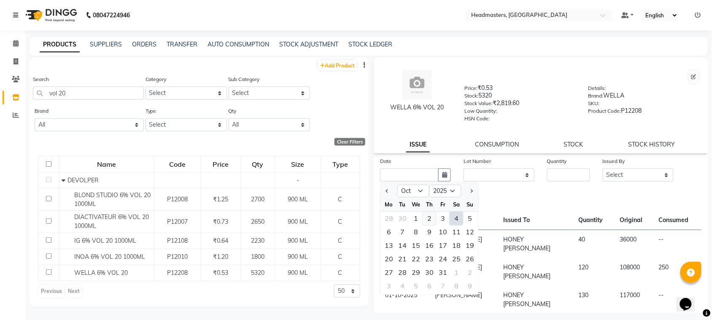
click at [427, 218] on div "2" at bounding box center [430, 219] width 14 height 14
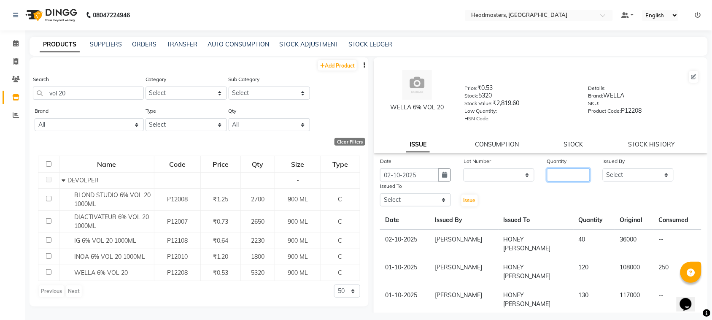
click at [552, 171] on input "number" at bounding box center [568, 174] width 43 height 13
click at [624, 170] on select "Select ABID Amrit ANU [PERSON_NAME] [PERSON_NAME] HEAD MASTERS HONEY [PERSON_NA…" at bounding box center [638, 174] width 71 height 13
click at [603, 168] on select "Select ABID Amrit ANU [PERSON_NAME] [PERSON_NAME] HEAD MASTERS HONEY [PERSON_NA…" at bounding box center [638, 174] width 71 height 13
click at [418, 202] on select "Select ABID Amrit ANU [PERSON_NAME] [PERSON_NAME] HEAD MASTERS HONEY [PERSON_NA…" at bounding box center [415, 199] width 71 height 13
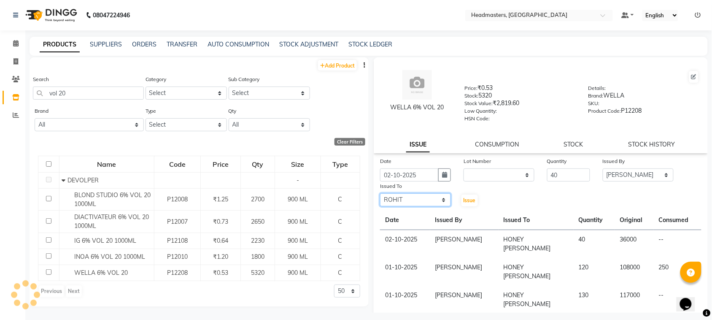
click at [380, 193] on select "Select ABID Amrit ANU [PERSON_NAME] [PERSON_NAME] HEAD MASTERS HONEY [PERSON_NA…" at bounding box center [415, 199] width 71 height 13
click at [462, 195] on button "Issue" at bounding box center [470, 201] width 16 height 12
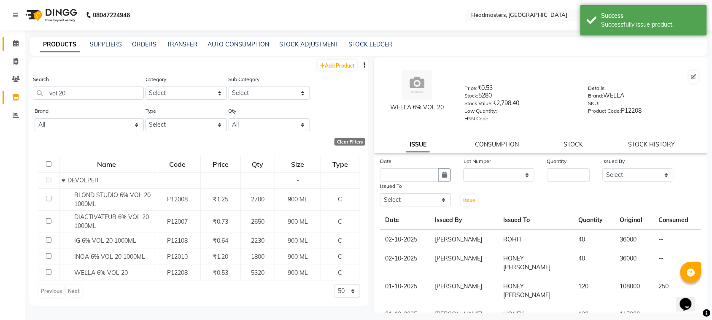
click at [14, 38] on link "Calendar" at bounding box center [13, 44] width 20 height 14
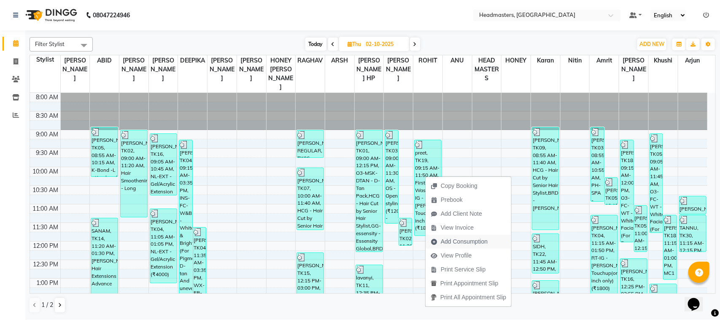
click at [450, 241] on span "Add Consumption" at bounding box center [464, 241] width 47 height 9
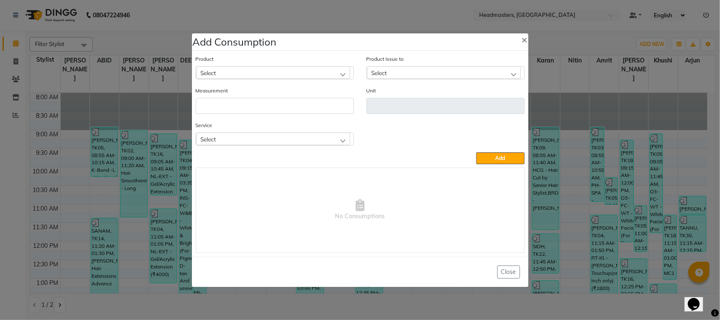
click at [304, 74] on div "Select" at bounding box center [273, 72] width 154 height 13
click at [311, 115] on li "IG 5-00" at bounding box center [274, 108] width 157 height 17
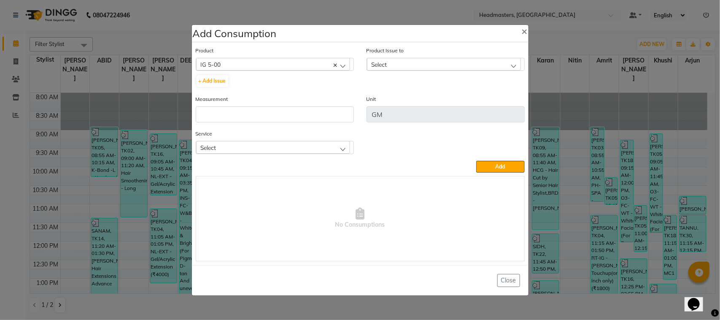
click at [448, 68] on div "Select" at bounding box center [444, 64] width 154 height 13
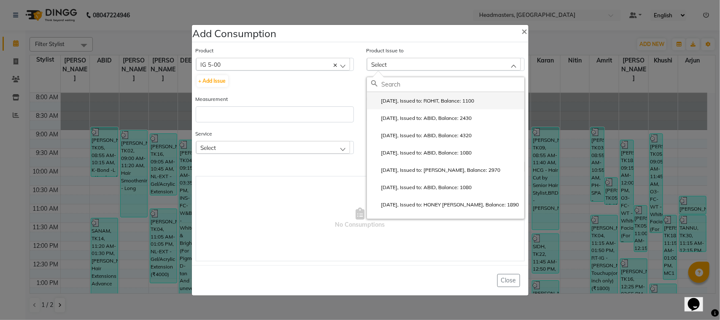
click at [447, 102] on label "[DATE], Issued to: ROHIT, Balance: 1100" at bounding box center [422, 101] width 103 height 8
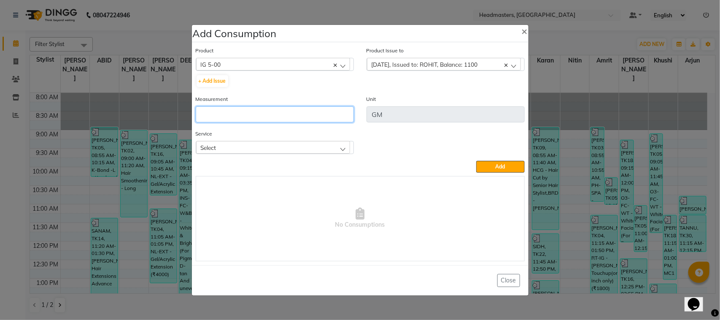
click at [330, 119] on input "number" at bounding box center [275, 114] width 158 height 16
click at [300, 147] on div "Select" at bounding box center [273, 147] width 154 height 13
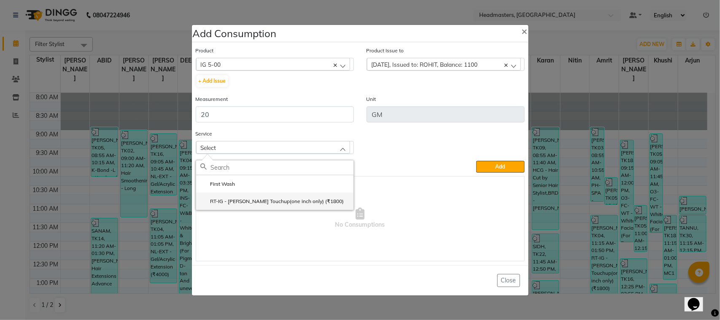
click at [282, 199] on label "RT-IG - [PERSON_NAME] Touchup(one inch only) (₹1800)" at bounding box center [272, 201] width 144 height 8
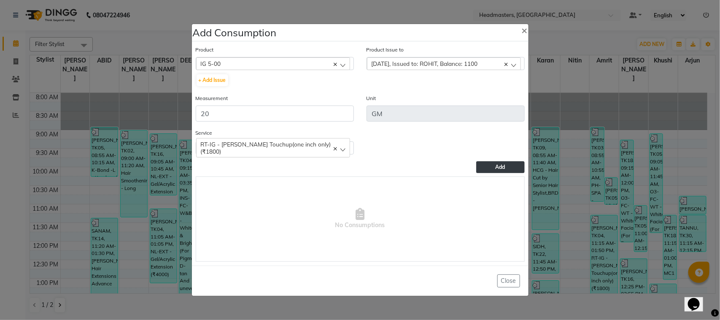
click at [496, 170] on button "Add" at bounding box center [500, 167] width 48 height 12
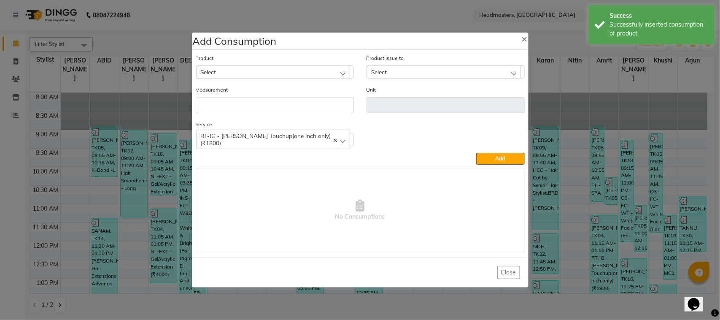
click at [296, 72] on div "Select" at bounding box center [273, 72] width 154 height 13
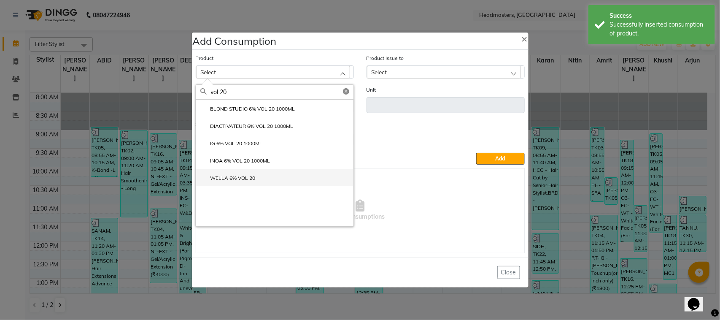
click at [266, 173] on li "WELLA 6% VOL 20" at bounding box center [274, 177] width 157 height 17
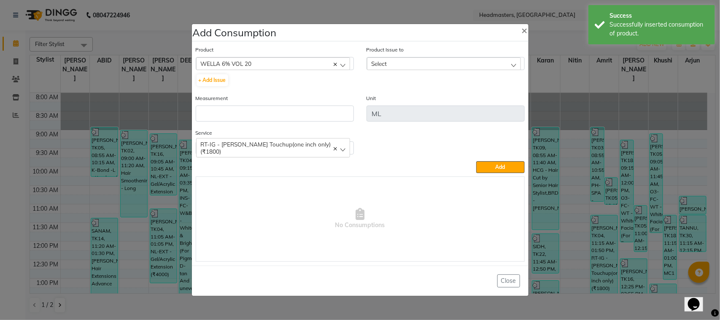
click at [406, 62] on div "Select" at bounding box center [444, 63] width 154 height 13
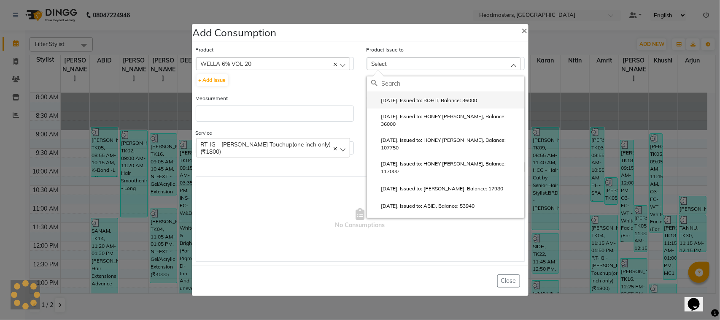
click at [412, 103] on label "[DATE], Issued to: ROHIT, Balance: 36000" at bounding box center [424, 101] width 106 height 8
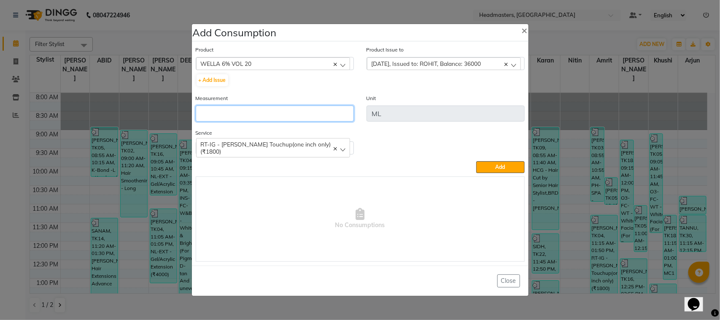
click at [309, 113] on input "number" at bounding box center [275, 113] width 158 height 16
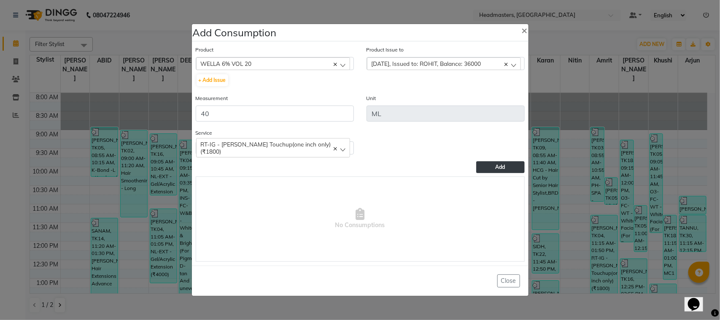
click at [494, 168] on button "Add" at bounding box center [500, 167] width 48 height 12
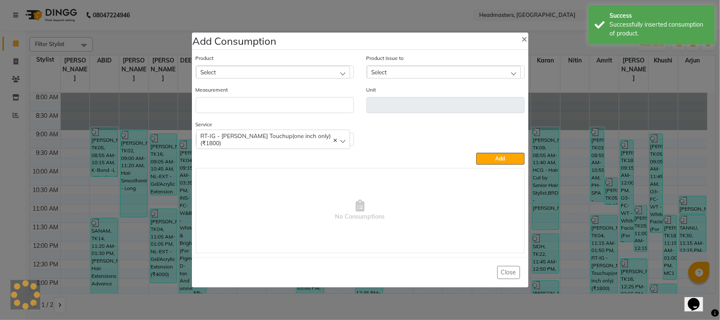
click at [161, 198] on ngb-modal-window "Add Consumption × Product Select ALOVERA GEL Product Issue to Select [DATE], Is…" at bounding box center [360, 160] width 720 height 320
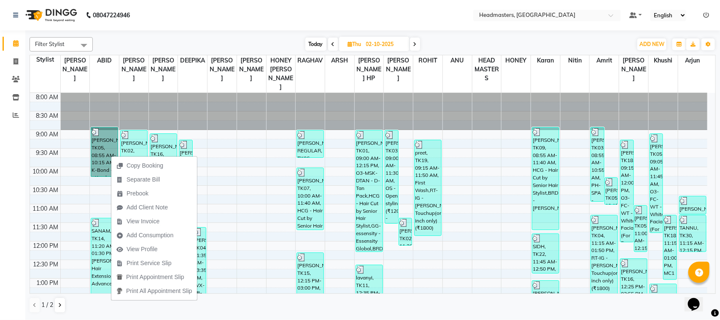
scroll to position [105, 0]
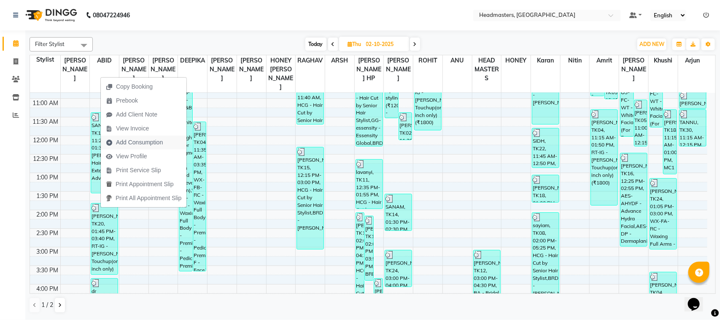
click at [155, 137] on span "Add Consumption" at bounding box center [134, 142] width 67 height 14
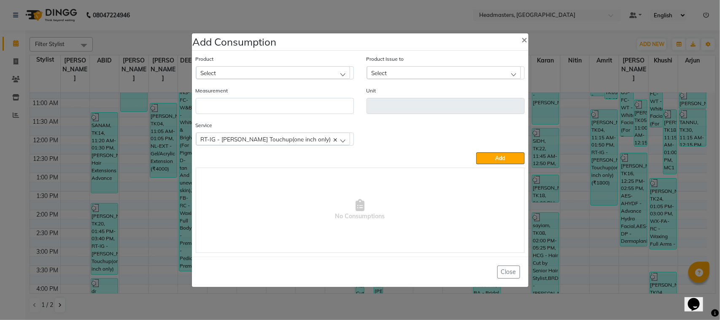
click at [298, 70] on div "Select" at bounding box center [273, 72] width 154 height 13
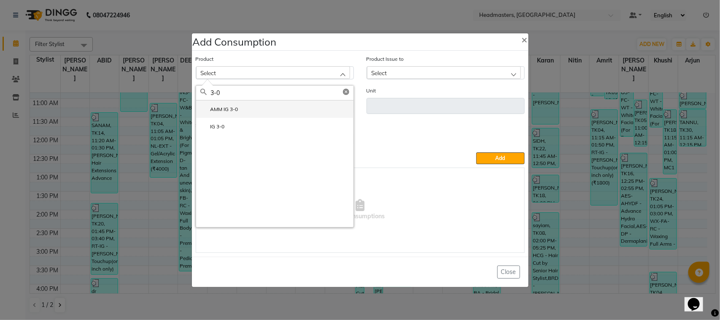
click at [239, 114] on li "AMM IG 3-0" at bounding box center [274, 108] width 157 height 17
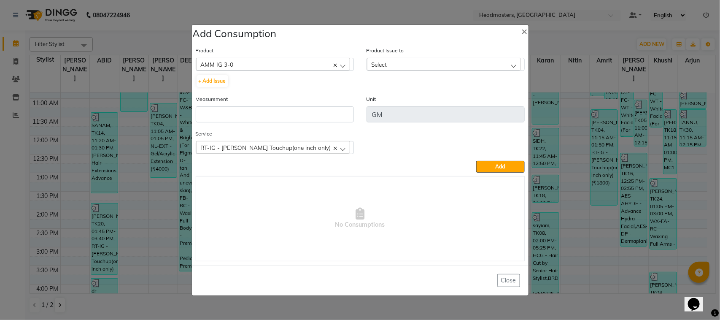
drag, startPoint x: 255, startPoint y: 62, endPoint x: 229, endPoint y: 62, distance: 26.2
click at [229, 62] on div "AMM IG 3-0" at bounding box center [273, 64] width 154 height 13
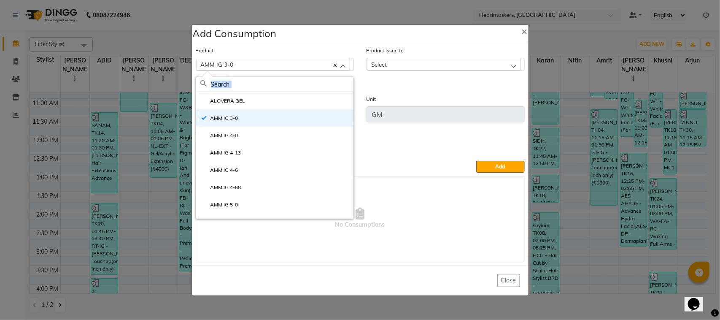
drag, startPoint x: 243, startPoint y: 135, endPoint x: 261, endPoint y: 79, distance: 59.1
click at [260, 83] on div "ALOVERA GEL AMM IG 3-0 AMM IG 4-0 AMM IG 4-13 AMM IG 4-6 AMM IG 4-68 AMM IG 5-0…" at bounding box center [275, 148] width 158 height 142
click at [262, 64] on div "AMM IG 3-0" at bounding box center [273, 64] width 154 height 13
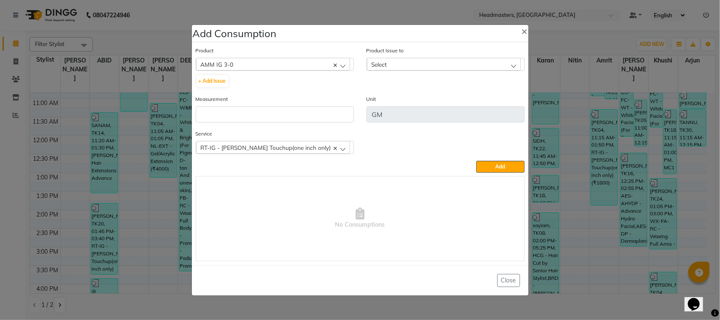
click at [262, 64] on div "AMM IG 3-0" at bounding box center [273, 64] width 154 height 13
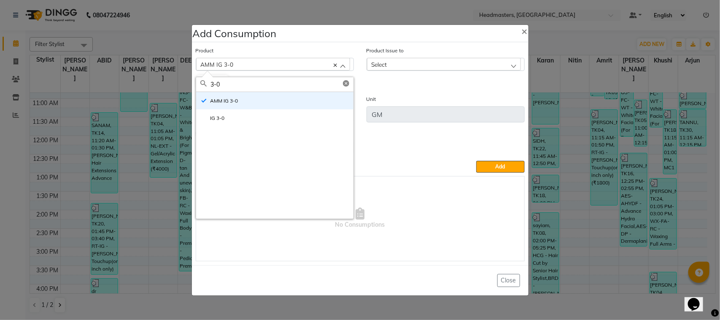
click at [245, 127] on div "AMM IG 3-0 IG 3-0" at bounding box center [274, 155] width 157 height 127
click at [245, 115] on li "IG 3-0" at bounding box center [274, 117] width 157 height 17
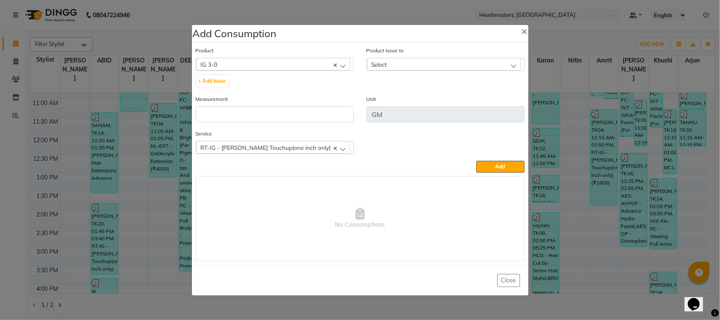
click at [410, 68] on div "Select" at bounding box center [444, 64] width 154 height 13
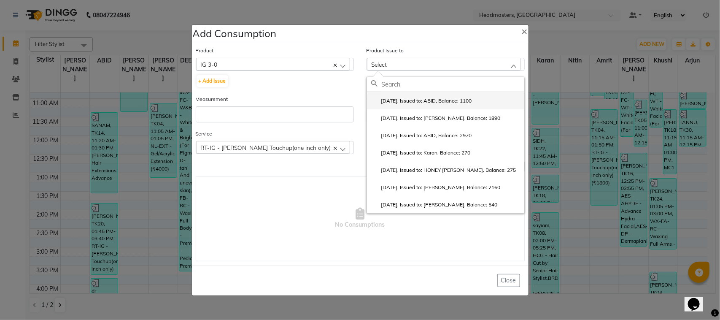
click at [402, 106] on li "[DATE], Issued to: ABID, Balance: 1100" at bounding box center [445, 100] width 157 height 17
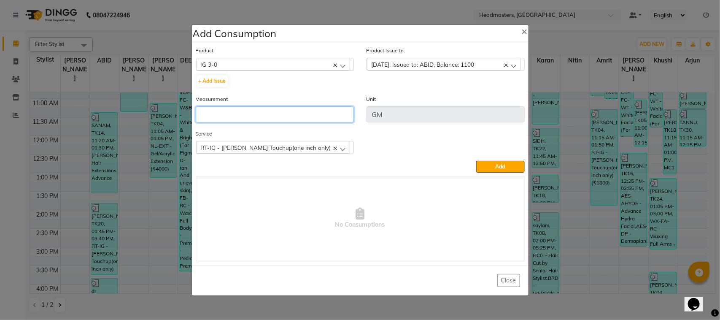
click at [311, 119] on input "number" at bounding box center [275, 114] width 158 height 16
click at [258, 151] on div "RT-IG - [PERSON_NAME] Touchup(one inch only)" at bounding box center [273, 147] width 154 height 13
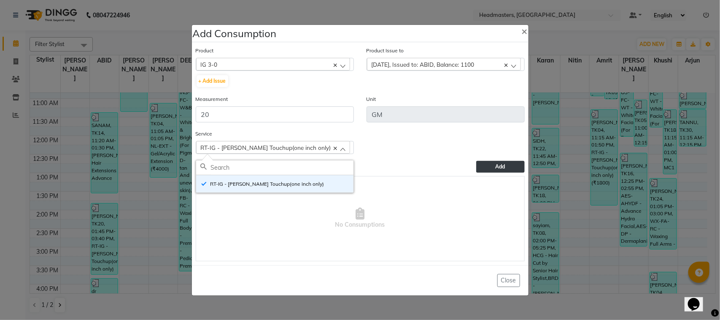
click at [488, 162] on button "Add" at bounding box center [500, 167] width 48 height 12
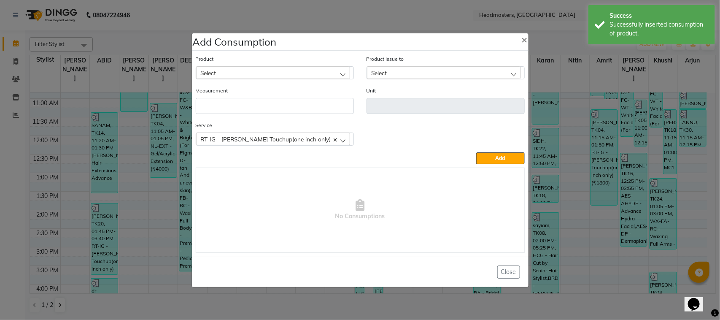
click at [241, 73] on div "Select" at bounding box center [273, 72] width 154 height 13
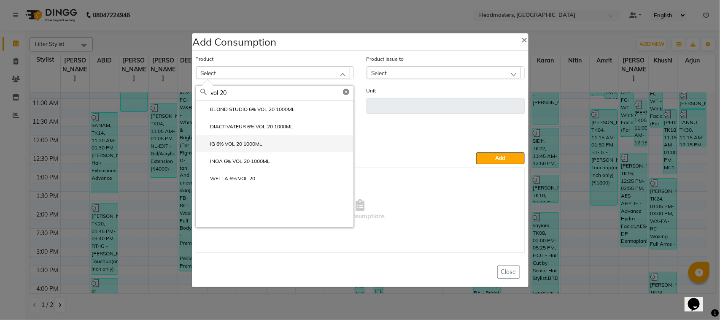
click at [231, 142] on label "IG 6% VOL 20 1000ML" at bounding box center [231, 144] width 62 height 8
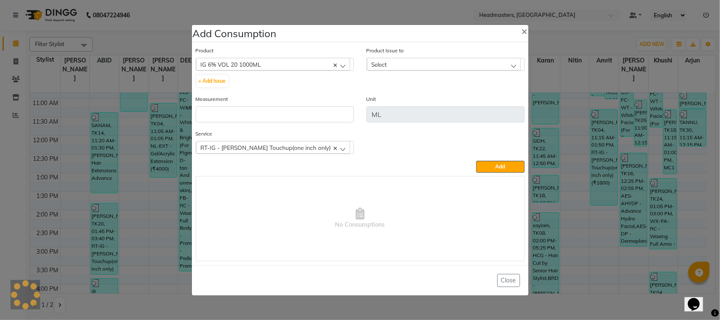
click at [422, 61] on div "Select" at bounding box center [444, 64] width 154 height 13
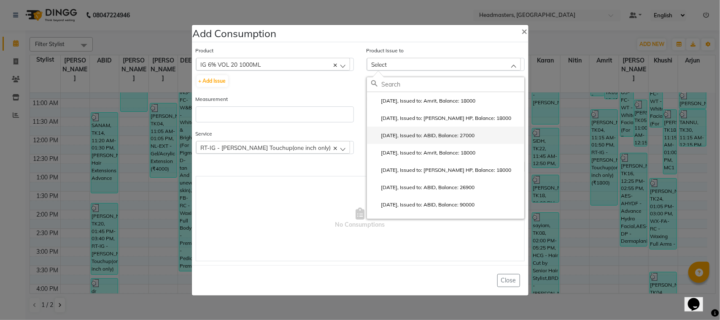
click at [399, 138] on label "[DATE], Issued to: ABID, Balance: 27000" at bounding box center [423, 136] width 104 height 8
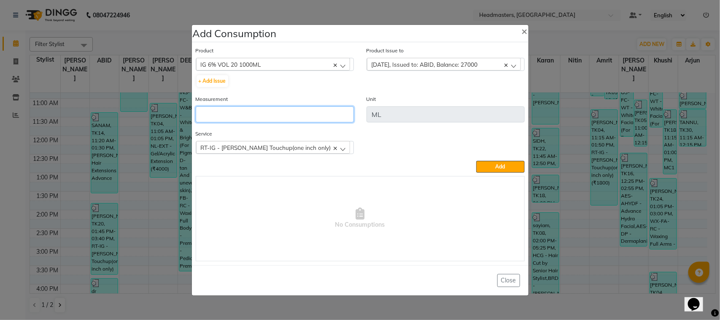
click at [284, 116] on input "number" at bounding box center [275, 114] width 158 height 16
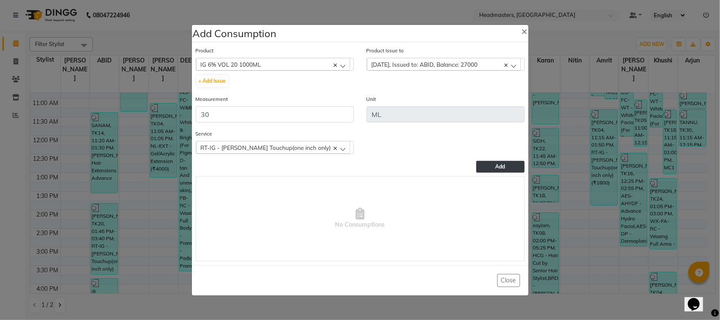
click at [485, 165] on button "Add" at bounding box center [500, 167] width 48 height 12
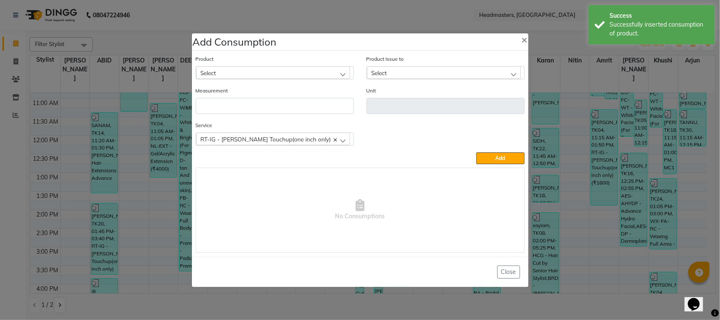
click at [265, 72] on div "Select" at bounding box center [273, 72] width 154 height 13
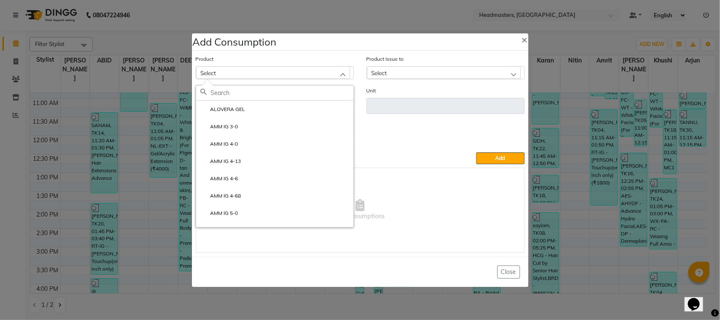
click at [130, 186] on ngb-modal-window "Add Consumption × Product Select ALOVERA GEL AMM IG 3-0 AMM IG 4-0 AMM IG 4-13 …" at bounding box center [360, 160] width 720 height 320
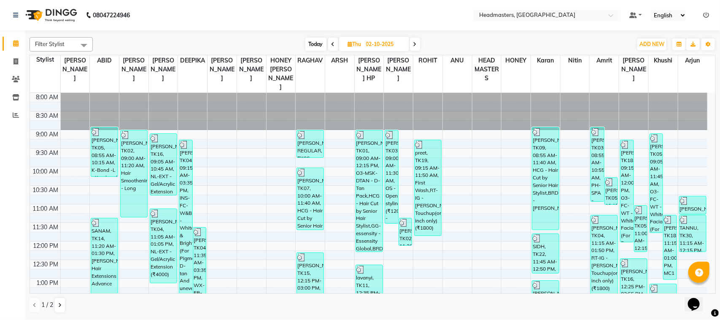
scroll to position [53, 0]
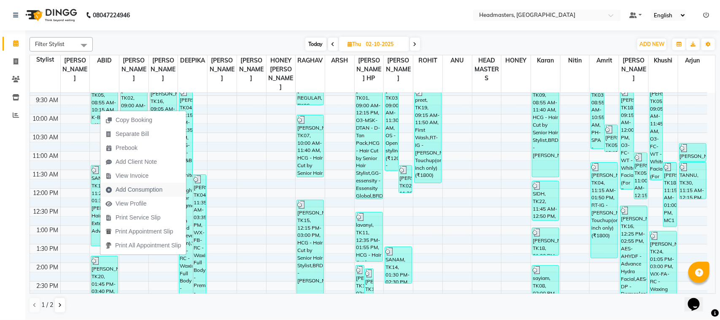
click at [138, 189] on span "Add Consumption" at bounding box center [139, 189] width 47 height 9
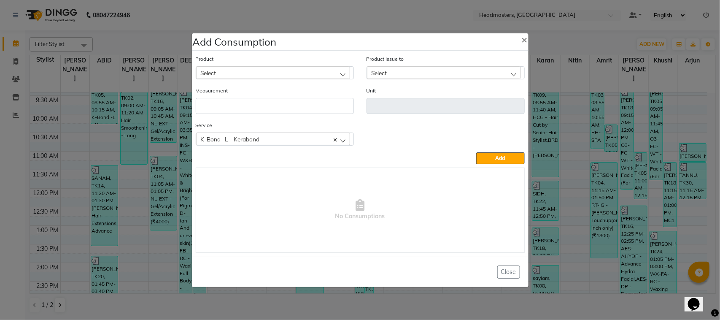
click at [297, 75] on div "Select" at bounding box center [273, 72] width 154 height 13
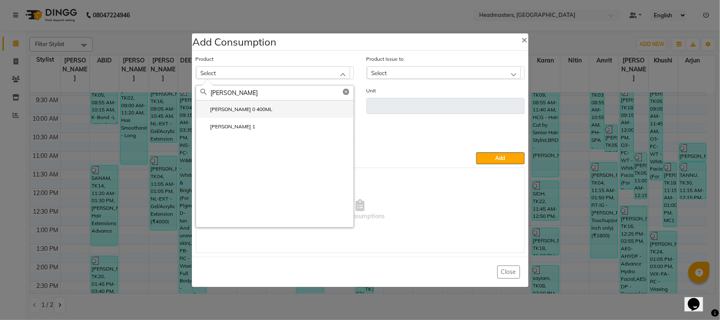
click at [262, 112] on li "[PERSON_NAME] 0 400ML" at bounding box center [274, 108] width 157 height 17
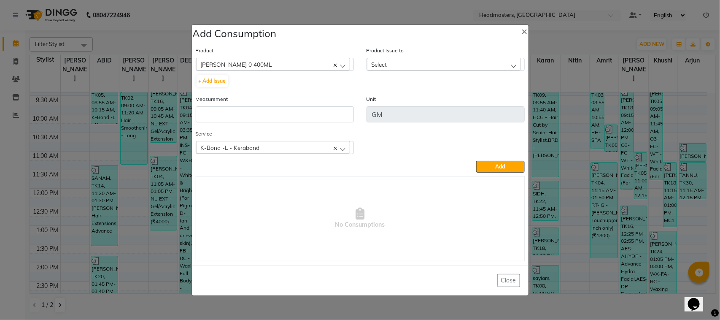
click at [424, 58] on div "Select" at bounding box center [444, 64] width 154 height 13
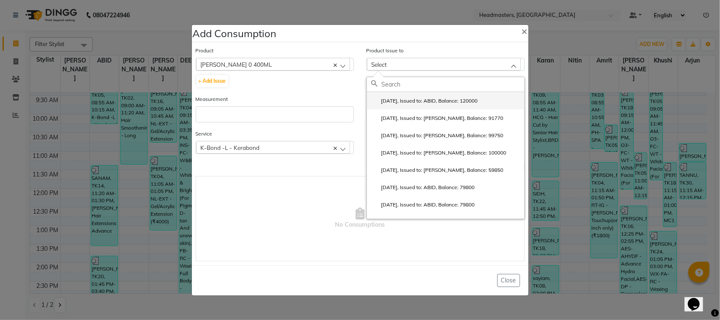
click at [413, 107] on li "[DATE], Issued to: ABID, Balance: 120000" at bounding box center [445, 100] width 157 height 17
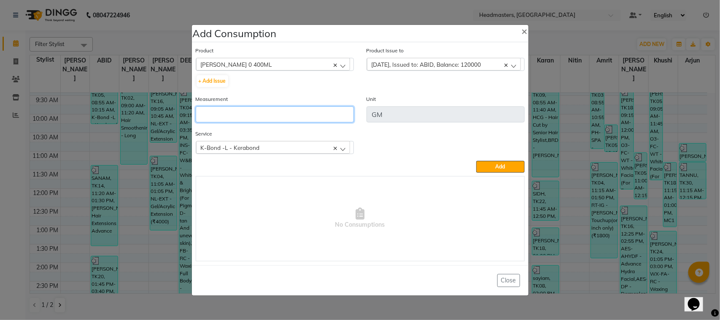
click at [338, 116] on input "number" at bounding box center [275, 114] width 158 height 16
click at [285, 144] on div "K-Bond -L - Kerabond" at bounding box center [273, 147] width 154 height 13
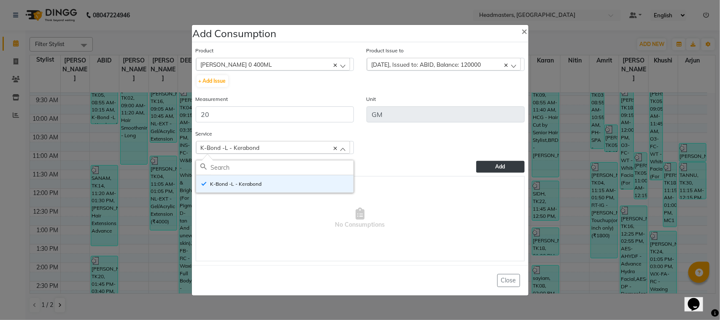
click at [499, 166] on span "Add" at bounding box center [501, 166] width 10 height 6
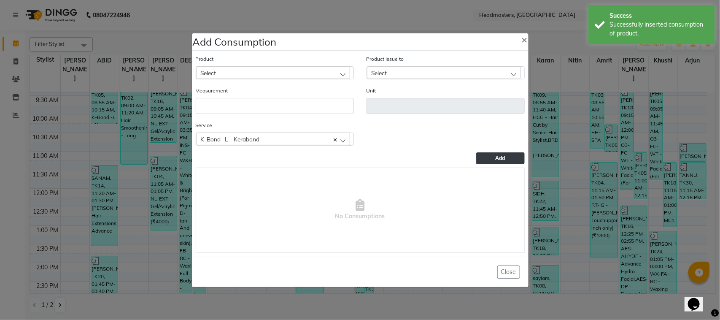
click at [144, 222] on ngb-modal-window "Add Consumption × Product Select ALOVERA GEL Product Issue to Select [DATE], Is…" at bounding box center [360, 160] width 720 height 320
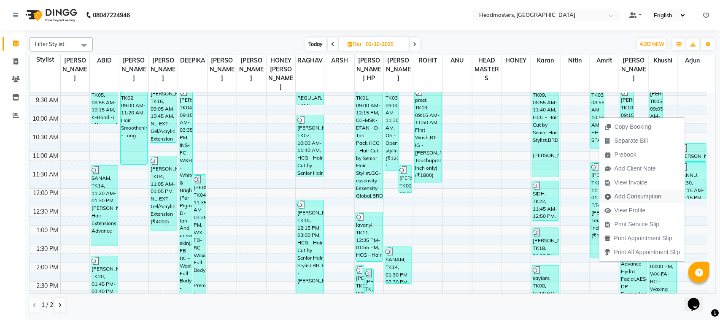
click at [627, 193] on span "Add Consumption" at bounding box center [638, 196] width 47 height 9
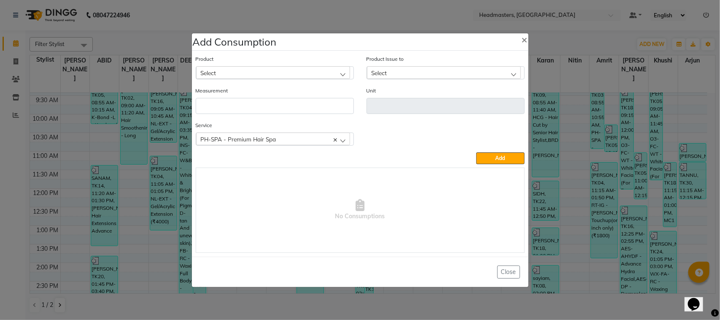
click at [325, 72] on div "Select" at bounding box center [273, 72] width 154 height 13
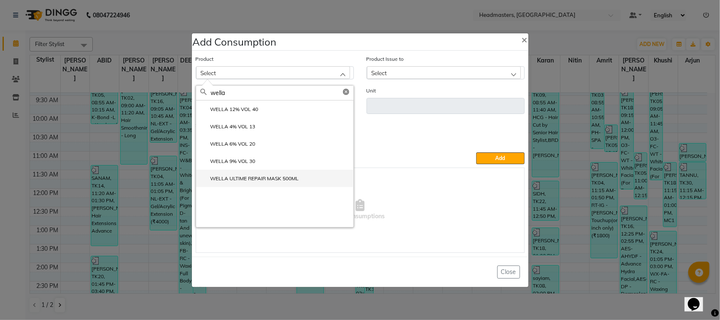
click at [286, 170] on li "WELLA ULTIME REPAIR MASK 500ML" at bounding box center [274, 178] width 157 height 17
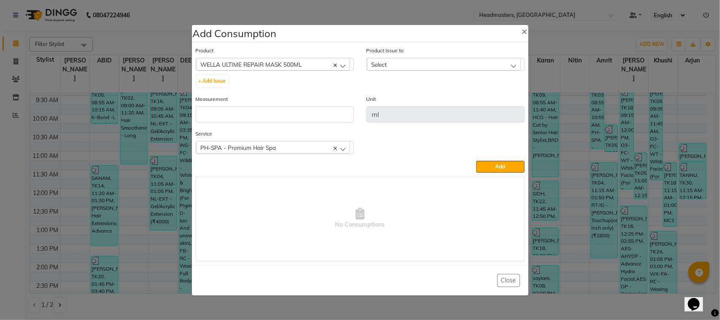
click at [404, 61] on div "Select" at bounding box center [444, 64] width 154 height 13
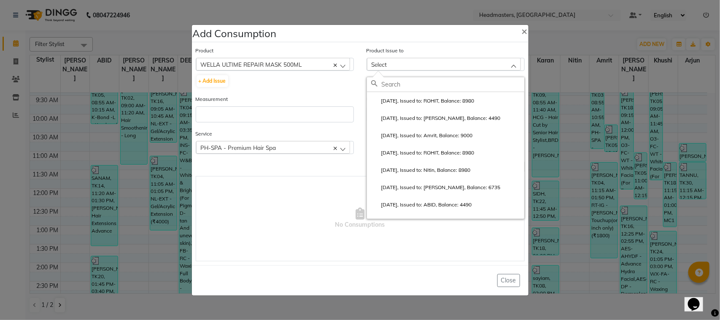
click at [116, 172] on ngb-modal-window "Add Consumption × Product WELLA ULTIME REPAIR MASK 500ML ALOVERA GEL + Add Issu…" at bounding box center [360, 160] width 720 height 320
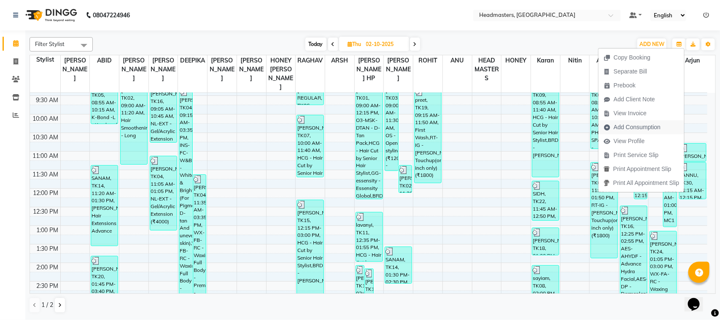
click at [640, 121] on span "Add Consumption" at bounding box center [632, 127] width 67 height 14
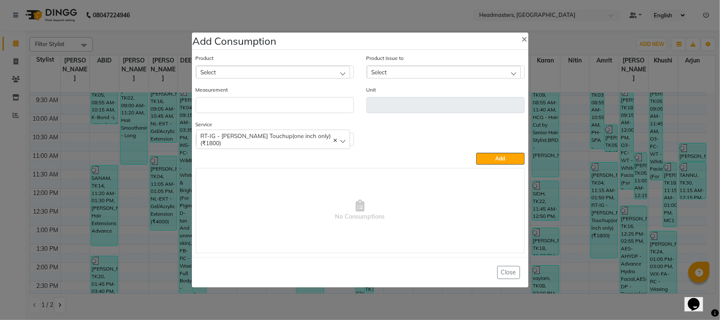
click at [281, 70] on div "Select" at bounding box center [273, 72] width 154 height 13
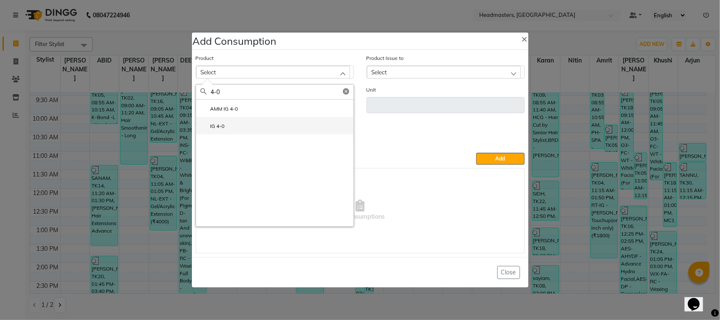
click at [267, 125] on li "IG 4-0" at bounding box center [274, 125] width 157 height 17
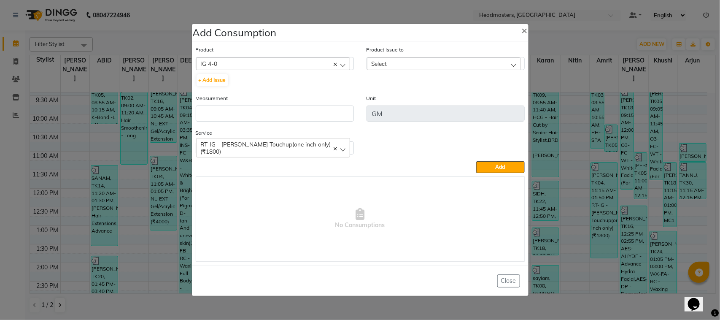
click at [404, 68] on div "Select" at bounding box center [444, 63] width 154 height 13
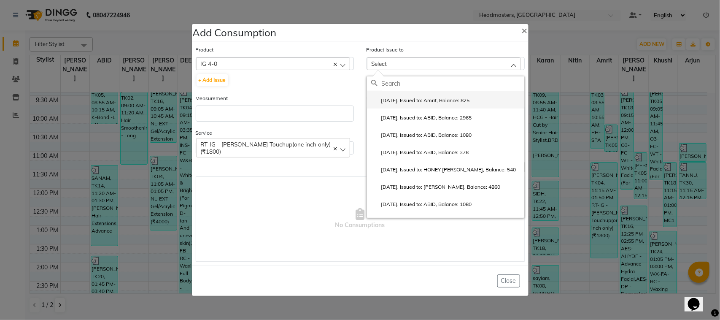
click at [420, 101] on label "[DATE], Issued to: Amrit, Balance: 825" at bounding box center [420, 101] width 99 height 8
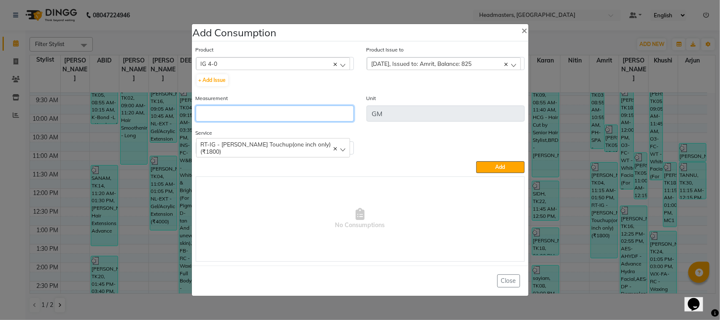
click at [324, 114] on input "number" at bounding box center [275, 113] width 158 height 16
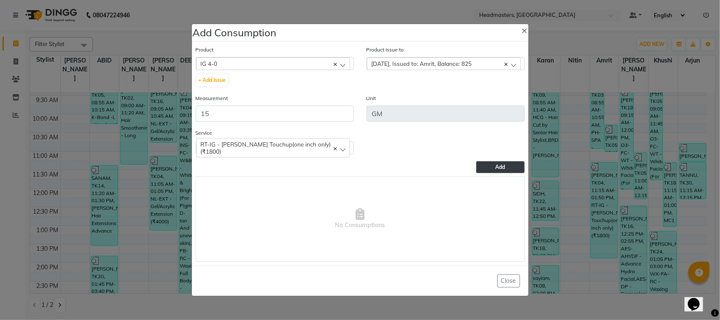
click at [482, 161] on button "Add" at bounding box center [500, 167] width 48 height 12
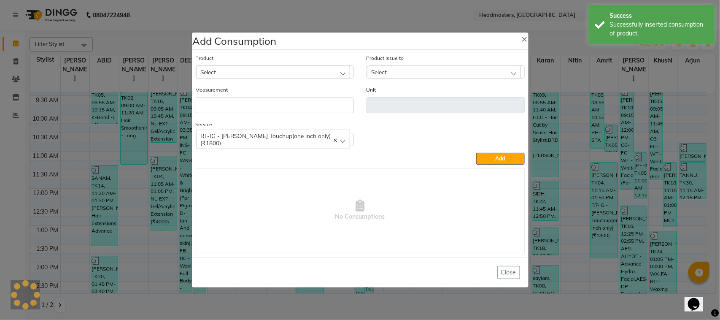
click at [237, 75] on div "Select" at bounding box center [273, 72] width 154 height 13
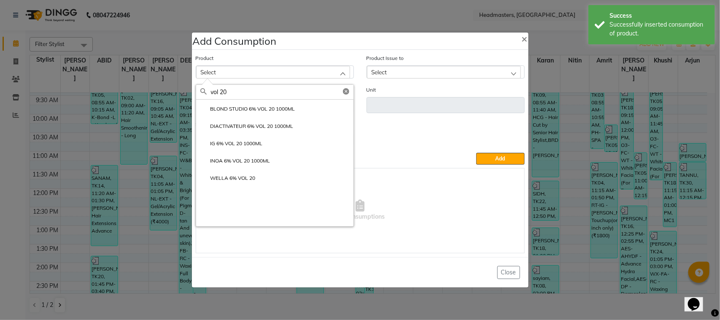
drag, startPoint x: 272, startPoint y: 148, endPoint x: 286, endPoint y: 149, distance: 13.5
click at [278, 149] on li "IG 6% VOL 20 1000ML" at bounding box center [274, 142] width 157 height 17
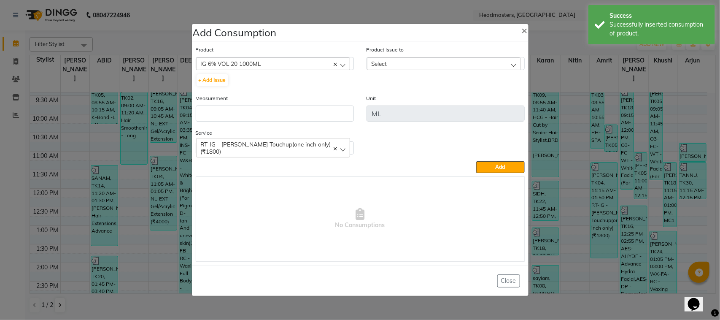
click at [410, 68] on div "Select" at bounding box center [444, 63] width 154 height 13
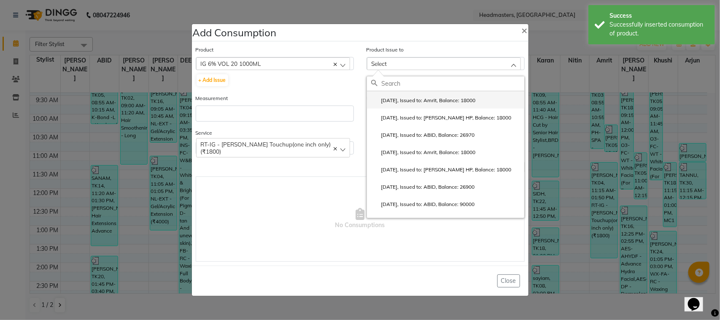
click at [410, 105] on li "[DATE], Issued to: Amrit, Balance: 18000" at bounding box center [445, 99] width 157 height 17
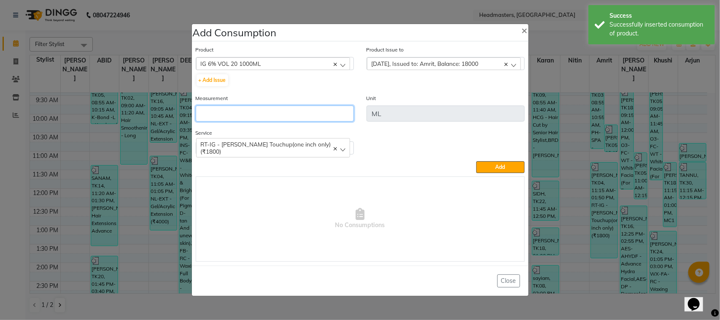
click at [252, 108] on input "number" at bounding box center [275, 113] width 158 height 16
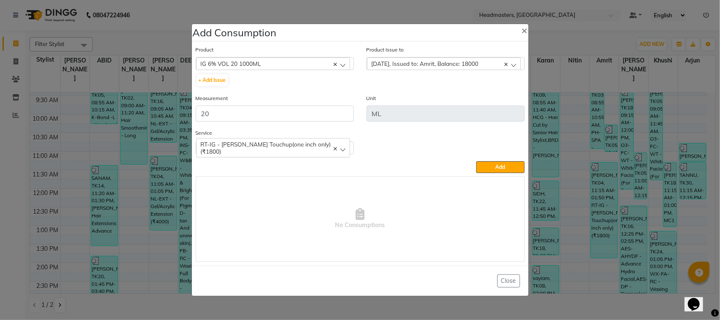
click at [506, 163] on button "Add" at bounding box center [500, 167] width 48 height 12
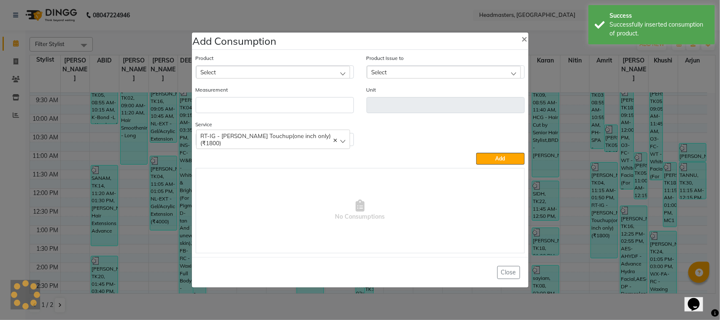
click at [105, 187] on ngb-modal-window "Add Consumption × Product Select ALOVERA GEL Product Issue to Select [DATE], Is…" at bounding box center [360, 160] width 720 height 320
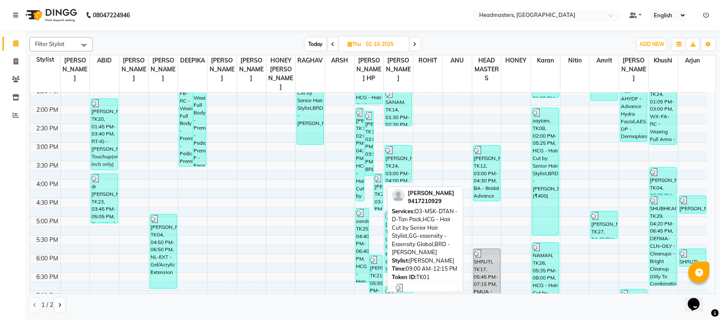
scroll to position [211, 0]
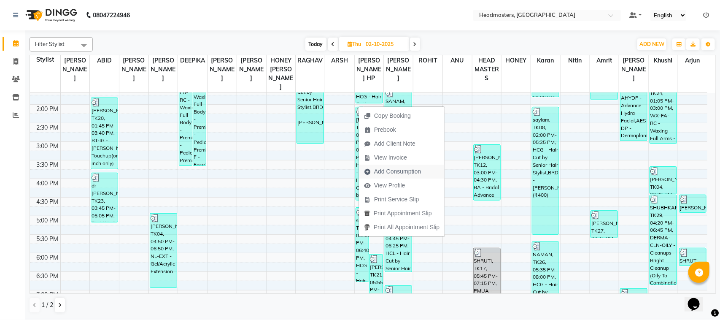
click at [413, 168] on span "Add Consumption" at bounding box center [397, 171] width 47 height 9
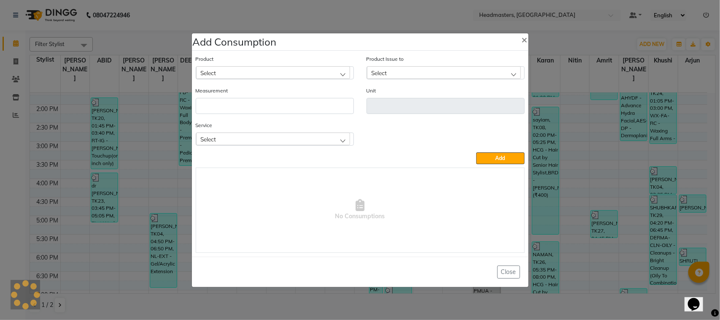
click at [251, 70] on div "Select" at bounding box center [273, 72] width 154 height 13
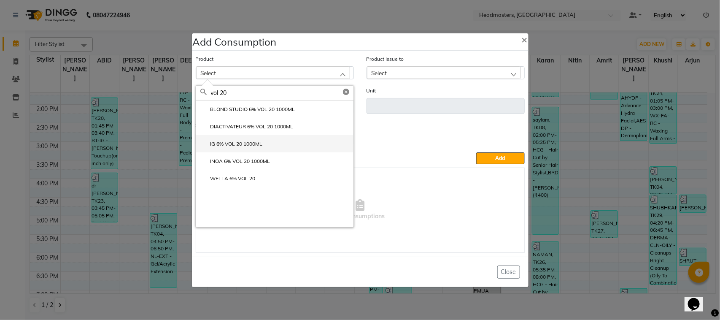
click at [277, 151] on li "IG 6% VOL 20 1000ML" at bounding box center [274, 143] width 157 height 17
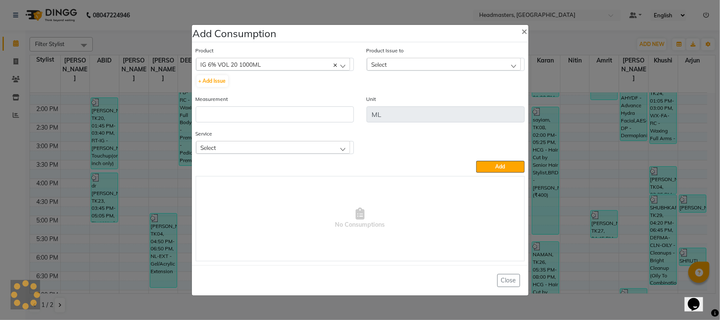
click at [397, 65] on div "Select" at bounding box center [444, 64] width 154 height 13
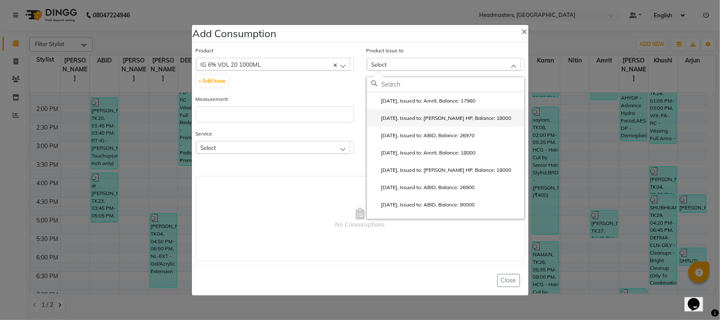
click at [424, 119] on label "[DATE], Issued to: [PERSON_NAME] HP, Balance: 18000" at bounding box center [441, 118] width 141 height 8
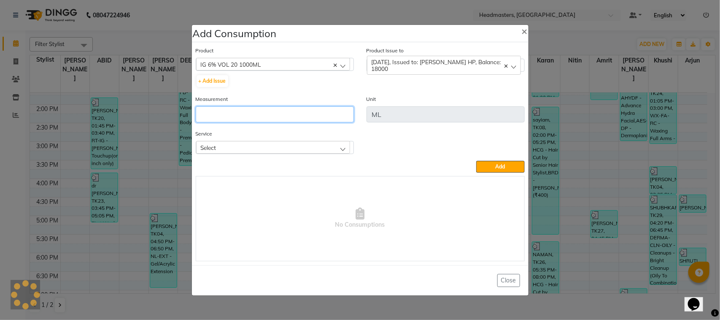
click at [338, 115] on input "number" at bounding box center [275, 114] width 158 height 16
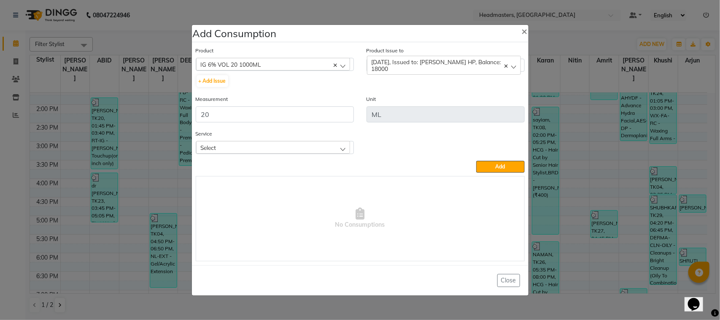
click at [322, 145] on div "Select" at bounding box center [273, 147] width 154 height 13
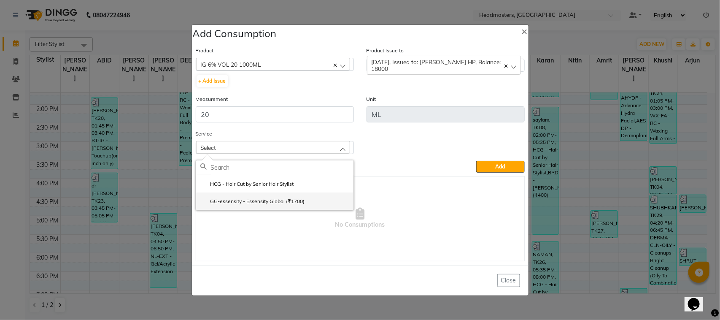
click at [305, 200] on label "GG-essensity - Essensity Global (₹1700)" at bounding box center [252, 201] width 105 height 8
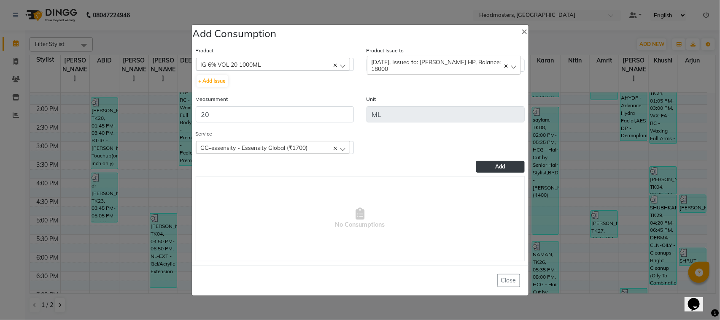
click at [496, 163] on span "Add" at bounding box center [501, 166] width 10 height 6
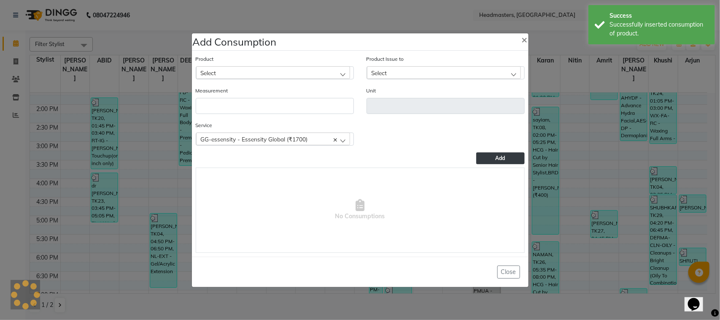
click at [120, 184] on ngb-modal-window "Add Consumption × Product Select ALOVERA GEL Product Issue to Select [DATE], Is…" at bounding box center [360, 160] width 720 height 320
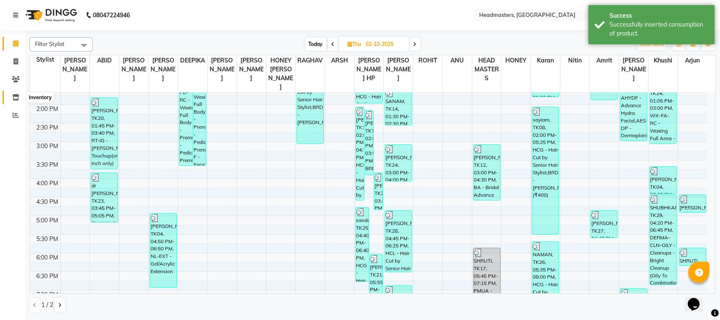
click at [21, 96] on span at bounding box center [15, 98] width 15 height 10
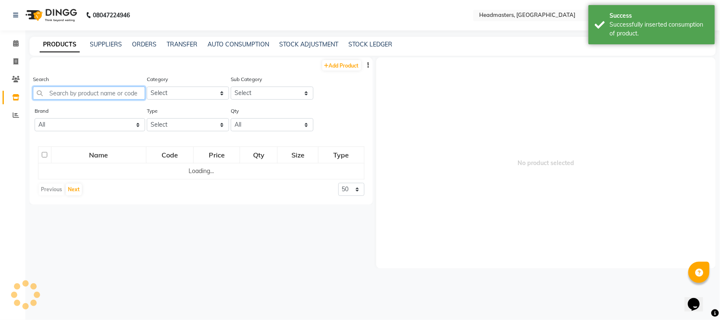
drag, startPoint x: 66, startPoint y: 88, endPoint x: 77, endPoint y: 74, distance: 18.0
click at [68, 88] on input "text" at bounding box center [89, 92] width 112 height 13
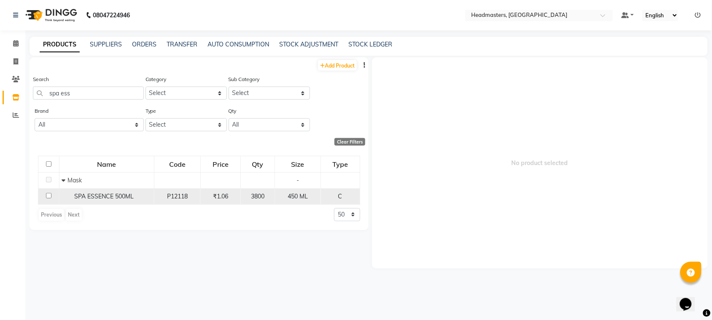
click at [89, 197] on span "SPA ESSENCE 500ML" at bounding box center [103, 196] width 59 height 8
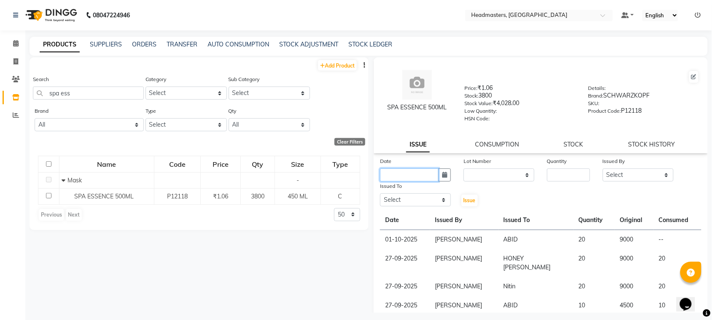
click at [423, 168] on input "text" at bounding box center [409, 174] width 59 height 13
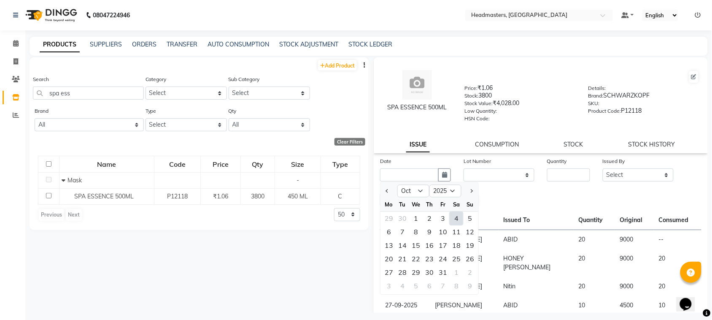
click at [425, 216] on div "2" at bounding box center [430, 219] width 14 height 14
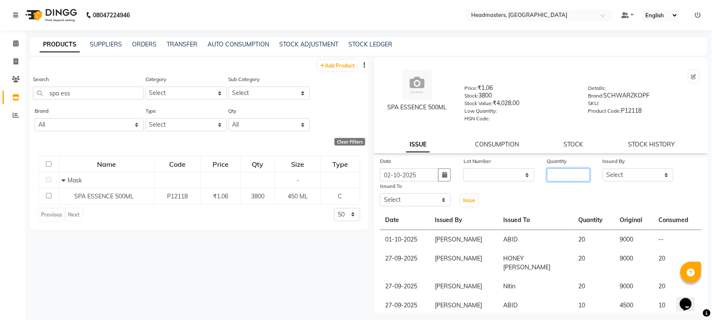
click at [569, 170] on input "number" at bounding box center [568, 174] width 43 height 13
click at [627, 169] on select "Select ABID Amrit ANU [PERSON_NAME] [PERSON_NAME] HEAD MASTERS HONEY [PERSON_NA…" at bounding box center [638, 174] width 71 height 13
click at [603, 168] on select "Select ABID Amrit ANU [PERSON_NAME] [PERSON_NAME] HEAD MASTERS HONEY [PERSON_NA…" at bounding box center [638, 174] width 71 height 13
click at [402, 195] on select "Select ABID Amrit ANU [PERSON_NAME] [PERSON_NAME] HEAD MASTERS HONEY [PERSON_NA…" at bounding box center [415, 199] width 71 height 13
click at [380, 193] on select "Select ABID Amrit ANU [PERSON_NAME] [PERSON_NAME] HEAD MASTERS HONEY [PERSON_NA…" at bounding box center [415, 199] width 71 height 13
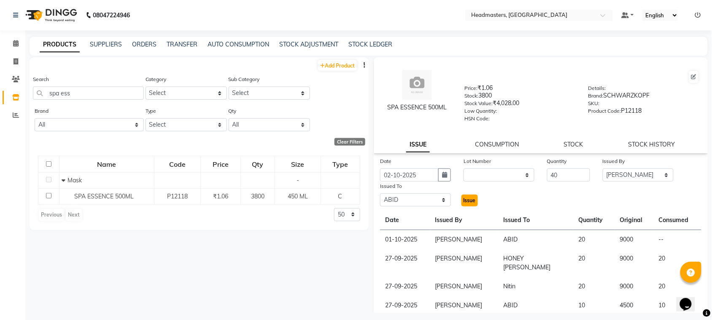
click at [473, 199] on span "Issue" at bounding box center [470, 200] width 12 height 6
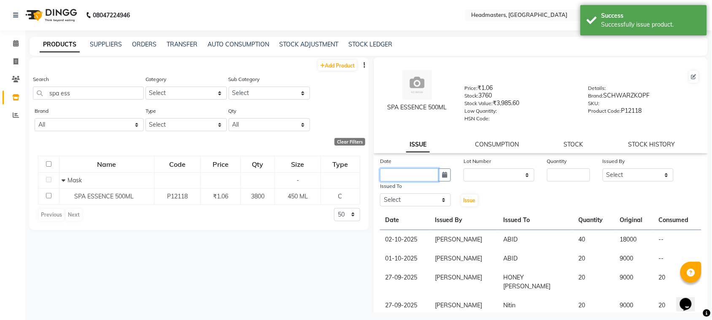
click at [405, 168] on input "text" at bounding box center [409, 174] width 59 height 13
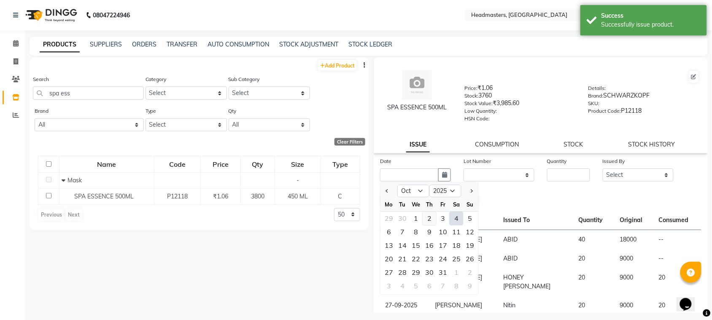
click at [435, 214] on div "2" at bounding box center [430, 219] width 14 height 14
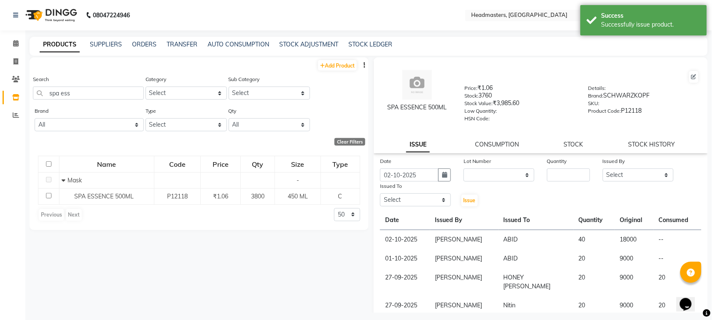
click at [559, 164] on div "Quantity" at bounding box center [568, 163] width 43 height 12
click at [559, 169] on input "number" at bounding box center [568, 174] width 43 height 13
click at [627, 174] on select "Select ABID Amrit ANU [PERSON_NAME] [PERSON_NAME] HEAD MASTERS HONEY [PERSON_NA…" at bounding box center [638, 174] width 71 height 13
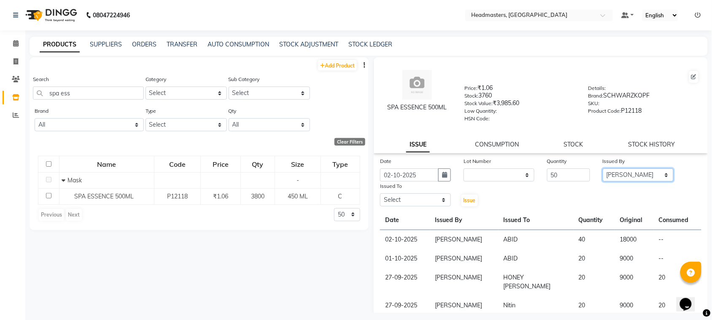
click at [603, 168] on select "Select ABID Amrit ANU [PERSON_NAME] [PERSON_NAME] HEAD MASTERS HONEY [PERSON_NA…" at bounding box center [638, 174] width 71 height 13
click at [396, 197] on select "Select ABID Amrit ANU [PERSON_NAME] [PERSON_NAME] HEAD MASTERS HONEY [PERSON_NA…" at bounding box center [415, 199] width 71 height 13
click at [380, 193] on select "Select ABID Amrit ANU [PERSON_NAME] [PERSON_NAME] HEAD MASTERS HONEY [PERSON_NA…" at bounding box center [415, 199] width 71 height 13
click at [462, 198] on button "Issue" at bounding box center [470, 201] width 16 height 12
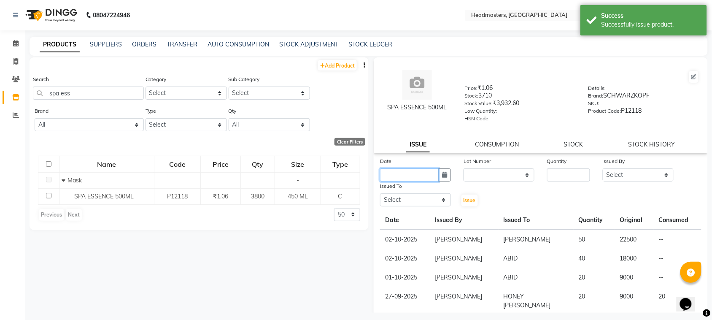
click at [413, 176] on input "text" at bounding box center [409, 174] width 59 height 13
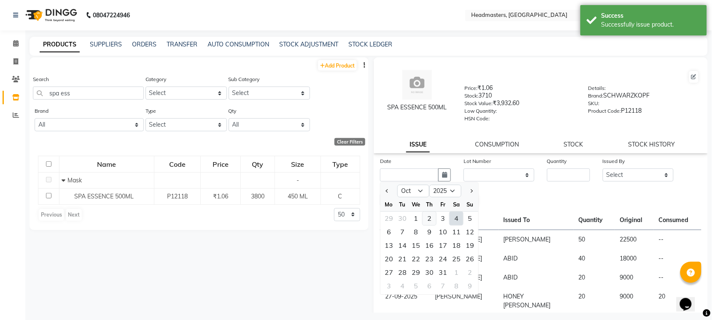
click at [427, 214] on div "2" at bounding box center [430, 219] width 14 height 14
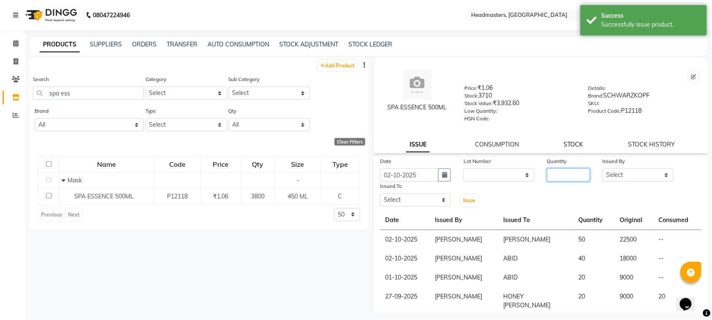
drag, startPoint x: 560, startPoint y: 176, endPoint x: 564, endPoint y: 143, distance: 33.5
click at [564, 171] on input "number" at bounding box center [568, 174] width 43 height 13
click at [622, 174] on select "Select ABID Amrit ANU [PERSON_NAME] [PERSON_NAME] HEAD MASTERS HONEY [PERSON_NA…" at bounding box center [638, 174] width 71 height 13
click at [603, 168] on select "Select ABID Amrit ANU [PERSON_NAME] [PERSON_NAME] HEAD MASTERS HONEY [PERSON_NA…" at bounding box center [638, 174] width 71 height 13
click at [430, 202] on select "Select ABID Amrit ANU [PERSON_NAME] [PERSON_NAME] HEAD MASTERS HONEY [PERSON_NA…" at bounding box center [415, 199] width 71 height 13
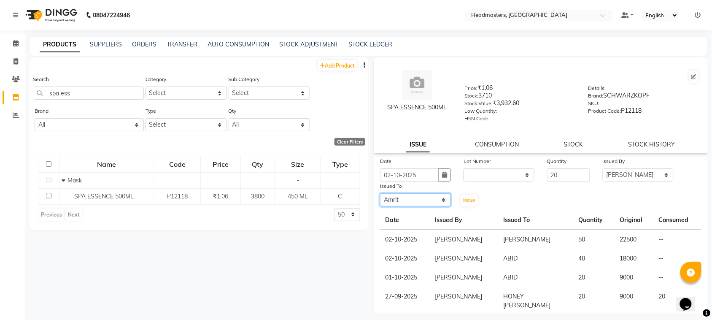
click at [380, 193] on select "Select ABID Amrit ANU [PERSON_NAME] [PERSON_NAME] HEAD MASTERS HONEY [PERSON_NA…" at bounding box center [415, 199] width 71 height 13
click at [462, 200] on button "Issue" at bounding box center [470, 201] width 16 height 12
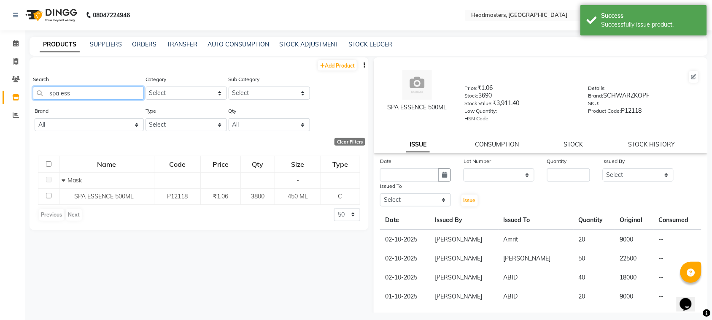
drag, startPoint x: 83, startPoint y: 91, endPoint x: 8, endPoint y: 92, distance: 74.7
click at [8, 92] on app-home "08047224946 Select Location × Headmasters, [GEOGRAPHIC_DATA] Default Panel My P…" at bounding box center [356, 162] width 712 height 325
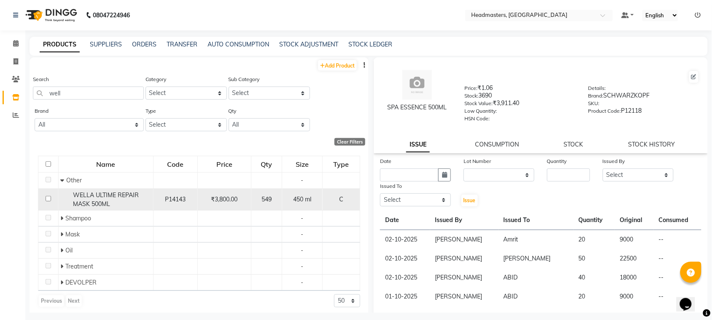
click at [90, 195] on span "WELLA ULTIME REPAIR MASK 500ML" at bounding box center [106, 199] width 66 height 16
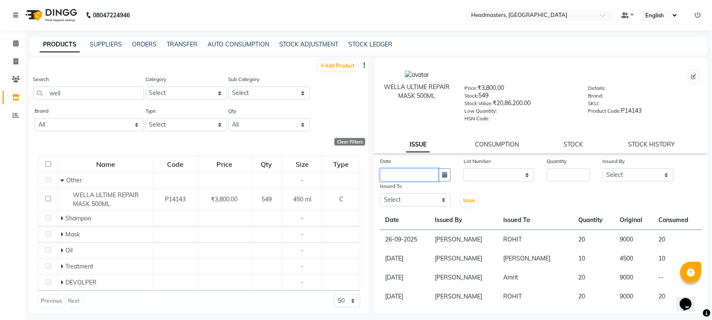
click at [397, 178] on input "text" at bounding box center [409, 174] width 59 height 13
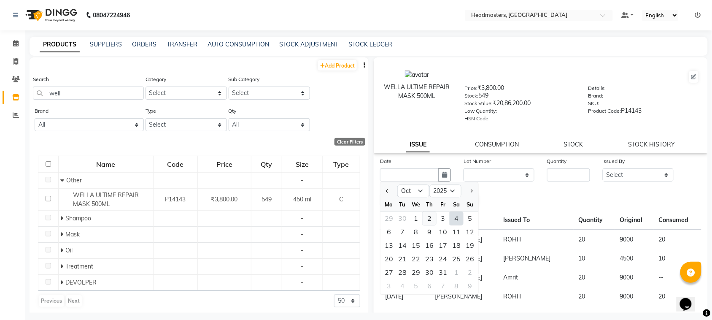
click at [429, 221] on div "2" at bounding box center [430, 219] width 14 height 14
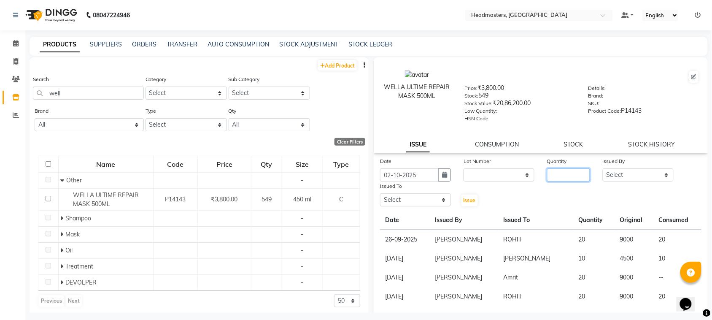
click at [568, 173] on input "number" at bounding box center [568, 174] width 43 height 13
click at [636, 170] on select "Select ABID Amrit ANU [PERSON_NAME] [PERSON_NAME] HEAD MASTERS HONEY [PERSON_NA…" at bounding box center [638, 174] width 71 height 13
click at [603, 168] on select "Select ABID Amrit ANU [PERSON_NAME] [PERSON_NAME] HEAD MASTERS HONEY [PERSON_NA…" at bounding box center [638, 174] width 71 height 13
click at [401, 198] on select "Select ABID Amrit ANU [PERSON_NAME] [PERSON_NAME] HEAD MASTERS HONEY [PERSON_NA…" at bounding box center [415, 199] width 71 height 13
click at [380, 193] on select "Select ABID Amrit ANU [PERSON_NAME] [PERSON_NAME] HEAD MASTERS HONEY [PERSON_NA…" at bounding box center [415, 199] width 71 height 13
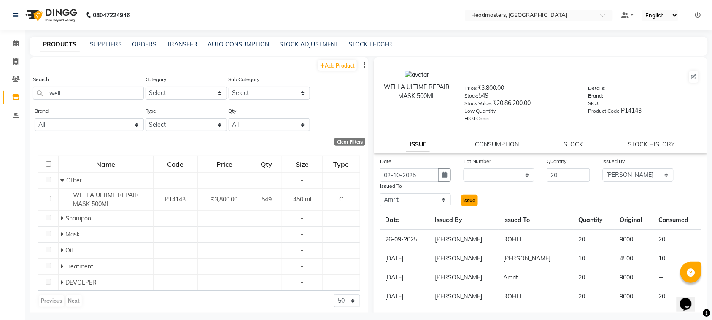
click at [462, 195] on button "Issue" at bounding box center [470, 201] width 16 height 12
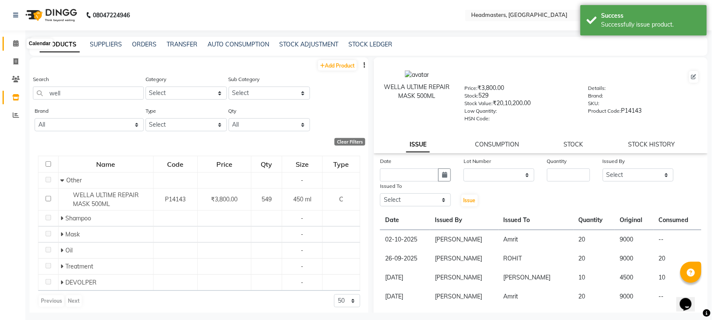
click at [18, 43] on span at bounding box center [15, 44] width 15 height 10
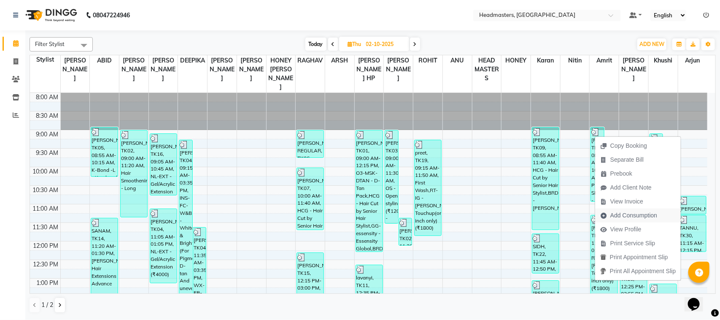
click at [615, 212] on span "Add Consumption" at bounding box center [634, 215] width 47 height 9
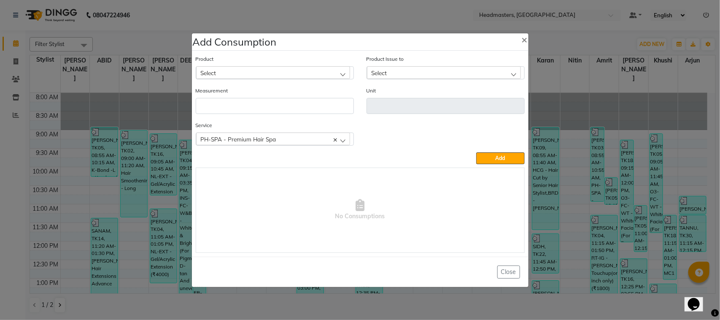
click at [315, 73] on div "Select" at bounding box center [273, 72] width 154 height 13
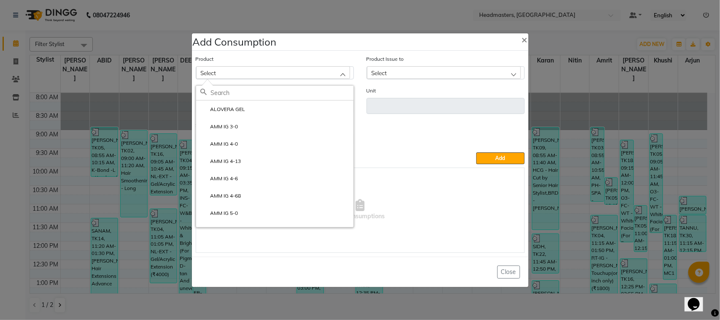
click at [139, 146] on ngb-modal-window "Add Consumption × Product Select ALOVERA GEL AMM IG 3-0 AMM IG 4-0 AMM IG 4-13 …" at bounding box center [360, 160] width 720 height 320
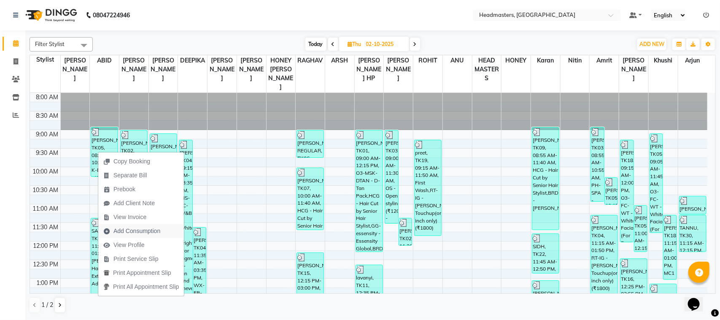
click at [130, 231] on span "Add Consumption" at bounding box center [137, 231] width 47 height 9
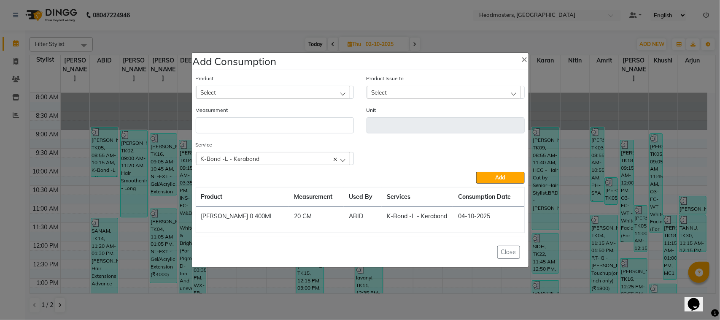
click at [264, 88] on div "Select" at bounding box center [273, 92] width 154 height 13
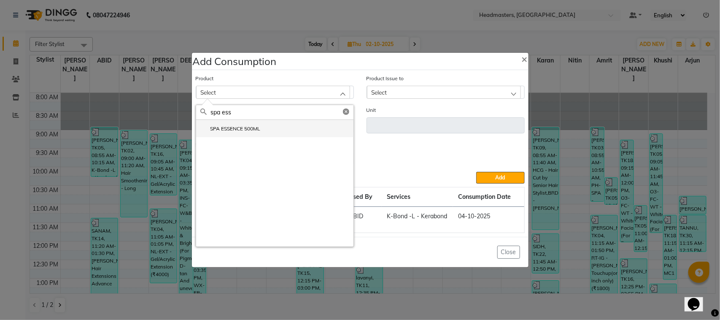
click at [313, 130] on li "SPA ESSENCE 500ML" at bounding box center [274, 128] width 157 height 17
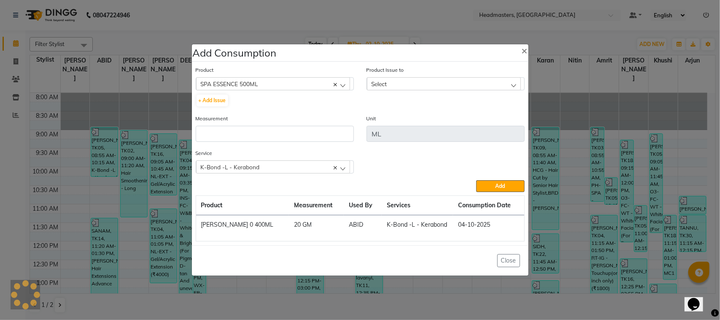
click at [407, 84] on div "Select" at bounding box center [444, 83] width 154 height 13
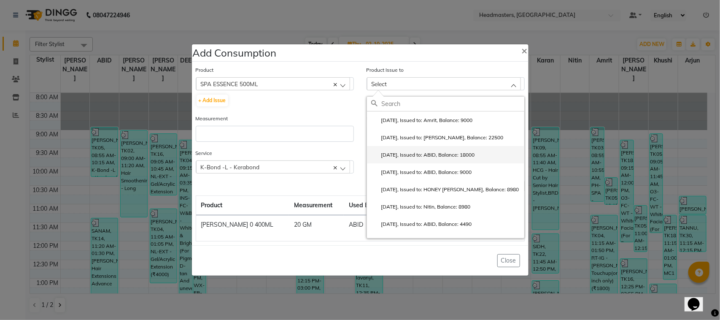
click at [413, 154] on label "[DATE], Issued to: ABID, Balance: 18000" at bounding box center [423, 155] width 104 height 8
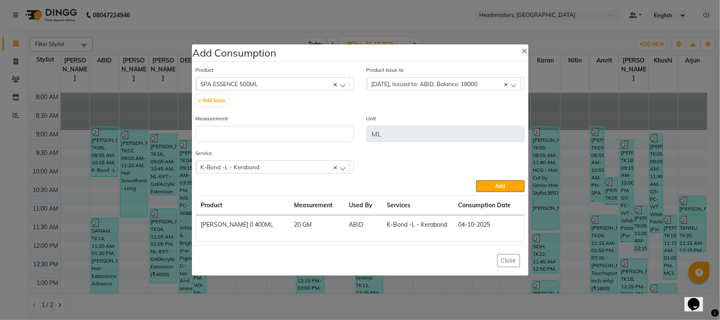
click at [292, 149] on div "Service K-Bond -L - Kerabond K-Bond -L - Kerabond" at bounding box center [275, 161] width 158 height 25
click at [292, 140] on input "number" at bounding box center [275, 134] width 158 height 16
click at [501, 186] on span "Add" at bounding box center [501, 186] width 10 height 6
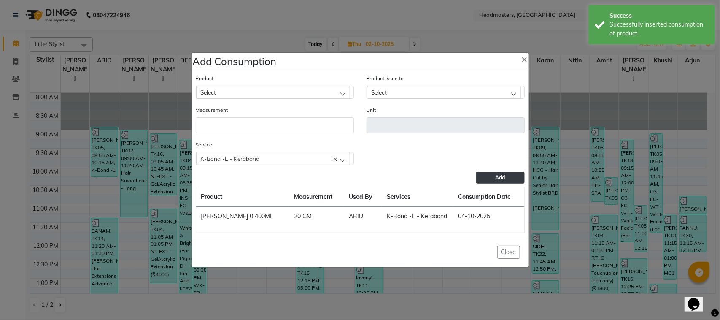
click at [85, 176] on ngb-modal-window "Add Consumption × Product Select ALOVERA GEL Product Issue to Select [DATE], Is…" at bounding box center [360, 160] width 720 height 320
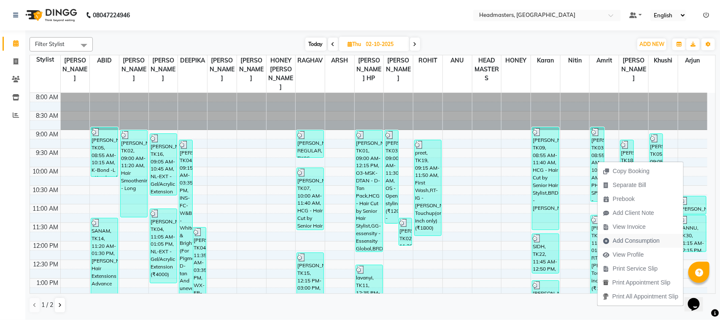
click at [635, 237] on span "Add Consumption" at bounding box center [636, 240] width 47 height 9
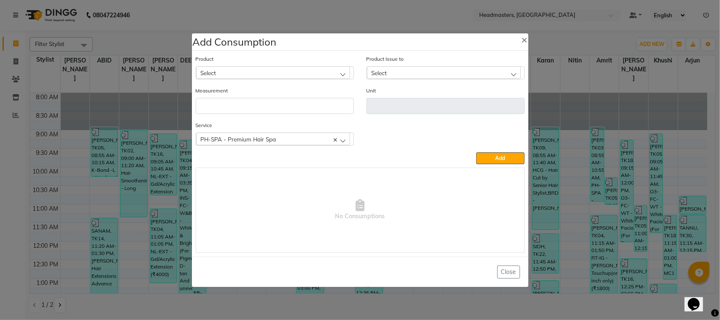
click at [335, 72] on div "Select" at bounding box center [273, 72] width 154 height 13
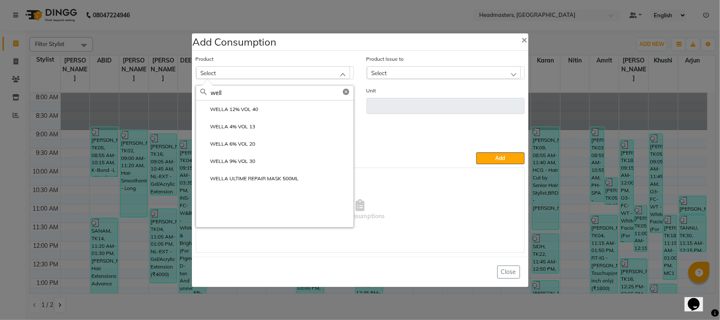
click at [256, 173] on li "WELLA ULTIME REPAIR MASK 500ML" at bounding box center [274, 178] width 157 height 17
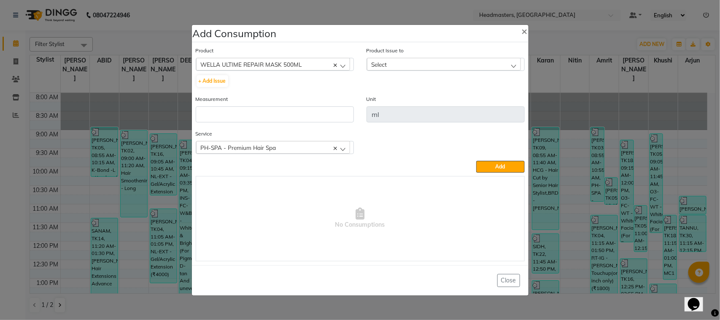
click at [418, 65] on div "Select" at bounding box center [444, 64] width 154 height 13
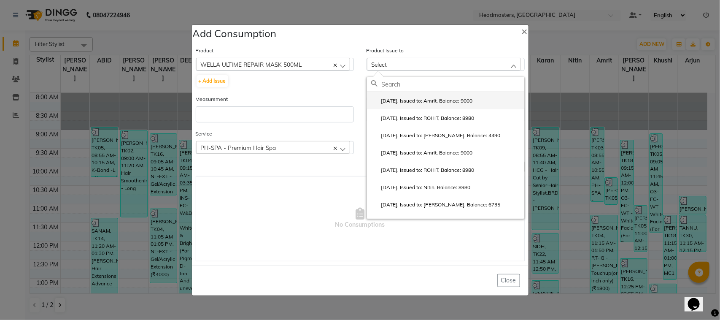
click at [422, 96] on li "[DATE], Issued to: Amrit, Balance: 9000" at bounding box center [445, 100] width 157 height 17
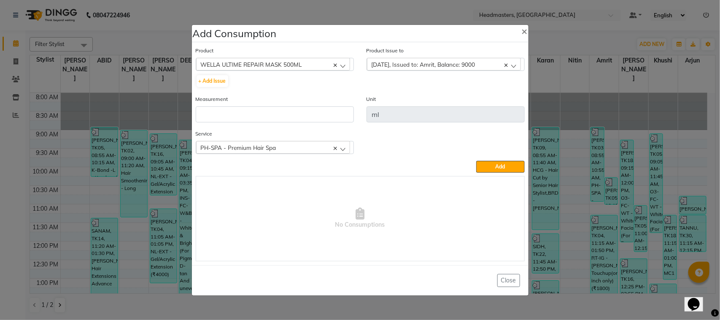
drag, startPoint x: 315, startPoint y: 102, endPoint x: 309, endPoint y: 110, distance: 10.0
click at [313, 106] on div "Measurement" at bounding box center [275, 109] width 158 height 28
click at [309, 110] on input "number" at bounding box center [275, 114] width 158 height 16
click at [495, 169] on button "Add" at bounding box center [500, 167] width 48 height 12
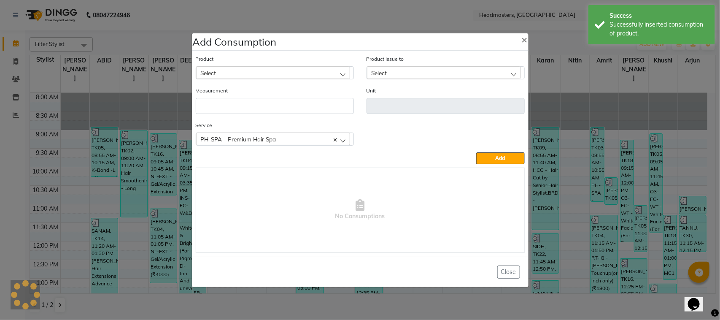
click at [290, 73] on div "Select" at bounding box center [273, 72] width 154 height 13
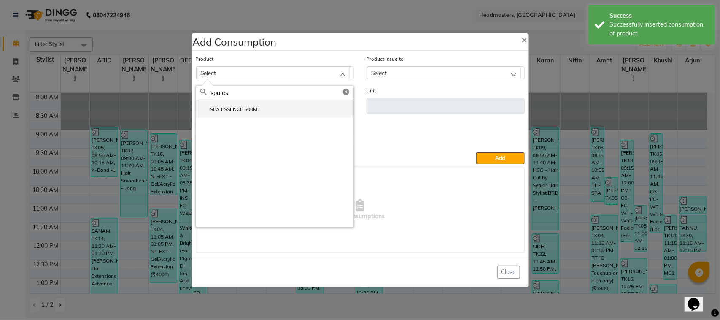
click at [267, 114] on li "SPA ESSENCE 500ML" at bounding box center [274, 108] width 157 height 17
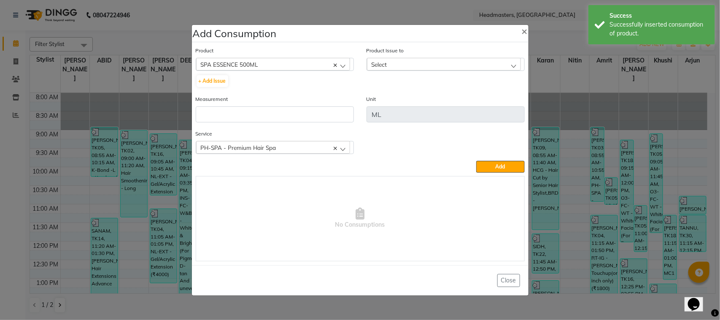
click at [435, 70] on div "Select" at bounding box center [444, 64] width 154 height 13
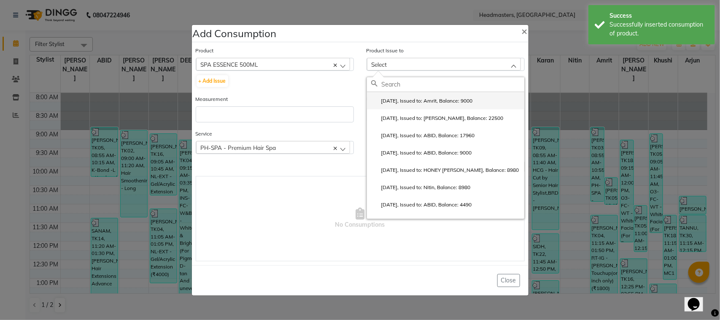
click at [427, 101] on label "[DATE], Issued to: Amrit, Balance: 9000" at bounding box center [422, 101] width 102 height 8
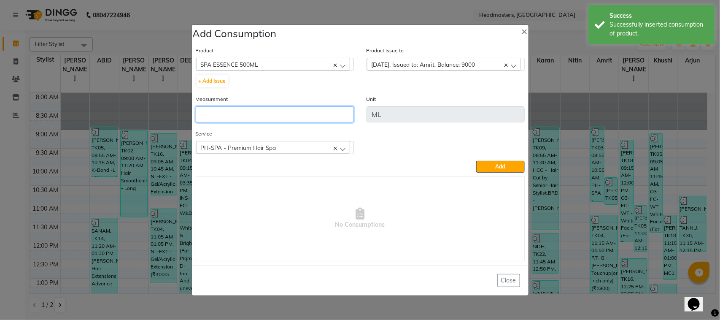
click at [307, 113] on input "number" at bounding box center [275, 114] width 158 height 16
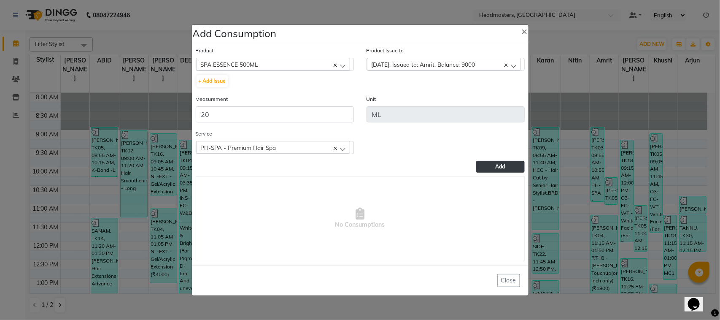
click at [503, 163] on span "Add" at bounding box center [501, 166] width 10 height 6
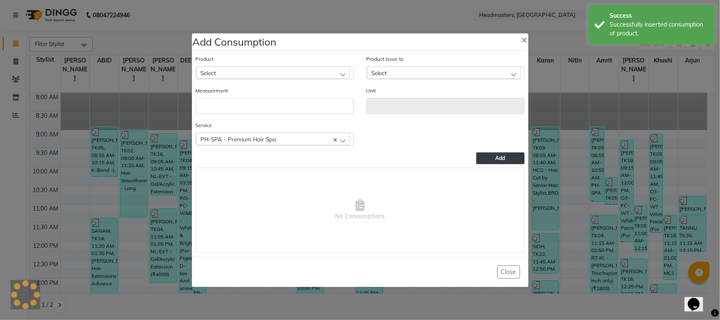
click at [148, 197] on ngb-modal-window "Add Consumption × Product Select ALOVERA GEL Product Issue to Select [DATE], Is…" at bounding box center [360, 160] width 720 height 320
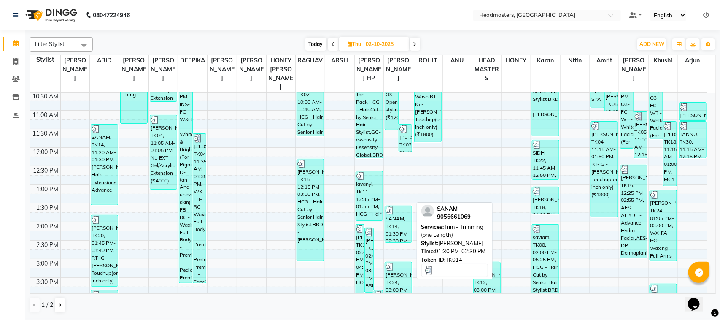
scroll to position [158, 0]
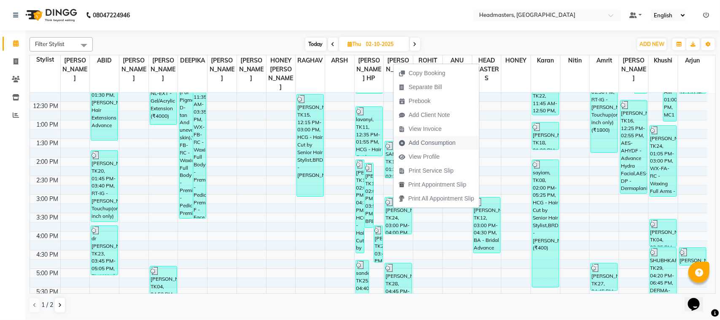
click at [427, 138] on span "Add Consumption" at bounding box center [427, 143] width 67 height 14
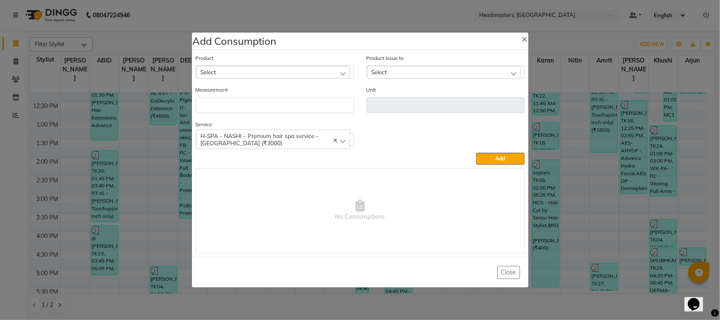
click at [316, 66] on div "Select" at bounding box center [273, 72] width 154 height 13
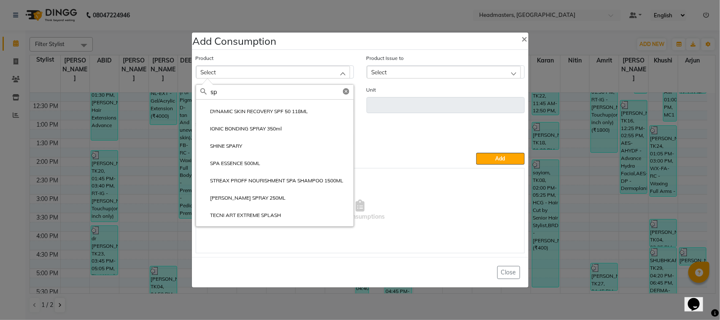
scroll to position [105, 0]
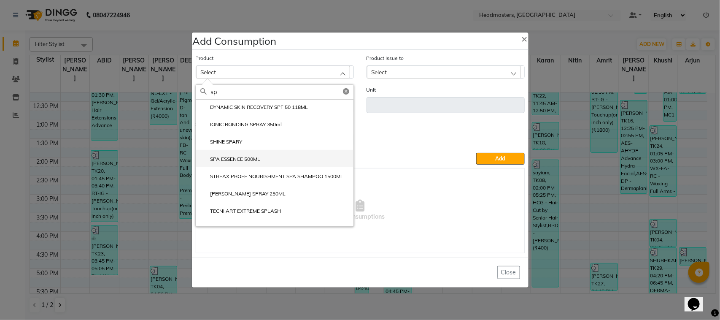
click at [274, 162] on li "SPA ESSENCE 500ML" at bounding box center [274, 158] width 157 height 17
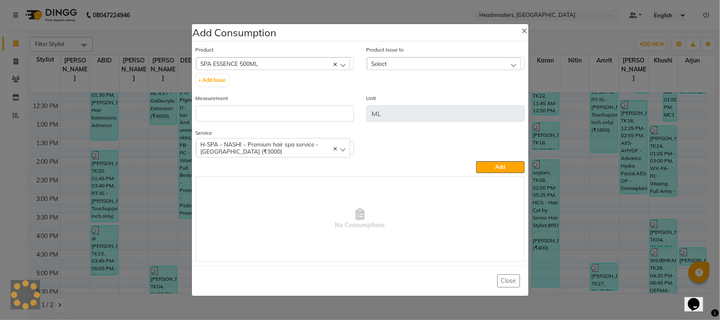
click at [399, 65] on div "Select" at bounding box center [444, 63] width 154 height 13
click at [406, 66] on div "Select" at bounding box center [444, 63] width 154 height 13
click at [406, 65] on div "Select" at bounding box center [444, 63] width 154 height 13
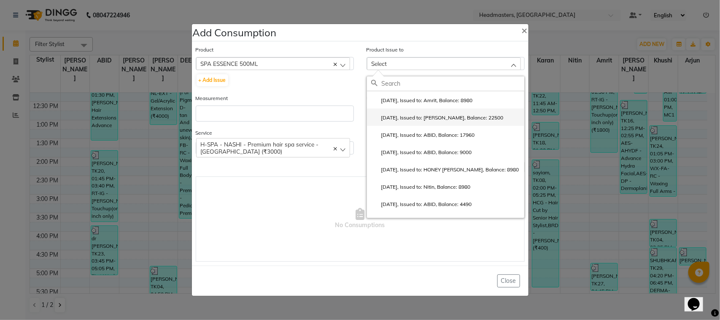
click at [402, 121] on label "[DATE], Issued to: [PERSON_NAME], Balance: 22500" at bounding box center [437, 118] width 132 height 8
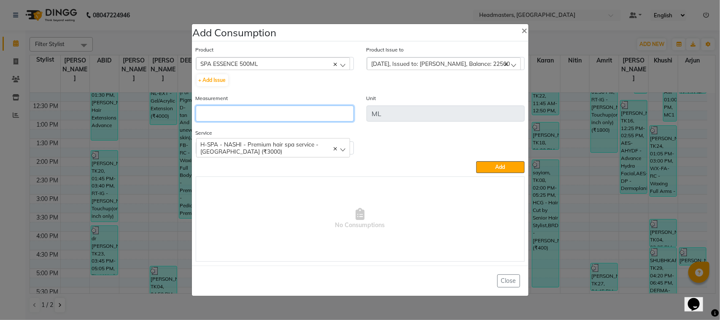
click at [315, 111] on input "number" at bounding box center [275, 113] width 158 height 16
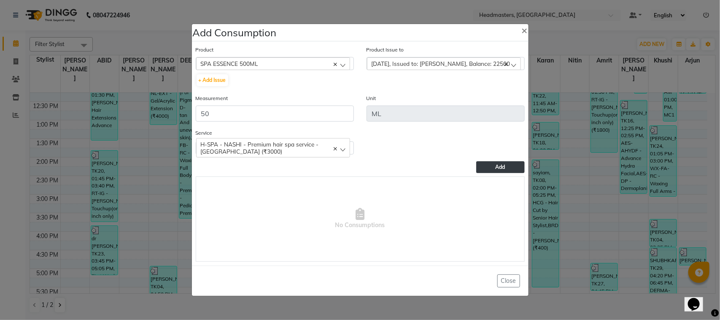
click at [513, 168] on button "Add" at bounding box center [500, 167] width 48 height 12
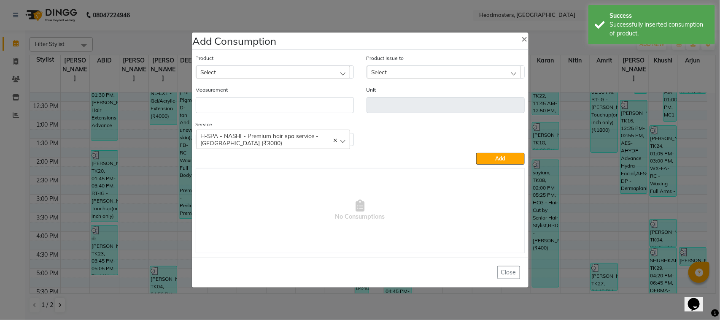
click at [145, 218] on ngb-modal-window "Add Consumption × Product Select ALOVERA GEL Product Issue to Select [DATE], Is…" at bounding box center [360, 160] width 720 height 320
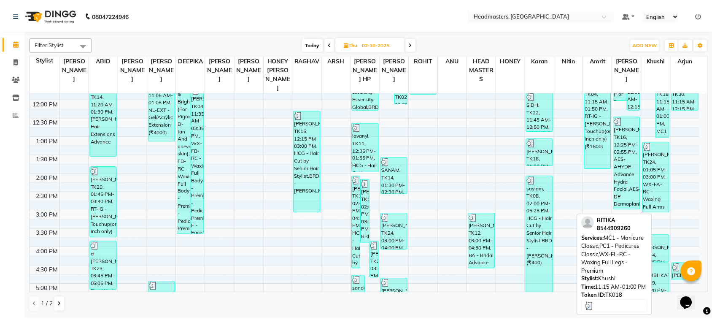
scroll to position [211, 0]
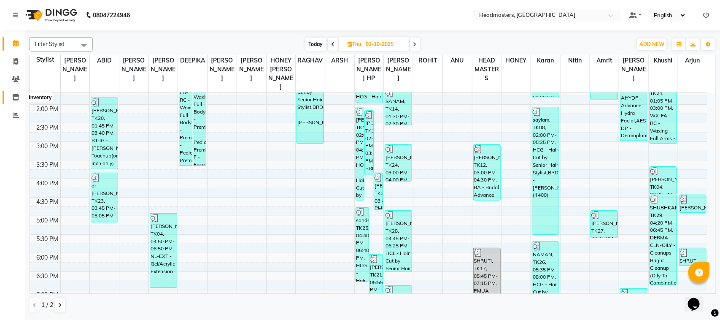
click at [14, 100] on span at bounding box center [15, 98] width 15 height 10
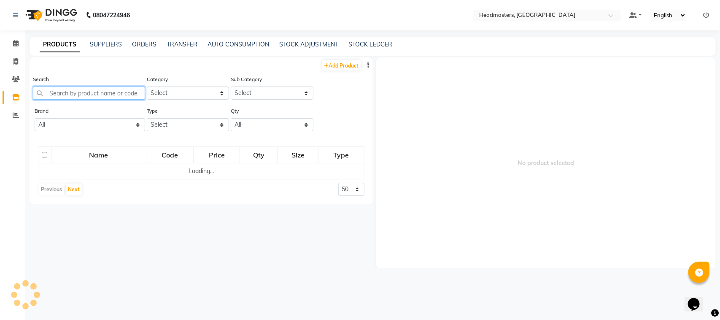
click at [102, 93] on input "text" at bounding box center [89, 92] width 112 height 13
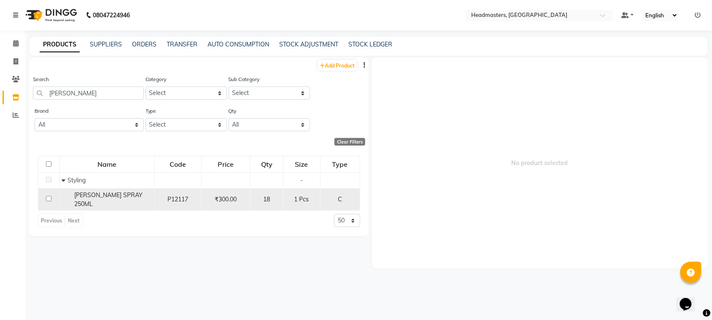
click at [103, 199] on span "[PERSON_NAME] SPRAY 250ML" at bounding box center [108, 199] width 68 height 16
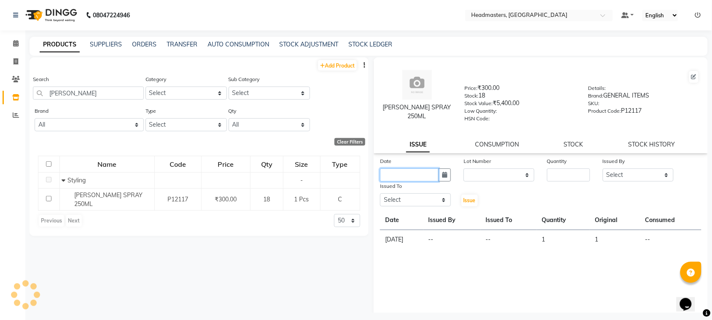
click at [423, 172] on input "text" at bounding box center [409, 174] width 59 height 13
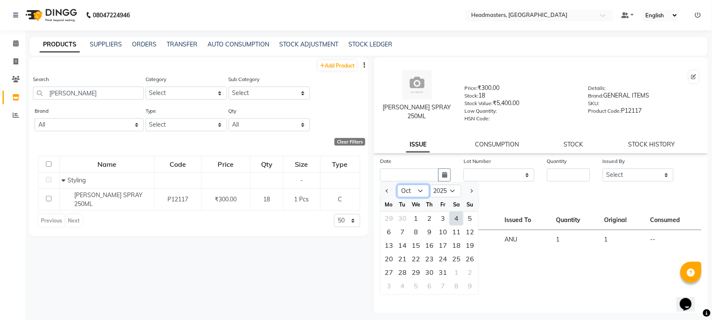
click at [425, 186] on select "Jan Feb Mar Apr May Jun [DATE] Aug Sep Oct Nov Dec" at bounding box center [413, 191] width 32 height 13
click at [433, 220] on div "2" at bounding box center [430, 219] width 14 height 14
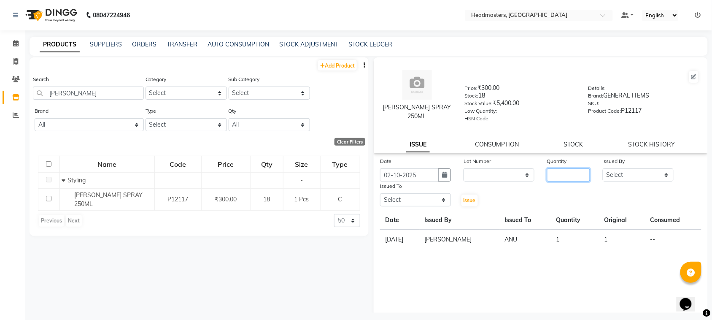
click at [552, 169] on input "number" at bounding box center [568, 174] width 43 height 13
click at [611, 165] on div "Issued By" at bounding box center [638, 163] width 71 height 12
click at [611, 168] on select "Select ABID Amrit ANU [PERSON_NAME] [PERSON_NAME] HEAD MASTERS HONEY [PERSON_NA…" at bounding box center [638, 174] width 71 height 13
click at [603, 168] on select "Select ABID Amrit ANU [PERSON_NAME] [PERSON_NAME] HEAD MASTERS HONEY [PERSON_NA…" at bounding box center [638, 174] width 71 height 13
click at [420, 197] on select "Select ABID Amrit ANU [PERSON_NAME] [PERSON_NAME] HEAD MASTERS HONEY [PERSON_NA…" at bounding box center [415, 199] width 71 height 13
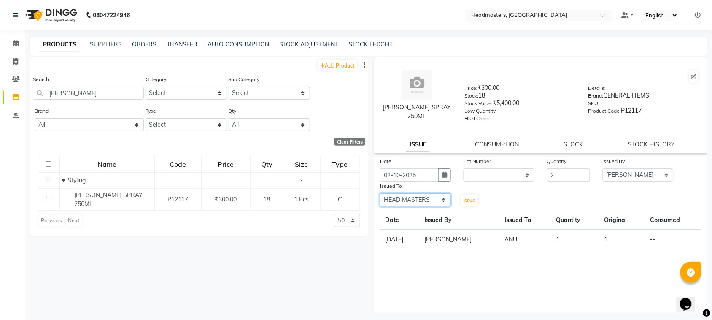
click at [380, 193] on select "Select ABID Amrit ANU [PERSON_NAME] [PERSON_NAME] HEAD MASTERS HONEY [PERSON_NA…" at bounding box center [415, 199] width 71 height 13
click at [465, 202] on button "Issue" at bounding box center [470, 201] width 16 height 12
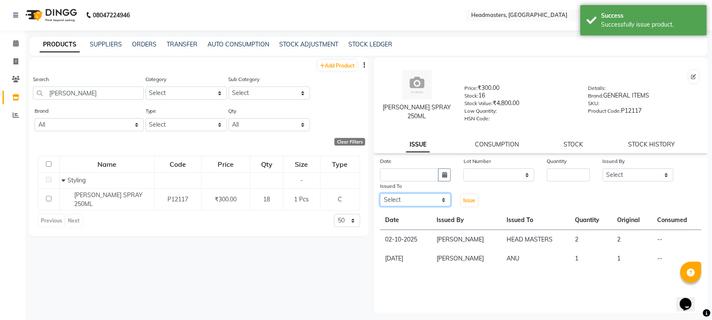
click at [400, 200] on select "Select ABID Amrit ANU [PERSON_NAME] [PERSON_NAME] HEAD MASTERS HONEY [PERSON_NA…" at bounding box center [415, 199] width 71 height 13
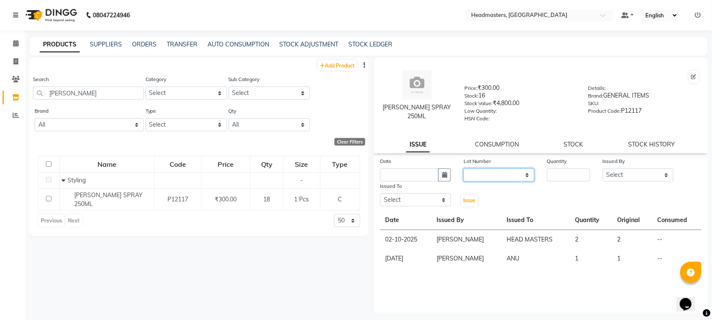
click at [484, 178] on select "None" at bounding box center [499, 174] width 71 height 13
click at [418, 165] on div "Date" at bounding box center [415, 163] width 71 height 12
click at [418, 170] on input "text" at bounding box center [409, 174] width 59 height 13
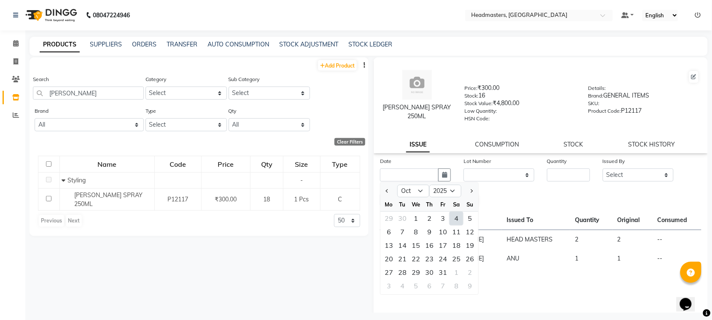
click at [454, 216] on div "4" at bounding box center [457, 219] width 14 height 14
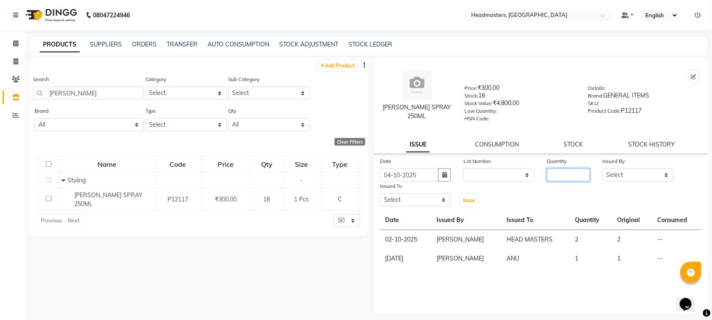
click at [570, 168] on input "number" at bounding box center [568, 174] width 43 height 13
click at [634, 164] on div "Issued By" at bounding box center [638, 163] width 71 height 12
click at [633, 170] on select "Select ABID Amrit ANU [PERSON_NAME] [PERSON_NAME] HEAD MASTERS HONEY [PERSON_NA…" at bounding box center [638, 174] width 71 height 13
click at [603, 168] on select "Select ABID Amrit ANU [PERSON_NAME] [PERSON_NAME] HEAD MASTERS HONEY [PERSON_NA…" at bounding box center [638, 174] width 71 height 13
drag, startPoint x: 428, startPoint y: 199, endPoint x: 430, endPoint y: 192, distance: 6.9
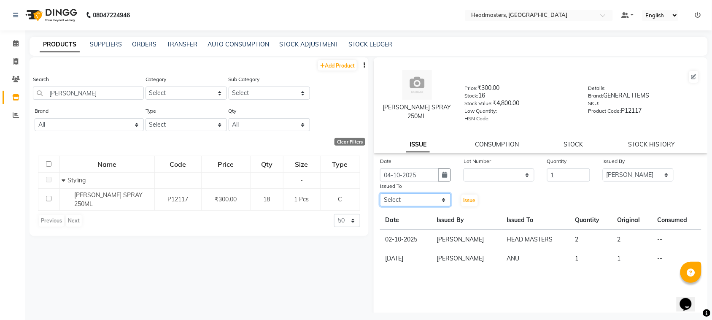
click at [428, 199] on select "Select ABID Amrit ANU [PERSON_NAME] [PERSON_NAME] HEAD MASTERS HONEY [PERSON_NA…" at bounding box center [415, 199] width 71 height 13
click at [380, 193] on select "Select ABID Amrit ANU [PERSON_NAME] [PERSON_NAME] HEAD MASTERS HONEY [PERSON_NA…" at bounding box center [415, 199] width 71 height 13
drag, startPoint x: 434, startPoint y: 200, endPoint x: 432, endPoint y: 194, distance: 5.9
click at [434, 200] on select "Select ABID Amrit ANU [PERSON_NAME] [PERSON_NAME] HEAD MASTERS HONEY [PERSON_NA…" at bounding box center [415, 199] width 71 height 13
click at [380, 193] on select "Select ABID Amrit ANU [PERSON_NAME] [PERSON_NAME] HEAD MASTERS HONEY [PERSON_NA…" at bounding box center [415, 199] width 71 height 13
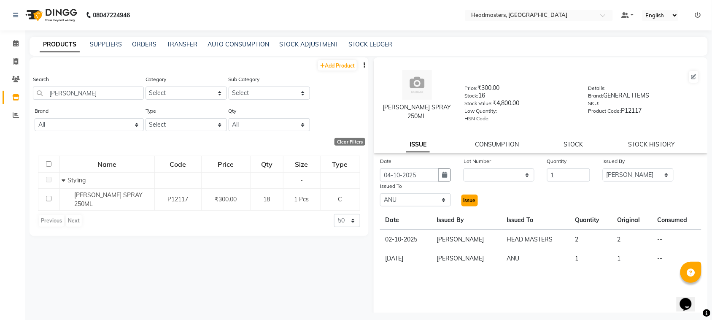
click at [466, 197] on span "Issue" at bounding box center [470, 200] width 12 height 6
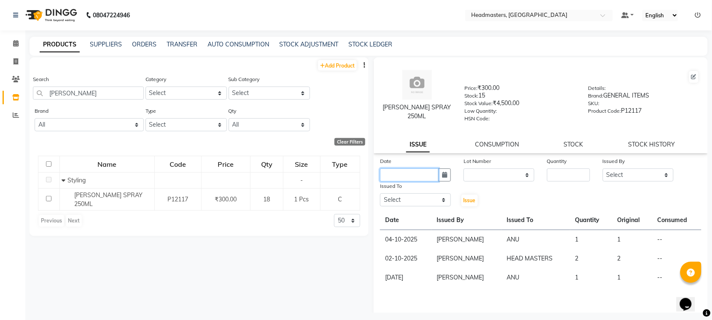
click at [408, 173] on input "text" at bounding box center [409, 174] width 59 height 13
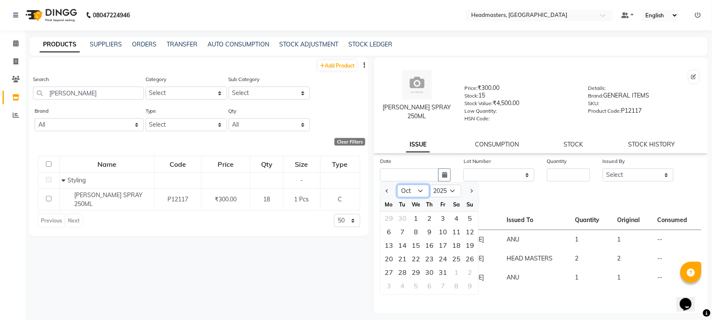
click at [406, 186] on select "Jan Feb Mar Apr May Jun [DATE] Aug Sep Oct Nov Dec" at bounding box center [413, 191] width 32 height 13
click at [397, 185] on select "Jan Feb Mar Apr May Jun [DATE] Aug Sep Oct Nov Dec" at bounding box center [413, 191] width 32 height 13
click at [389, 256] on div "22" at bounding box center [389, 259] width 14 height 14
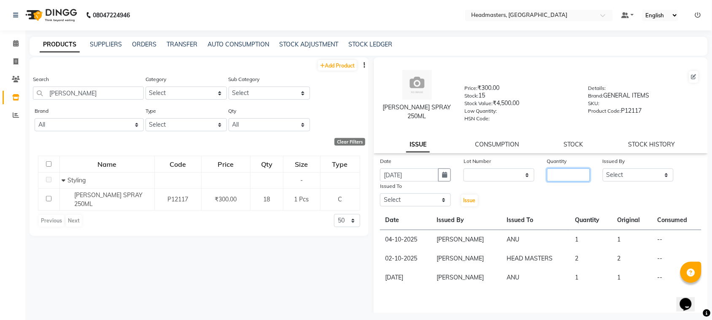
click at [566, 174] on input "number" at bounding box center [568, 174] width 43 height 13
click at [642, 172] on select "Select ABID Amrit ANU [PERSON_NAME] [PERSON_NAME] HEAD MASTERS HONEY [PERSON_NA…" at bounding box center [638, 174] width 71 height 13
click at [603, 168] on select "Select ABID Amrit ANU [PERSON_NAME] [PERSON_NAME] HEAD MASTERS HONEY [PERSON_NA…" at bounding box center [638, 174] width 71 height 13
click at [431, 195] on select "Select ABID Amrit ANU [PERSON_NAME] [PERSON_NAME] HEAD MASTERS HONEY [PERSON_NA…" at bounding box center [415, 199] width 71 height 13
click at [380, 193] on select "Select ABID Amrit ANU [PERSON_NAME] [PERSON_NAME] HEAD MASTERS HONEY [PERSON_NA…" at bounding box center [415, 199] width 71 height 13
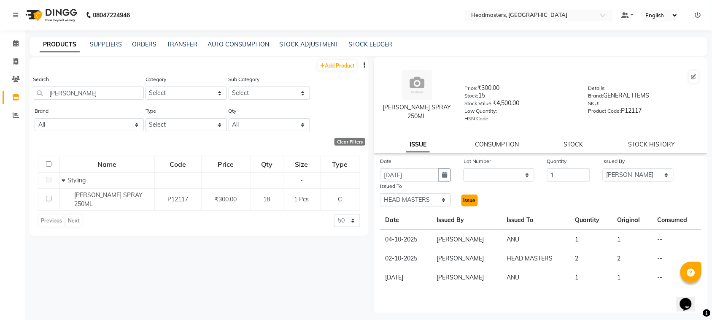
click at [464, 199] on span "Issue" at bounding box center [470, 200] width 12 height 6
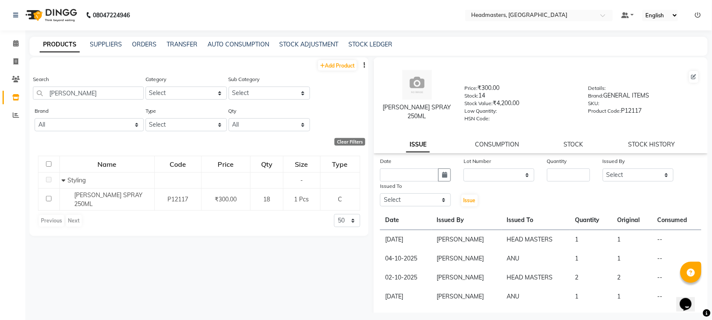
click at [425, 163] on div "Date" at bounding box center [415, 163] width 71 height 12
click at [421, 173] on input "text" at bounding box center [409, 174] width 59 height 13
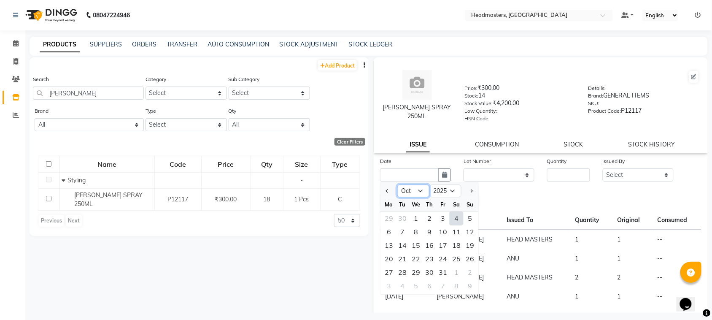
click at [413, 186] on select "Jan Feb Mar Apr May Jun [DATE] Aug Sep Oct Nov Dec" at bounding box center [413, 191] width 32 height 13
click at [397, 185] on select "Jan Feb Mar Apr May Jun [DATE] Aug Sep Oct Nov Dec" at bounding box center [413, 191] width 32 height 13
click at [440, 213] on div "5" at bounding box center [443, 219] width 14 height 14
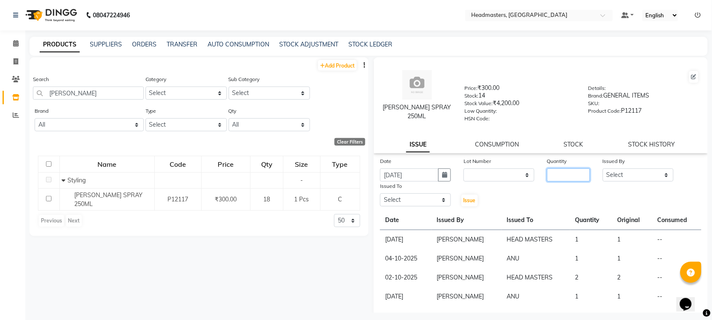
click at [564, 176] on input "number" at bounding box center [568, 174] width 43 height 13
click at [617, 176] on select "Select ABID Amrit ANU [PERSON_NAME] [PERSON_NAME] HEAD MASTERS HONEY [PERSON_NA…" at bounding box center [638, 174] width 71 height 13
click at [603, 168] on select "Select ABID Amrit ANU [PERSON_NAME] [PERSON_NAME] HEAD MASTERS HONEY [PERSON_NA…" at bounding box center [638, 174] width 71 height 13
click at [411, 199] on select "Select ABID Amrit ANU [PERSON_NAME] [PERSON_NAME] HEAD MASTERS HONEY [PERSON_NA…" at bounding box center [415, 199] width 71 height 13
click at [380, 193] on select "Select ABID Amrit ANU [PERSON_NAME] [PERSON_NAME] HEAD MASTERS HONEY [PERSON_NA…" at bounding box center [415, 199] width 71 height 13
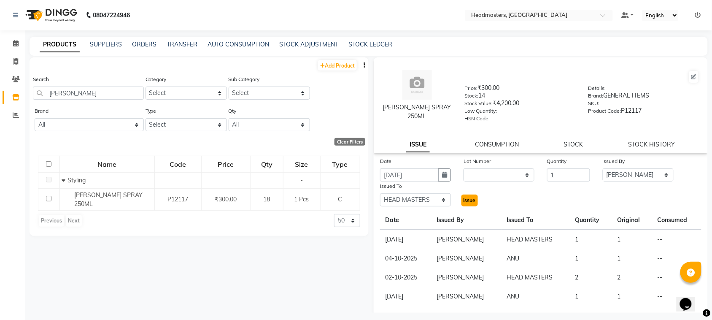
click at [467, 200] on span "Issue" at bounding box center [470, 200] width 12 height 6
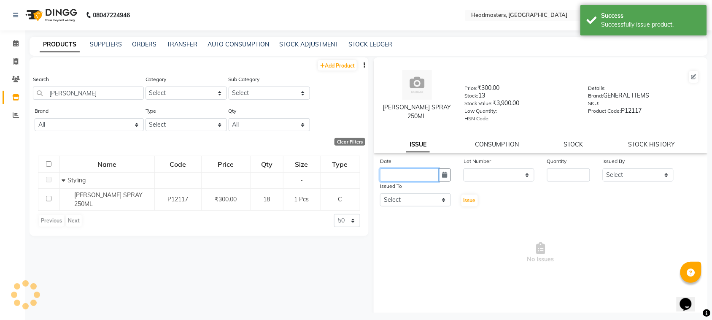
click at [413, 168] on input "text" at bounding box center [409, 174] width 59 height 13
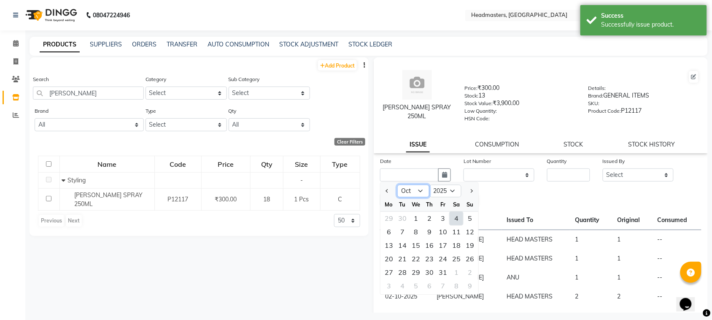
click at [409, 188] on select "Jan Feb Mar Apr May Jun [DATE] Aug Sep Oct Nov Dec" at bounding box center [413, 191] width 32 height 13
click at [397, 185] on select "Jan Feb Mar Apr May Jun [DATE] Aug Sep Oct Nov Dec" at bounding box center [413, 191] width 32 height 13
click at [394, 215] on div "1" at bounding box center [389, 219] width 14 height 14
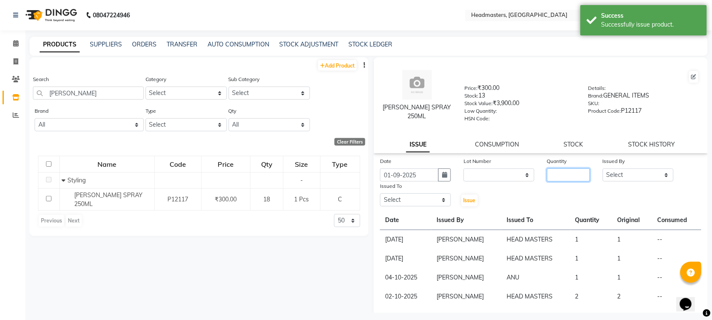
click at [565, 168] on input "number" at bounding box center [568, 174] width 43 height 13
click at [608, 170] on select "Select ABID Amrit ANU [PERSON_NAME] [PERSON_NAME] HEAD MASTERS HONEY [PERSON_NA…" at bounding box center [638, 174] width 71 height 13
click at [603, 168] on select "Select ABID Amrit ANU [PERSON_NAME] [PERSON_NAME] HEAD MASTERS HONEY [PERSON_NA…" at bounding box center [638, 174] width 71 height 13
click at [420, 195] on select "Select ABID Amrit ANU [PERSON_NAME] [PERSON_NAME] HEAD MASTERS HONEY [PERSON_NA…" at bounding box center [415, 199] width 71 height 13
click at [380, 193] on select "Select ABID Amrit ANU [PERSON_NAME] [PERSON_NAME] HEAD MASTERS HONEY [PERSON_NA…" at bounding box center [415, 199] width 71 height 13
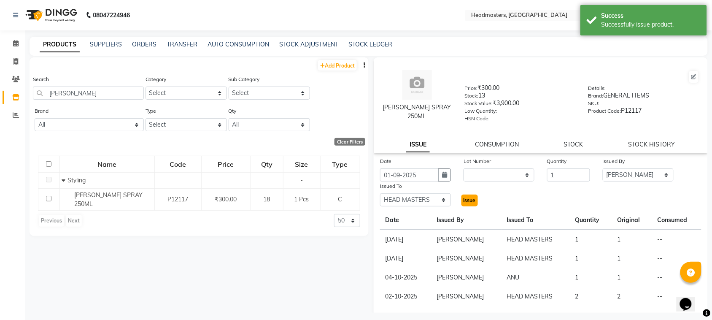
click at [469, 201] on span "Issue" at bounding box center [470, 200] width 12 height 6
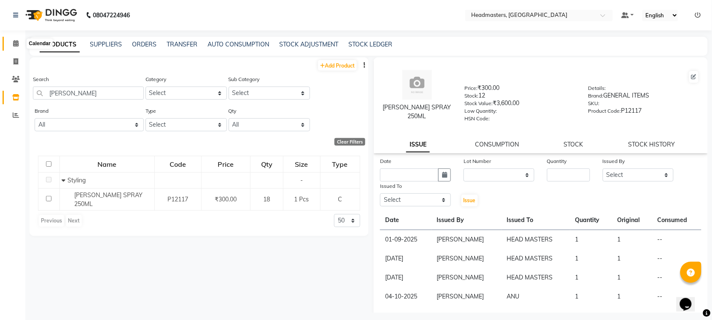
click at [19, 43] on span at bounding box center [15, 44] width 15 height 10
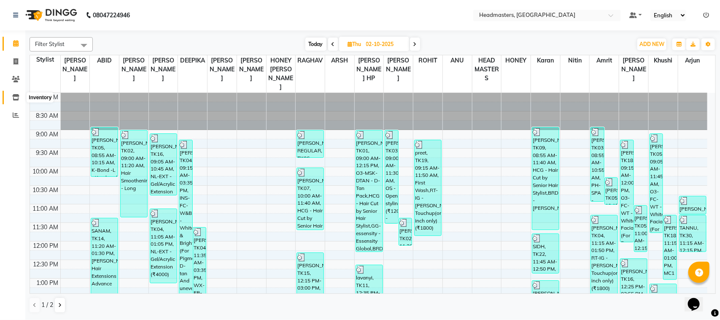
click at [15, 97] on icon at bounding box center [15, 97] width 7 height 6
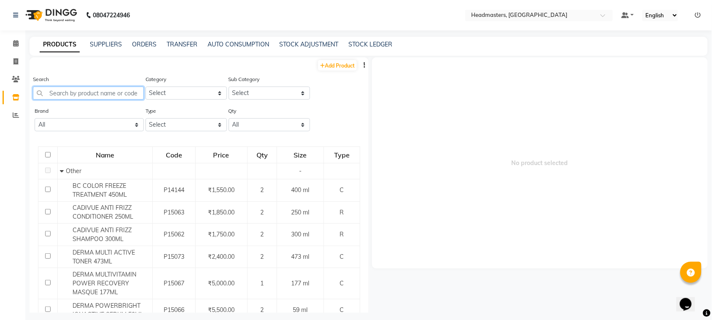
click at [61, 97] on input "text" at bounding box center [88, 92] width 111 height 13
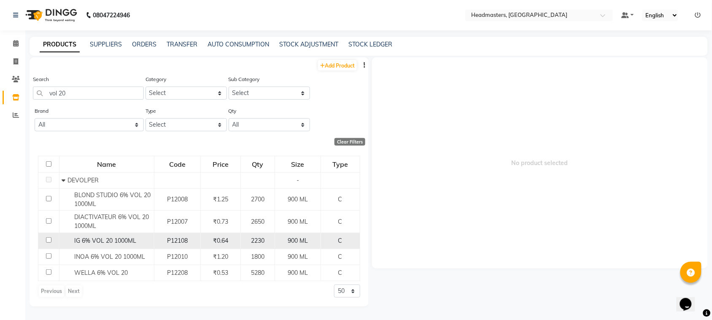
click at [76, 244] on div "IG 6% VOL 20 1000ML" at bounding box center [107, 240] width 90 height 9
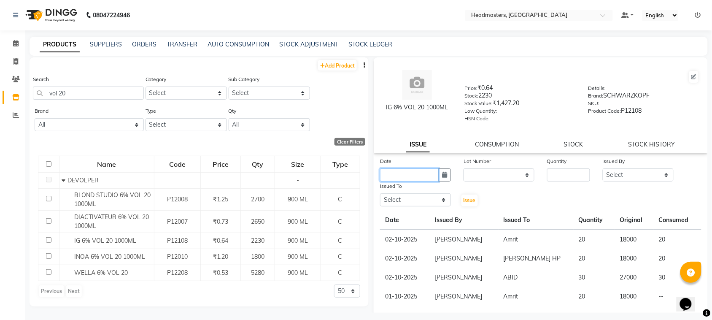
click at [435, 178] on input "text" at bounding box center [409, 174] width 59 height 13
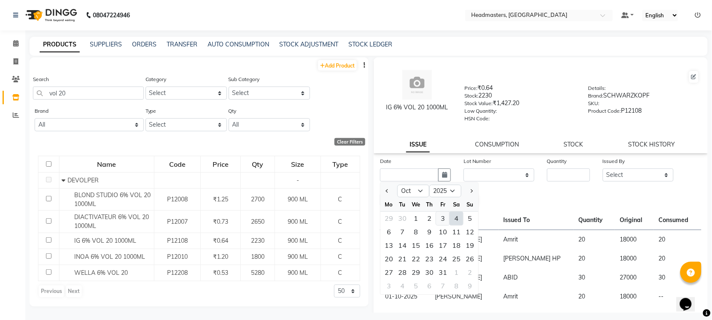
click at [441, 216] on div "3" at bounding box center [443, 219] width 14 height 14
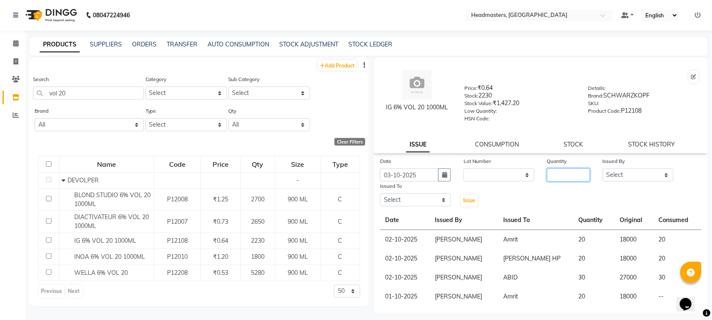
click at [564, 173] on input "number" at bounding box center [568, 174] width 43 height 13
click at [631, 176] on select "Select ABID Amrit ANU [PERSON_NAME] [PERSON_NAME] HEAD MASTERS HONEY [PERSON_NA…" at bounding box center [638, 174] width 71 height 13
click at [603, 168] on select "Select ABID Amrit ANU [PERSON_NAME] [PERSON_NAME] HEAD MASTERS HONEY [PERSON_NA…" at bounding box center [638, 174] width 71 height 13
click at [415, 200] on select "Select ABID Amrit ANU [PERSON_NAME] [PERSON_NAME] HEAD MASTERS HONEY [PERSON_NA…" at bounding box center [415, 199] width 71 height 13
click at [380, 193] on select "Select ABID Amrit ANU [PERSON_NAME] [PERSON_NAME] HEAD MASTERS HONEY [PERSON_NA…" at bounding box center [415, 199] width 71 height 13
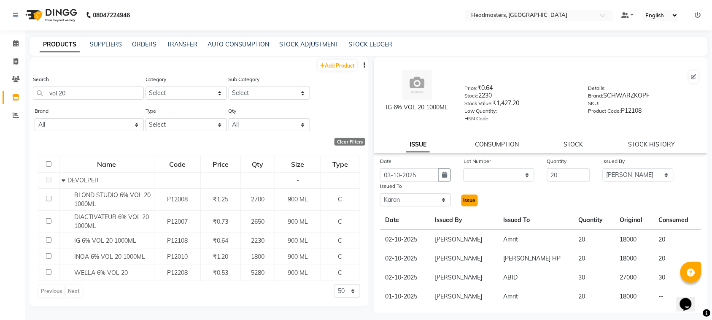
click at [462, 200] on button "Issue" at bounding box center [470, 201] width 16 height 12
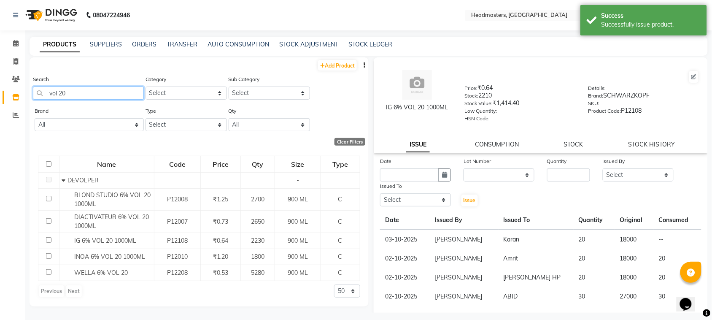
drag, startPoint x: 97, startPoint y: 93, endPoint x: 0, endPoint y: 112, distance: 99.0
click at [0, 112] on app-home "08047224946 Select Location × Headmasters, [GEOGRAPHIC_DATA] Default Panel My P…" at bounding box center [356, 162] width 712 height 325
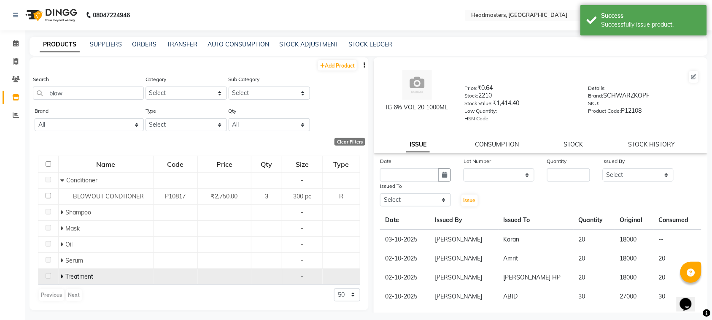
click at [85, 278] on span "Treatment" at bounding box center [80, 277] width 28 height 8
click at [63, 273] on icon at bounding box center [62, 276] width 3 height 6
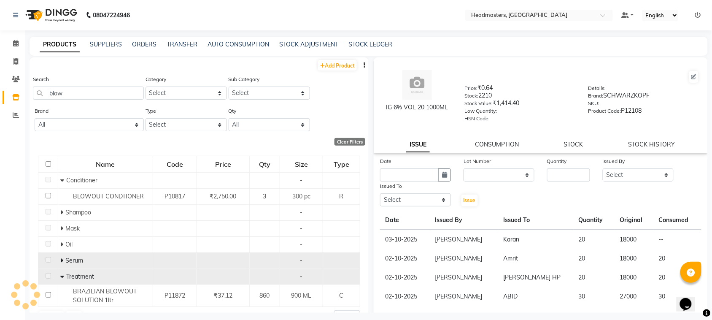
scroll to position [19, 0]
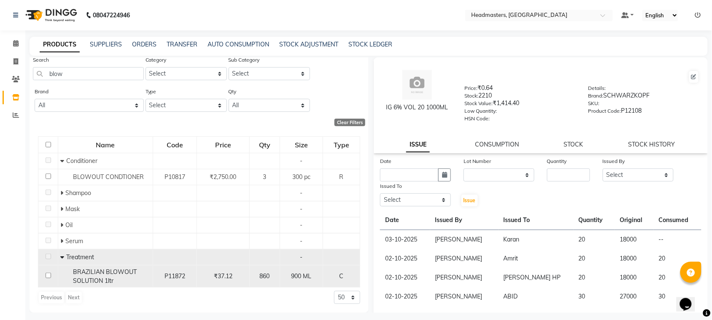
click at [48, 276] on input "checkbox" at bounding box center [48, 275] width 5 height 5
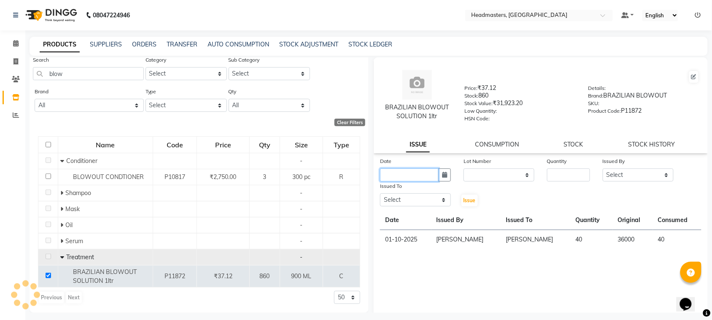
click at [422, 178] on input "text" at bounding box center [409, 174] width 59 height 13
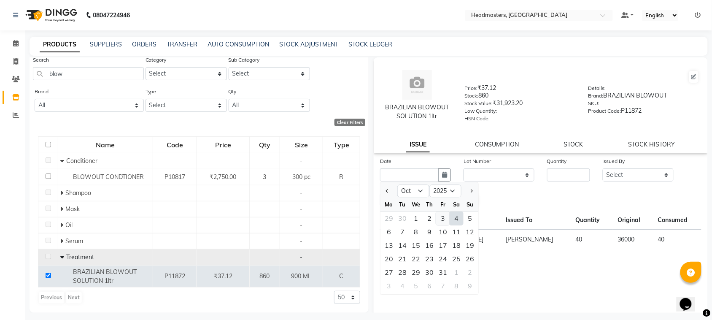
click at [438, 220] on div "3" at bounding box center [443, 219] width 14 height 14
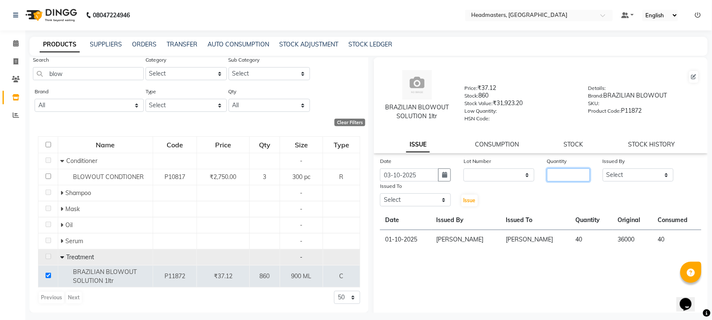
click at [566, 174] on input "number" at bounding box center [568, 174] width 43 height 13
click at [624, 175] on select "Select ABID Amrit ANU [PERSON_NAME] [PERSON_NAME] HEAD MASTERS HONEY [PERSON_NA…" at bounding box center [638, 174] width 71 height 13
click at [603, 168] on select "Select ABID Amrit ANU [PERSON_NAME] [PERSON_NAME] HEAD MASTERS HONEY [PERSON_NA…" at bounding box center [638, 174] width 71 height 13
drag, startPoint x: 418, startPoint y: 197, endPoint x: 416, endPoint y: 192, distance: 5.3
click at [418, 197] on select "Select ABID Amrit ANU [PERSON_NAME] [PERSON_NAME] HEAD MASTERS HONEY [PERSON_NA…" at bounding box center [415, 199] width 71 height 13
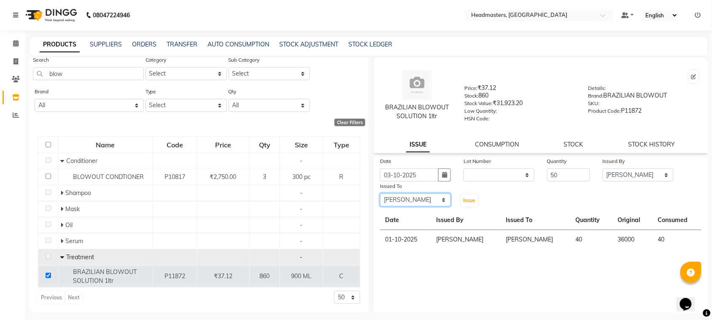
click at [380, 193] on select "Select ABID Amrit ANU [PERSON_NAME] [PERSON_NAME] HEAD MASTERS HONEY [PERSON_NA…" at bounding box center [415, 199] width 71 height 13
click at [469, 203] on button "Issue" at bounding box center [470, 201] width 16 height 12
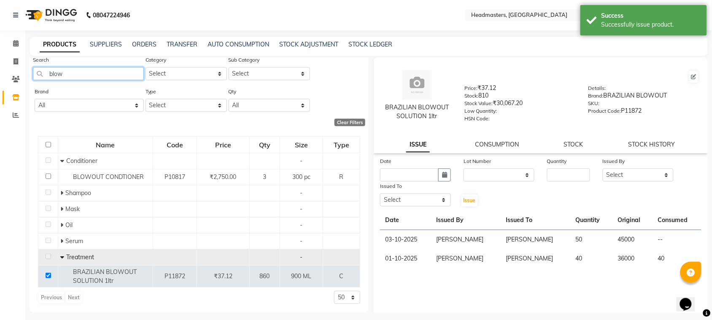
drag, startPoint x: 76, startPoint y: 70, endPoint x: 38, endPoint y: 77, distance: 38.7
click at [48, 77] on input "blow" at bounding box center [88, 73] width 111 height 13
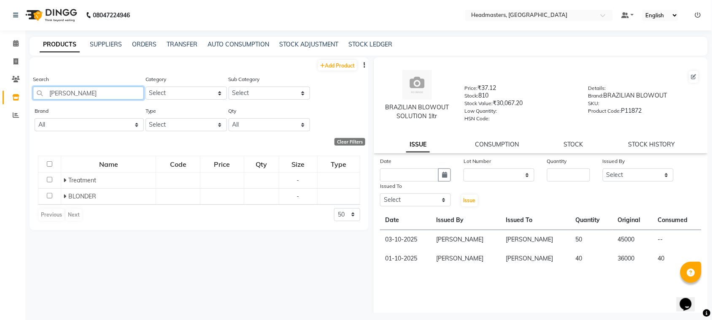
scroll to position [0, 0]
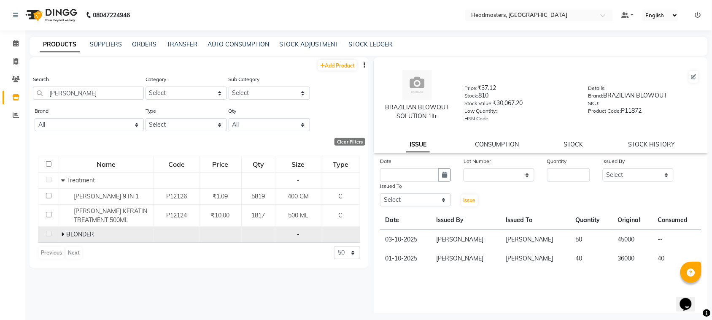
click at [62, 233] on icon at bounding box center [62, 234] width 3 height 6
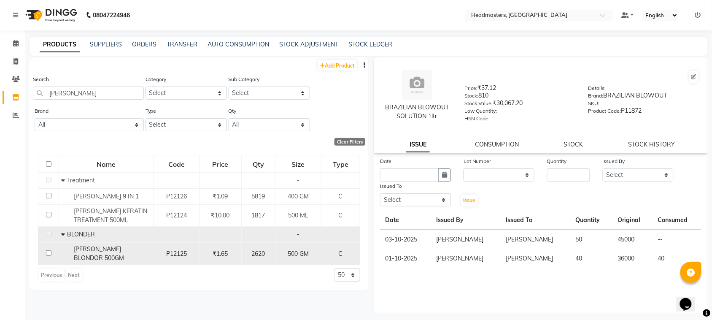
scroll to position [5, 0]
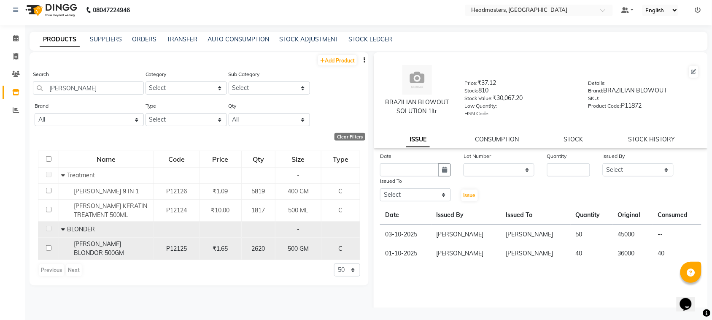
click at [49, 246] on input "checkbox" at bounding box center [48, 247] width 5 height 5
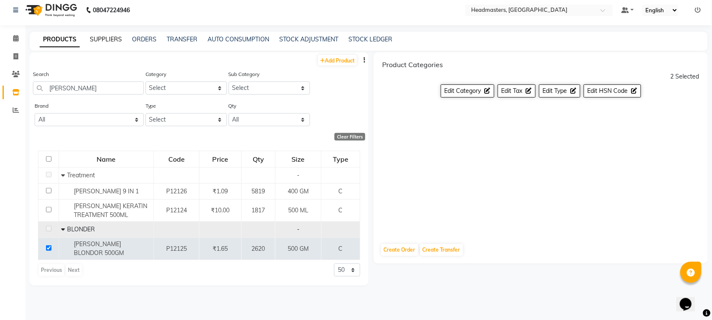
click at [90, 39] on link "SUPPLIERS" at bounding box center [106, 39] width 32 height 8
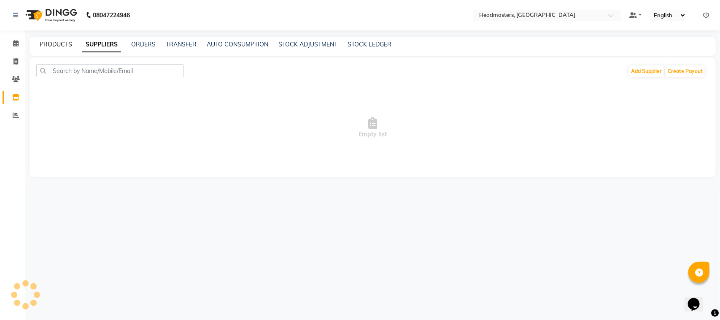
click at [62, 46] on link "PRODUCTS" at bounding box center [56, 45] width 32 height 8
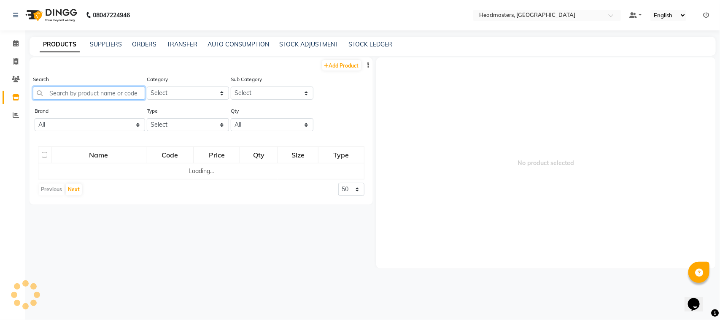
click at [71, 90] on input "text" at bounding box center [89, 92] width 112 height 13
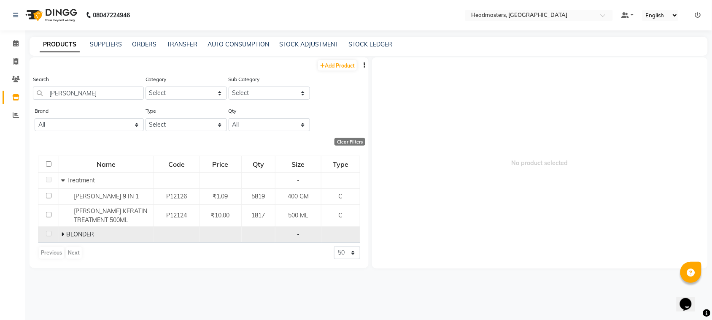
click at [85, 232] on span "BLONDER" at bounding box center [80, 234] width 28 height 8
click at [62, 235] on icon at bounding box center [62, 234] width 3 height 6
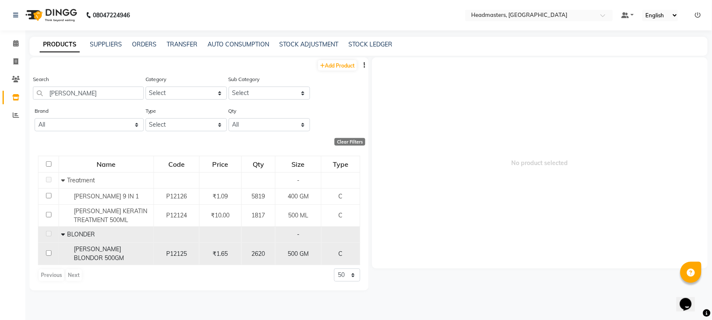
click at [50, 250] on input "checkbox" at bounding box center [48, 252] width 5 height 5
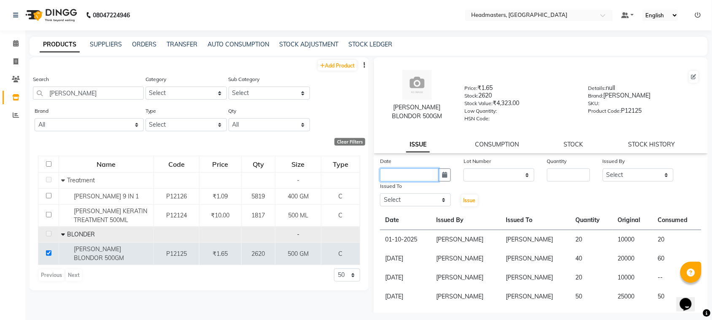
click at [401, 178] on input "text" at bounding box center [409, 174] width 59 height 13
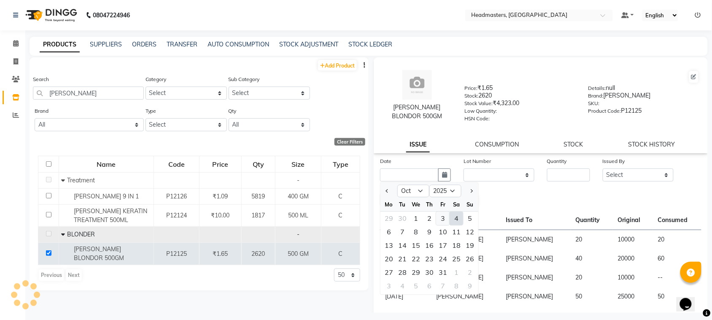
click at [439, 216] on div "3" at bounding box center [443, 219] width 14 height 14
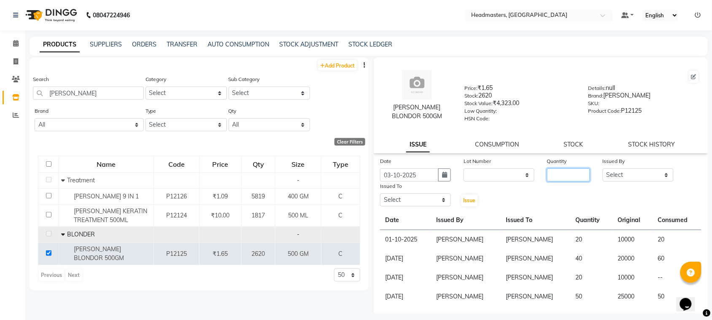
click at [555, 175] on input "number" at bounding box center [568, 174] width 43 height 13
click at [627, 177] on select "Select ABID Amrit ANU [PERSON_NAME] [PERSON_NAME] HEAD MASTERS HONEY [PERSON_NA…" at bounding box center [638, 174] width 71 height 13
click at [603, 168] on select "Select ABID Amrit ANU [PERSON_NAME] [PERSON_NAME] HEAD MASTERS HONEY [PERSON_NA…" at bounding box center [638, 174] width 71 height 13
drag, startPoint x: 427, startPoint y: 202, endPoint x: 427, endPoint y: 196, distance: 5.5
click at [427, 202] on select "Select ABID Amrit ANU [PERSON_NAME] [PERSON_NAME] HEAD MASTERS HONEY [PERSON_NA…" at bounding box center [415, 199] width 71 height 13
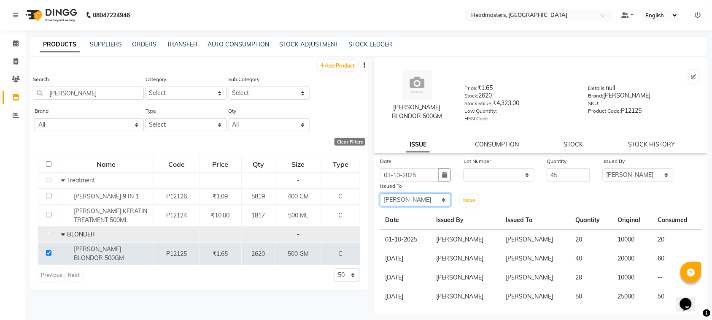
click at [380, 193] on select "Select ABID Amrit ANU [PERSON_NAME] [PERSON_NAME] HEAD MASTERS HONEY [PERSON_NA…" at bounding box center [415, 199] width 71 height 13
click at [469, 197] on span "Issue" at bounding box center [470, 200] width 12 height 6
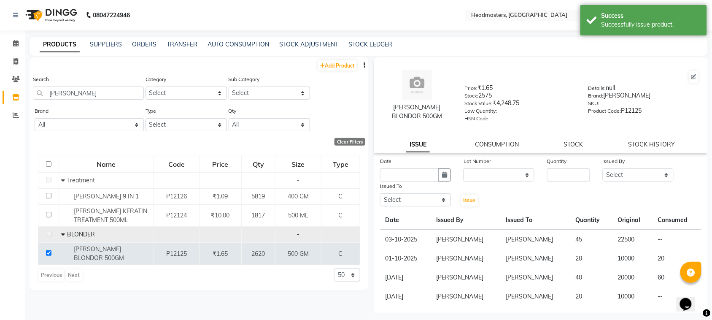
click at [423, 181] on div "Issued To" at bounding box center [415, 187] width 71 height 12
click at [420, 176] on input "text" at bounding box center [409, 174] width 59 height 13
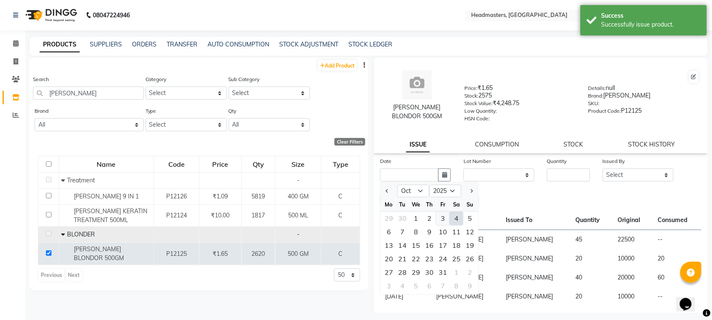
click at [440, 218] on div "3" at bounding box center [443, 219] width 14 height 14
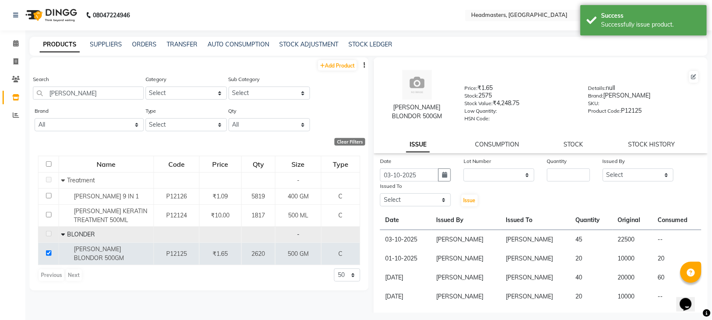
drag, startPoint x: 557, startPoint y: 184, endPoint x: 557, endPoint y: 176, distance: 7.2
click at [557, 183] on div "Date [DATE] Lot Number None Quantity Issued By Select ABID Amrit ANU [PERSON_NA…" at bounding box center [541, 182] width 334 height 51
click at [557, 176] on input "number" at bounding box center [568, 174] width 43 height 13
click at [608, 175] on select "Select ABID Amrit ANU [PERSON_NAME] [PERSON_NAME] HEAD MASTERS HONEY [PERSON_NA…" at bounding box center [638, 174] width 71 height 13
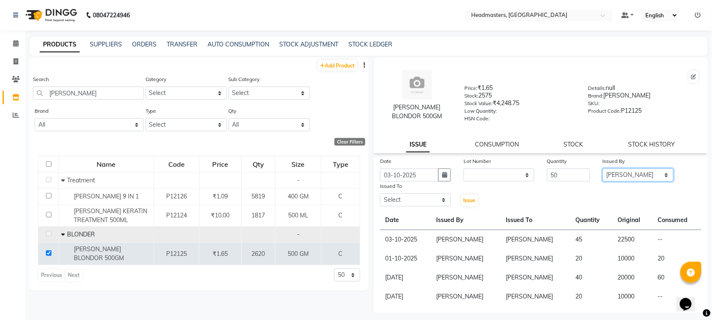
click at [603, 168] on select "Select ABID Amrit ANU [PERSON_NAME] [PERSON_NAME] HEAD MASTERS HONEY [PERSON_NA…" at bounding box center [638, 174] width 71 height 13
click at [411, 197] on select "Select ABID Amrit ANU [PERSON_NAME] [PERSON_NAME] HEAD MASTERS HONEY [PERSON_NA…" at bounding box center [415, 199] width 71 height 13
click at [380, 193] on select "Select ABID Amrit ANU [PERSON_NAME] [PERSON_NAME] HEAD MASTERS HONEY [PERSON_NA…" at bounding box center [415, 199] width 71 height 13
click at [465, 197] on span "Issue" at bounding box center [470, 200] width 12 height 6
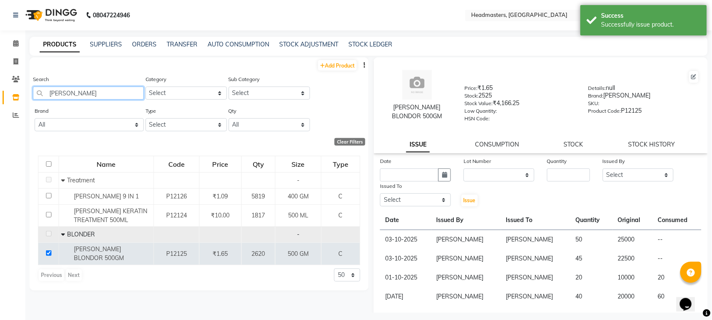
drag, startPoint x: 73, startPoint y: 89, endPoint x: 49, endPoint y: 95, distance: 24.1
click at [61, 91] on input "[PERSON_NAME]" at bounding box center [88, 92] width 111 height 13
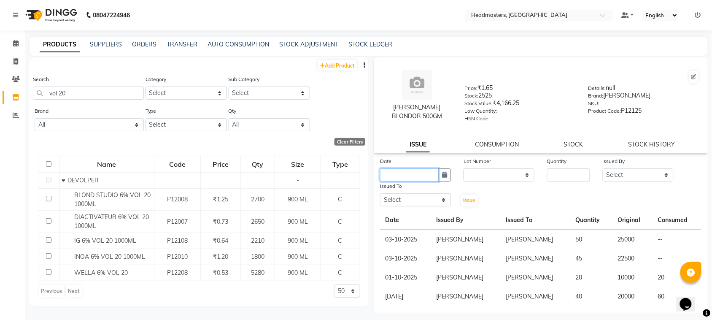
click at [414, 171] on input "text" at bounding box center [409, 174] width 59 height 13
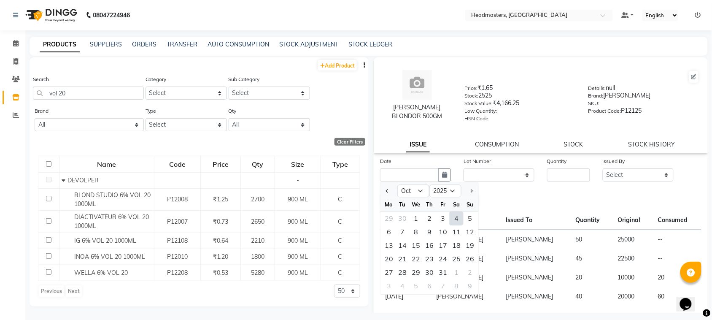
drag, startPoint x: 440, startPoint y: 219, endPoint x: 445, endPoint y: 219, distance: 5.5
click at [440, 219] on div "3" at bounding box center [443, 219] width 14 height 14
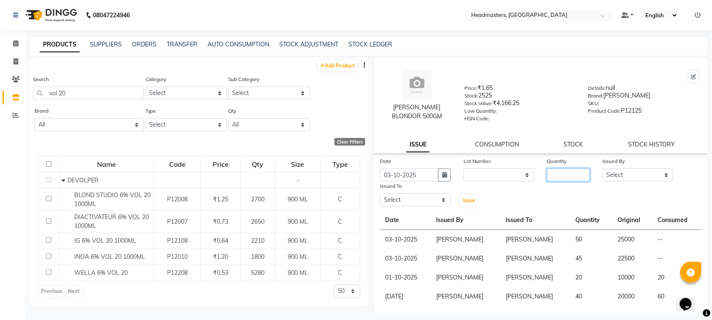
click at [564, 176] on input "number" at bounding box center [568, 174] width 43 height 13
click at [632, 166] on div "Issued By" at bounding box center [638, 163] width 71 height 12
click at [634, 171] on select "Select ABID Amrit ANU [PERSON_NAME] [PERSON_NAME] HEAD MASTERS HONEY [PERSON_NA…" at bounding box center [638, 174] width 71 height 13
click at [603, 168] on select "Select ABID Amrit ANU [PERSON_NAME] [PERSON_NAME] HEAD MASTERS HONEY [PERSON_NA…" at bounding box center [638, 174] width 71 height 13
drag, startPoint x: 423, startPoint y: 199, endPoint x: 426, endPoint y: 192, distance: 7.9
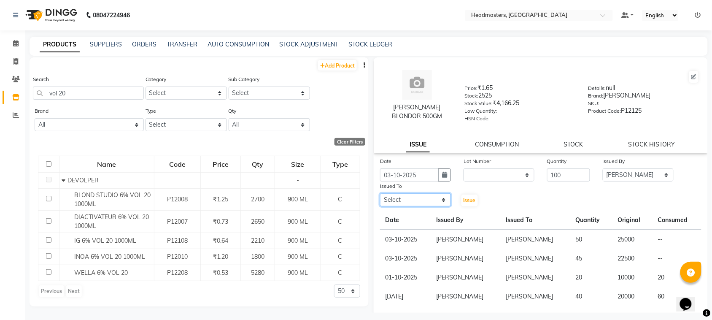
click at [423, 199] on select "Select ABID Amrit ANU [PERSON_NAME] [PERSON_NAME] HEAD MASTERS HONEY [PERSON_NA…" at bounding box center [415, 199] width 71 height 13
click at [380, 193] on select "Select ABID Amrit ANU [PERSON_NAME] [PERSON_NAME] HEAD MASTERS HONEY [PERSON_NA…" at bounding box center [415, 199] width 71 height 13
click at [467, 197] on span "Issue" at bounding box center [470, 200] width 12 height 6
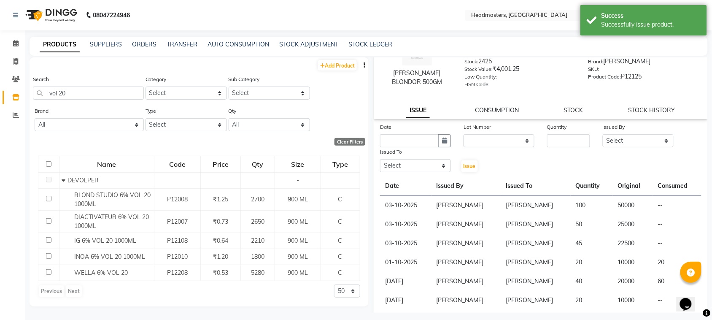
scroll to position [53, 0]
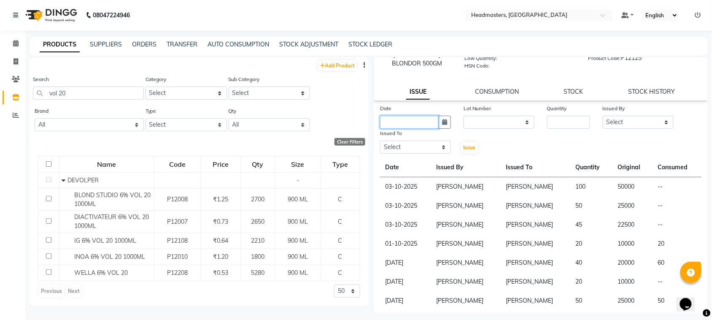
click at [399, 117] on input "text" at bounding box center [409, 122] width 59 height 13
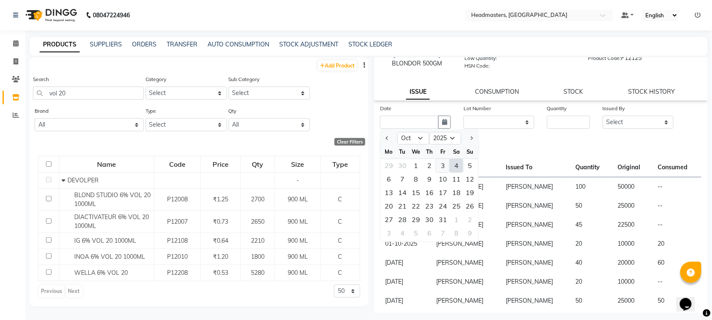
click at [439, 169] on div "3" at bounding box center [443, 166] width 14 height 14
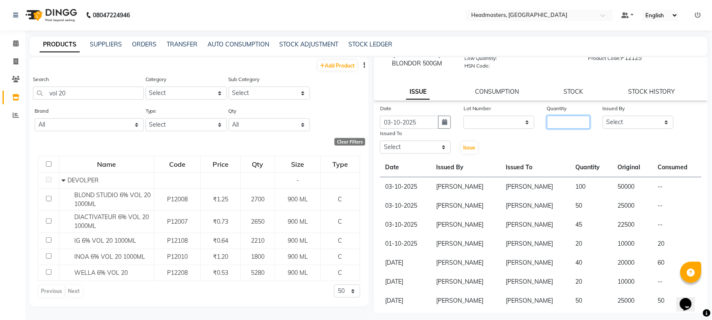
drag, startPoint x: 549, startPoint y: 121, endPoint x: 540, endPoint y: 121, distance: 9.3
click at [549, 121] on input "number" at bounding box center [568, 122] width 43 height 13
drag, startPoint x: 616, startPoint y: 122, endPoint x: 617, endPoint y: 107, distance: 15.6
click at [616, 122] on select "Select ABID Amrit ANU [PERSON_NAME] [PERSON_NAME] HEAD MASTERS HONEY [PERSON_NA…" at bounding box center [638, 122] width 71 height 13
click at [603, 116] on select "Select ABID Amrit ANU [PERSON_NAME] [PERSON_NAME] HEAD MASTERS HONEY [PERSON_NA…" at bounding box center [638, 122] width 71 height 13
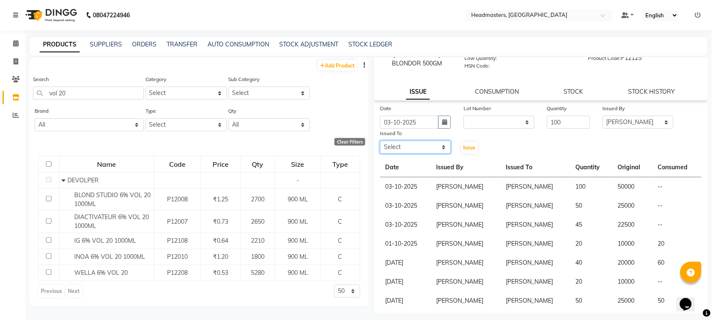
click at [388, 146] on select "Select ABID Amrit ANU [PERSON_NAME] [PERSON_NAME] HEAD MASTERS HONEY [PERSON_NA…" at bounding box center [415, 147] width 71 height 13
click at [380, 141] on select "Select ABID Amrit ANU [PERSON_NAME] [PERSON_NAME] HEAD MASTERS HONEY [PERSON_NA…" at bounding box center [415, 147] width 71 height 13
click at [470, 150] on button "Issue" at bounding box center [470, 148] width 16 height 12
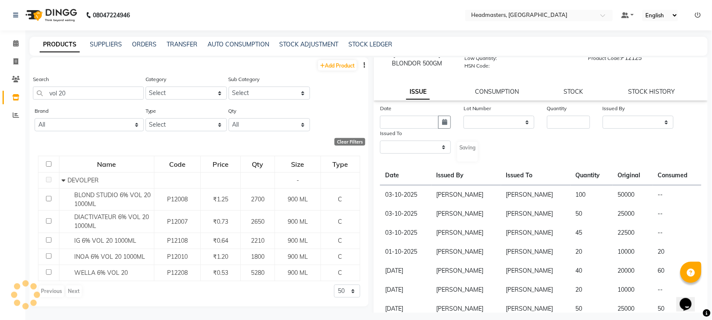
scroll to position [0, 0]
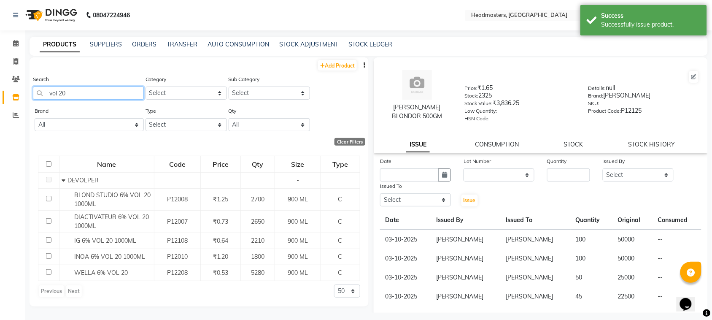
drag, startPoint x: 97, startPoint y: 89, endPoint x: 3, endPoint y: 93, distance: 94.2
click at [3, 93] on app-home "08047224946 Select Location × Headmasters, [GEOGRAPHIC_DATA] Default Panel My P…" at bounding box center [356, 162] width 712 height 325
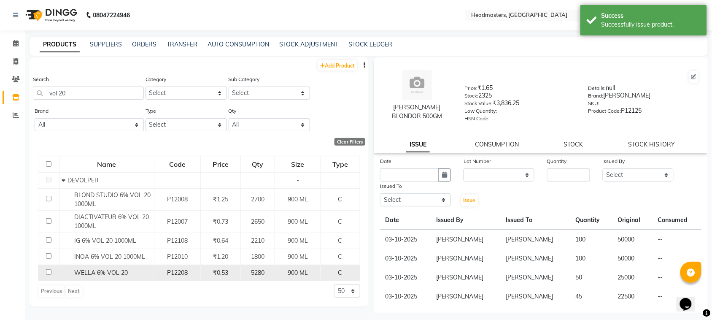
click at [114, 271] on span "WELLA 6% VOL 20" at bounding box center [101, 273] width 54 height 8
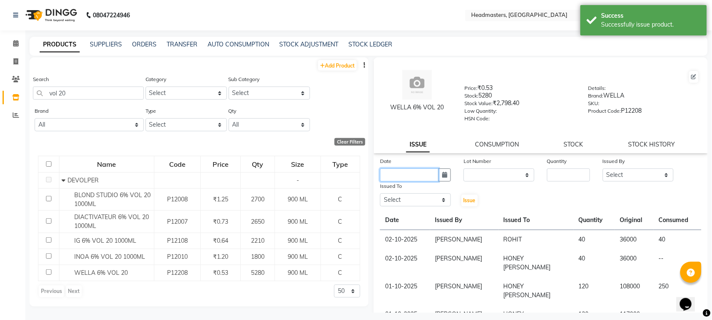
click at [412, 176] on input "text" at bounding box center [409, 174] width 59 height 13
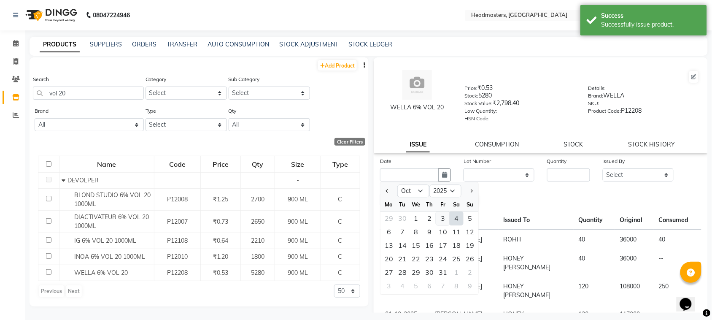
click at [440, 219] on div "3" at bounding box center [443, 219] width 14 height 14
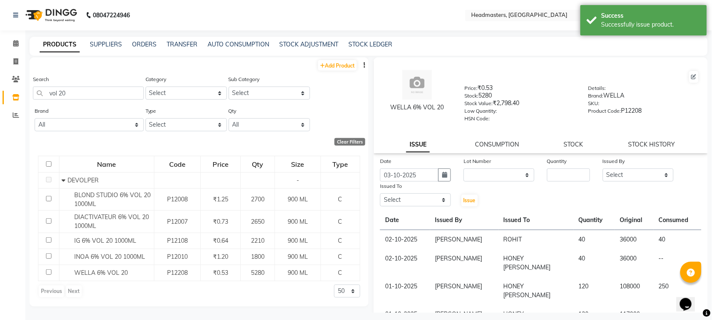
click at [555, 163] on div "Quantity" at bounding box center [568, 163] width 43 height 12
click at [554, 176] on input "number" at bounding box center [568, 174] width 43 height 13
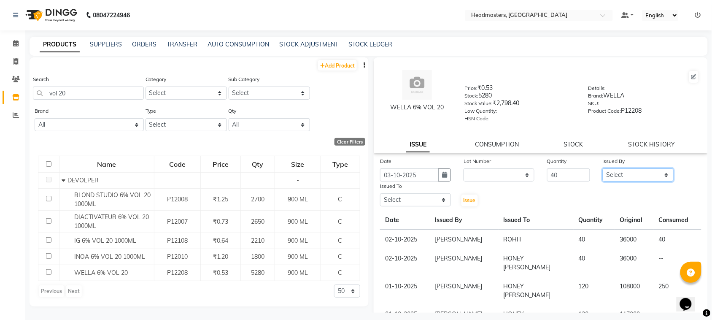
click at [627, 170] on select "Select ABID Amrit ANU [PERSON_NAME] [PERSON_NAME] HEAD MASTERS HONEY [PERSON_NA…" at bounding box center [638, 174] width 71 height 13
click at [603, 168] on select "Select ABID Amrit ANU [PERSON_NAME] [PERSON_NAME] HEAD MASTERS HONEY [PERSON_NA…" at bounding box center [638, 174] width 71 height 13
click at [397, 196] on select "Select ABID Amrit ANU [PERSON_NAME] [PERSON_NAME] HEAD MASTERS HONEY [PERSON_NA…" at bounding box center [415, 199] width 71 height 13
click at [380, 193] on select "Select ABID Amrit ANU [PERSON_NAME] [PERSON_NAME] HEAD MASTERS HONEY [PERSON_NA…" at bounding box center [415, 199] width 71 height 13
click at [472, 200] on span "Issue" at bounding box center [470, 200] width 12 height 6
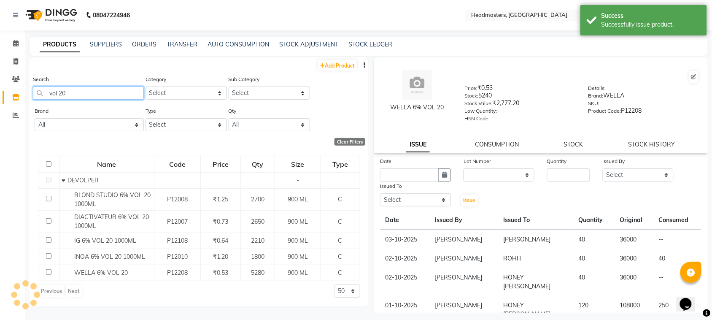
click at [89, 96] on input "vol 20" at bounding box center [88, 92] width 111 height 13
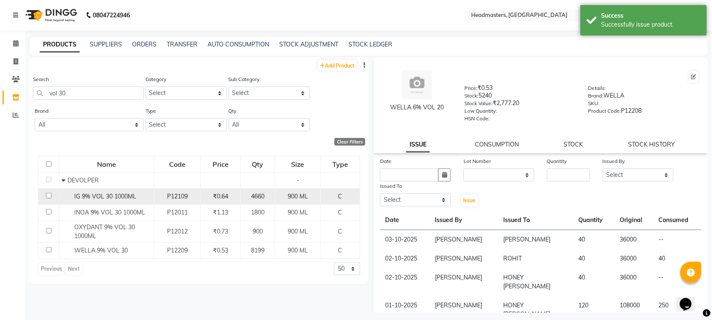
click at [133, 200] on div "IG 9% VOL 30 1000ML" at bounding box center [107, 196] width 90 height 9
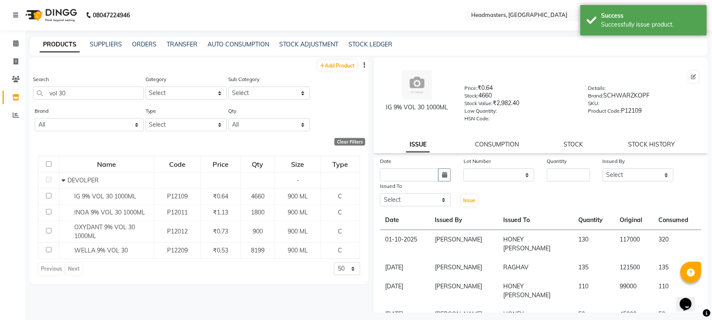
click at [386, 165] on div "Date" at bounding box center [415, 163] width 71 height 12
click at [387, 169] on input "text" at bounding box center [409, 174] width 59 height 13
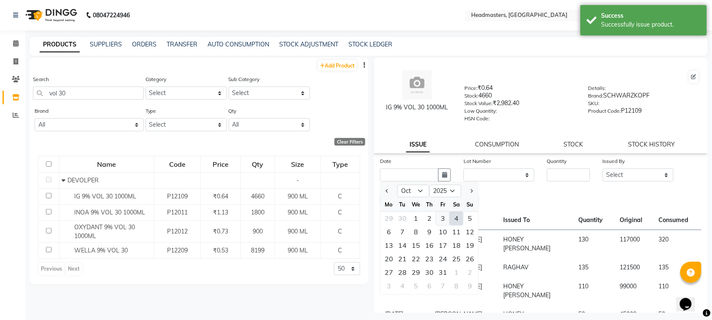
click at [439, 213] on div "3" at bounding box center [443, 219] width 14 height 14
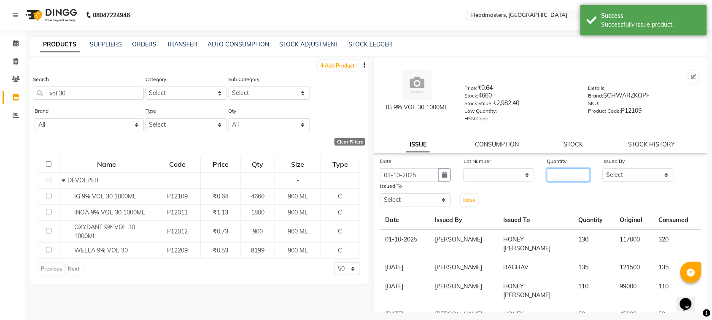
click at [556, 176] on input "number" at bounding box center [568, 174] width 43 height 13
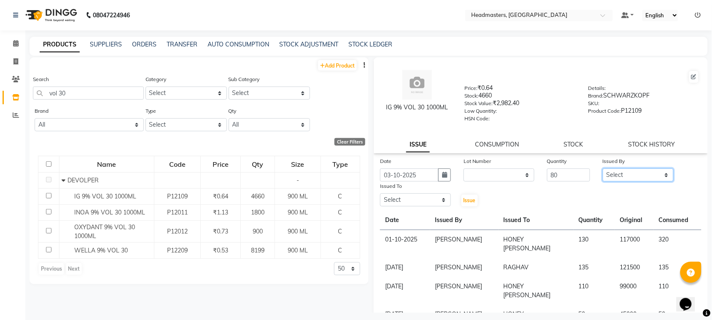
click at [634, 168] on select "Select ABID Amrit ANU [PERSON_NAME] [PERSON_NAME] HEAD MASTERS HONEY [PERSON_NA…" at bounding box center [638, 174] width 71 height 13
click at [603, 168] on select "Select ABID Amrit ANU [PERSON_NAME] [PERSON_NAME] HEAD MASTERS HONEY [PERSON_NA…" at bounding box center [638, 174] width 71 height 13
click at [435, 198] on select "Select ABID Amrit ANU [PERSON_NAME] [PERSON_NAME] HEAD MASTERS HONEY [PERSON_NA…" at bounding box center [415, 199] width 71 height 13
click at [380, 193] on select "Select ABID Amrit ANU [PERSON_NAME] [PERSON_NAME] HEAD MASTERS HONEY [PERSON_NA…" at bounding box center [415, 199] width 71 height 13
click at [642, 173] on select "Select ABID Amrit ANU [PERSON_NAME] [PERSON_NAME] HEAD MASTERS HONEY [PERSON_NA…" at bounding box center [638, 174] width 71 height 13
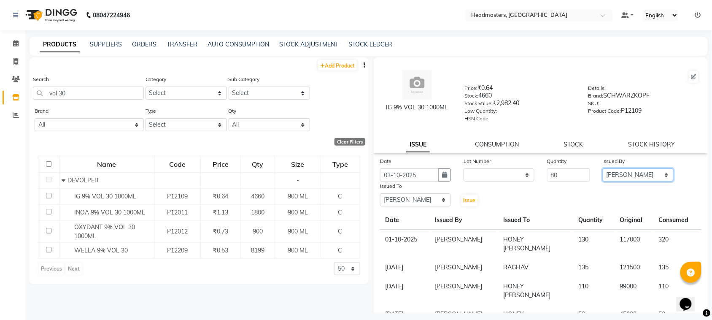
click at [603, 168] on select "Select ABID Amrit ANU [PERSON_NAME] [PERSON_NAME] HEAD MASTERS HONEY [PERSON_NA…" at bounding box center [638, 174] width 71 height 13
click at [468, 197] on span "Issue" at bounding box center [470, 200] width 12 height 6
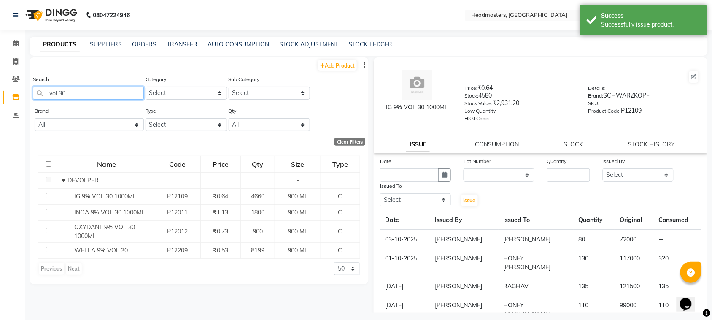
click at [91, 89] on input "vol 30" at bounding box center [88, 92] width 111 height 13
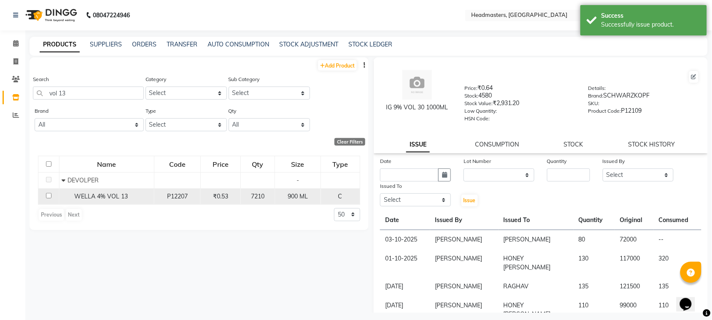
click at [137, 196] on div "WELLA 4% VOL 13" at bounding box center [107, 196] width 90 height 9
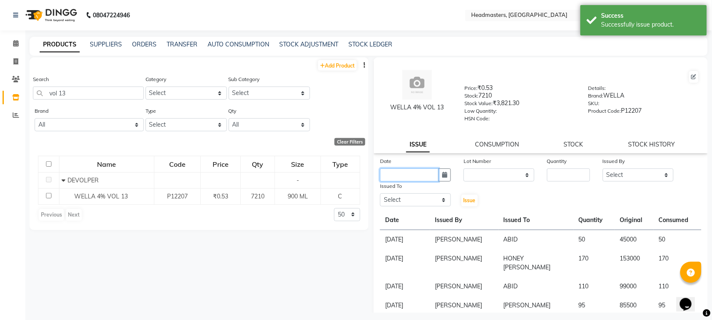
click at [389, 171] on input "text" at bounding box center [409, 174] width 59 height 13
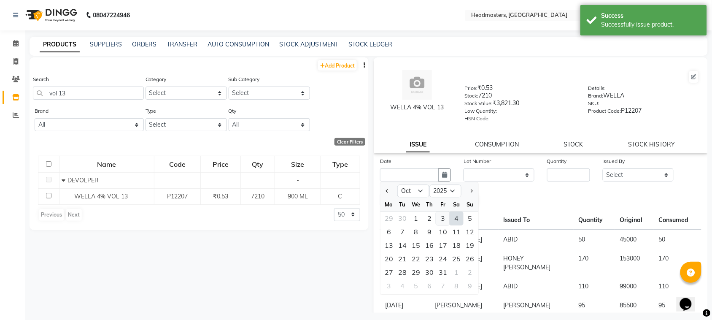
click at [442, 214] on div "3" at bounding box center [443, 219] width 14 height 14
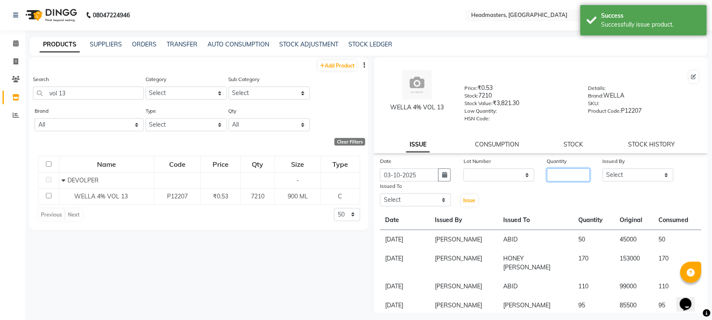
click at [554, 173] on input "number" at bounding box center [568, 174] width 43 height 13
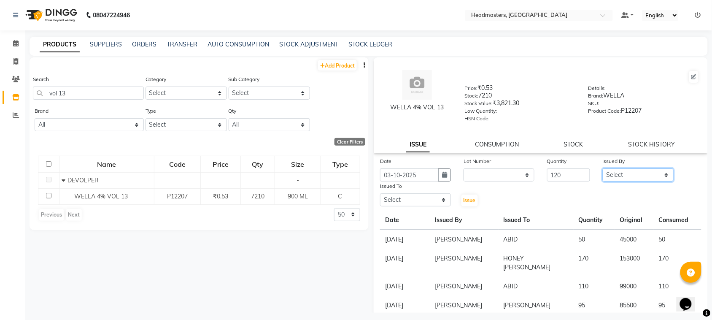
drag, startPoint x: 650, startPoint y: 171, endPoint x: 644, endPoint y: 166, distance: 8.1
click at [648, 170] on select "Select ABID Amrit ANU [PERSON_NAME] [PERSON_NAME] HEAD MASTERS HONEY [PERSON_NA…" at bounding box center [638, 174] width 71 height 13
click at [603, 168] on select "Select ABID Amrit ANU [PERSON_NAME] [PERSON_NAME] HEAD MASTERS HONEY [PERSON_NA…" at bounding box center [638, 174] width 71 height 13
click at [427, 199] on select "Select ABID Amrit ANU [PERSON_NAME] [PERSON_NAME] HEAD MASTERS HONEY [PERSON_NA…" at bounding box center [415, 199] width 71 height 13
click at [380, 193] on select "Select ABID Amrit ANU [PERSON_NAME] [PERSON_NAME] HEAD MASTERS HONEY [PERSON_NA…" at bounding box center [415, 199] width 71 height 13
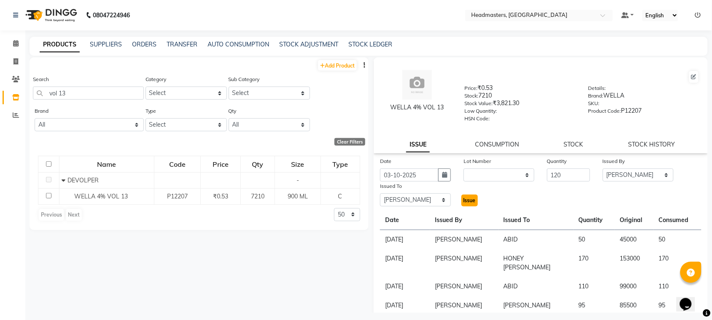
click at [464, 201] on span "Issue" at bounding box center [470, 200] width 12 height 6
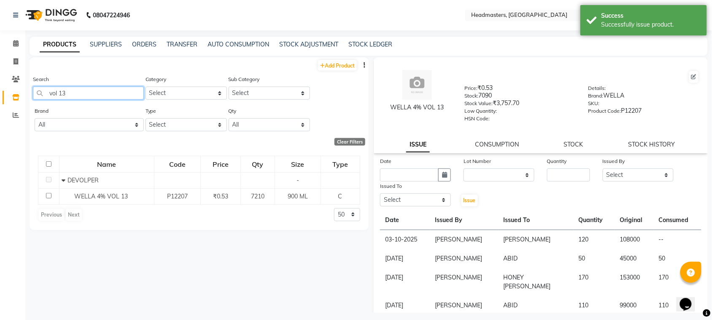
drag, startPoint x: 84, startPoint y: 89, endPoint x: 34, endPoint y: 91, distance: 50.7
click at [34, 91] on input "vol 13" at bounding box center [88, 92] width 111 height 13
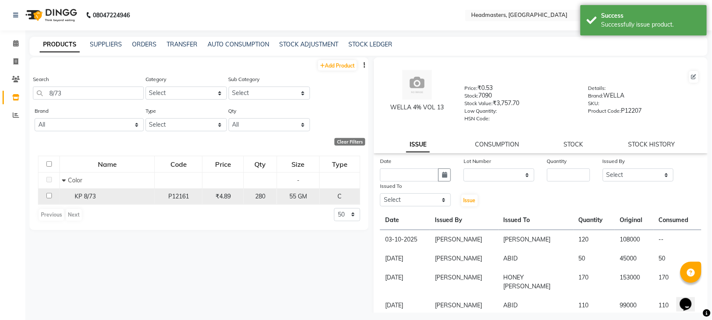
click at [77, 193] on span "KP 8/73" at bounding box center [85, 196] width 21 height 8
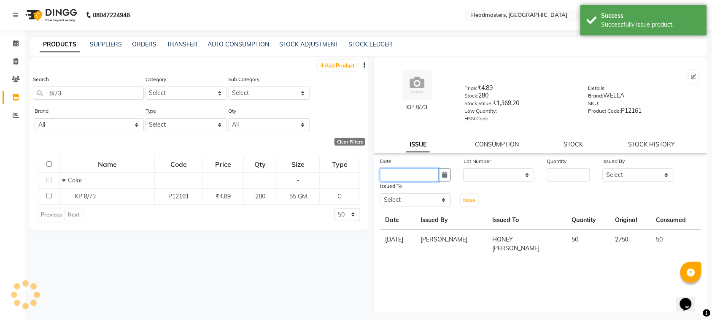
click at [412, 178] on input "text" at bounding box center [409, 174] width 59 height 13
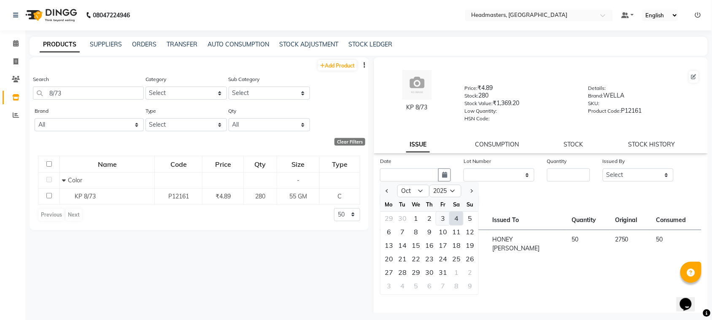
click at [441, 219] on div "3" at bounding box center [443, 219] width 14 height 14
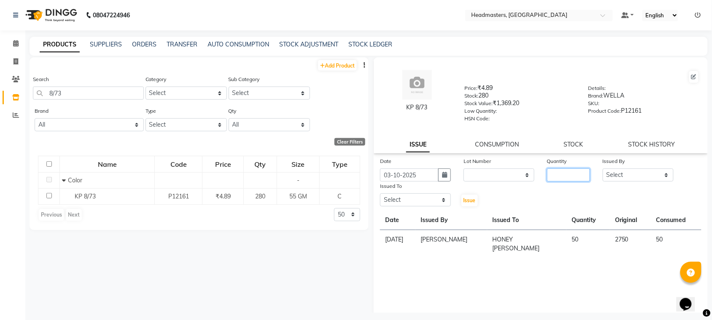
click at [558, 171] on input "number" at bounding box center [568, 174] width 43 height 13
click at [608, 176] on select "Select ABID Amrit ANU [PERSON_NAME] [PERSON_NAME] HEAD MASTERS HONEY [PERSON_NA…" at bounding box center [638, 174] width 71 height 13
click at [603, 168] on select "Select ABID Amrit ANU [PERSON_NAME] [PERSON_NAME] HEAD MASTERS HONEY [PERSON_NA…" at bounding box center [638, 174] width 71 height 13
click at [427, 197] on select "Select ABID Amrit ANU [PERSON_NAME] [PERSON_NAME] HEAD MASTERS HONEY [PERSON_NA…" at bounding box center [415, 199] width 71 height 13
click at [380, 193] on select "Select ABID Amrit ANU [PERSON_NAME] [PERSON_NAME] HEAD MASTERS HONEY [PERSON_NA…" at bounding box center [415, 199] width 71 height 13
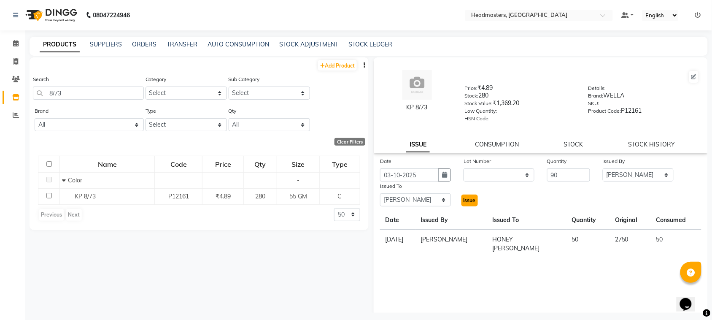
click at [473, 199] on span "Issue" at bounding box center [470, 200] width 12 height 6
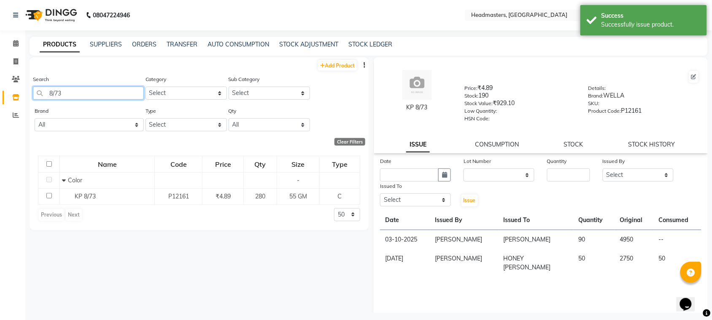
drag, startPoint x: 75, startPoint y: 93, endPoint x: 35, endPoint y: 93, distance: 39.7
click at [35, 93] on input "8/73" at bounding box center [88, 92] width 111 height 13
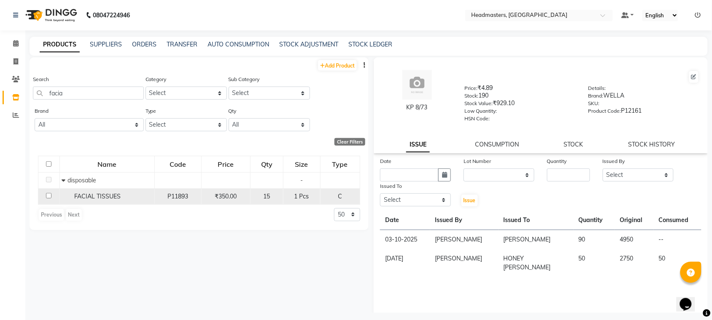
click at [84, 194] on span "FACIAL TISSUES" at bounding box center [97, 196] width 46 height 8
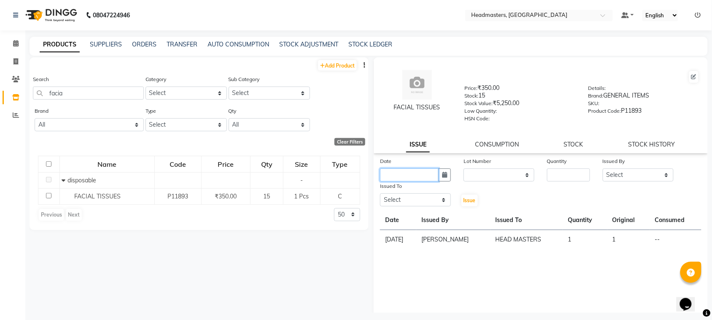
click at [396, 170] on input "text" at bounding box center [409, 174] width 59 height 13
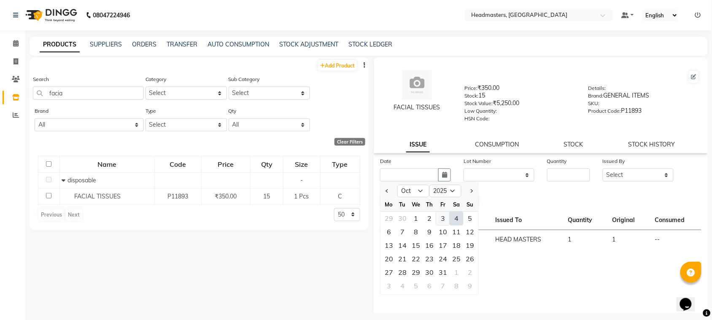
click at [442, 217] on div "3" at bounding box center [443, 219] width 14 height 14
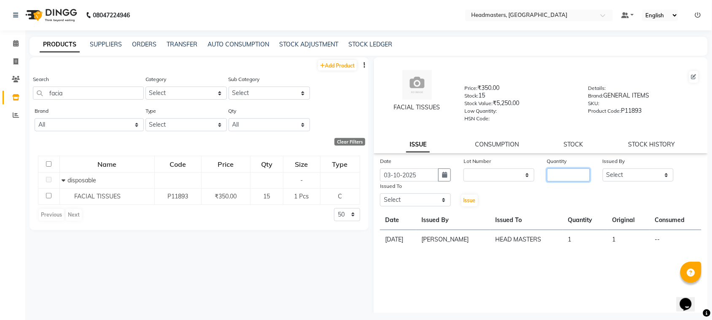
click at [572, 178] on input "number" at bounding box center [568, 174] width 43 height 13
drag, startPoint x: 650, startPoint y: 178, endPoint x: 650, endPoint y: 173, distance: 5.1
click at [650, 178] on select "Select ABID Amrit ANU [PERSON_NAME] [PERSON_NAME] HEAD MASTERS HONEY [PERSON_NA…" at bounding box center [638, 174] width 71 height 13
click at [603, 168] on select "Select ABID Amrit ANU [PERSON_NAME] [PERSON_NAME] HEAD MASTERS HONEY [PERSON_NA…" at bounding box center [638, 174] width 71 height 13
click at [406, 201] on select "Select ABID Amrit ANU [PERSON_NAME] [PERSON_NAME] HEAD MASTERS HONEY [PERSON_NA…" at bounding box center [415, 199] width 71 height 13
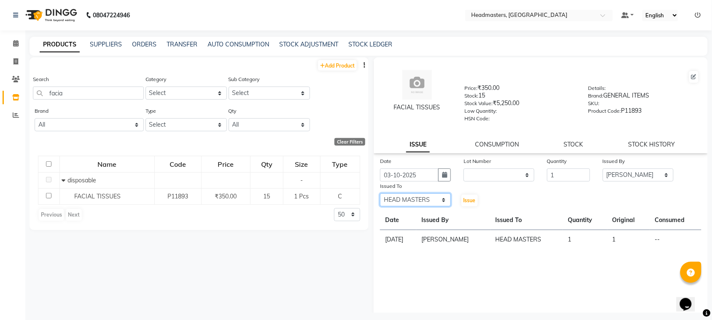
click at [380, 193] on select "Select ABID Amrit ANU [PERSON_NAME] [PERSON_NAME] HEAD MASTERS HONEY [PERSON_NA…" at bounding box center [415, 199] width 71 height 13
click at [473, 199] on button "Issue" at bounding box center [470, 201] width 16 height 12
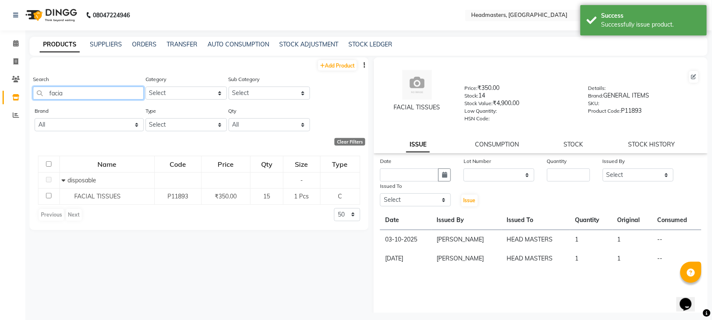
drag, startPoint x: 79, startPoint y: 98, endPoint x: 24, endPoint y: 104, distance: 56.1
click at [24, 104] on app-home "08047224946 Select Location × Headmasters, [GEOGRAPHIC_DATA] Default Panel My P…" at bounding box center [356, 162] width 712 height 325
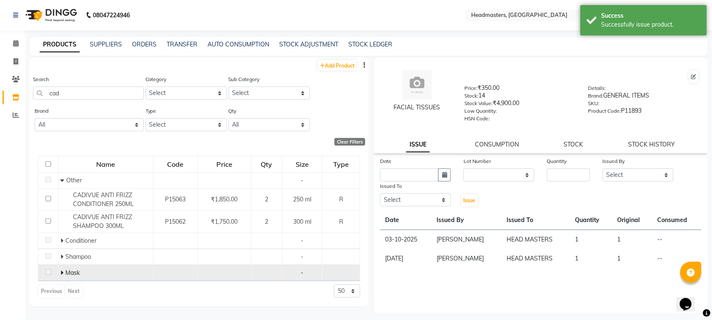
click at [70, 273] on span "Mask" at bounding box center [73, 273] width 14 height 8
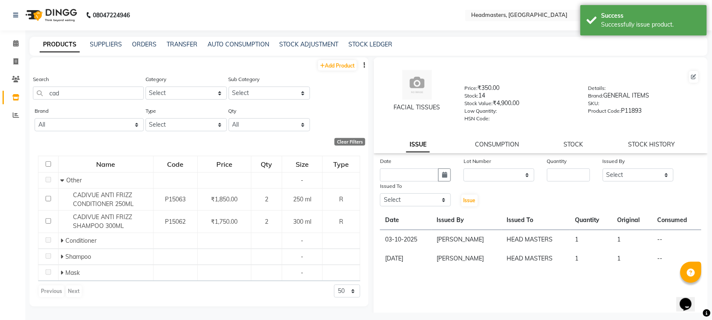
scroll to position [5, 0]
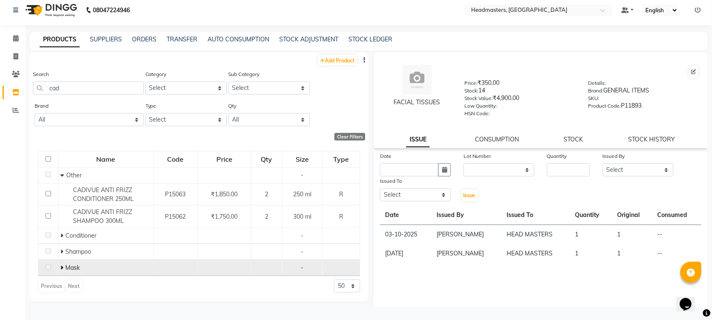
click at [62, 270] on icon at bounding box center [62, 268] width 3 height 6
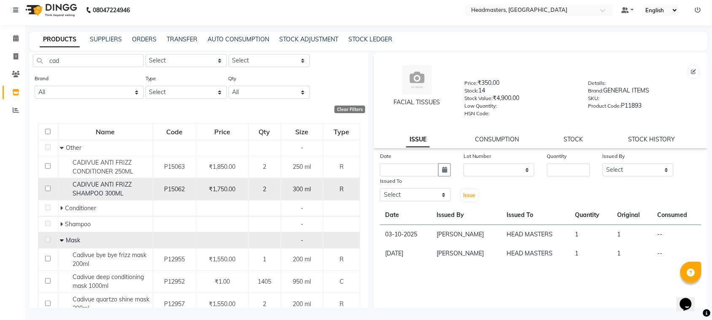
scroll to position [76, 0]
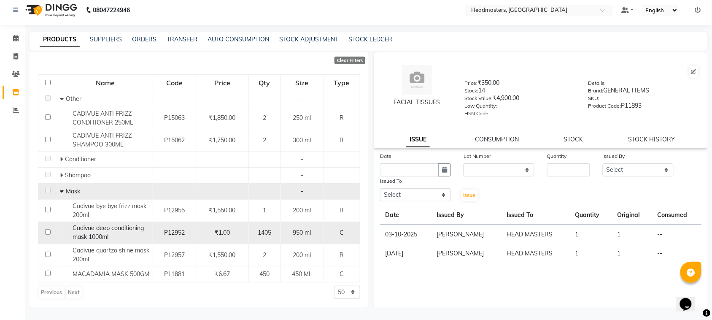
click at [48, 232] on input "checkbox" at bounding box center [47, 231] width 5 height 5
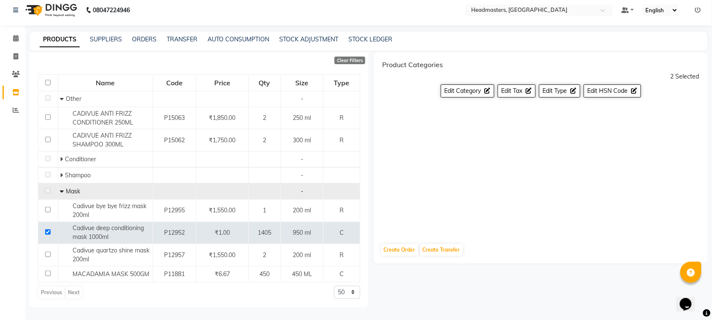
click at [115, 43] on div "SUPPLIERS" at bounding box center [106, 39] width 32 height 9
click at [94, 39] on link "SUPPLIERS" at bounding box center [106, 39] width 32 height 8
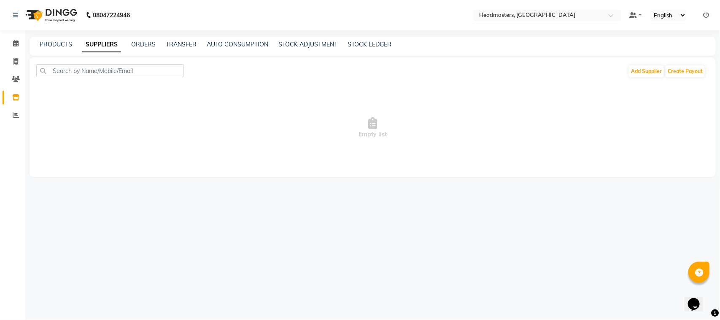
click at [57, 40] on div "PRODUCTS" at bounding box center [56, 44] width 32 height 9
click at [60, 44] on link "PRODUCTS" at bounding box center [56, 45] width 32 height 8
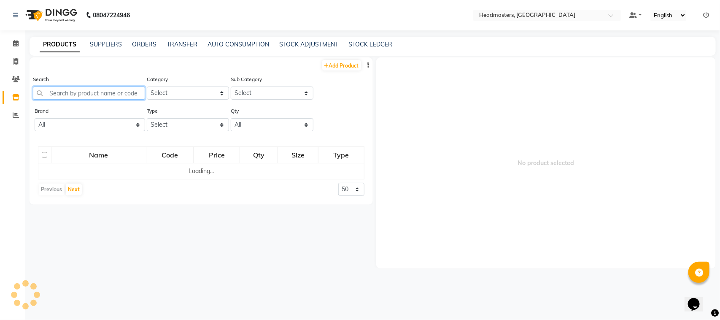
click at [66, 92] on input "text" at bounding box center [89, 92] width 112 height 13
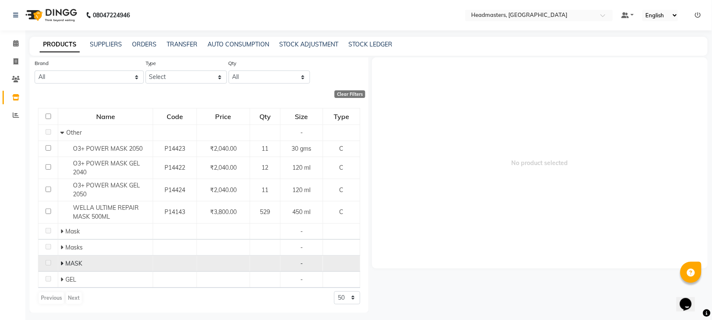
scroll to position [5, 0]
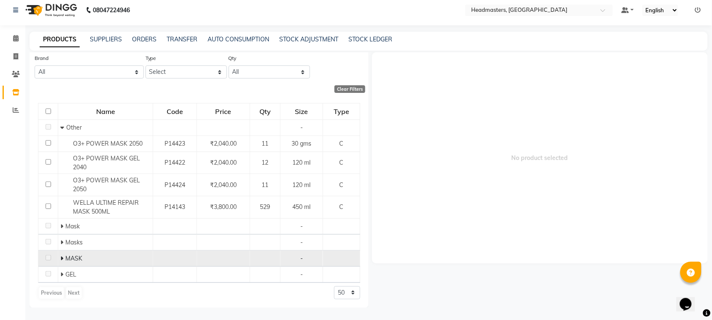
click at [60, 258] on icon at bounding box center [61, 258] width 3 height 6
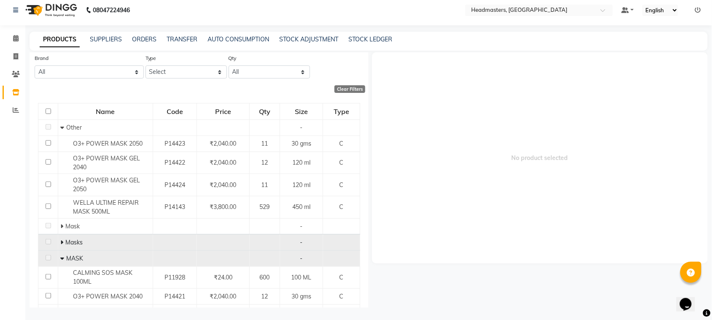
click at [62, 243] on span at bounding box center [62, 242] width 5 height 8
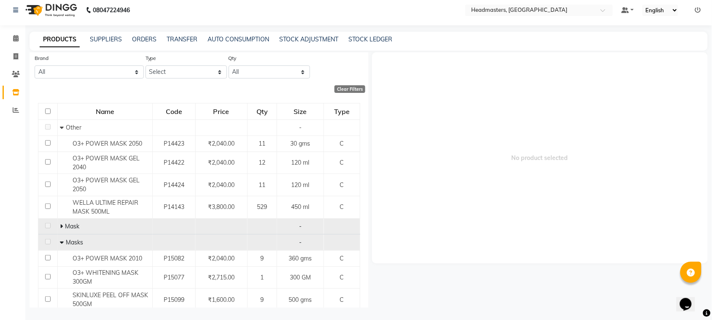
click at [60, 223] on icon at bounding box center [61, 226] width 3 height 6
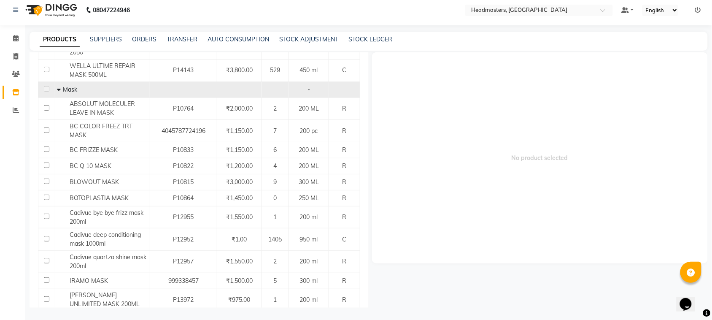
scroll to position [206, 0]
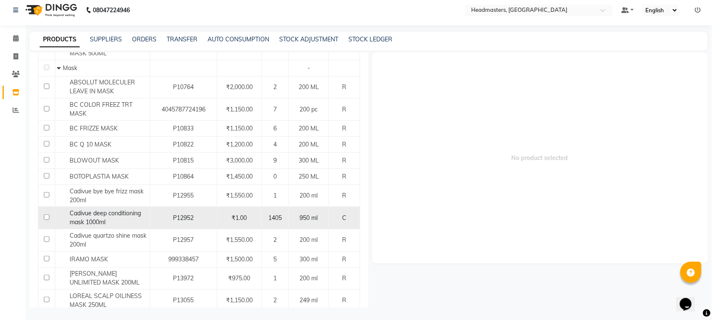
click at [45, 217] on input "checkbox" at bounding box center [46, 216] width 5 height 5
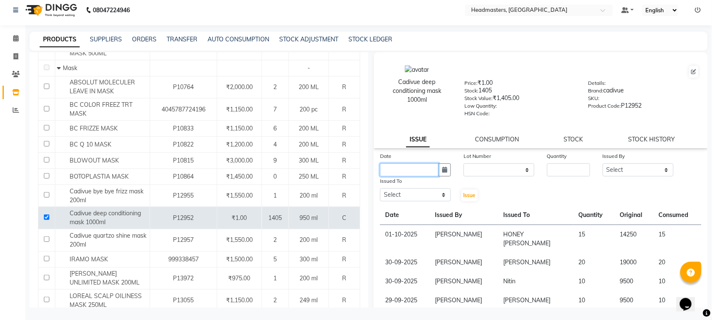
click at [404, 171] on input "text" at bounding box center [409, 169] width 59 height 13
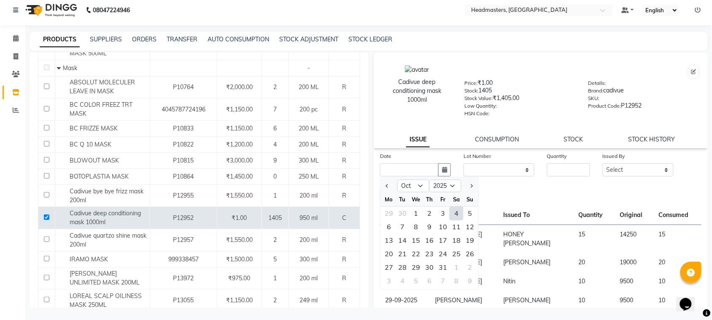
click at [442, 211] on div "3" at bounding box center [443, 214] width 14 height 14
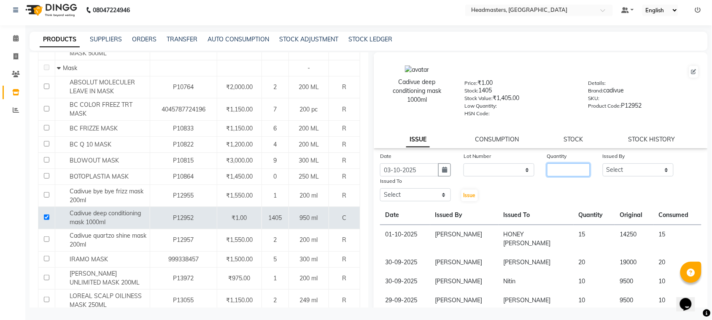
click at [551, 165] on input "number" at bounding box center [568, 169] width 43 height 13
drag, startPoint x: 631, startPoint y: 167, endPoint x: 631, endPoint y: 162, distance: 4.2
click at [631, 167] on select "Select ABID Amrit ANU [PERSON_NAME] [PERSON_NAME] HEAD MASTERS HONEY [PERSON_NA…" at bounding box center [638, 169] width 71 height 13
click at [603, 163] on select "Select ABID Amrit ANU [PERSON_NAME] [PERSON_NAME] HEAD MASTERS HONEY [PERSON_NA…" at bounding box center [638, 169] width 71 height 13
click at [416, 193] on select "Select ABID Amrit ANU [PERSON_NAME] [PERSON_NAME] HEAD MASTERS HONEY [PERSON_NA…" at bounding box center [415, 194] width 71 height 13
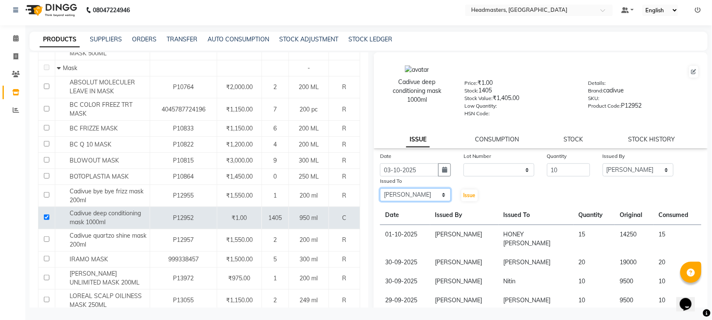
click at [380, 188] on select "Select ABID Amrit ANU [PERSON_NAME] [PERSON_NAME] HEAD MASTERS HONEY [PERSON_NA…" at bounding box center [415, 194] width 71 height 13
click at [463, 197] on button "Issue" at bounding box center [470, 195] width 16 height 12
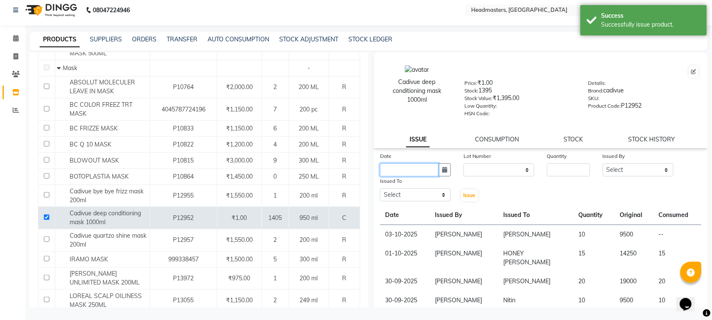
click at [409, 170] on input "text" at bounding box center [409, 169] width 59 height 13
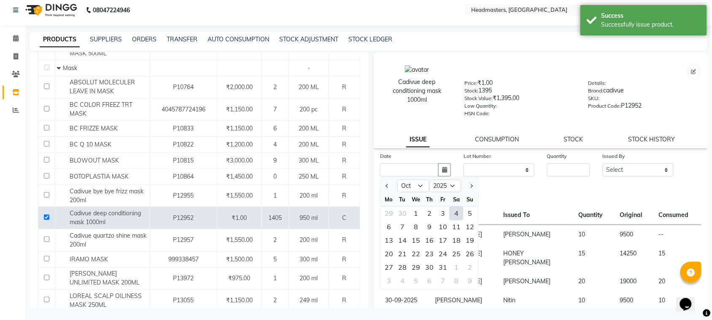
drag, startPoint x: 439, startPoint y: 209, endPoint x: 473, endPoint y: 202, distance: 34.6
click at [439, 209] on div "3" at bounding box center [443, 214] width 14 height 14
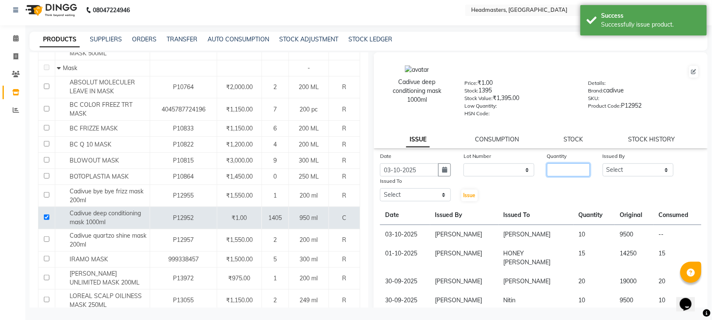
click at [581, 165] on input "number" at bounding box center [568, 169] width 43 height 13
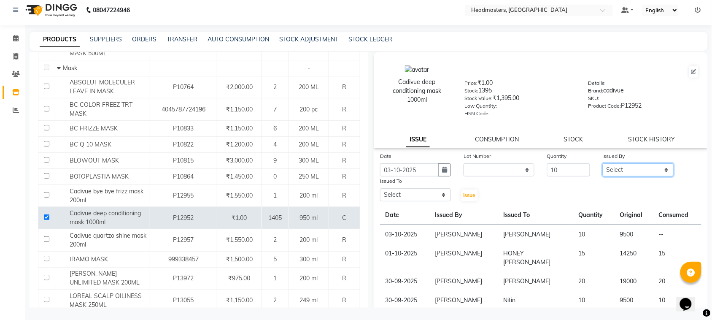
click at [634, 163] on select "Select ABID Amrit ANU [PERSON_NAME] [PERSON_NAME] HEAD MASTERS HONEY [PERSON_NA…" at bounding box center [638, 169] width 71 height 13
click at [603, 163] on select "Select ABID Amrit ANU [PERSON_NAME] [PERSON_NAME] HEAD MASTERS HONEY [PERSON_NA…" at bounding box center [638, 169] width 71 height 13
click at [472, 193] on span "Issue" at bounding box center [470, 195] width 12 height 6
click at [416, 167] on input "03-10-2025" at bounding box center [409, 169] width 59 height 13
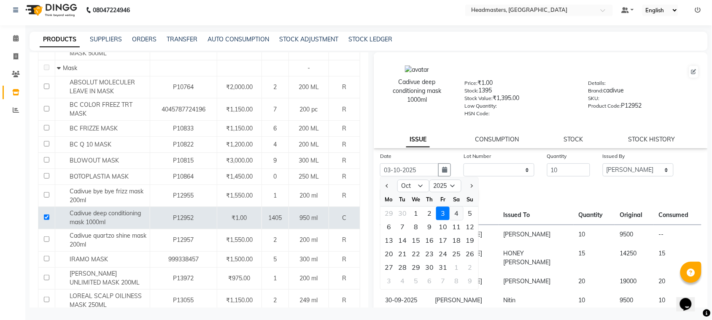
click at [455, 212] on div "4" at bounding box center [457, 214] width 14 height 14
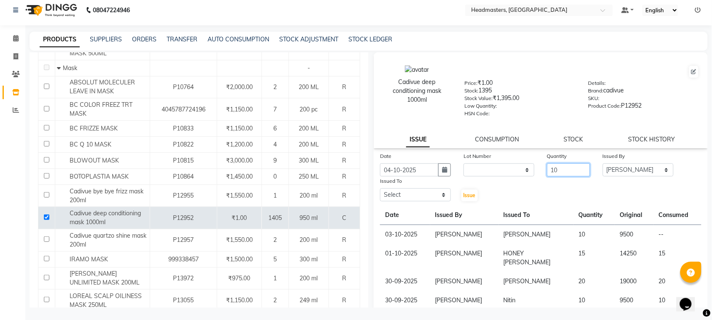
drag, startPoint x: 571, startPoint y: 168, endPoint x: 534, endPoint y: 185, distance: 41.0
click at [534, 185] on div "Date [DATE] Lot Number None Quantity 10 Issued By Select ABID Amrit ANU [PERSON…" at bounding box center [541, 176] width 334 height 51
click at [634, 168] on select "Select ABID Amrit ANU [PERSON_NAME] [PERSON_NAME] HEAD MASTERS HONEY [PERSON_NA…" at bounding box center [638, 169] width 71 height 13
click at [603, 163] on select "Select ABID Amrit ANU [PERSON_NAME] [PERSON_NAME] HEAD MASTERS HONEY [PERSON_NA…" at bounding box center [638, 169] width 71 height 13
click at [416, 191] on select "Select ABID Amrit ANU [PERSON_NAME] [PERSON_NAME] HEAD MASTERS HONEY [PERSON_NA…" at bounding box center [415, 194] width 71 height 13
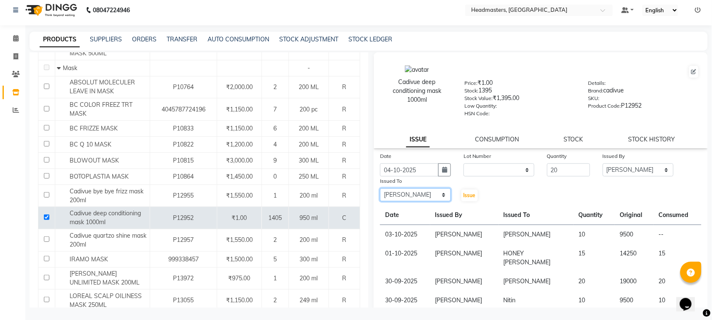
click at [380, 188] on select "Select ABID Amrit ANU [PERSON_NAME] [PERSON_NAME] HEAD MASTERS HONEY [PERSON_NA…" at bounding box center [415, 194] width 71 height 13
click at [464, 192] on span "Issue" at bounding box center [470, 195] width 12 height 6
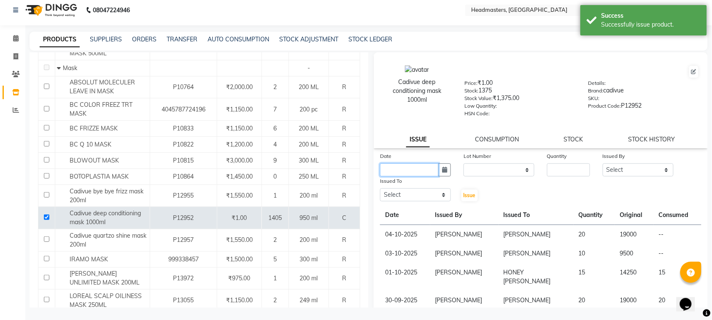
click at [422, 165] on input "text" at bounding box center [409, 169] width 59 height 13
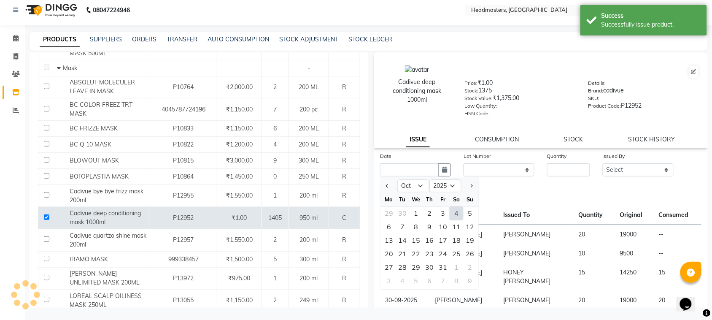
click at [457, 211] on div "4" at bounding box center [457, 214] width 14 height 14
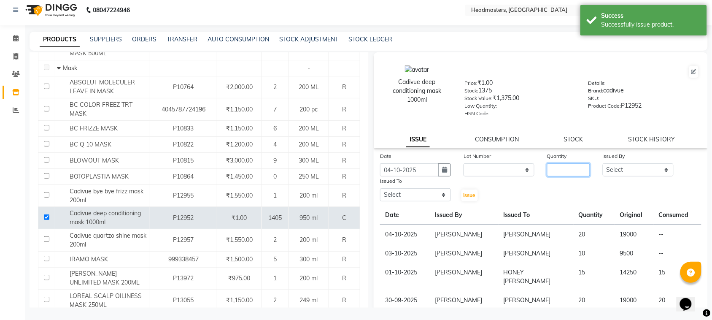
click at [553, 170] on input "number" at bounding box center [568, 169] width 43 height 13
click at [630, 165] on select "Select ABID Amrit ANU [PERSON_NAME] [PERSON_NAME] HEAD MASTERS HONEY [PERSON_NA…" at bounding box center [638, 169] width 71 height 13
click at [603, 163] on select "Select ABID Amrit ANU [PERSON_NAME] [PERSON_NAME] HEAD MASTERS HONEY [PERSON_NA…" at bounding box center [638, 169] width 71 height 13
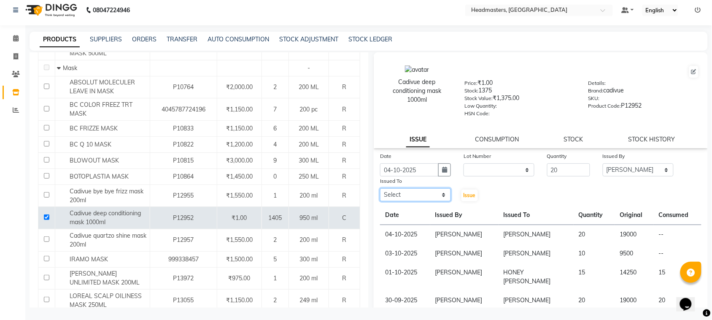
click at [414, 191] on select "Select ABID Amrit ANU [PERSON_NAME] [PERSON_NAME] HEAD MASTERS HONEY [PERSON_NA…" at bounding box center [415, 194] width 71 height 13
click at [380, 188] on select "Select ABID Amrit ANU [PERSON_NAME] [PERSON_NAME] HEAD MASTERS HONEY [PERSON_NA…" at bounding box center [415, 194] width 71 height 13
click at [467, 196] on span "Issue" at bounding box center [470, 195] width 12 height 6
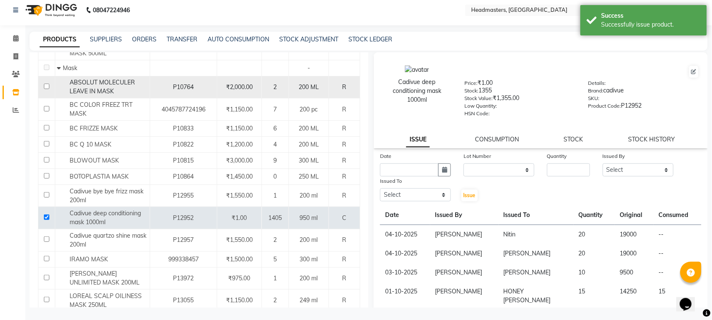
scroll to position [0, 0]
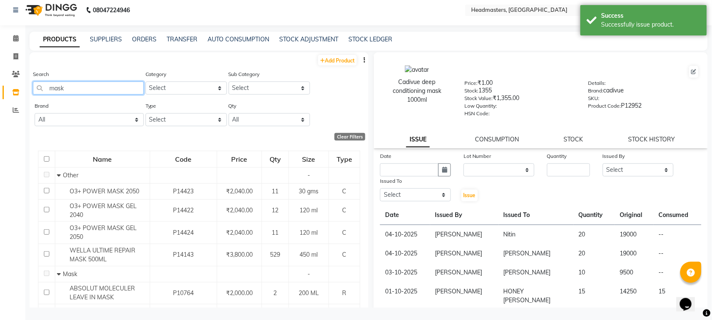
drag, startPoint x: 97, startPoint y: 83, endPoint x: 0, endPoint y: 100, distance: 98.5
click at [2, 100] on app-home "08047224946 Select Location × Headmasters, [GEOGRAPHIC_DATA] Default Panel My P…" at bounding box center [356, 157] width 712 height 325
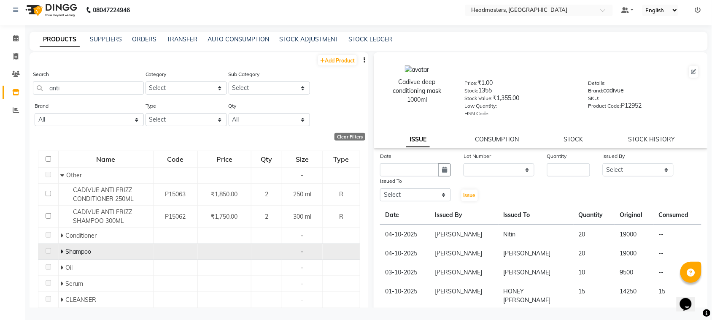
click at [77, 249] on span "Shampoo" at bounding box center [79, 252] width 26 height 8
click at [62, 251] on span at bounding box center [63, 252] width 5 height 8
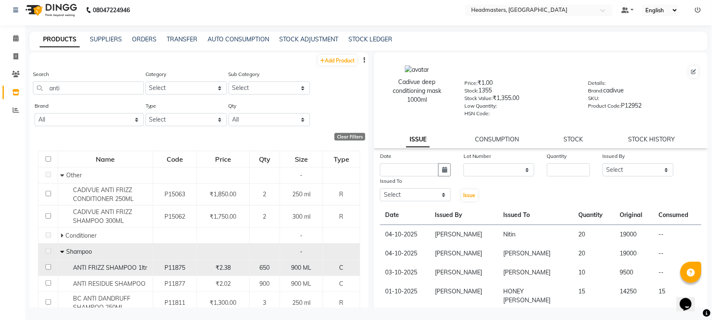
click at [47, 266] on input "checkbox" at bounding box center [48, 266] width 5 height 5
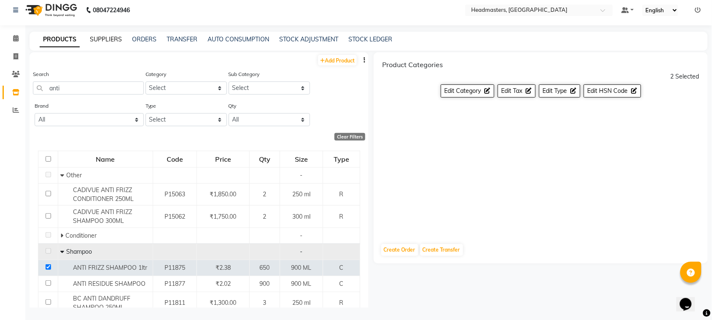
click at [113, 42] on link "SUPPLIERS" at bounding box center [106, 39] width 32 height 8
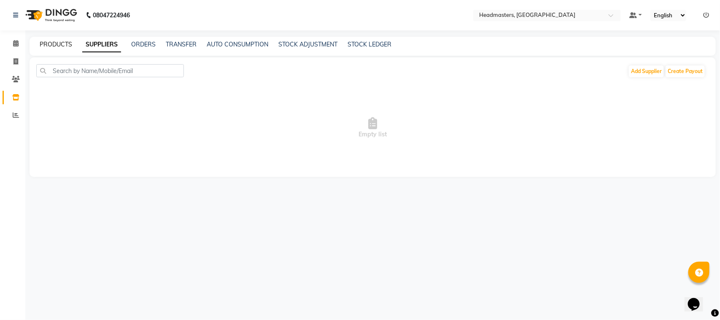
click at [65, 44] on link "PRODUCTS" at bounding box center [56, 45] width 32 height 8
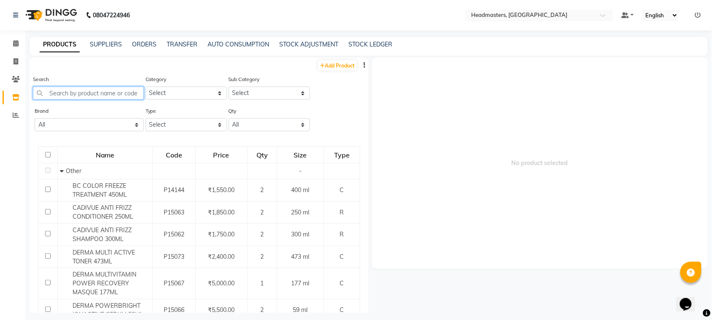
click at [84, 90] on input "text" at bounding box center [88, 92] width 111 height 13
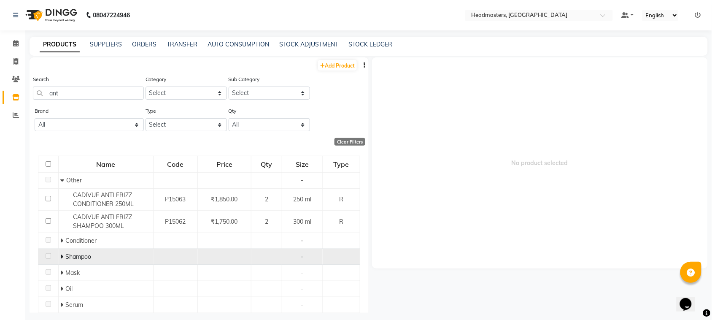
click at [61, 256] on icon at bounding box center [62, 257] width 3 height 6
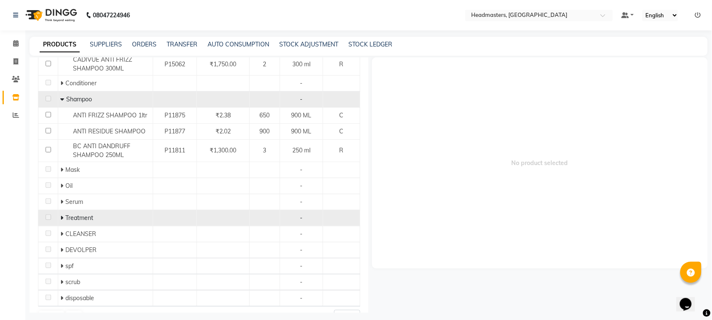
scroll to position [158, 0]
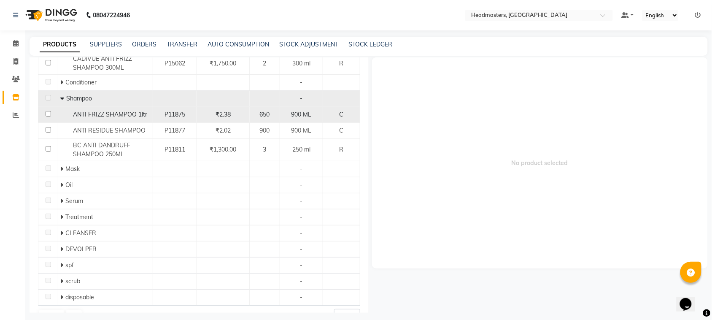
click at [47, 114] on input "checkbox" at bounding box center [48, 113] width 5 height 5
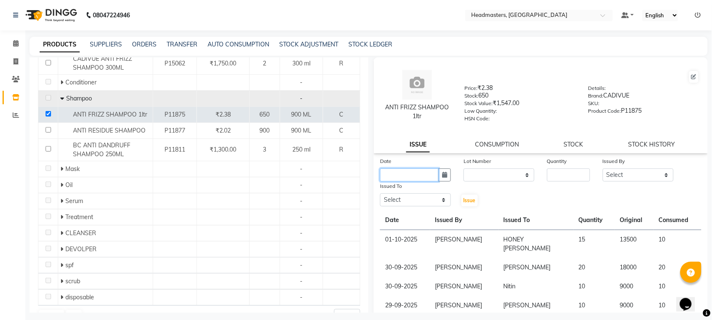
click at [415, 171] on input "text" at bounding box center [409, 174] width 59 height 13
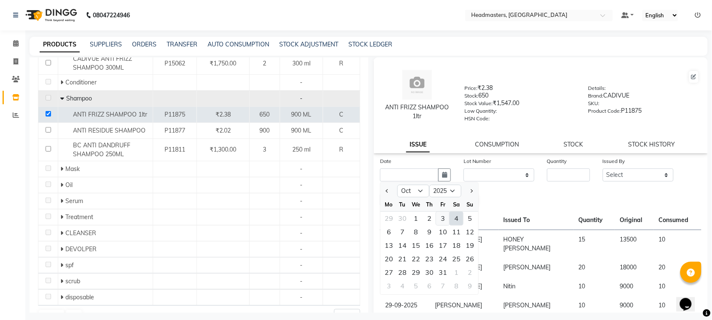
click at [443, 219] on div "3" at bounding box center [443, 219] width 14 height 14
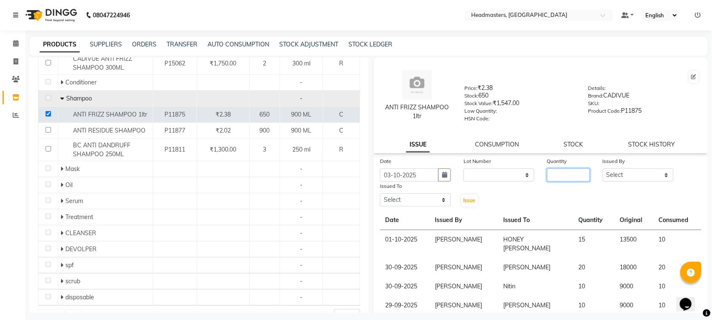
click at [576, 172] on input "number" at bounding box center [568, 174] width 43 height 13
click at [622, 173] on select "Select ABID Amrit ANU [PERSON_NAME] [PERSON_NAME] HEAD MASTERS HONEY [PERSON_NA…" at bounding box center [638, 174] width 71 height 13
click at [603, 168] on select "Select ABID Amrit ANU [PERSON_NAME] [PERSON_NAME] HEAD MASTERS HONEY [PERSON_NA…" at bounding box center [638, 174] width 71 height 13
click at [400, 196] on select "Select ABID Amrit ANU [PERSON_NAME] [PERSON_NAME] HEAD MASTERS HONEY [PERSON_NA…" at bounding box center [415, 199] width 71 height 13
click at [380, 193] on select "Select ABID Amrit ANU [PERSON_NAME] [PERSON_NAME] HEAD MASTERS HONEY [PERSON_NA…" at bounding box center [415, 199] width 71 height 13
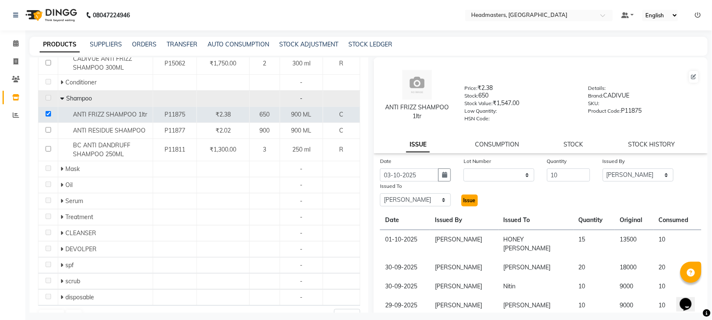
click at [465, 199] on span "Issue" at bounding box center [470, 200] width 12 height 6
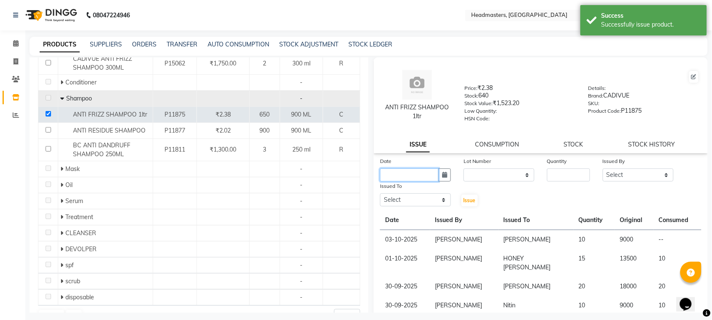
click at [430, 170] on input "text" at bounding box center [409, 174] width 59 height 13
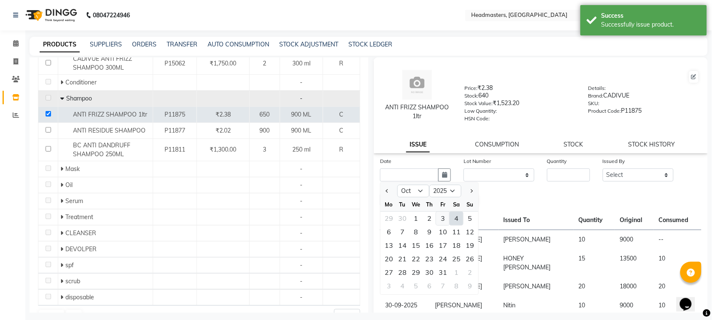
click at [438, 212] on div "3" at bounding box center [443, 219] width 14 height 14
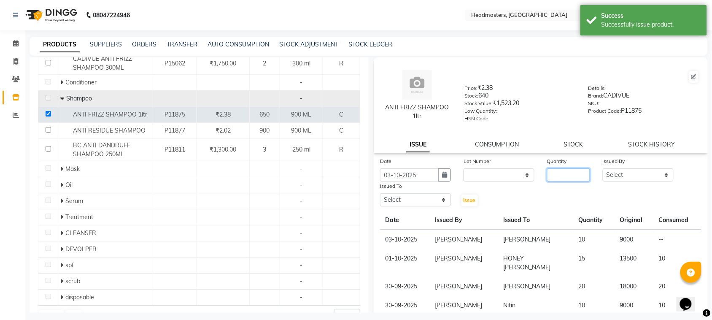
click at [553, 172] on input "number" at bounding box center [568, 174] width 43 height 13
click at [614, 180] on select "Select ABID Amrit ANU [PERSON_NAME] [PERSON_NAME] HEAD MASTERS HONEY [PERSON_NA…" at bounding box center [638, 174] width 71 height 13
click at [603, 168] on select "Select ABID Amrit ANU [PERSON_NAME] [PERSON_NAME] HEAD MASTERS HONEY [PERSON_NA…" at bounding box center [638, 174] width 71 height 13
click at [430, 203] on select "Select ABID Amrit ANU [PERSON_NAME] [PERSON_NAME] HEAD MASTERS HONEY [PERSON_NA…" at bounding box center [415, 199] width 71 height 13
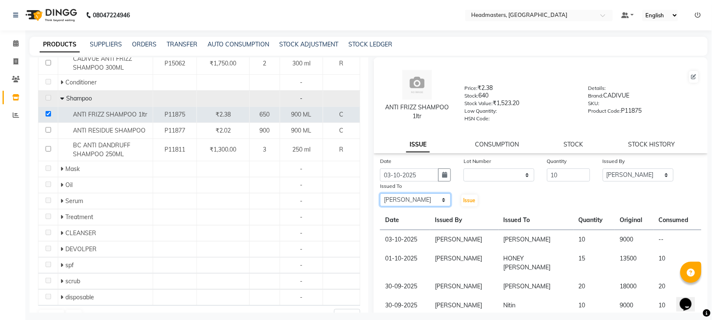
click at [380, 193] on select "Select ABID Amrit ANU [PERSON_NAME] [PERSON_NAME] HEAD MASTERS HONEY [PERSON_NA…" at bounding box center [415, 199] width 71 height 13
click at [463, 195] on button "Issue" at bounding box center [470, 201] width 16 height 12
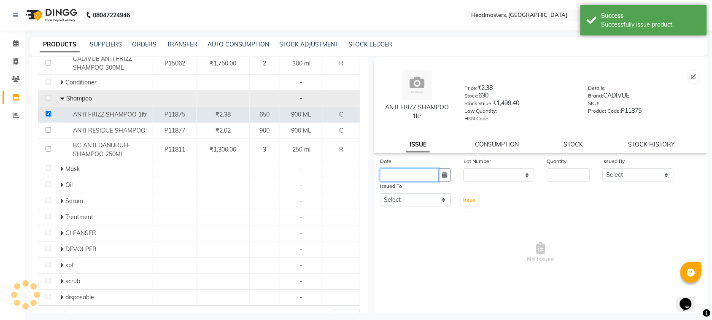
click at [414, 177] on input "text" at bounding box center [409, 174] width 59 height 13
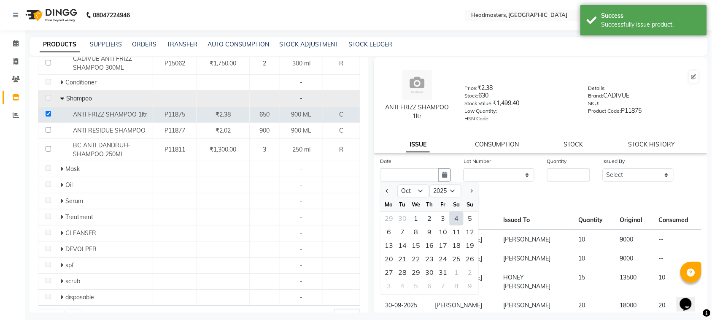
click at [458, 214] on div "4" at bounding box center [457, 219] width 14 height 14
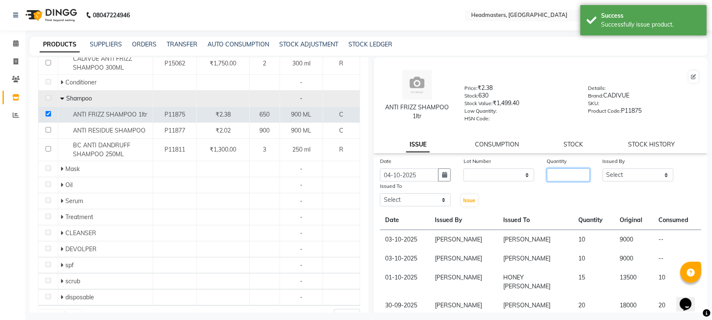
click at [556, 176] on input "number" at bounding box center [568, 174] width 43 height 13
click at [616, 176] on select "Select ABID Amrit ANU [PERSON_NAME] [PERSON_NAME] HEAD MASTERS HONEY [PERSON_NA…" at bounding box center [638, 174] width 71 height 13
click at [603, 168] on select "Select ABID Amrit ANU [PERSON_NAME] [PERSON_NAME] HEAD MASTERS HONEY [PERSON_NA…" at bounding box center [638, 174] width 71 height 13
click at [406, 200] on select "Select ABID Amrit ANU [PERSON_NAME] [PERSON_NAME] HEAD MASTERS HONEY [PERSON_NA…" at bounding box center [415, 199] width 71 height 13
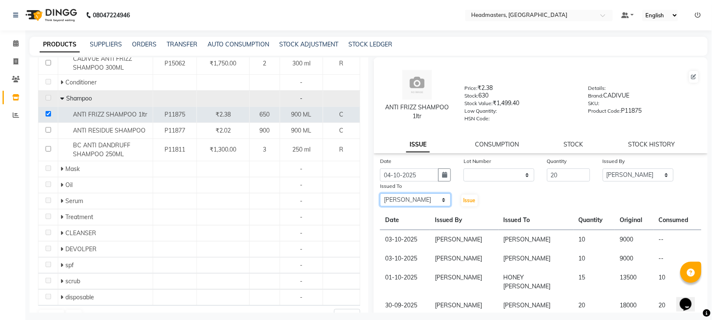
click at [380, 193] on select "Select ABID Amrit ANU [PERSON_NAME] [PERSON_NAME] HEAD MASTERS HONEY [PERSON_NA…" at bounding box center [415, 199] width 71 height 13
click at [467, 201] on span "Issue" at bounding box center [470, 200] width 12 height 6
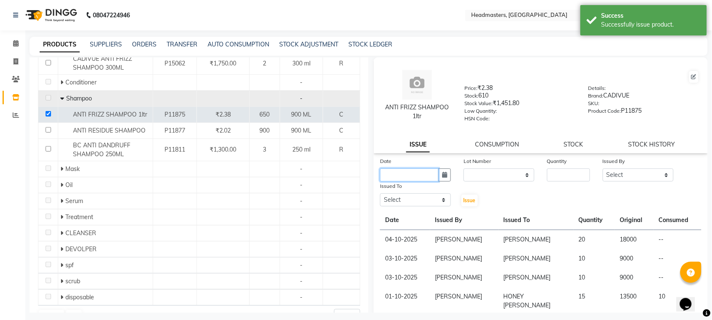
click at [427, 174] on input "text" at bounding box center [409, 174] width 59 height 13
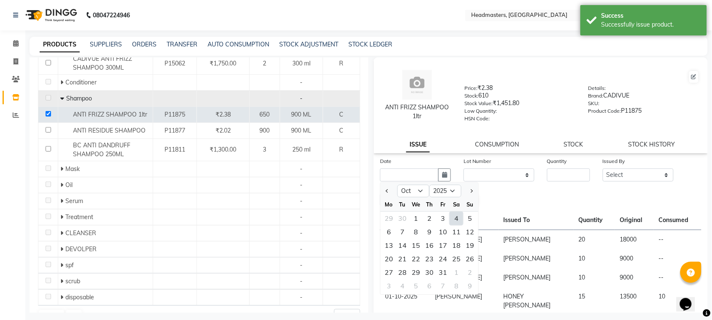
click at [453, 214] on div "4" at bounding box center [457, 219] width 14 height 14
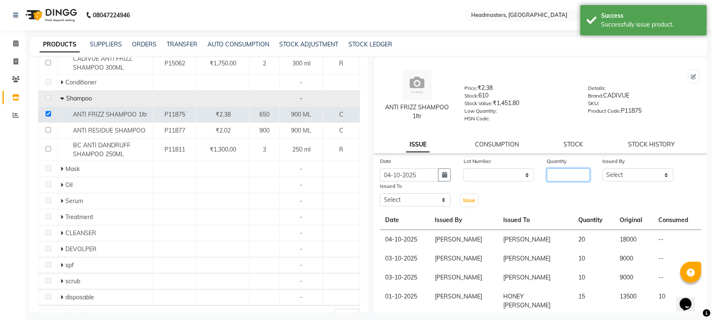
click at [551, 172] on input "number" at bounding box center [568, 174] width 43 height 13
drag, startPoint x: 615, startPoint y: 173, endPoint x: 615, endPoint y: 167, distance: 6.3
click at [615, 173] on select "Select ABID Amrit ANU [PERSON_NAME] [PERSON_NAME] HEAD MASTERS HONEY [PERSON_NA…" at bounding box center [638, 174] width 71 height 13
click at [603, 168] on select "Select ABID Amrit ANU [PERSON_NAME] [PERSON_NAME] HEAD MASTERS HONEY [PERSON_NA…" at bounding box center [638, 174] width 71 height 13
click at [414, 195] on select "Select ABID Amrit ANU [PERSON_NAME] [PERSON_NAME] HEAD MASTERS HONEY [PERSON_NA…" at bounding box center [415, 199] width 71 height 13
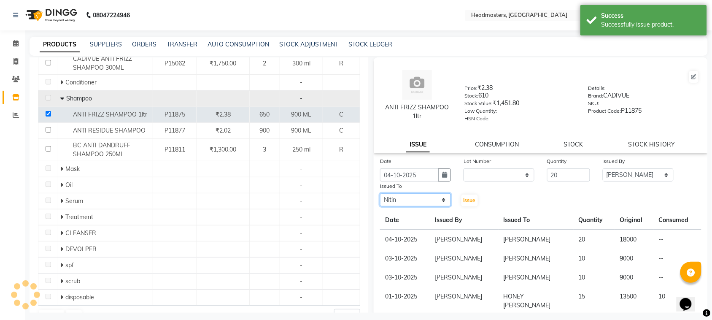
click at [380, 193] on select "Select ABID Amrit ANU [PERSON_NAME] [PERSON_NAME] HEAD MASTERS HONEY [PERSON_NA…" at bounding box center [415, 199] width 71 height 13
click at [468, 204] on button "Issue" at bounding box center [470, 201] width 16 height 12
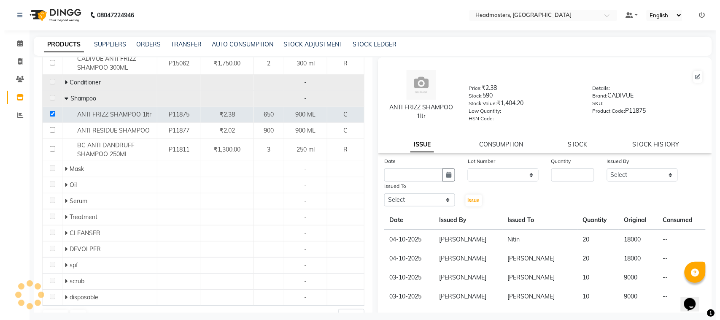
scroll to position [0, 0]
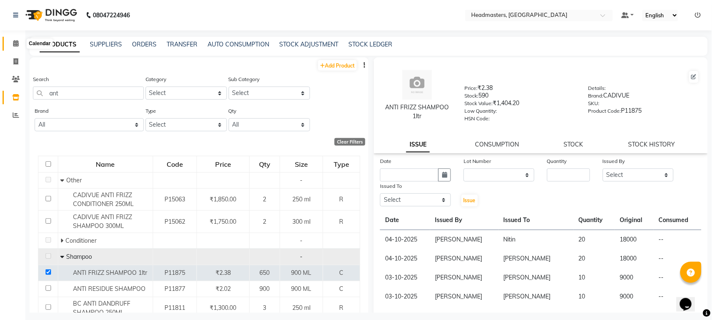
click at [16, 43] on icon at bounding box center [15, 43] width 5 height 6
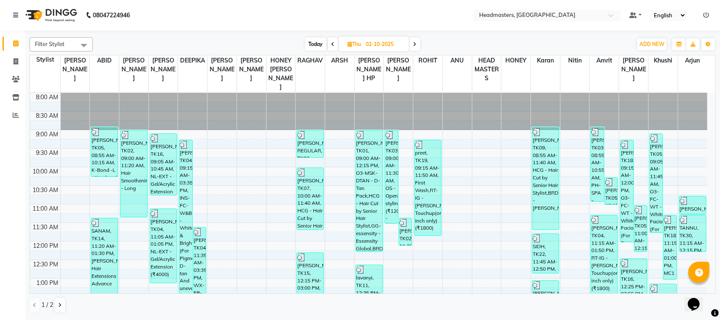
click at [416, 43] on icon at bounding box center [414, 44] width 3 height 5
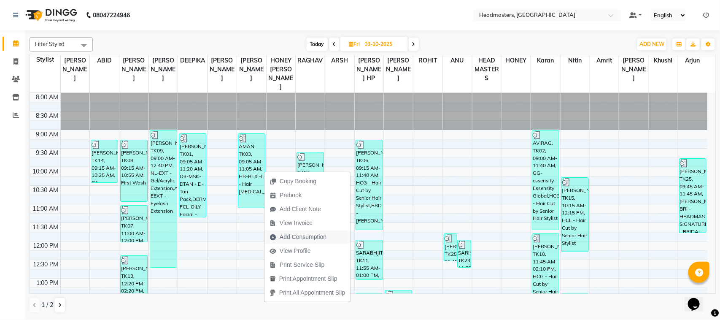
click at [300, 236] on span "Add Consumption" at bounding box center [303, 236] width 47 height 9
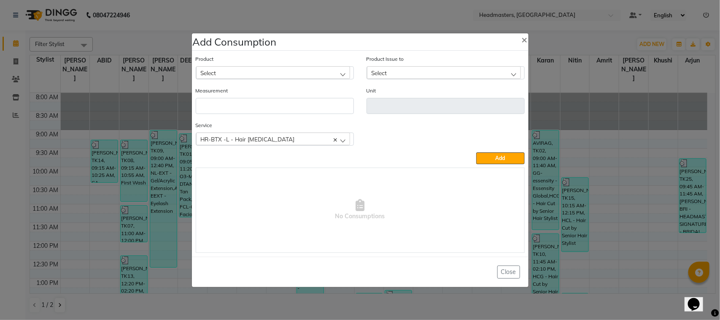
click at [250, 74] on div "Select" at bounding box center [273, 72] width 154 height 13
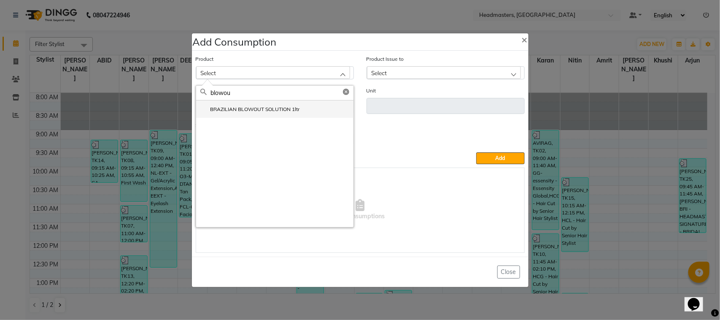
click at [257, 115] on li "BRAZILIAN BLOWOUT SOLUTION 1ltr" at bounding box center [274, 108] width 157 height 17
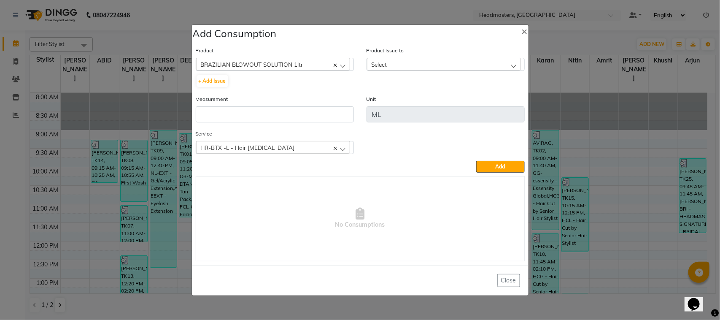
click at [418, 59] on div "Select" at bounding box center [444, 64] width 154 height 13
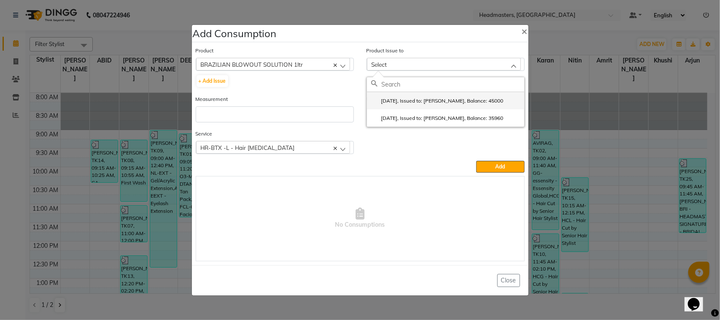
click at [421, 98] on label "[DATE], Issued to: [PERSON_NAME], Balance: 45000" at bounding box center [437, 101] width 132 height 8
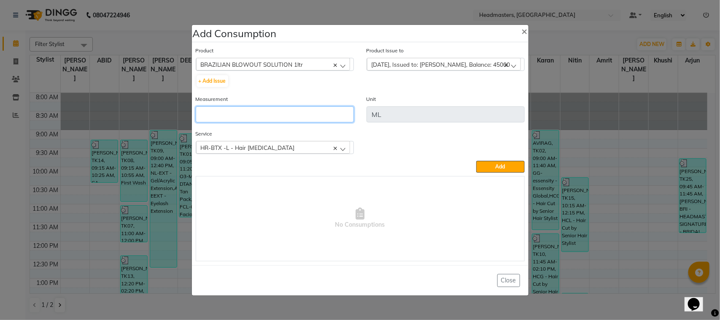
click at [240, 119] on input "number" at bounding box center [275, 114] width 158 height 16
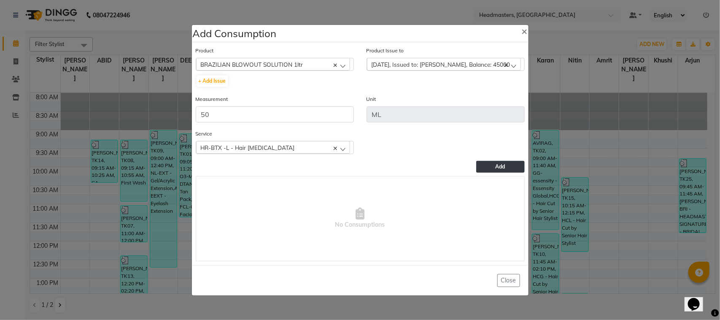
click at [498, 165] on span "Add" at bounding box center [501, 166] width 10 height 6
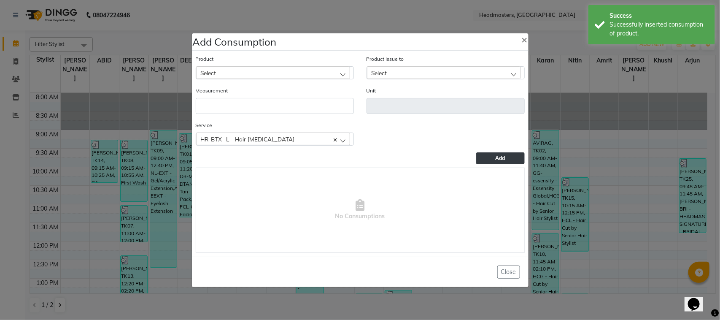
click at [284, 77] on div "Select" at bounding box center [273, 72] width 154 height 13
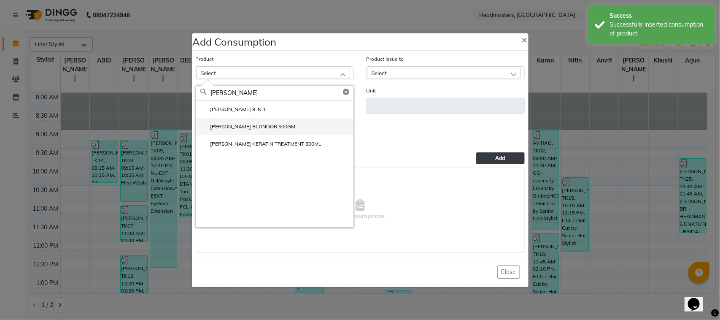
click at [275, 130] on li "[PERSON_NAME] BLONDOR 500GM" at bounding box center [274, 126] width 157 height 17
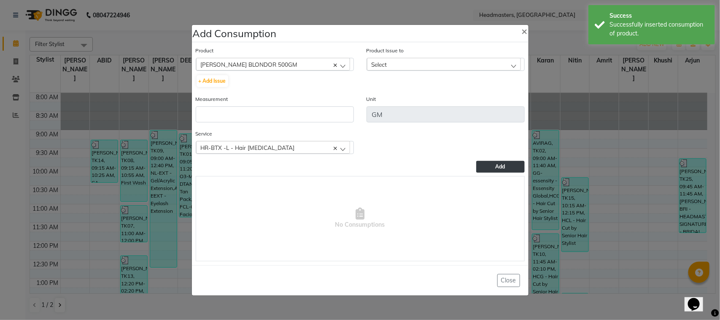
click at [416, 71] on div "Product Issue to Select [DATE], Issued to: [PERSON_NAME], Balance: 50000 [DATE]…" at bounding box center [445, 70] width 171 height 49
click at [419, 59] on div "Select" at bounding box center [444, 64] width 154 height 13
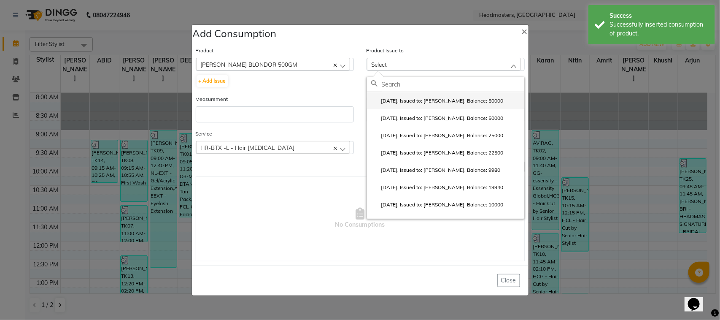
click at [425, 100] on label "[DATE], Issued to: [PERSON_NAME], Balance: 50000" at bounding box center [437, 101] width 132 height 8
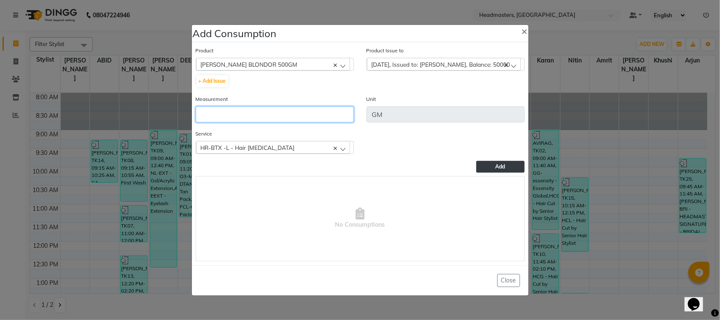
click at [341, 111] on input "number" at bounding box center [275, 114] width 158 height 16
click at [497, 170] on button "Add" at bounding box center [500, 167] width 48 height 12
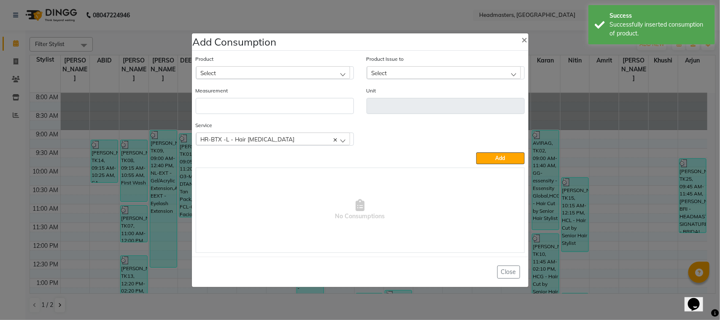
click at [218, 74] on div "Select" at bounding box center [273, 72] width 154 height 13
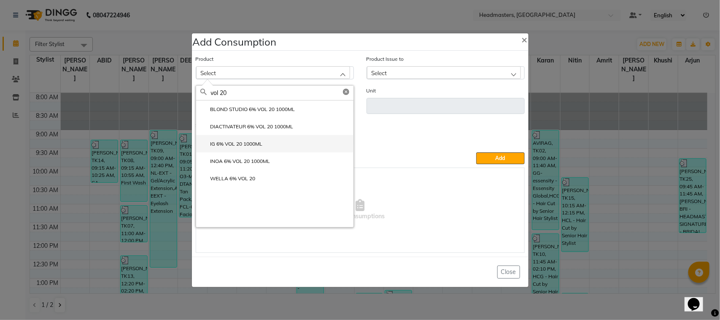
click at [267, 148] on li "IG 6% VOL 20 1000ML" at bounding box center [274, 143] width 157 height 17
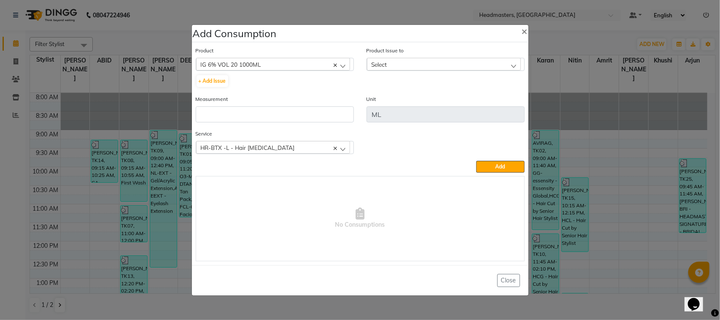
click at [377, 69] on div "Select" at bounding box center [444, 64] width 154 height 13
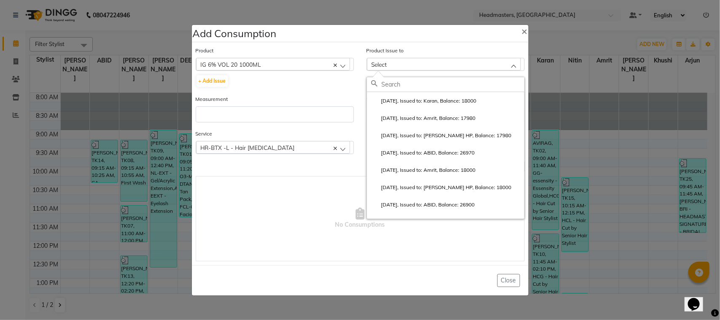
click at [157, 175] on ngb-modal-window "Add Consumption × Product IG 6% VOL 20 1000ML ALOVERA GEL + Add Issue Product I…" at bounding box center [360, 160] width 720 height 320
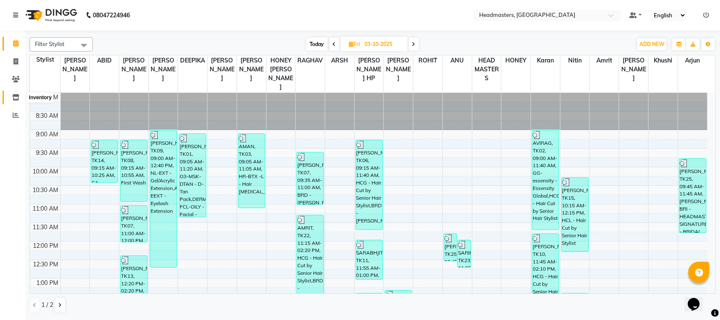
click at [19, 100] on span at bounding box center [15, 98] width 15 height 10
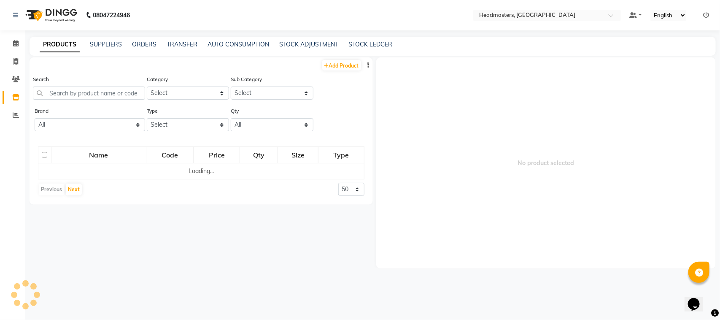
click at [100, 84] on div "Search" at bounding box center [89, 87] width 112 height 25
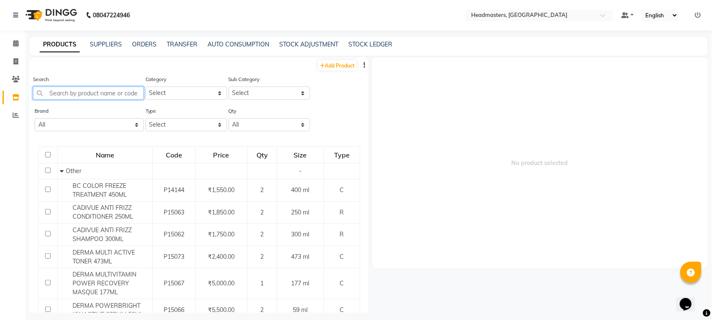
click at [97, 96] on input "text" at bounding box center [88, 92] width 111 height 13
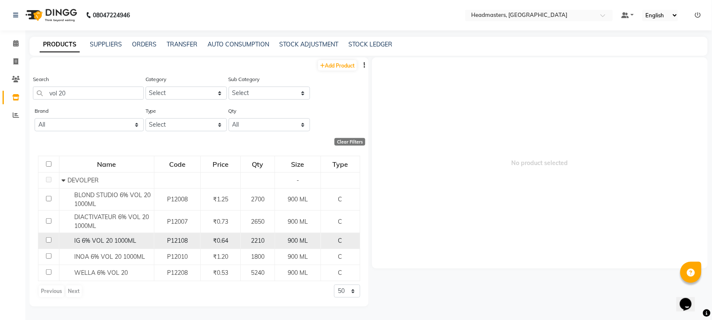
click at [79, 241] on span "IG 6% VOL 20 1000ML" at bounding box center [105, 241] width 62 height 8
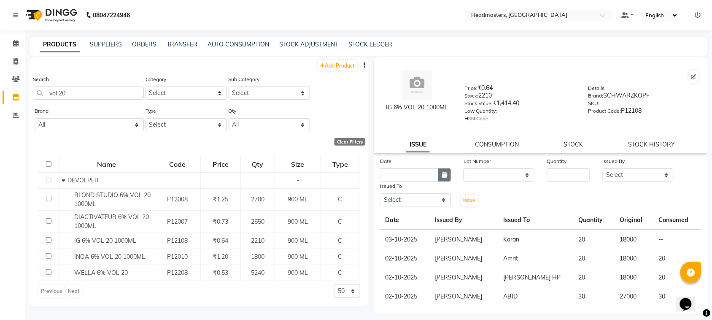
click at [438, 169] on button "button" at bounding box center [444, 174] width 13 height 13
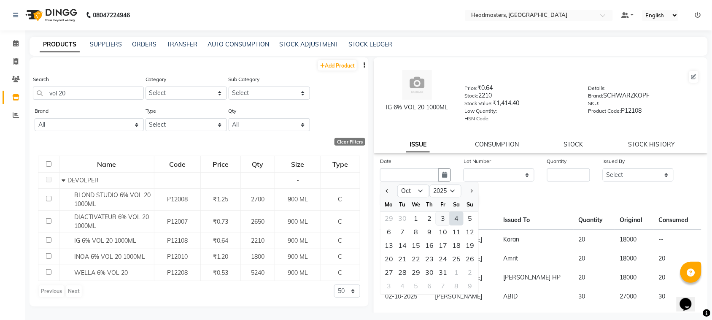
click at [437, 219] on div "3" at bounding box center [443, 219] width 14 height 14
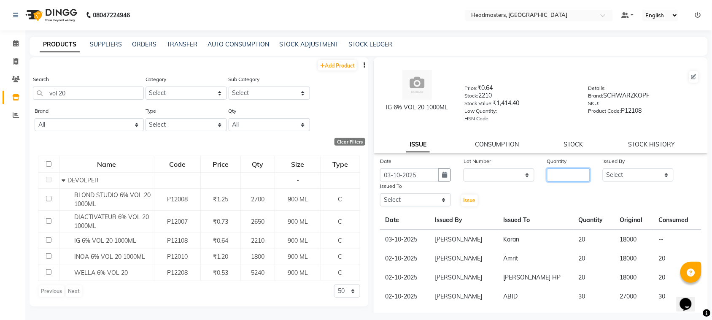
click at [568, 170] on input "number" at bounding box center [568, 174] width 43 height 13
drag, startPoint x: 625, startPoint y: 175, endPoint x: 625, endPoint y: 167, distance: 8.0
click at [625, 175] on select "Select ABID Amrit ANU [PERSON_NAME] [PERSON_NAME] HEAD MASTERS HONEY [PERSON_NA…" at bounding box center [638, 174] width 71 height 13
click at [603, 168] on select "Select ABID Amrit ANU [PERSON_NAME] [PERSON_NAME] HEAD MASTERS HONEY [PERSON_NA…" at bounding box center [638, 174] width 71 height 13
drag, startPoint x: 407, startPoint y: 195, endPoint x: 406, endPoint y: 191, distance: 4.3
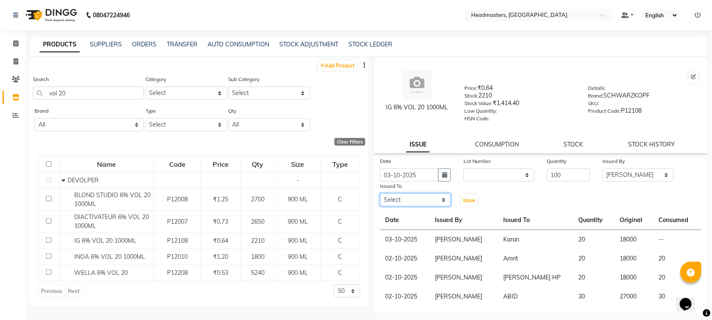
click at [407, 195] on select "Select ABID Amrit ANU [PERSON_NAME] [PERSON_NAME] HEAD MASTERS HONEY [PERSON_NA…" at bounding box center [415, 199] width 71 height 13
click at [380, 193] on select "Select ABID Amrit ANU [PERSON_NAME] [PERSON_NAME] HEAD MASTERS HONEY [PERSON_NA…" at bounding box center [415, 199] width 71 height 13
click at [470, 199] on span "Issue" at bounding box center [470, 200] width 12 height 6
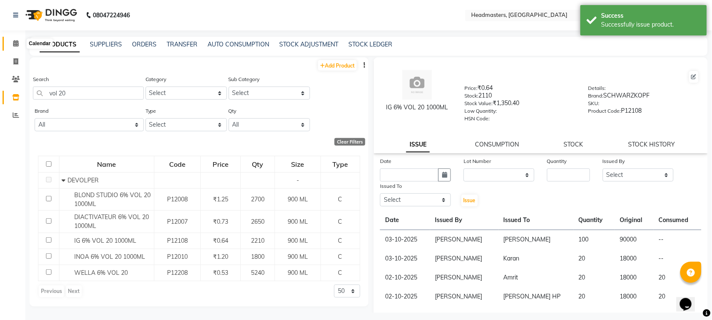
click at [19, 41] on span at bounding box center [15, 44] width 15 height 10
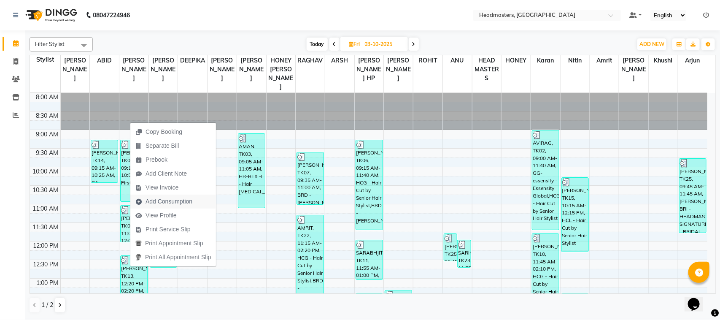
click at [181, 201] on span "Add Consumption" at bounding box center [169, 201] width 47 height 9
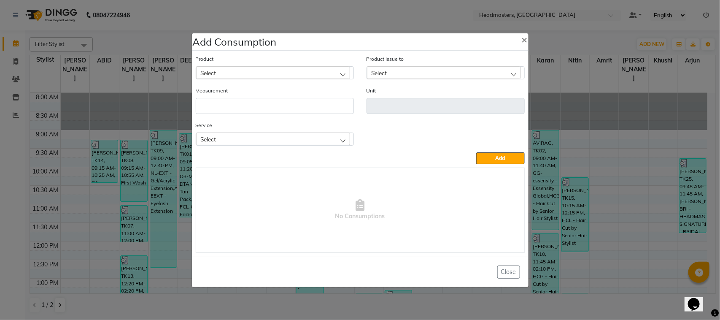
click at [254, 70] on div "Select" at bounding box center [273, 72] width 154 height 13
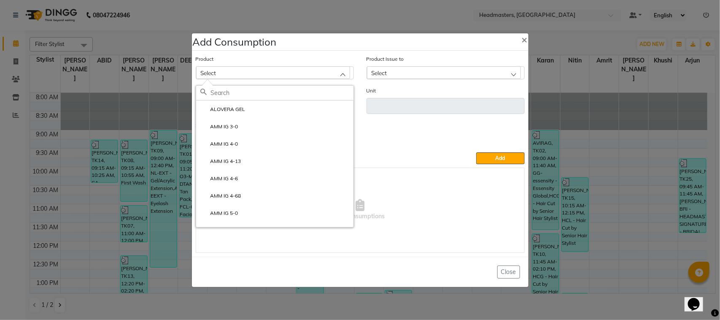
click at [148, 195] on ngb-modal-window "Add Consumption × Product Select ALOVERA GEL AMM IG 3-0 AMM IG 4-0 AMM IG 4-13 …" at bounding box center [360, 160] width 720 height 320
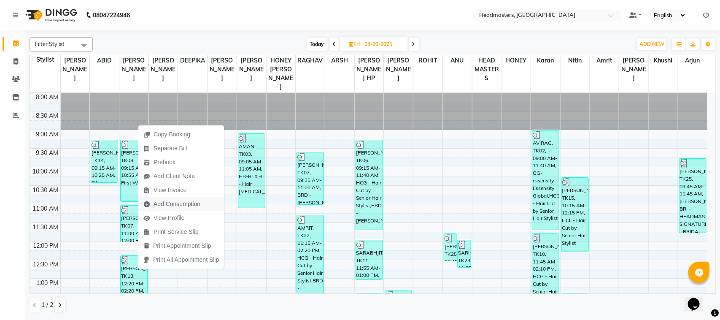
click at [189, 206] on span "Add Consumption" at bounding box center [177, 204] width 47 height 9
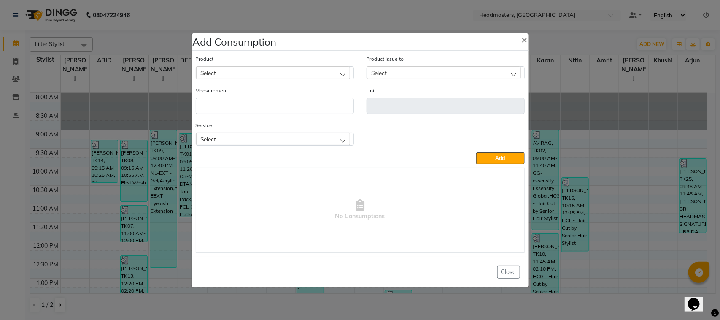
click at [251, 75] on div "Select" at bounding box center [273, 72] width 154 height 13
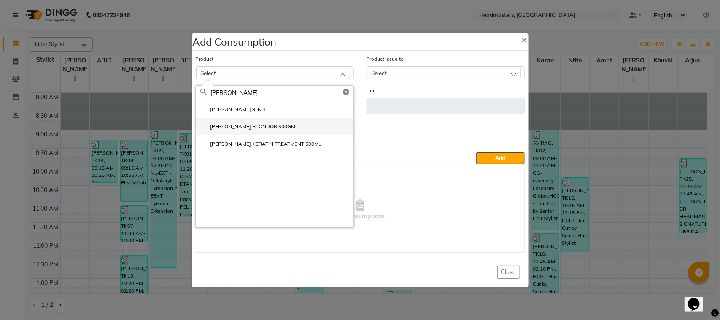
click at [276, 127] on li "[PERSON_NAME] BLONDOR 500GM" at bounding box center [274, 126] width 157 height 17
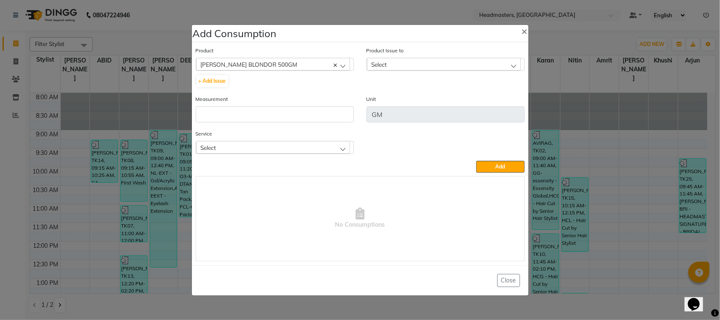
click at [424, 60] on div "Select" at bounding box center [444, 64] width 154 height 13
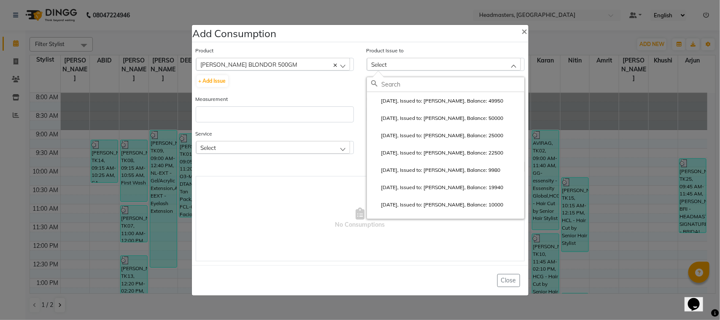
drag, startPoint x: 435, startPoint y: 105, endPoint x: 385, endPoint y: 105, distance: 49.8
click at [435, 105] on li "[DATE], Issued to: [PERSON_NAME], Balance: 49950" at bounding box center [445, 100] width 157 height 17
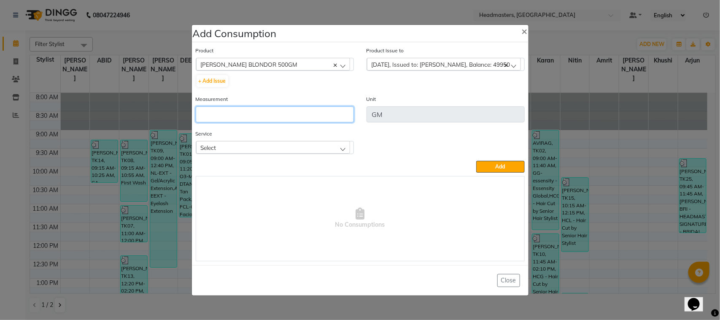
click at [320, 116] on input "number" at bounding box center [275, 114] width 158 height 16
click at [246, 148] on div "Select" at bounding box center [273, 147] width 154 height 13
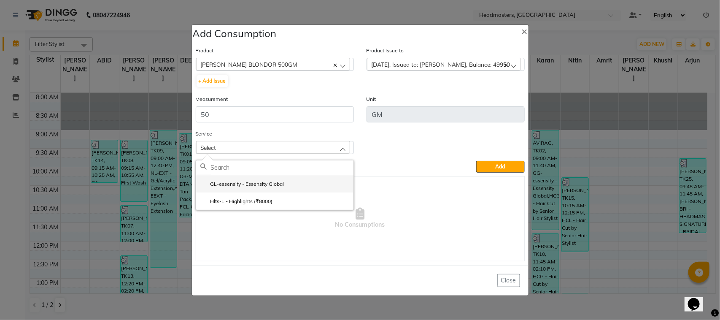
click at [269, 186] on label "GL-essensity - Essensity Global" at bounding box center [242, 184] width 84 height 8
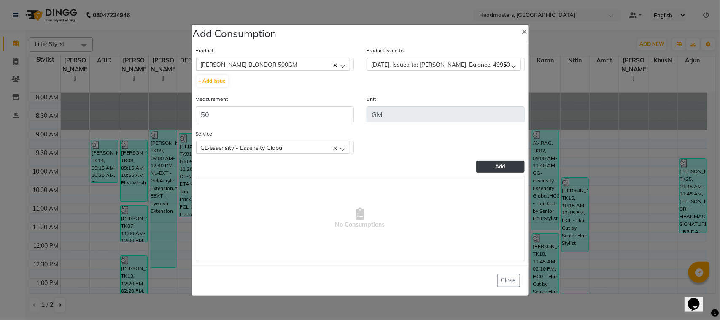
click at [486, 168] on button "Add" at bounding box center [500, 167] width 48 height 12
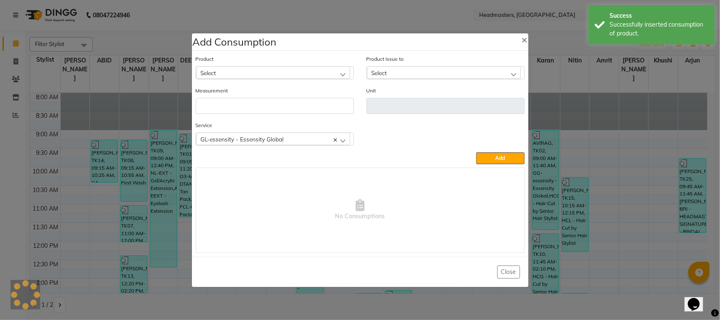
click at [270, 84] on div "Product Select ALOVERA GEL" at bounding box center [274, 70] width 171 height 32
click at [269, 75] on div "Select" at bounding box center [273, 72] width 154 height 13
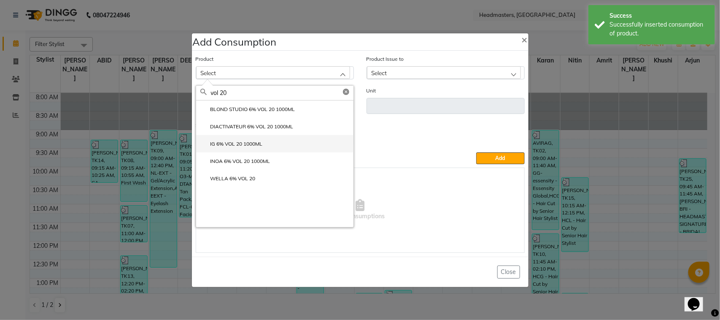
drag, startPoint x: 293, startPoint y: 148, endPoint x: 410, endPoint y: 77, distance: 136.5
click at [295, 148] on li "IG 6% VOL 20 1000ML" at bounding box center [274, 143] width 157 height 17
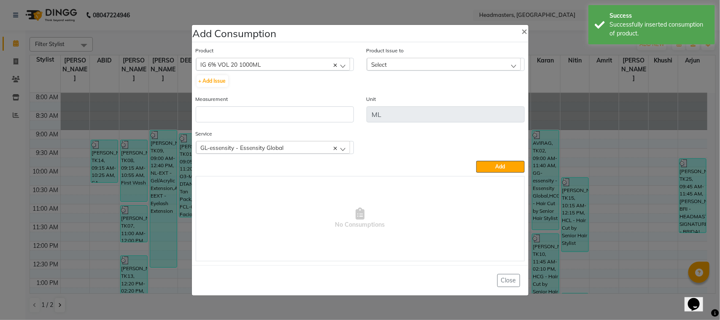
click at [418, 62] on div "Select" at bounding box center [444, 64] width 154 height 13
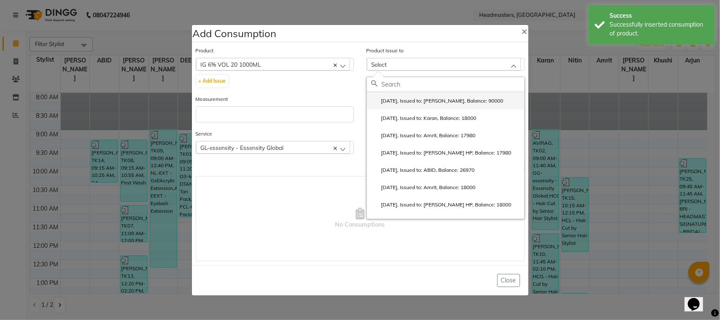
click at [438, 96] on li "[DATE], Issued to: [PERSON_NAME], Balance: 90000" at bounding box center [445, 100] width 157 height 17
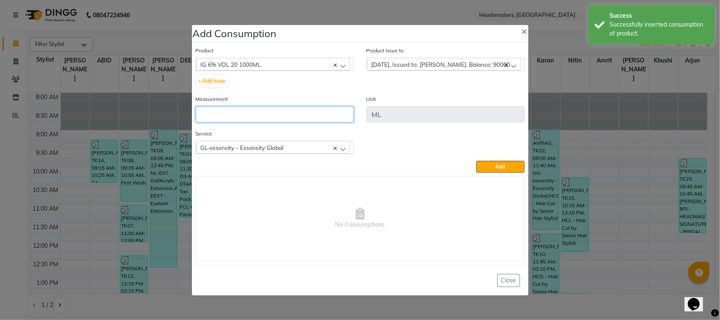
click at [298, 117] on input "number" at bounding box center [275, 114] width 158 height 16
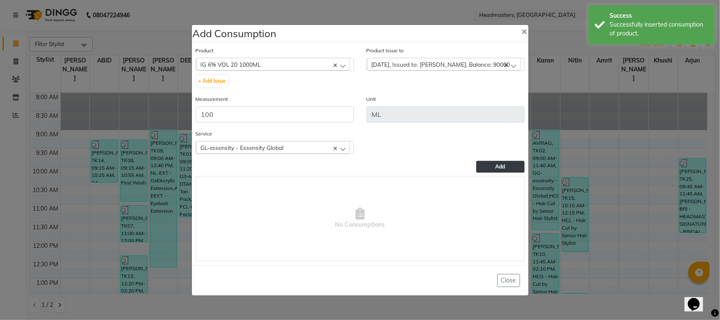
click at [516, 165] on button "Add" at bounding box center [500, 167] width 48 height 12
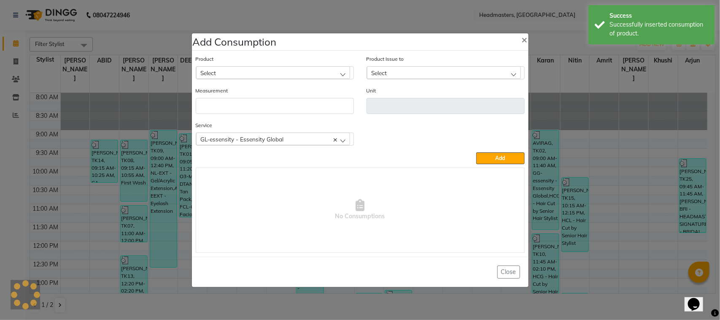
drag, startPoint x: 294, startPoint y: 65, endPoint x: 288, endPoint y: 70, distance: 8.1
click at [293, 64] on div "Product Select ALOVERA GEL" at bounding box center [275, 66] width 158 height 25
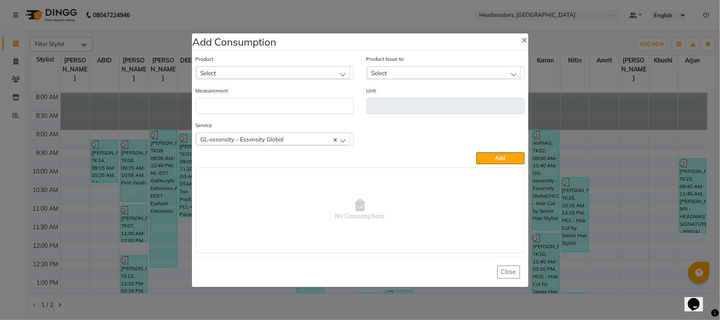
click at [288, 70] on div "Select" at bounding box center [273, 72] width 154 height 13
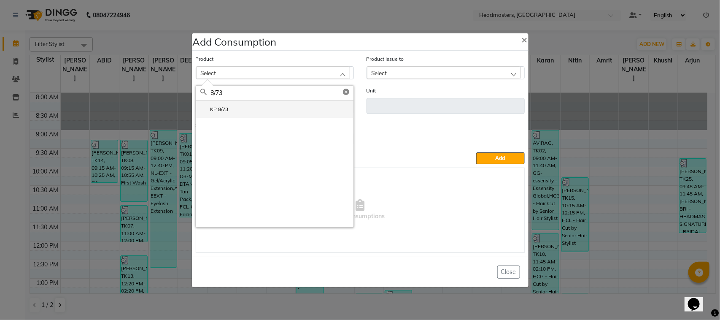
click at [277, 112] on li "KP 8/73" at bounding box center [274, 108] width 157 height 17
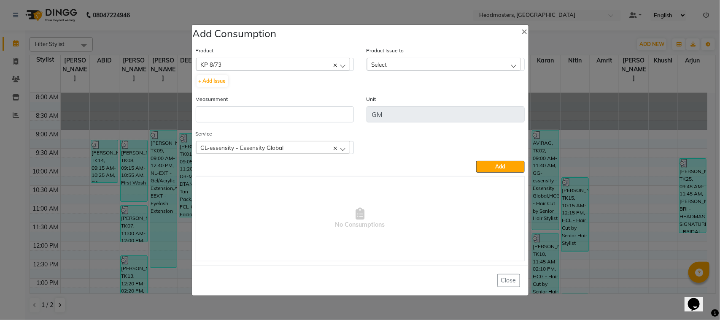
click at [428, 66] on div "Select" at bounding box center [444, 64] width 154 height 13
click at [433, 102] on label "[DATE], Issued to: [PERSON_NAME], Balance: 4950" at bounding box center [436, 101] width 130 height 8
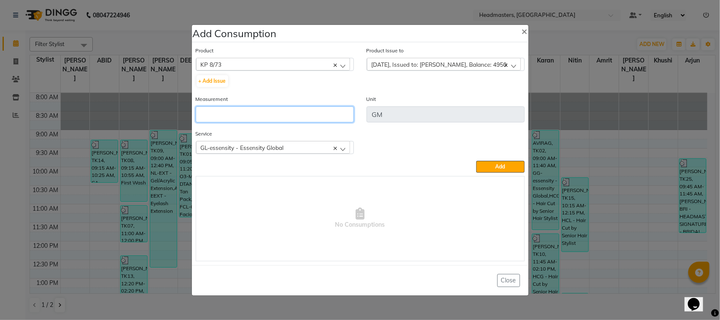
click at [330, 119] on input "number" at bounding box center [275, 114] width 158 height 16
click at [311, 145] on div "GL-essensity - Essensity Global" at bounding box center [273, 147] width 154 height 13
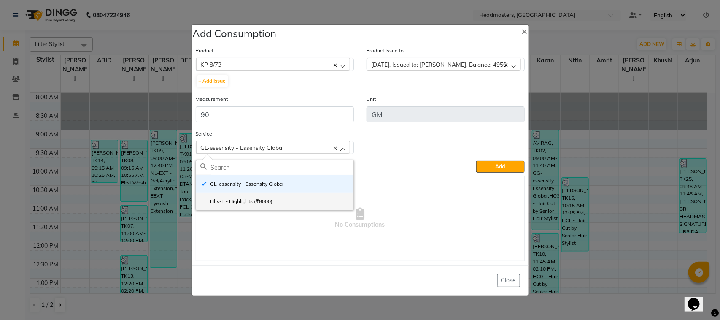
click at [276, 204] on li "Hlts-L - Highlights (₹8000)" at bounding box center [274, 200] width 157 height 17
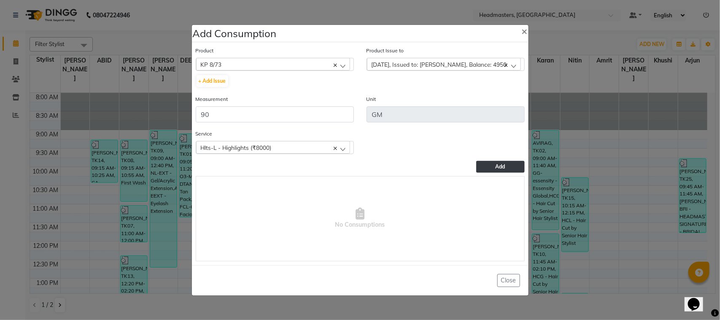
click at [505, 164] on span "Add" at bounding box center [501, 166] width 10 height 6
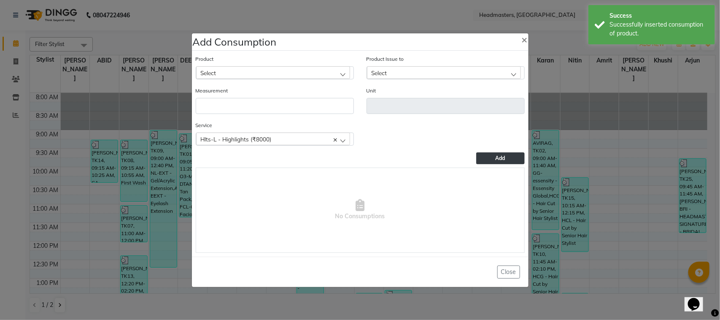
click at [235, 70] on div "Select" at bounding box center [273, 72] width 154 height 13
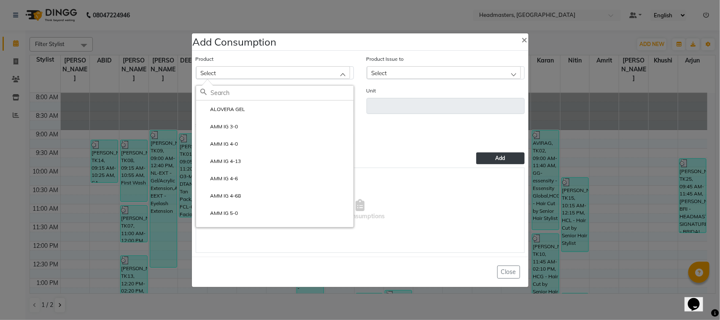
click at [169, 162] on ngb-modal-window "Add Consumption × Product Select ALOVERA GEL AMM IG 3-0 AMM IG 4-0 AMM IG 4-13 …" at bounding box center [360, 160] width 720 height 320
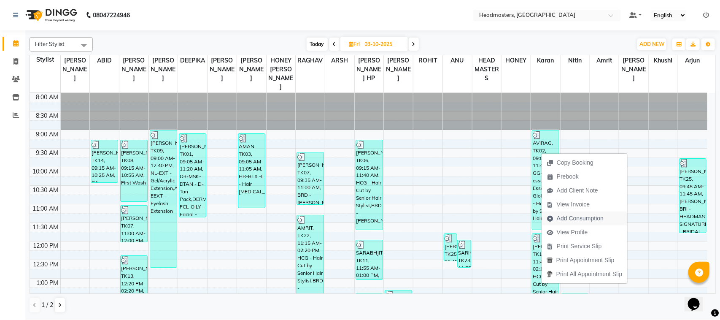
click at [575, 221] on span "Add Consumption" at bounding box center [580, 218] width 47 height 9
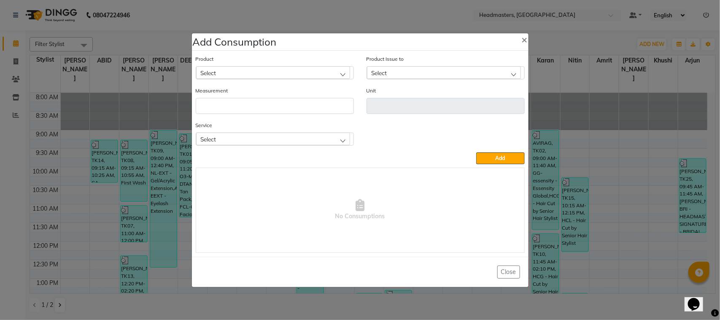
click at [340, 68] on div "Select" at bounding box center [273, 72] width 154 height 13
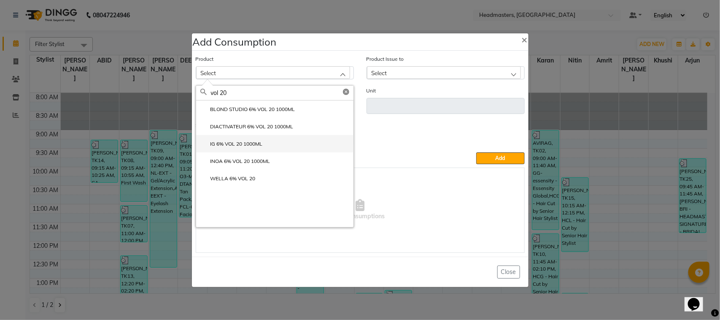
click at [294, 142] on li "IG 6% VOL 20 1000ML" at bounding box center [274, 143] width 157 height 17
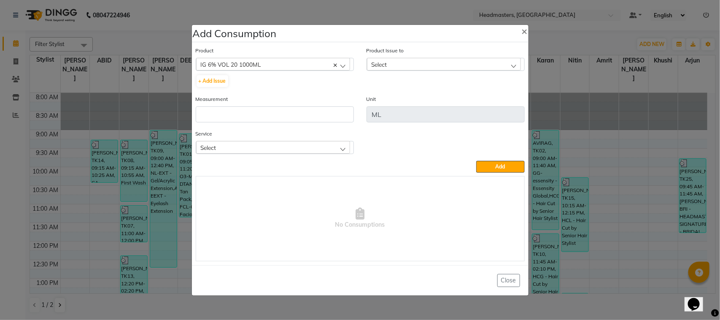
click at [424, 64] on div "Select" at bounding box center [444, 64] width 154 height 13
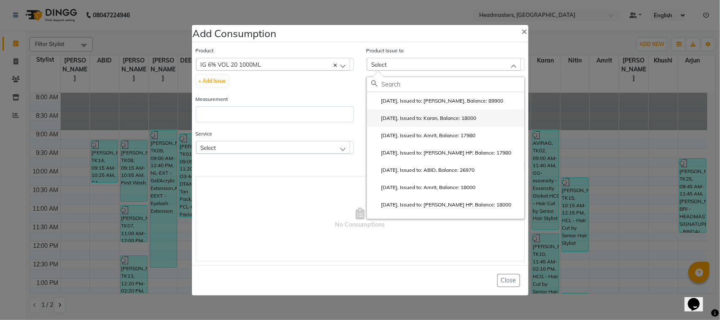
drag, startPoint x: 431, startPoint y: 103, endPoint x: 431, endPoint y: 110, distance: 6.3
click at [431, 113] on li "[DATE], Issued to: Karan, Balance: 18000" at bounding box center [445, 117] width 157 height 17
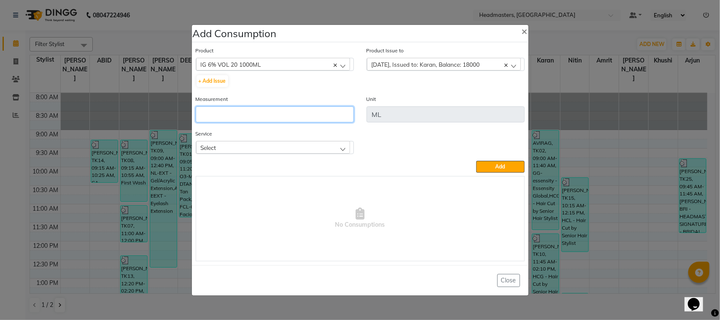
click at [301, 115] on input "number" at bounding box center [275, 114] width 158 height 16
click at [232, 151] on div "Select" at bounding box center [273, 147] width 154 height 13
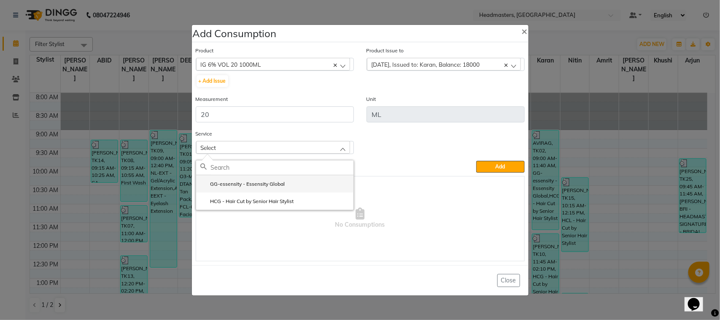
click at [252, 181] on label "GG-essensity - Essensity Global" at bounding box center [242, 184] width 85 height 8
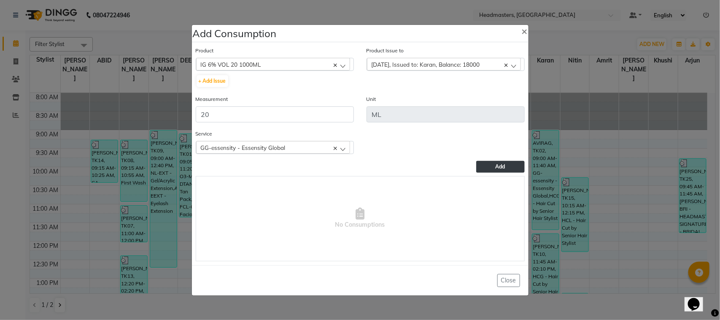
click at [486, 166] on button "Add" at bounding box center [500, 167] width 48 height 12
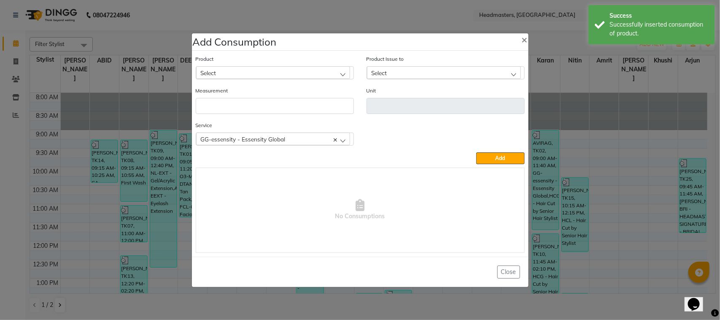
click at [117, 103] on ngb-modal-window "Add Consumption × Product Select ALOVERA GEL Product Issue to Select [DATE], Is…" at bounding box center [360, 160] width 720 height 320
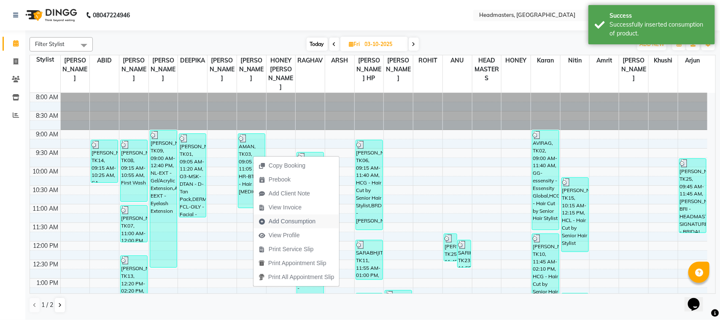
click at [275, 218] on span "Add Consumption" at bounding box center [292, 221] width 47 height 9
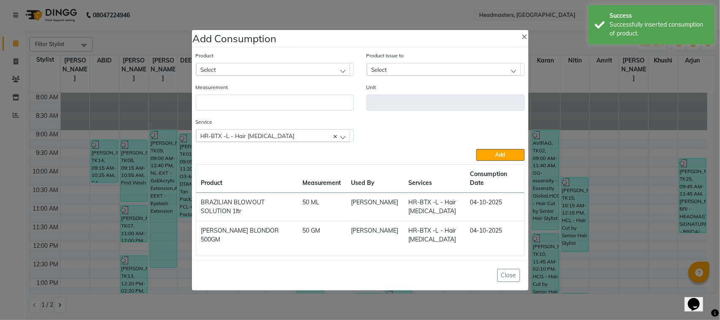
drag, startPoint x: 113, startPoint y: 233, endPoint x: 73, endPoint y: 259, distance: 47.7
click at [73, 259] on ngb-modal-window "Add Consumption × Product Select Product Issue to Select Measurement Unit Servi…" at bounding box center [360, 160] width 720 height 320
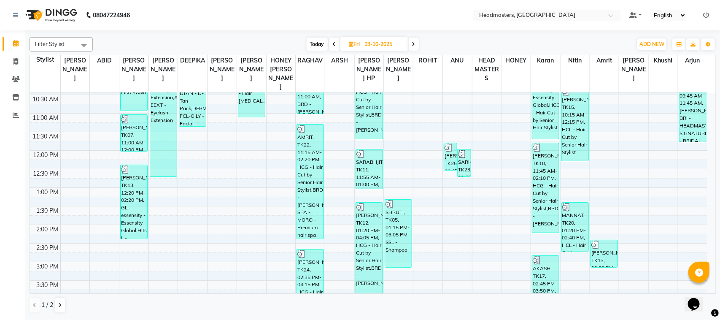
scroll to position [105, 0]
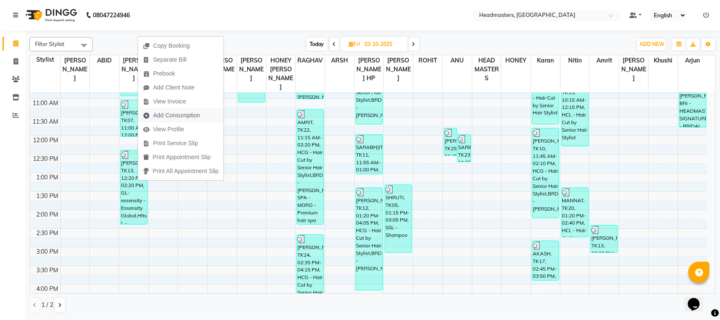
click at [197, 116] on span "Add Consumption" at bounding box center [176, 115] width 47 height 9
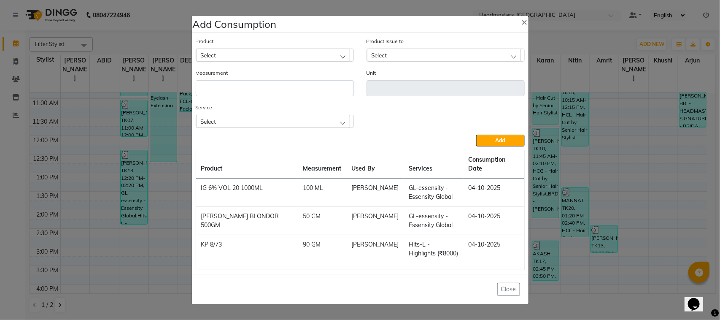
click at [286, 51] on div "Product Select" at bounding box center [275, 49] width 158 height 25
click at [308, 60] on div "Select" at bounding box center [273, 55] width 154 height 13
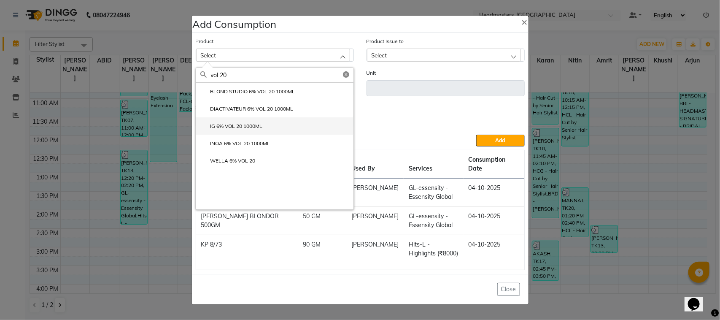
click at [294, 135] on li "IG 6% VOL 20 1000ML" at bounding box center [274, 125] width 157 height 17
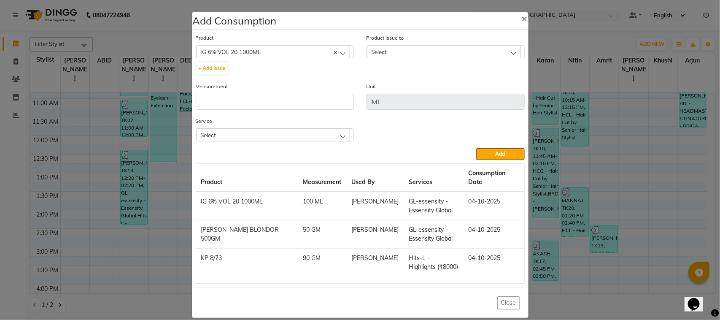
drag, startPoint x: 483, startPoint y: 53, endPoint x: 471, endPoint y: 101, distance: 50.0
click at [482, 53] on div "Select" at bounding box center [444, 51] width 154 height 13
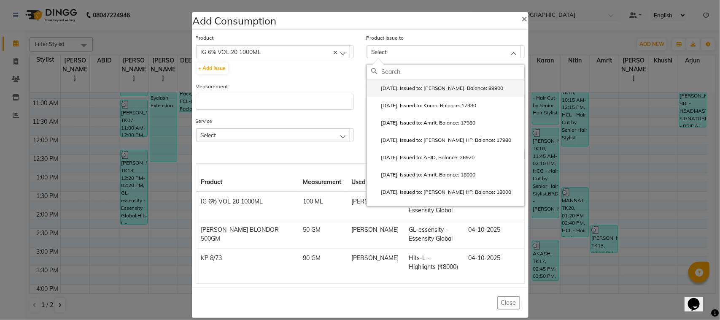
click at [445, 94] on li "[DATE], Issued to: [PERSON_NAME], Balance: 89900" at bounding box center [445, 87] width 157 height 17
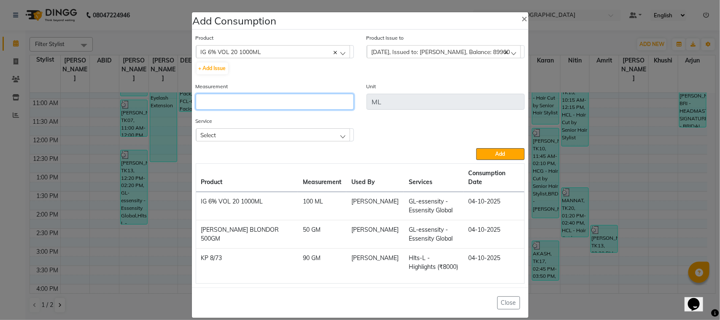
click at [270, 105] on input "number" at bounding box center [275, 102] width 158 height 16
click at [267, 46] on div "IG 6% VOL 20 1000ML" at bounding box center [273, 51] width 154 height 13
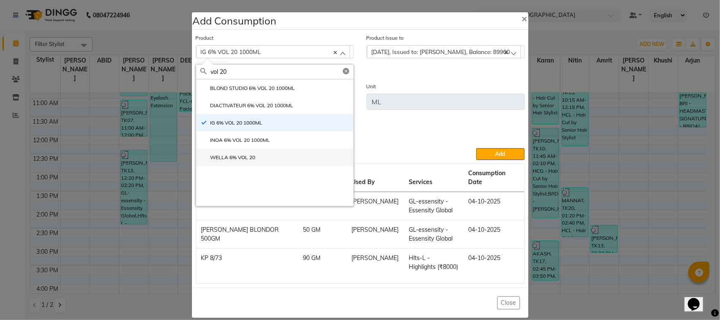
click at [271, 152] on li "WELLA 6% VOL 20" at bounding box center [274, 157] width 157 height 17
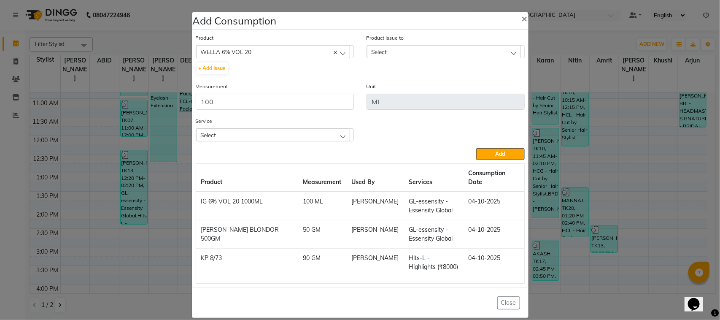
click at [394, 53] on div "Select" at bounding box center [444, 51] width 154 height 13
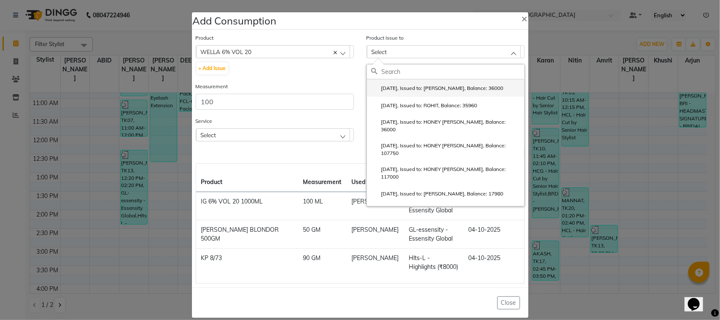
click at [403, 91] on label "[DATE], Issued to: [PERSON_NAME], Balance: 36000" at bounding box center [437, 88] width 132 height 8
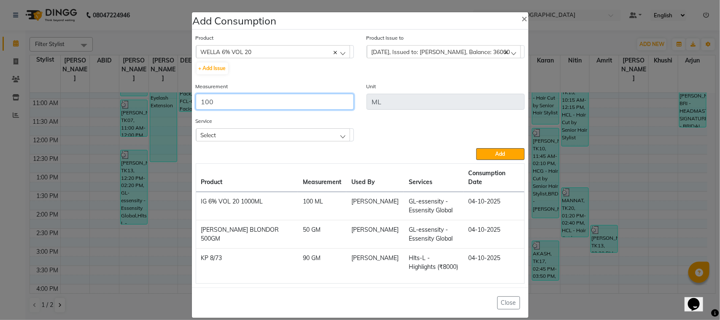
click at [349, 103] on input "100" at bounding box center [275, 102] width 158 height 16
click at [476, 148] on button "Add" at bounding box center [500, 154] width 48 height 12
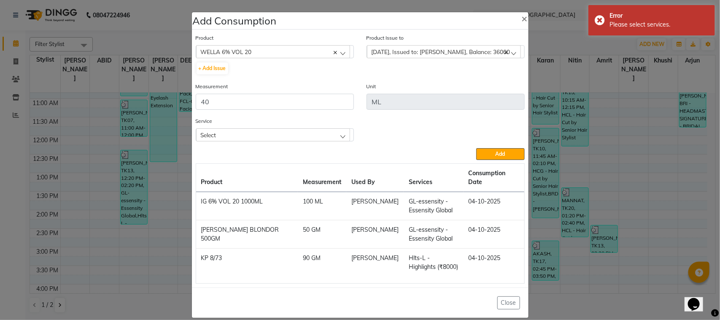
click at [297, 129] on div "Select" at bounding box center [273, 134] width 154 height 13
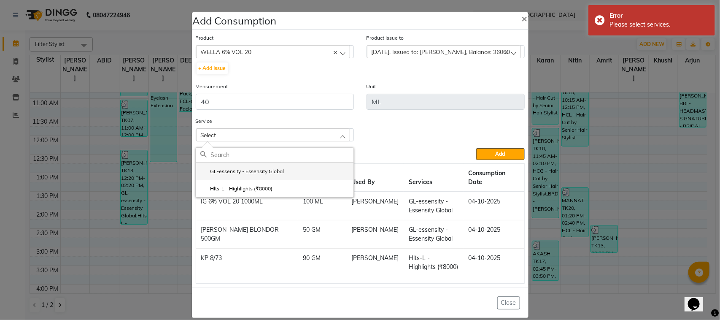
click at [279, 174] on label "GL-essensity - Essensity Global" at bounding box center [242, 172] width 84 height 8
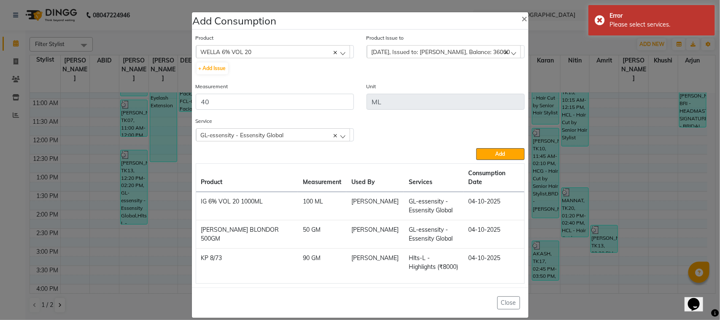
click at [300, 137] on div "GL-essensity - Essensity Global" at bounding box center [273, 134] width 154 height 13
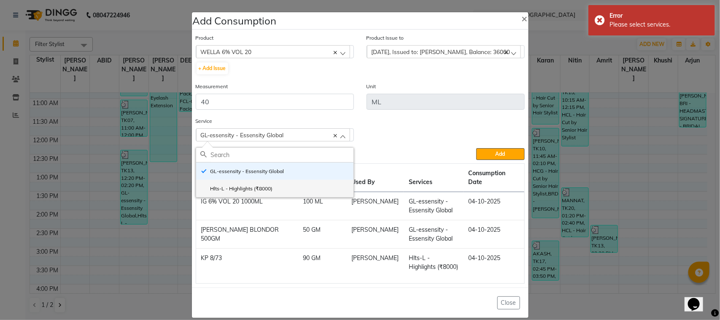
click at [273, 182] on li "Hlts-L - Highlights (₹8000)" at bounding box center [274, 188] width 157 height 17
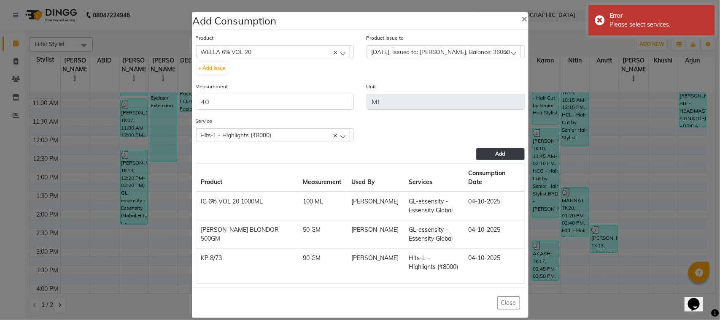
click at [487, 155] on button "Add" at bounding box center [500, 154] width 48 height 12
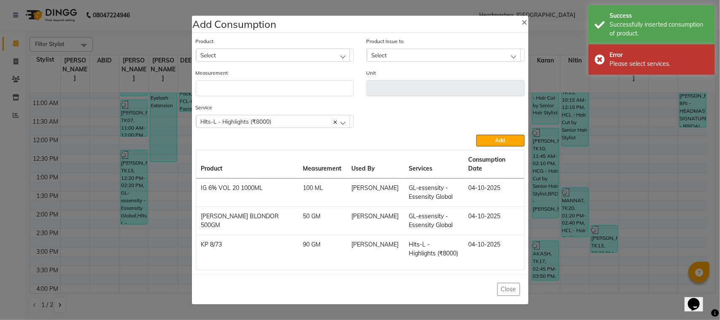
click at [249, 58] on div "Select" at bounding box center [273, 55] width 154 height 13
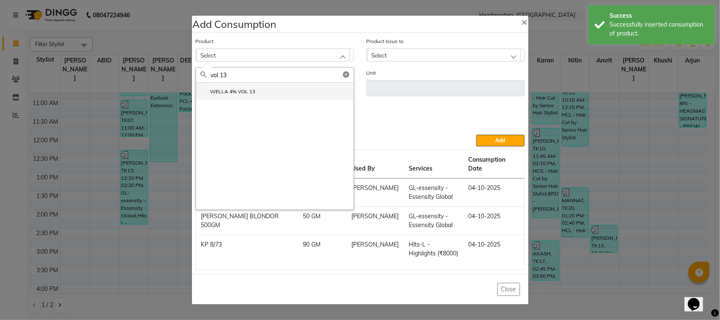
click at [233, 95] on label "WELLA 4% VOL 13" at bounding box center [227, 92] width 55 height 8
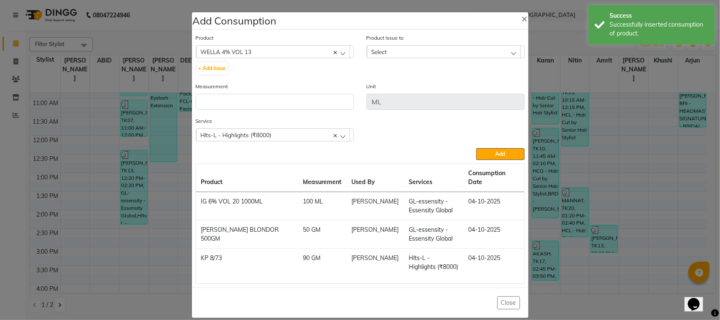
click at [410, 53] on div "Select" at bounding box center [444, 51] width 154 height 13
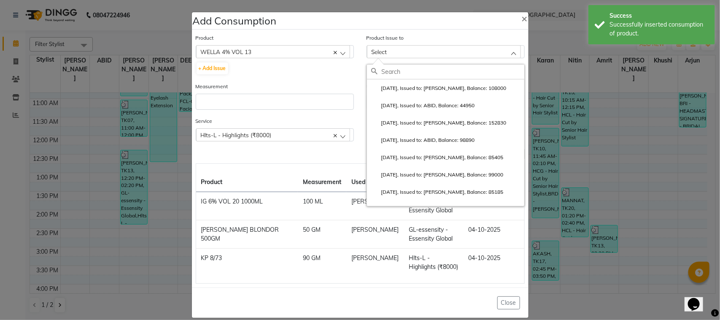
drag, startPoint x: 413, startPoint y: 94, endPoint x: 325, endPoint y: 90, distance: 87.8
click at [410, 96] on li "[DATE], Issued to: [PERSON_NAME], Balance: 108000" at bounding box center [445, 87] width 157 height 17
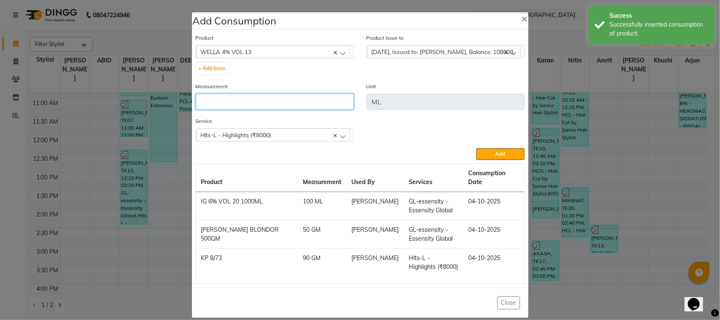
click at [295, 105] on input "number" at bounding box center [275, 102] width 158 height 16
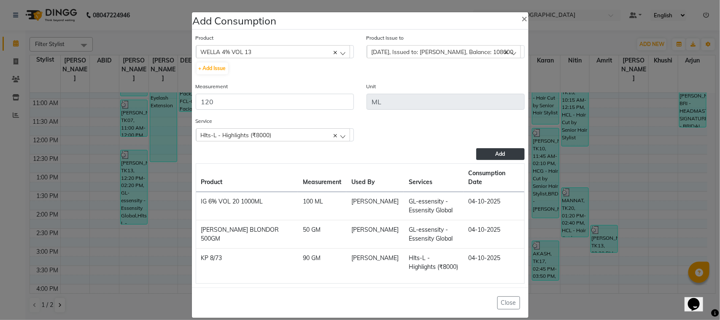
click at [496, 151] on span "Add" at bounding box center [501, 154] width 10 height 6
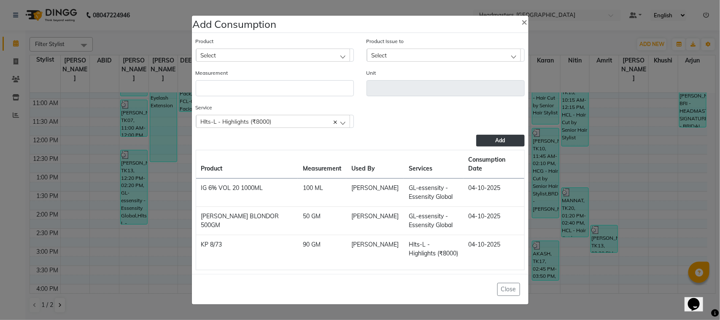
click at [171, 174] on ngb-modal-window "Add Consumption × Product Select ALOVERA GEL Product Issue to Select [DATE], Is…" at bounding box center [360, 160] width 720 height 320
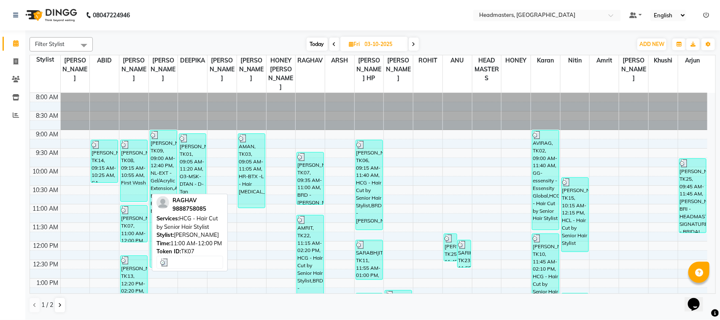
scroll to position [53, 0]
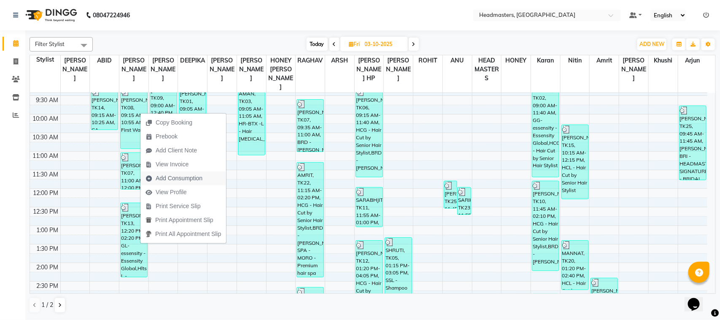
click at [211, 180] on button "Add Consumption" at bounding box center [184, 178] width 86 height 14
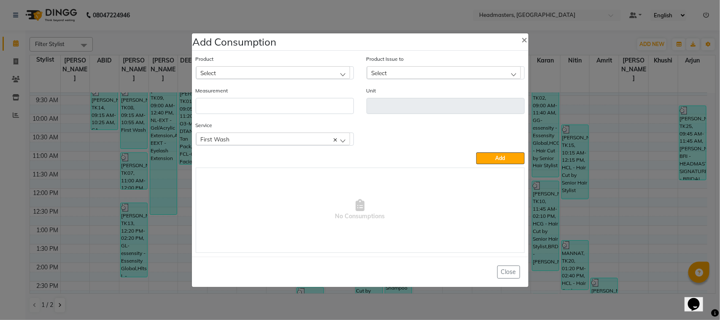
click at [229, 75] on div "Select" at bounding box center [273, 72] width 154 height 13
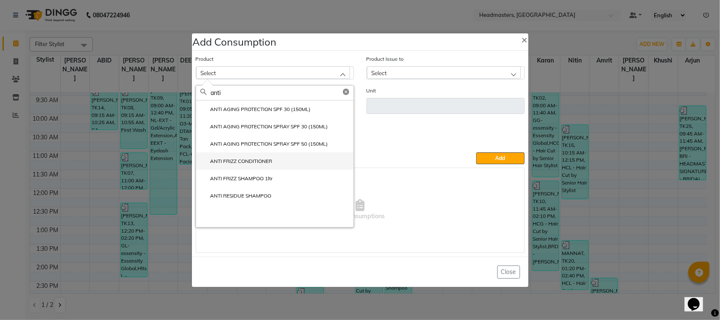
click at [256, 163] on label "ANTI FRIZZ CONDITIONER" at bounding box center [236, 161] width 72 height 8
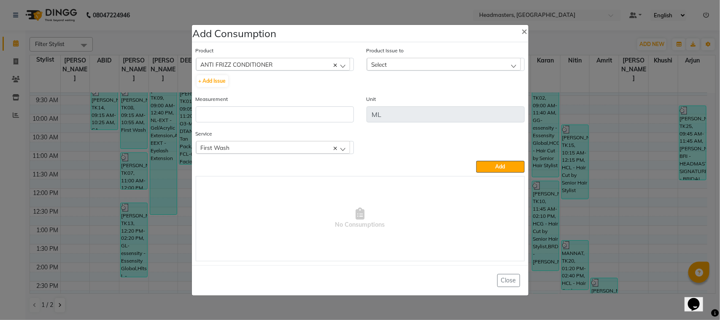
click at [278, 72] on div "Product ANTI FRIZZ CONDITIONER ALOVERA GEL + Add Issue" at bounding box center [275, 67] width 158 height 42
click at [279, 65] on div "ANTI FRIZZ CONDITIONER" at bounding box center [273, 64] width 154 height 13
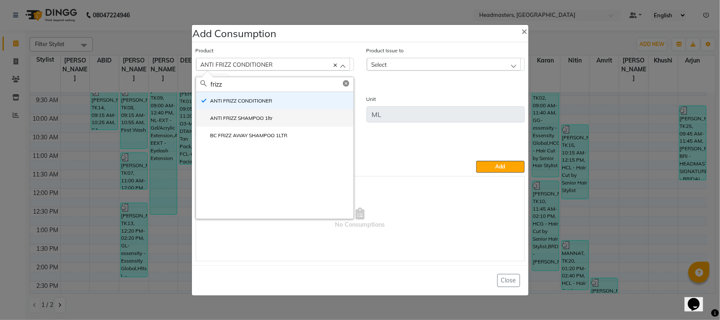
click at [297, 119] on li "ANTI FRIZZ SHAMPOO 1ltr" at bounding box center [274, 117] width 157 height 17
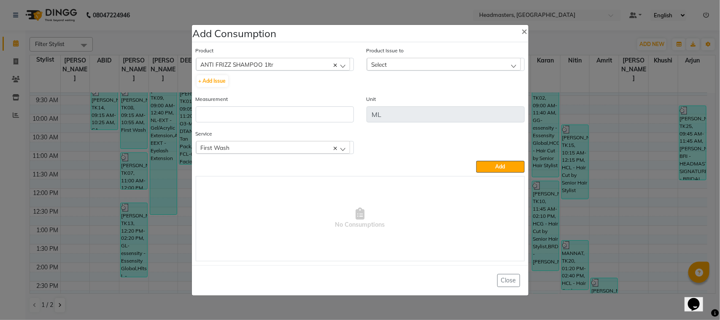
click at [429, 65] on div "Select" at bounding box center [444, 64] width 154 height 13
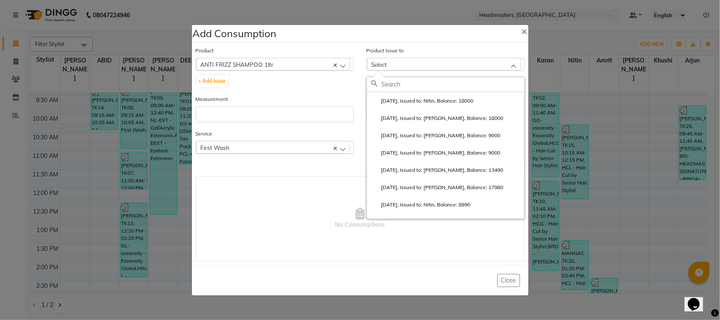
drag, startPoint x: 443, startPoint y: 138, endPoint x: 292, endPoint y: 132, distance: 151.2
click at [443, 138] on label "[DATE], Issued to: [PERSON_NAME], Balance: 9000" at bounding box center [436, 136] width 130 height 8
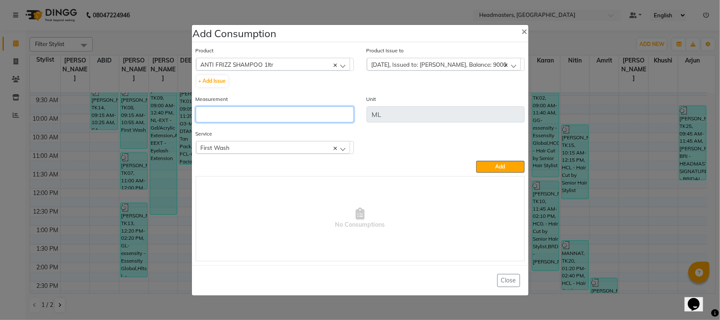
click at [262, 114] on input "number" at bounding box center [275, 114] width 158 height 16
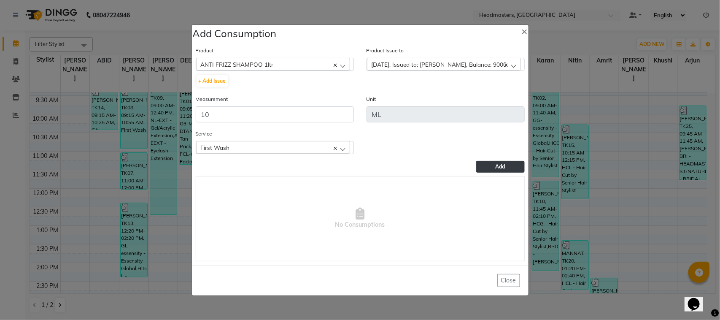
click at [500, 167] on span "Add" at bounding box center [501, 166] width 10 height 6
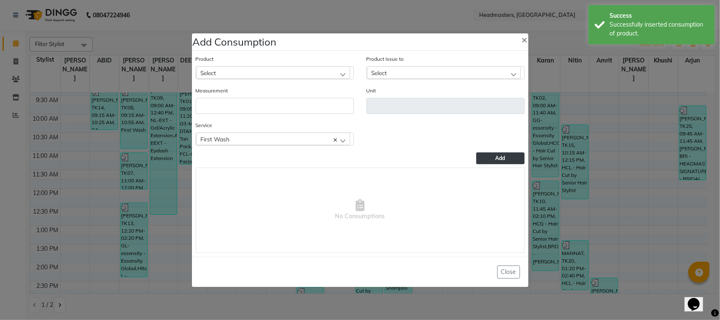
click at [281, 70] on div "Select" at bounding box center [273, 72] width 154 height 13
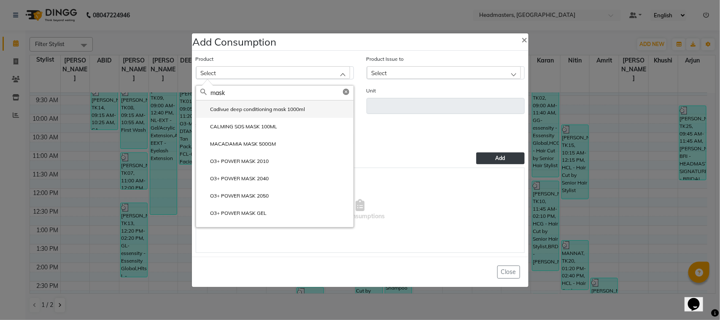
click at [290, 110] on label "Cadivue deep conditioning mask 1000ml" at bounding box center [252, 109] width 105 height 8
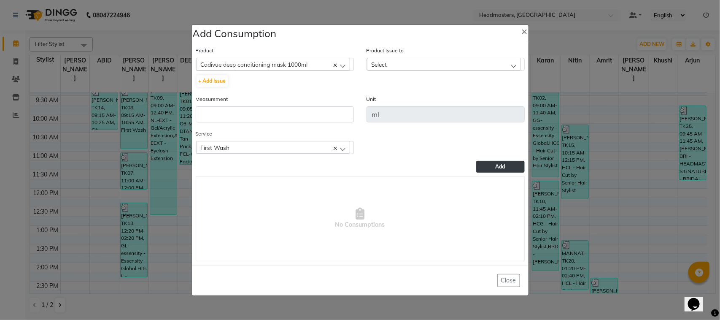
click at [389, 62] on div "Select" at bounding box center [444, 64] width 154 height 13
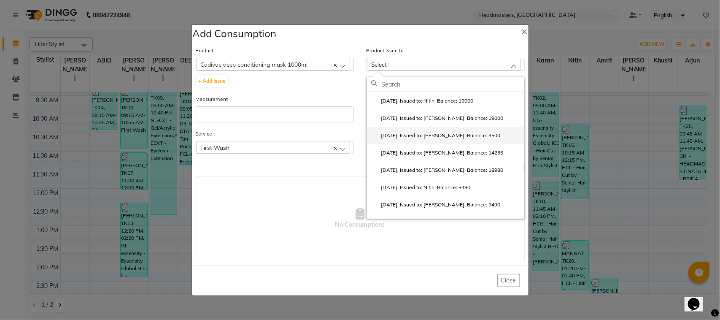
click at [402, 135] on label "[DATE], Issued to: [PERSON_NAME], Balance: 9500" at bounding box center [436, 136] width 130 height 8
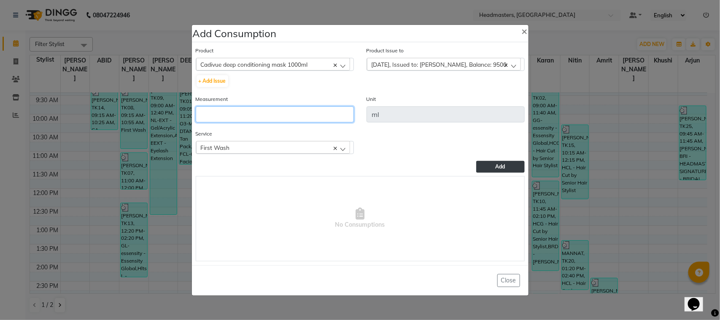
click at [308, 112] on input "number" at bounding box center [275, 114] width 158 height 16
click at [488, 167] on button "Add" at bounding box center [500, 167] width 48 height 12
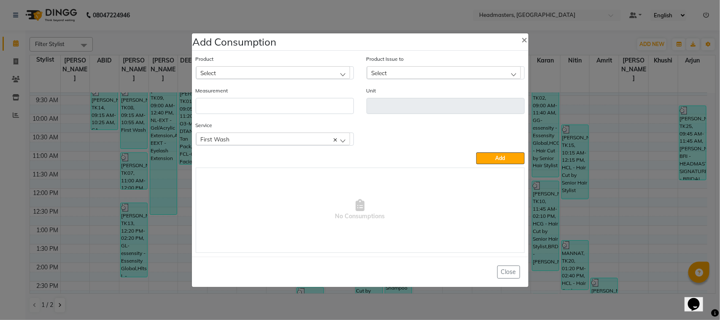
click at [135, 243] on ngb-modal-window "Add Consumption × Product Select ALOVERA GEL Product Issue to Select [DATE], Is…" at bounding box center [360, 160] width 720 height 320
